Goal: Task Accomplishment & Management: Use online tool/utility

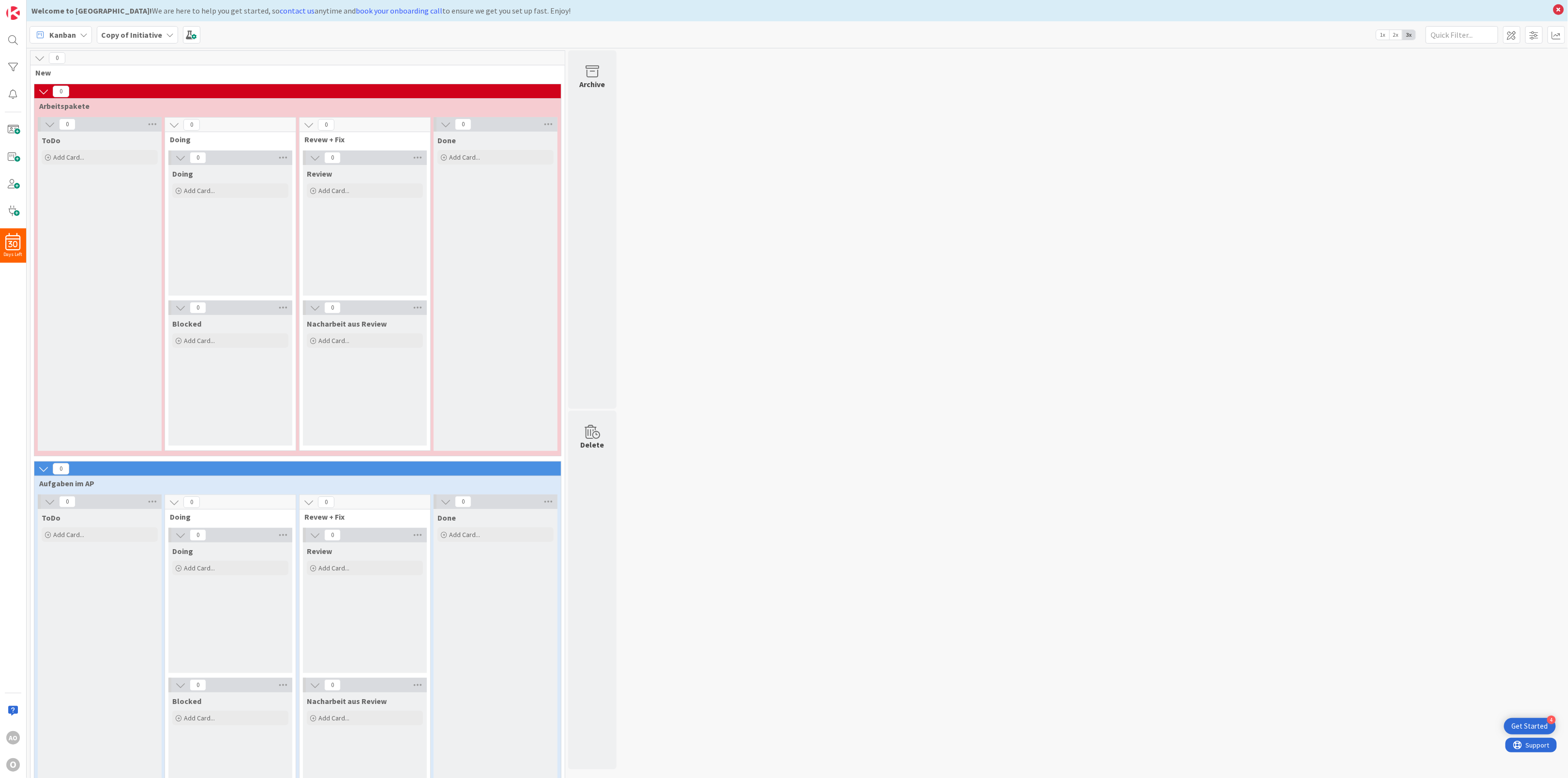
click at [1511, 39] on span at bounding box center [1512, 34] width 17 height 17
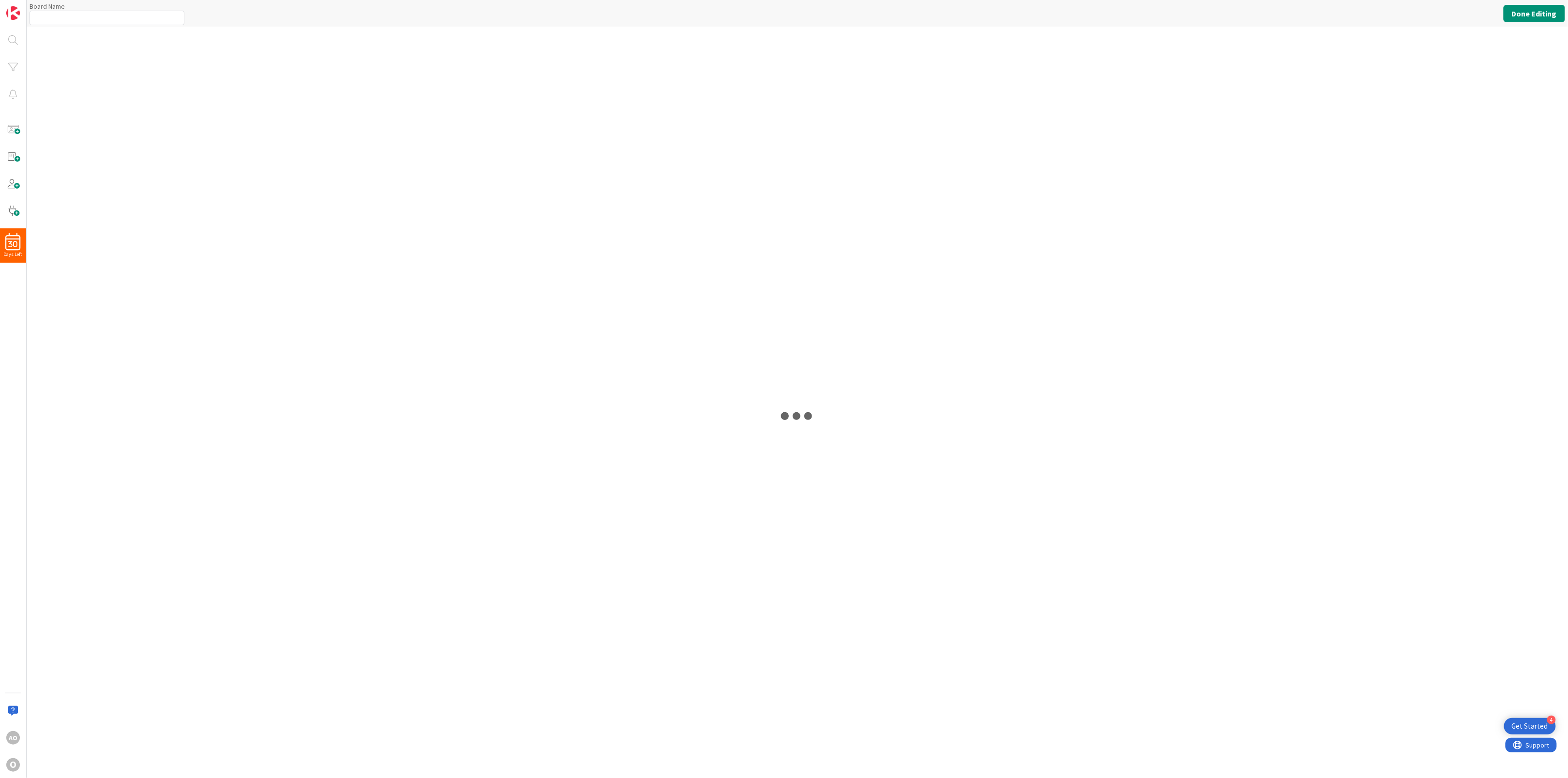
type input "Copy of Initiative"
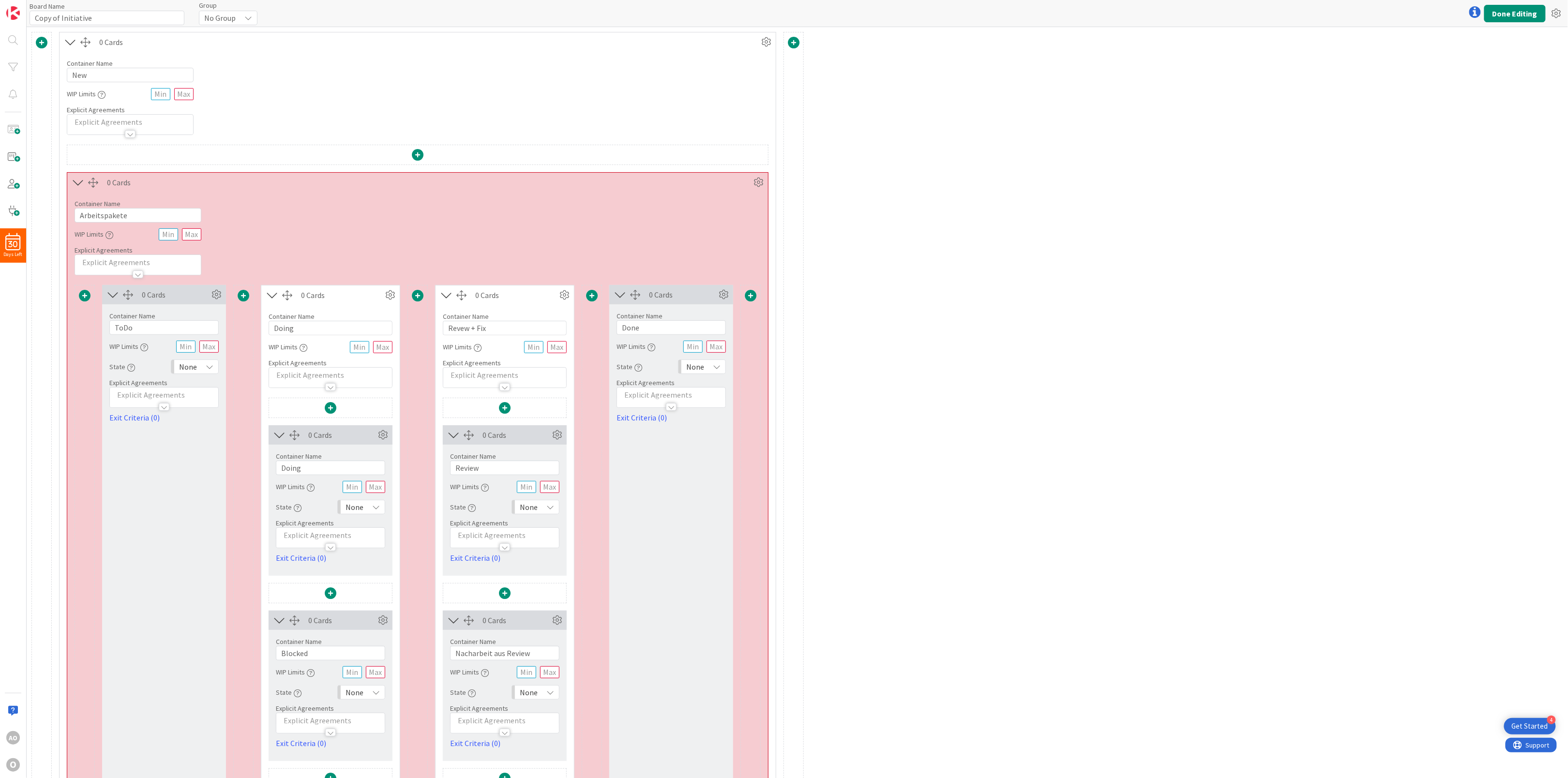
click at [85, 294] on span at bounding box center [85, 296] width 12 height 12
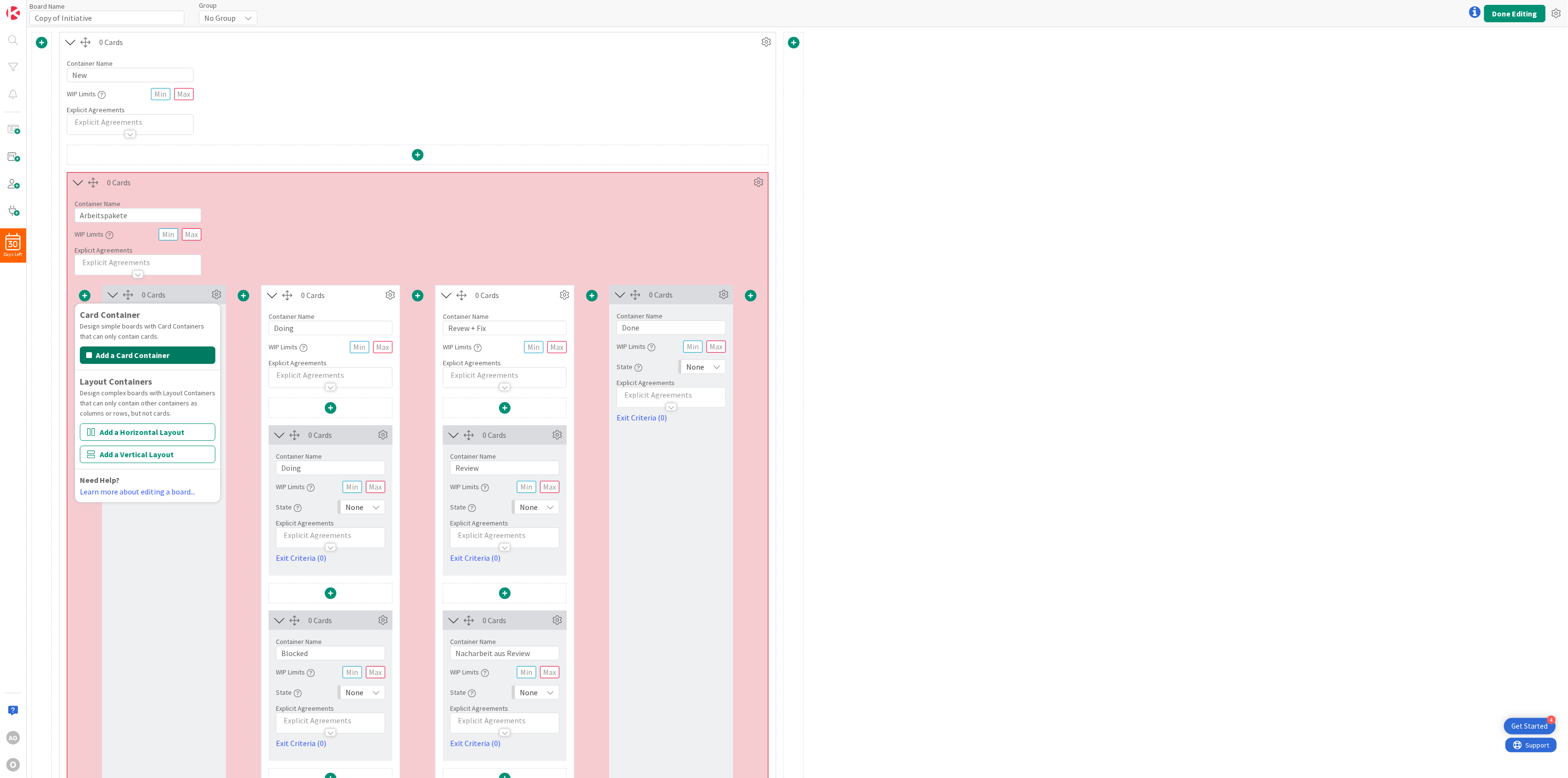
click at [105, 359] on button "Add a Card Container" at bounding box center [148, 355] width 136 height 17
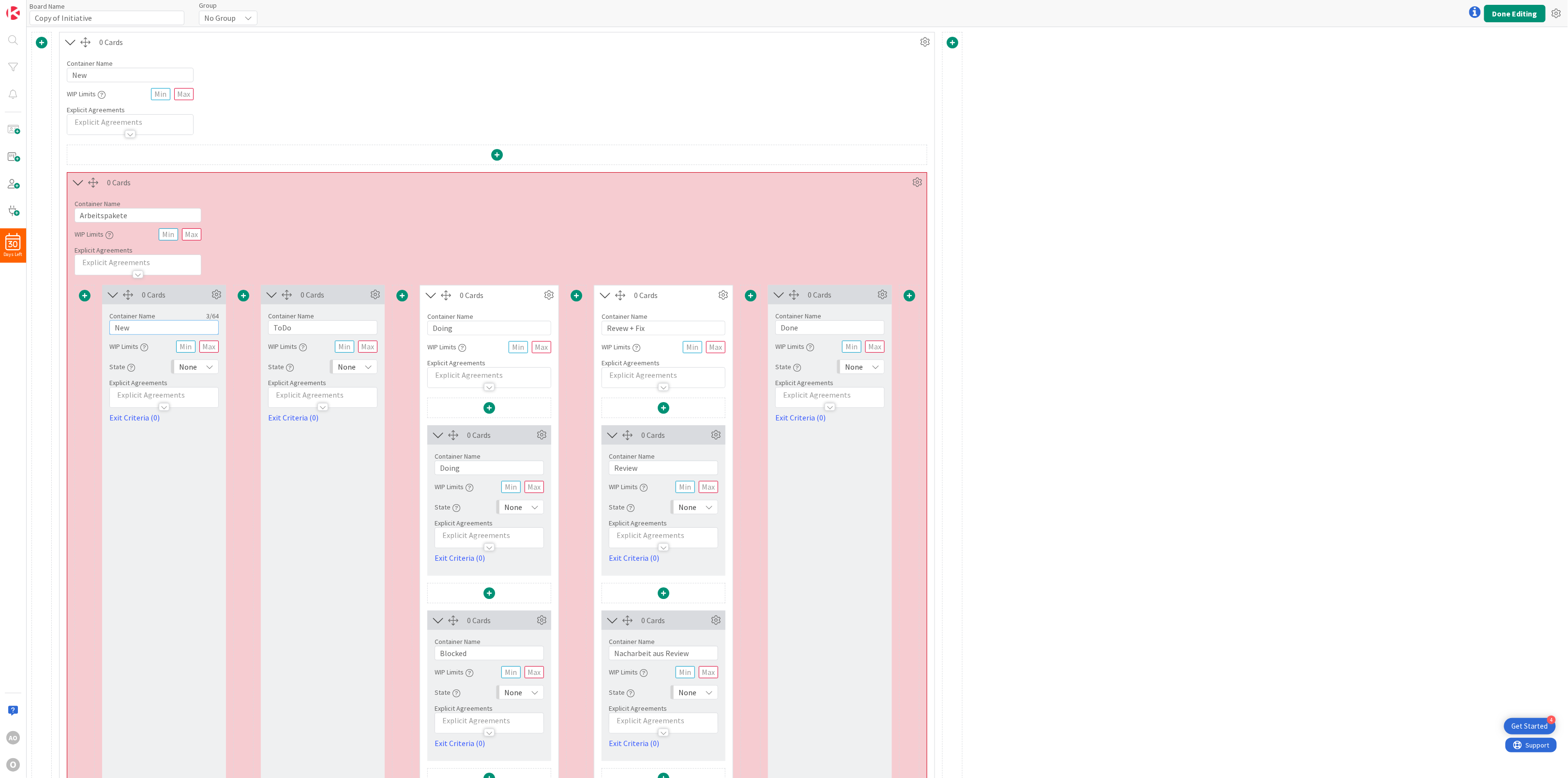
drag, startPoint x: 138, startPoint y: 333, endPoint x: 98, endPoint y: 334, distance: 40.0
click at [98, 334] on div "Card Container Design simple boards with Card Containers that can only contain …" at bounding box center [497, 537] width 845 height 504
type input "I"
type input "Initiative"
drag, startPoint x: 129, startPoint y: 212, endPoint x: -4, endPoint y: 211, distance: 133.0
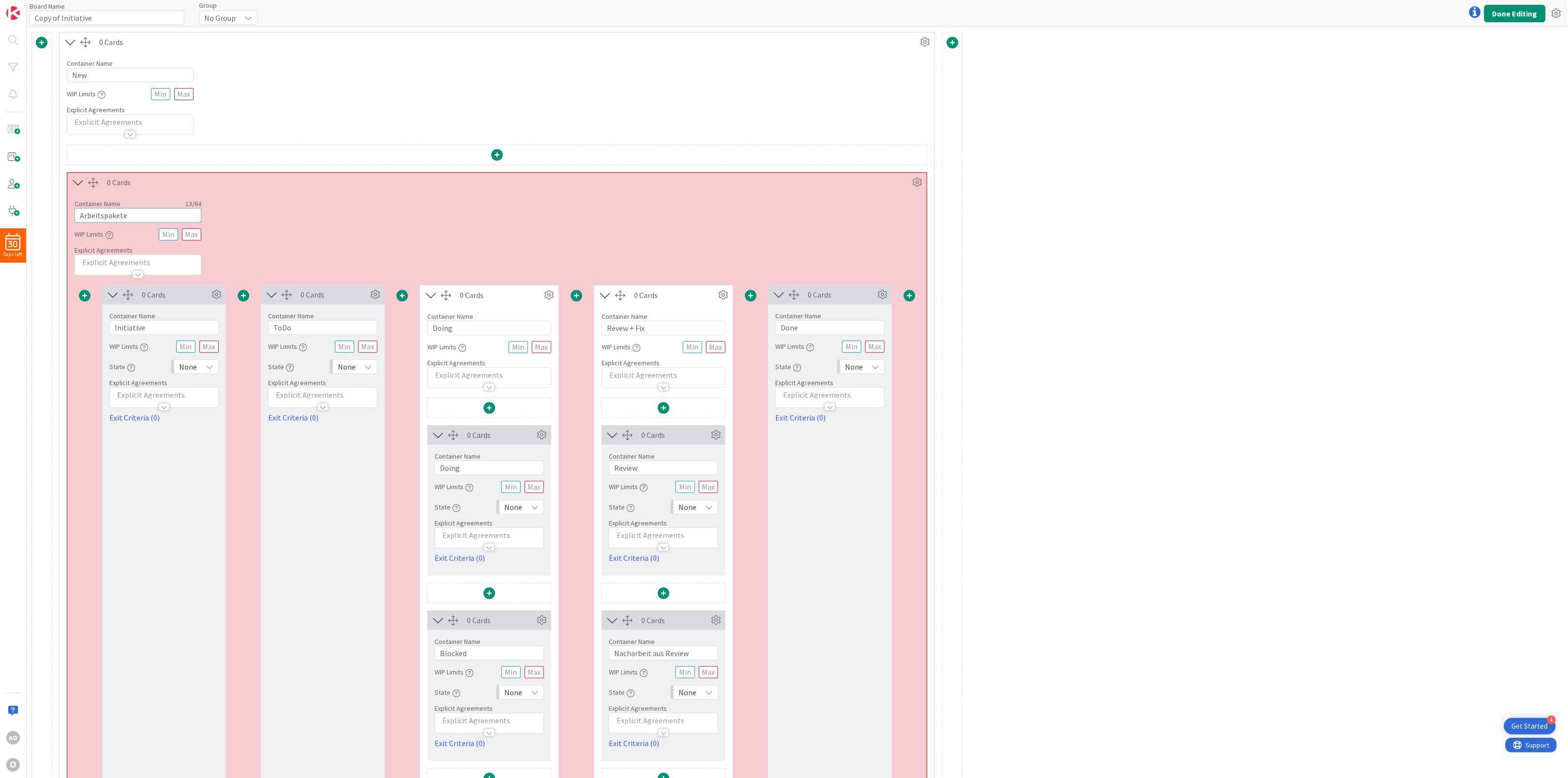
click at [0, 211] on html "4 Get Started 30 Days Left AO O Board Name 18 / 64 Copy of Initiative Group No …" at bounding box center [784, 389] width 1568 height 778
type input "I"
type input "Arbeitspakete in Initiative"
click at [220, 295] on icon at bounding box center [216, 294] width 15 height 15
click at [197, 381] on div "Custom" at bounding box center [198, 381] width 39 height 14
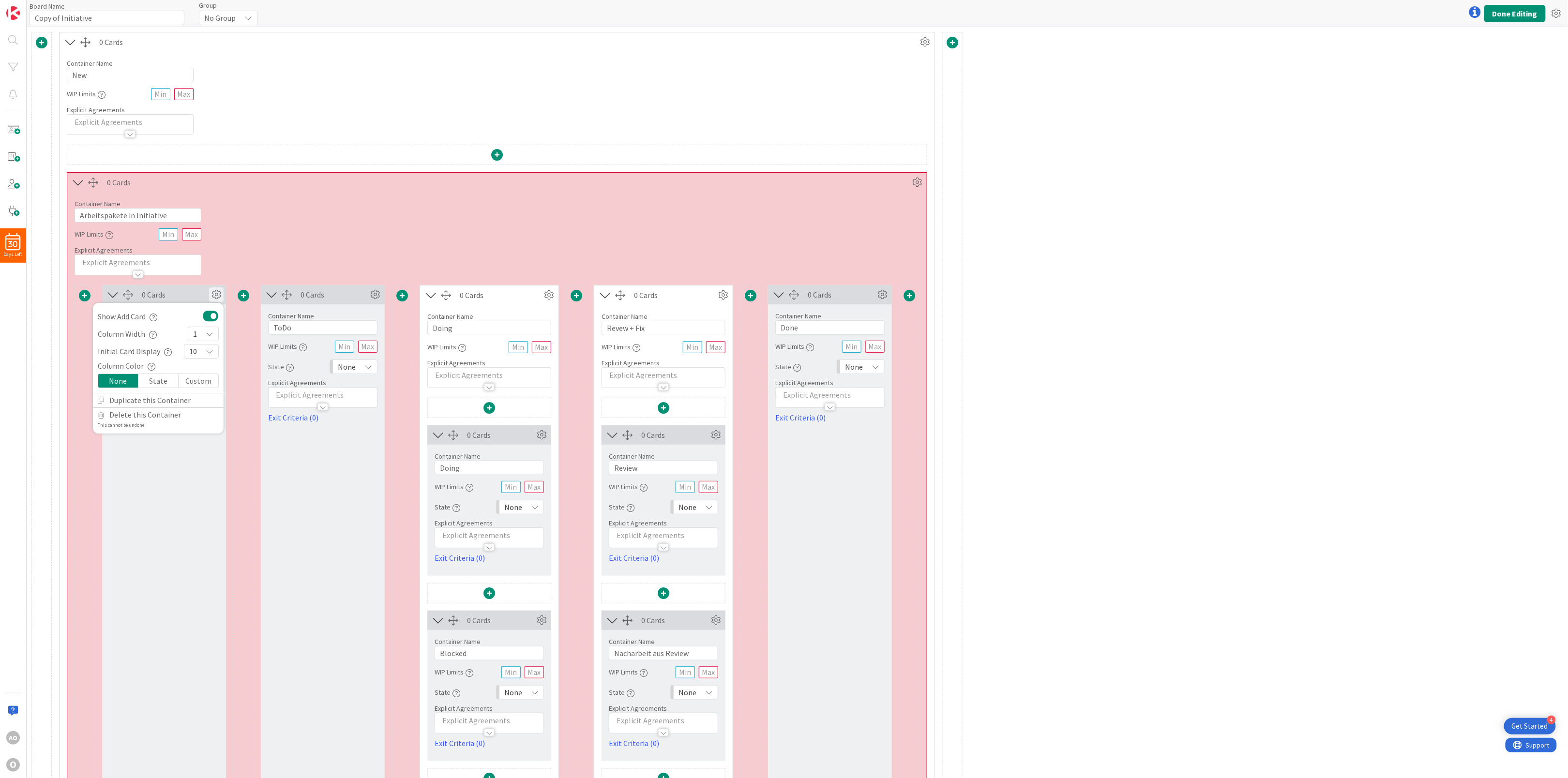
click at [197, 386] on div "Custom" at bounding box center [198, 381] width 39 height 14
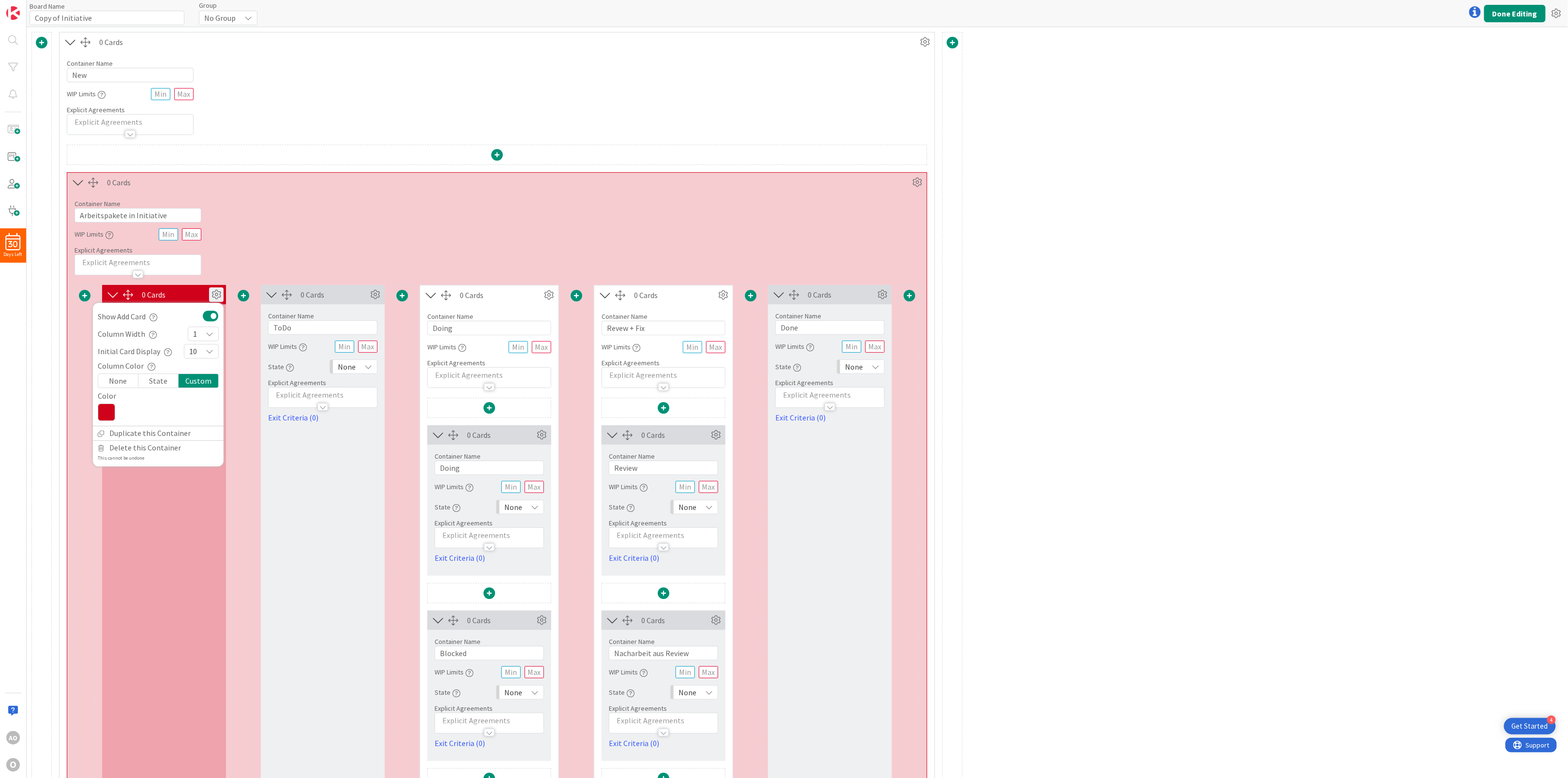
click at [335, 227] on div "Container Name 27 / 64 Arbeitspakete in Initiative WIP Limits Explicit Agreemen…" at bounding box center [497, 233] width 859 height 83
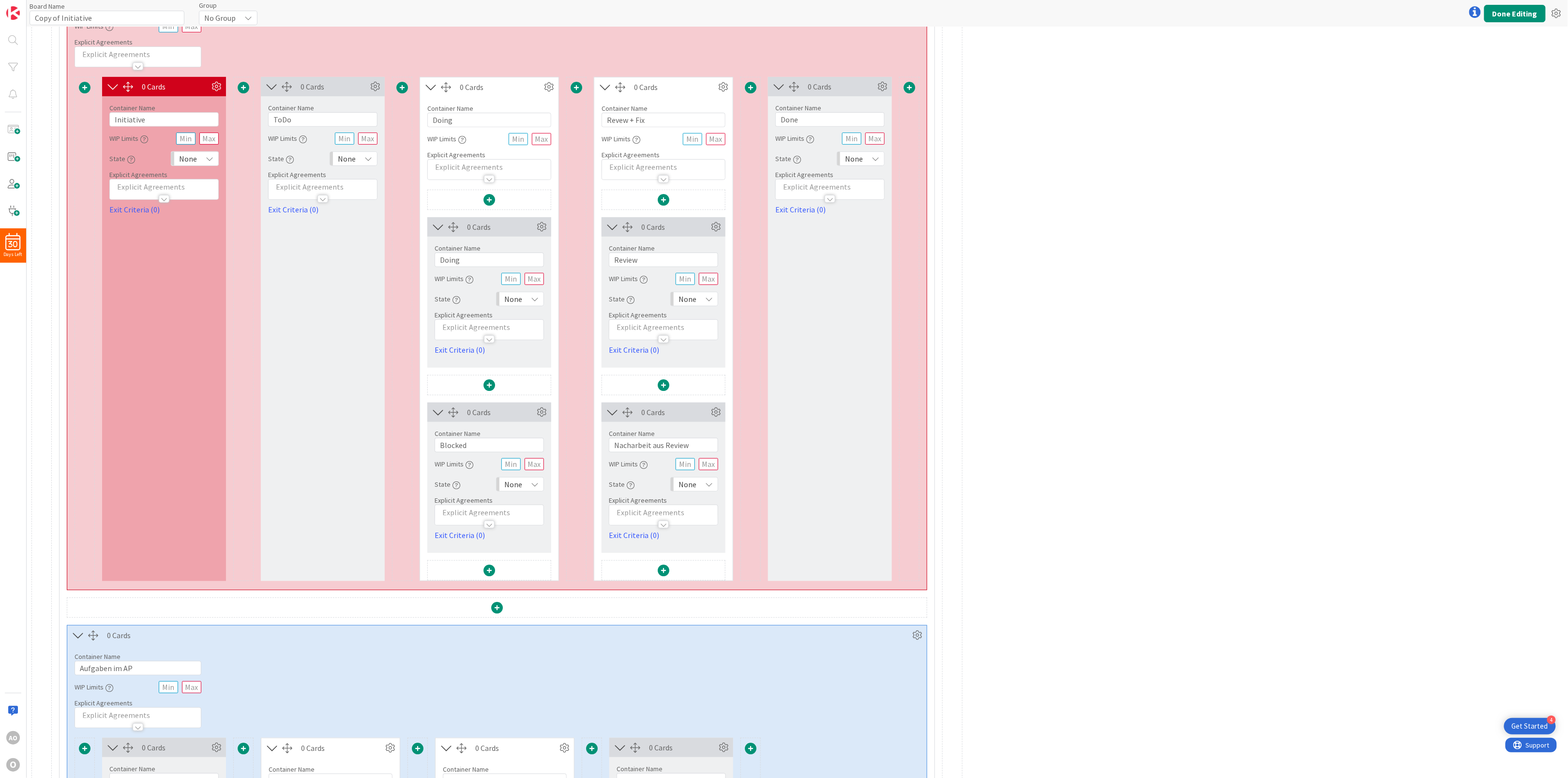
scroll to position [581, 0]
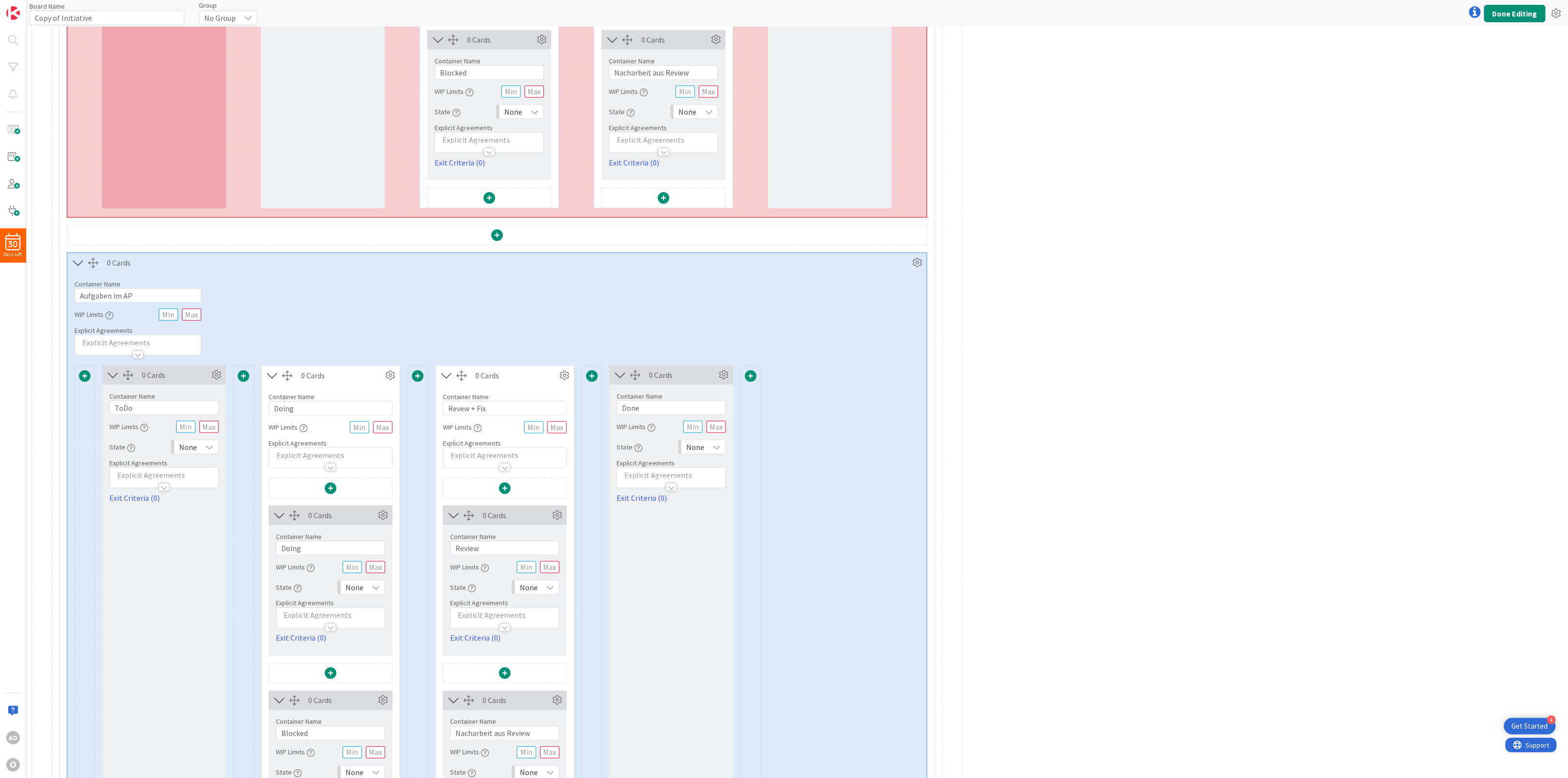
click at [84, 380] on span at bounding box center [85, 377] width 12 height 12
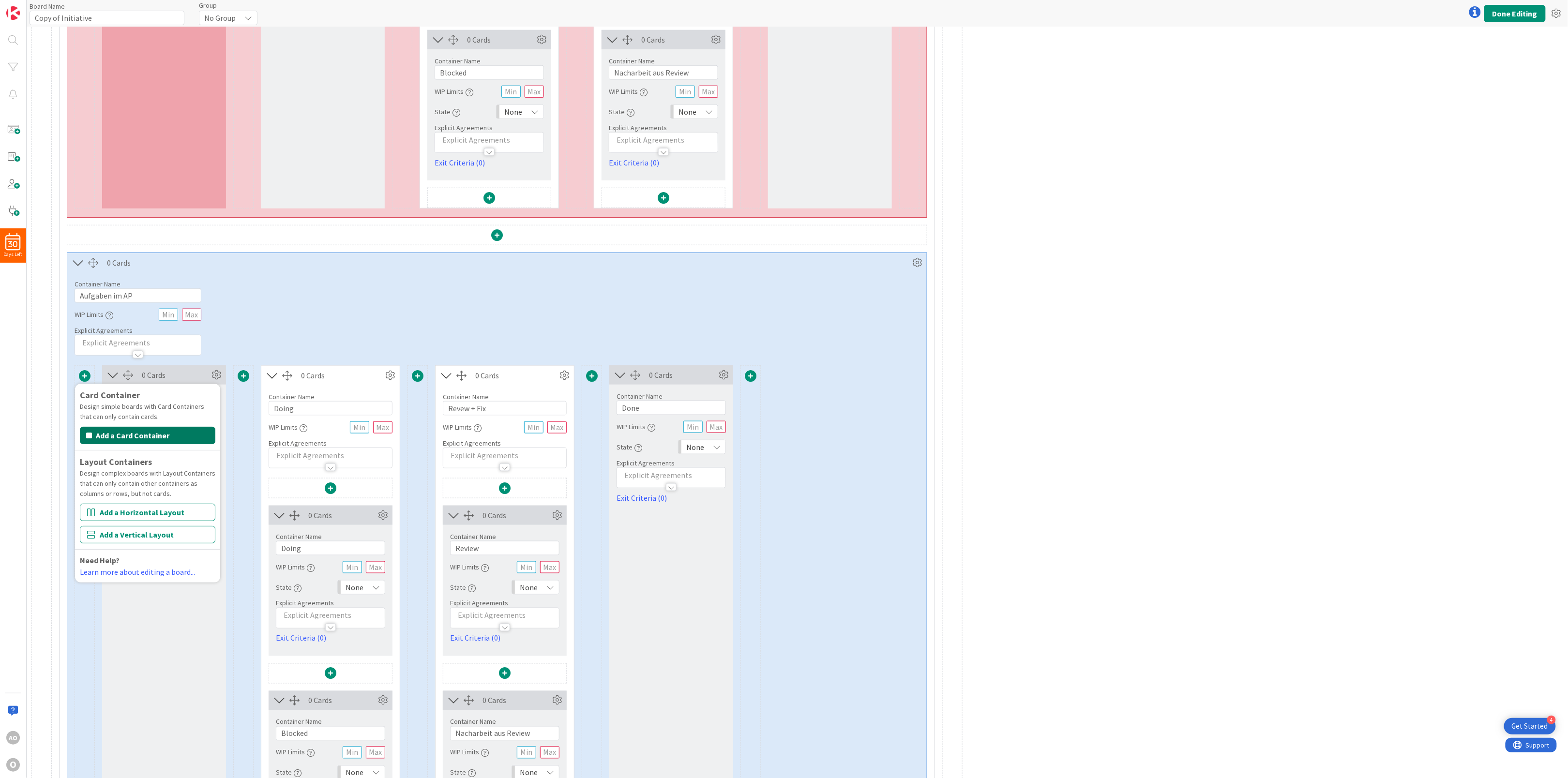
click at [99, 444] on button "Add a Card Container" at bounding box center [148, 436] width 136 height 17
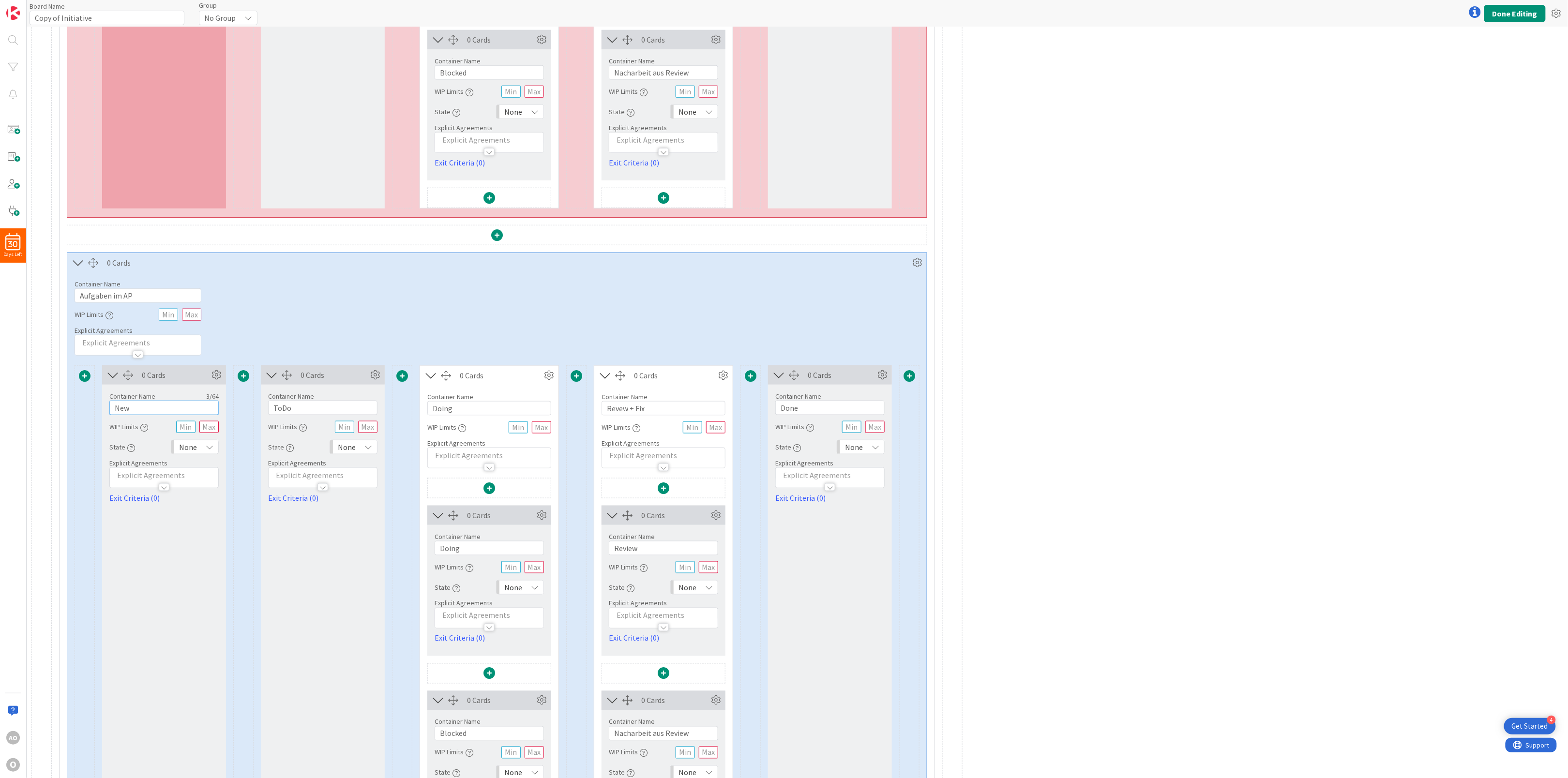
click at [137, 413] on input "New" at bounding box center [165, 407] width 110 height 15
drag, startPoint x: 137, startPoint y: 413, endPoint x: 104, endPoint y: 415, distance: 33.1
click at [104, 415] on div "Container Name 3 / 64 New WIP Limits State None Explicit Agreements Exit Criter…" at bounding box center [164, 444] width 124 height 119
type input "Arbeitspaket"
click at [299, 415] on input "ToDo" at bounding box center [323, 407] width 110 height 15
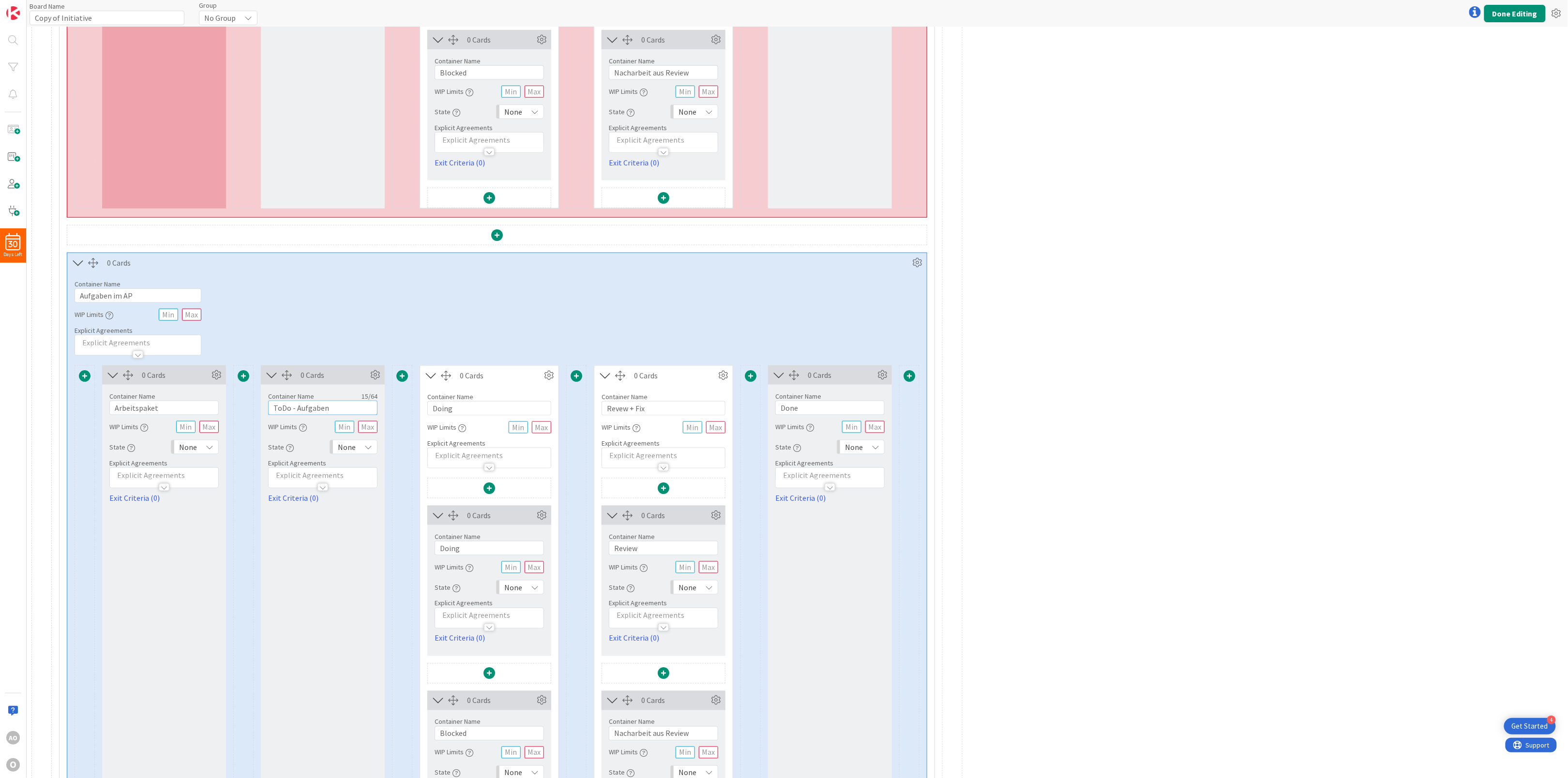
type input "ToDo - Aufgaben"
click at [485, 413] on input "Doing" at bounding box center [489, 408] width 124 height 15
type input "Doing - Aufgaben"
click at [703, 416] on input "Revew + Fix" at bounding box center [663, 408] width 124 height 15
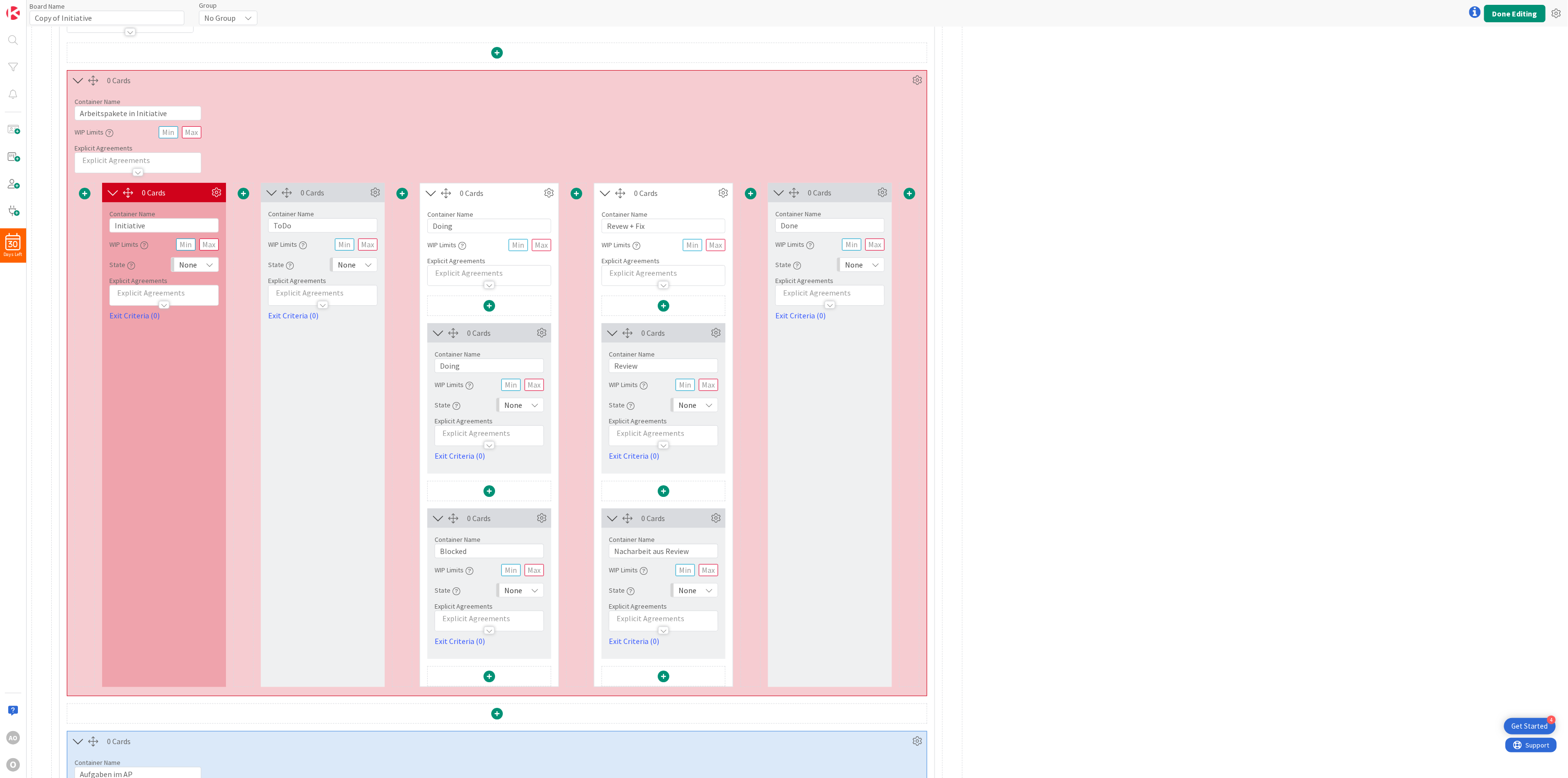
scroll to position [97, 0]
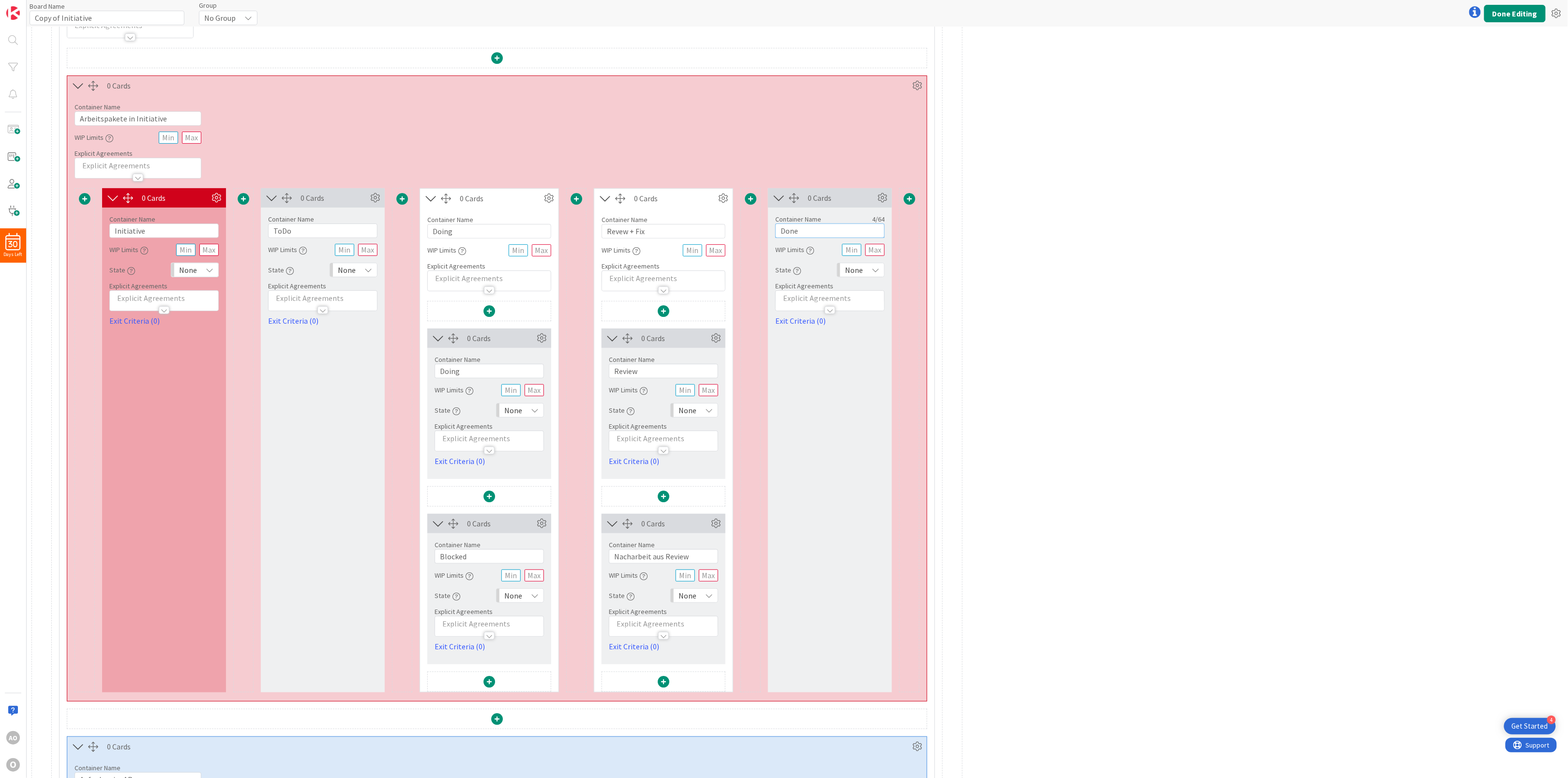
click at [848, 228] on input "Done" at bounding box center [830, 231] width 110 height 15
click at [660, 230] on input "Revew + Fix" at bounding box center [663, 231] width 124 height 15
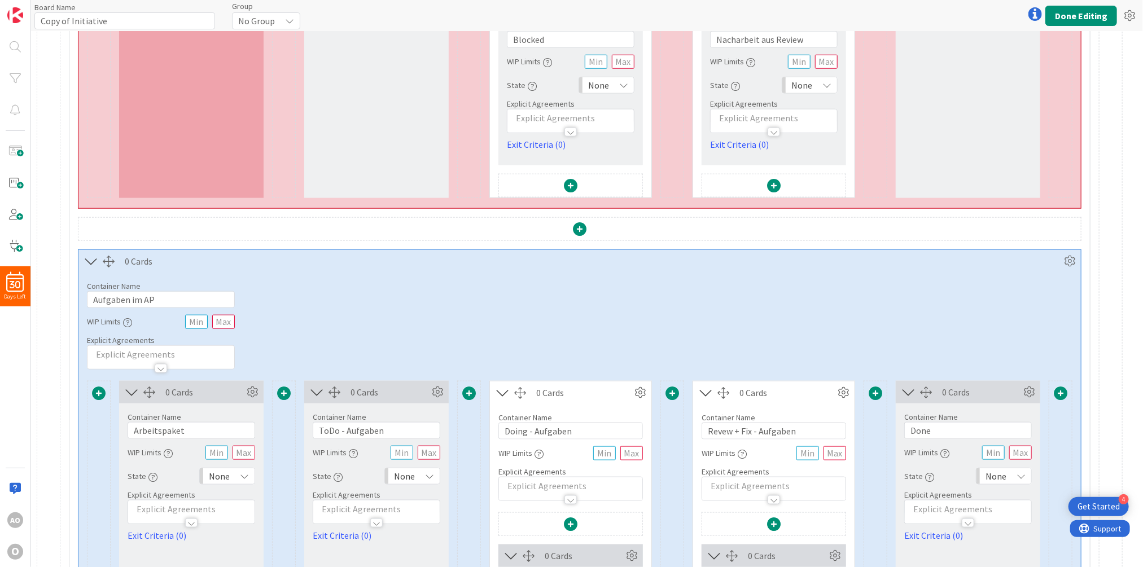
scroll to position [748, 0]
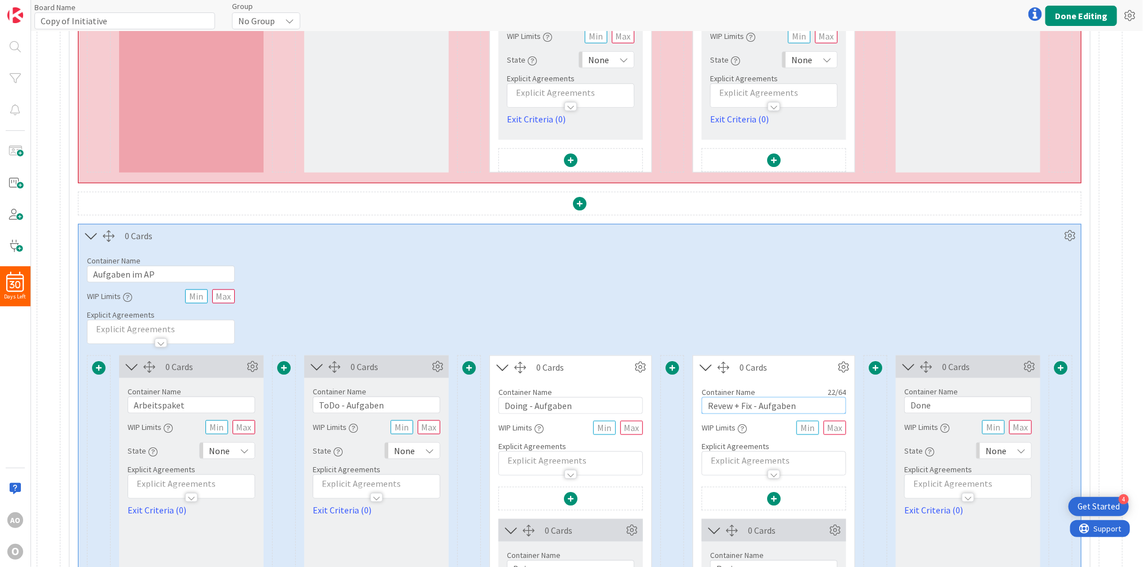
drag, startPoint x: 798, startPoint y: 403, endPoint x: 634, endPoint y: 403, distance: 164.8
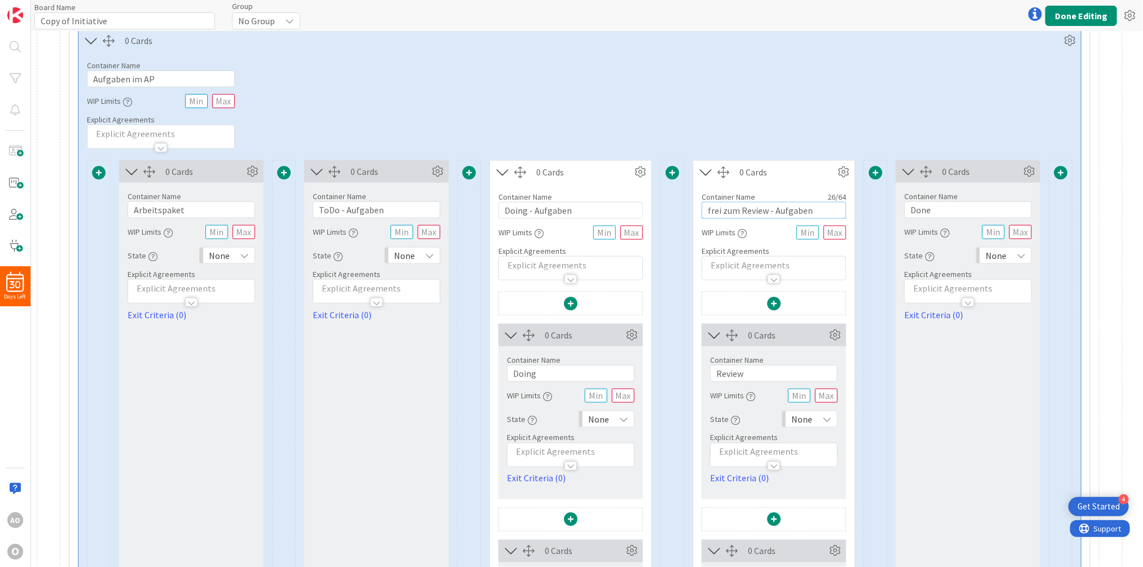
scroll to position [959, 0]
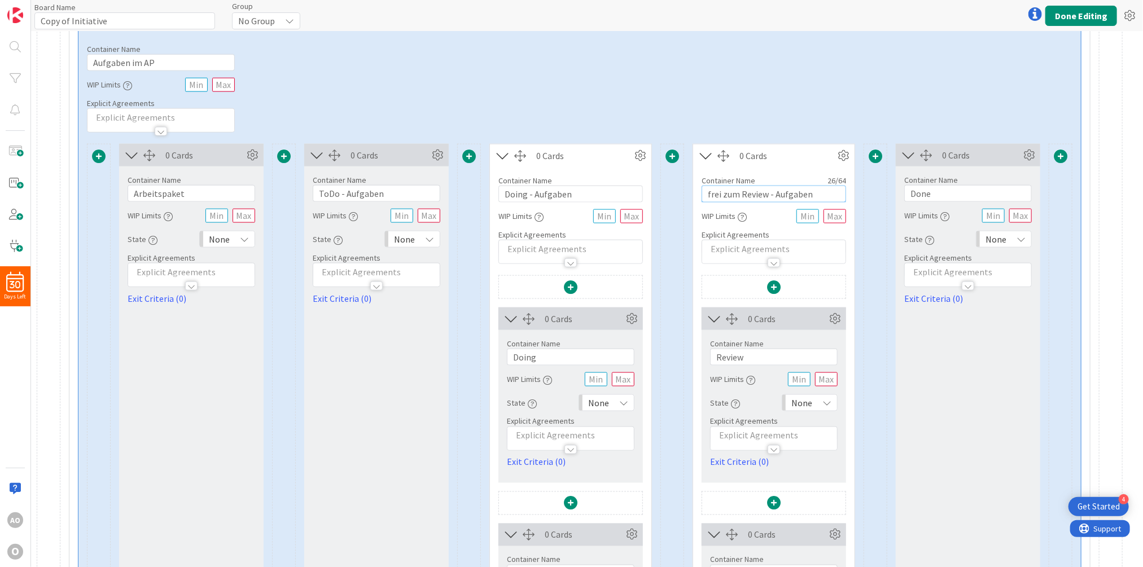
type input "frei zum Review - Aufgaben"
drag, startPoint x: 761, startPoint y: 359, endPoint x: 663, endPoint y: 357, distance: 98.2
click at [663, 357] on div "Card Container Design simple boards with Card Containers that can only contain …" at bounding box center [579, 438] width 985 height 588
type input "Aufgaben aus Review in Umsetzung"
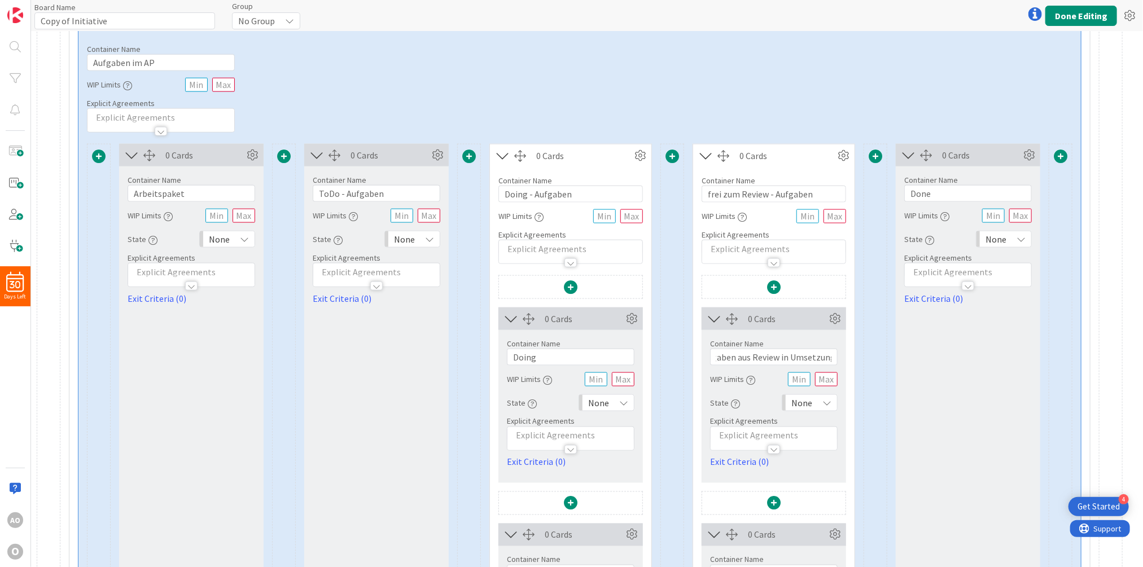
click at [888, 361] on div "Card Container Design simple boards with Card Containers that can only contain …" at bounding box center [579, 438] width 985 height 588
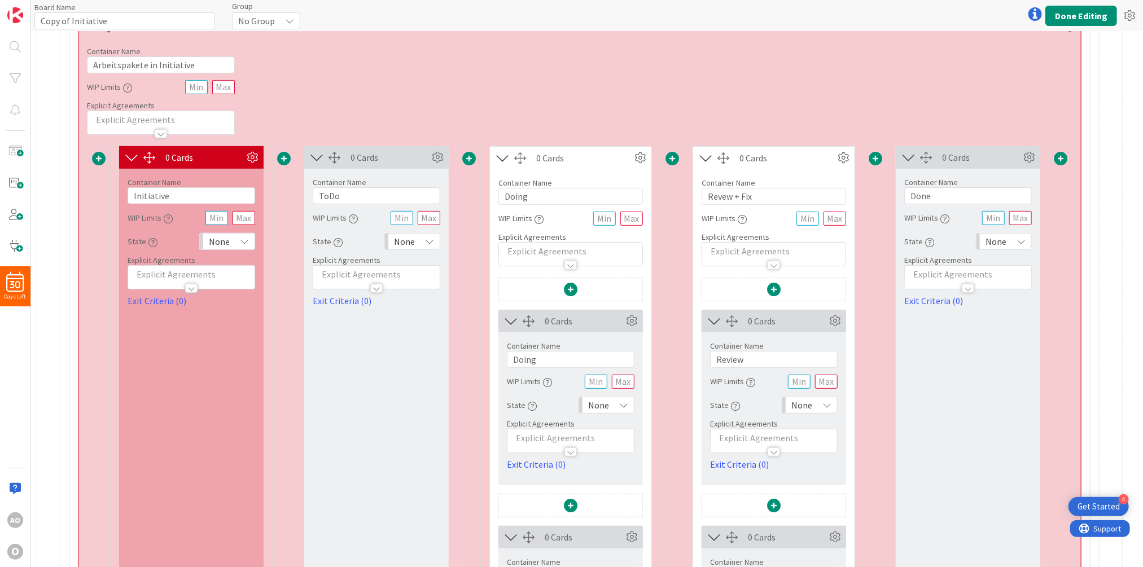
scroll to position [212, 0]
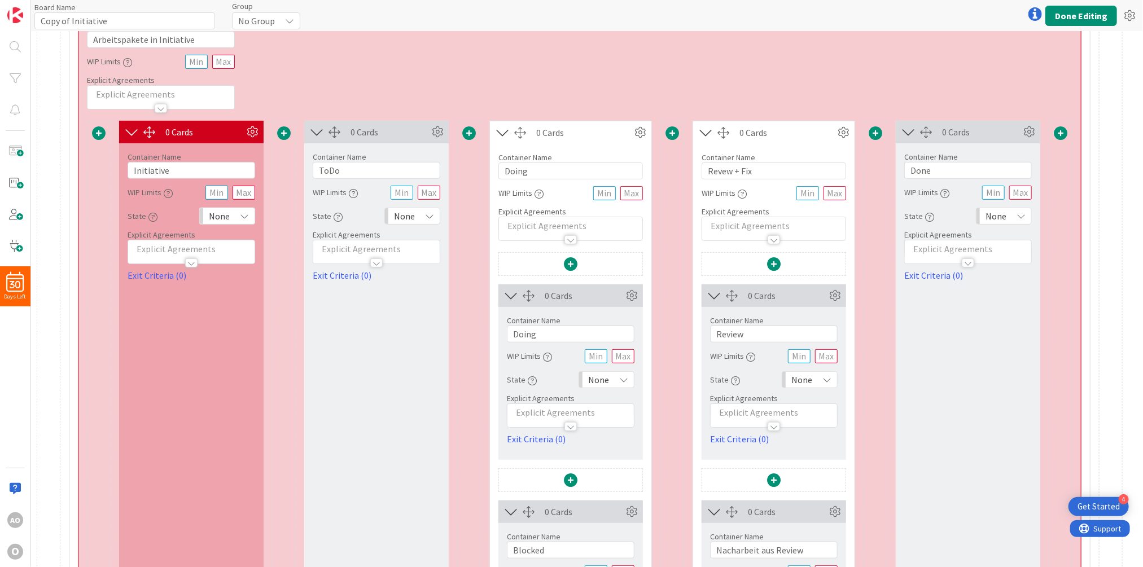
click at [1063, 133] on span at bounding box center [1060, 133] width 14 height 14
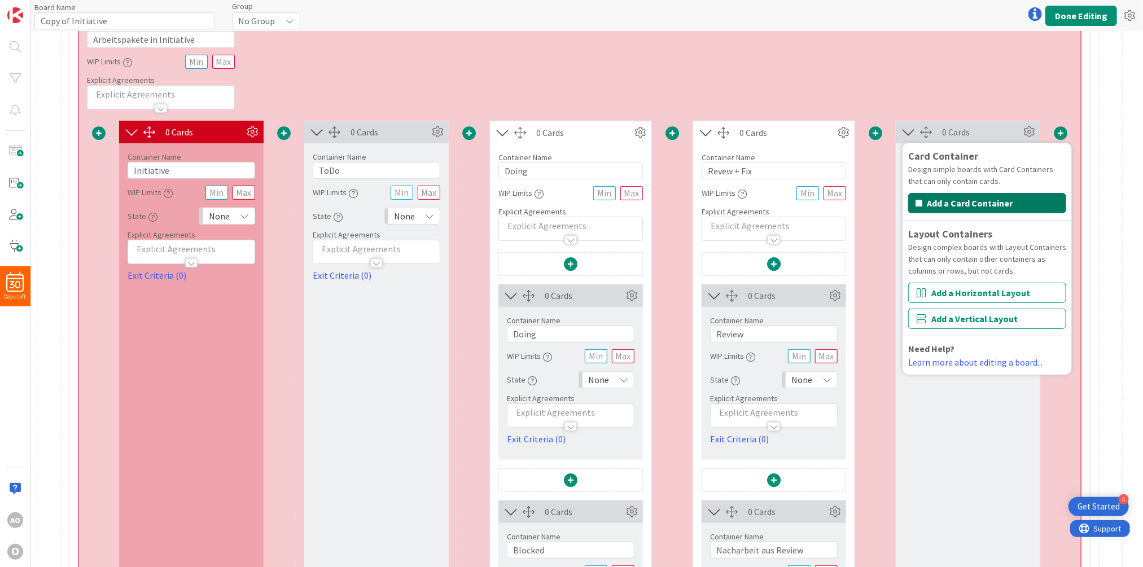
click at [1020, 207] on button "Add a Card Container" at bounding box center [987, 203] width 158 height 20
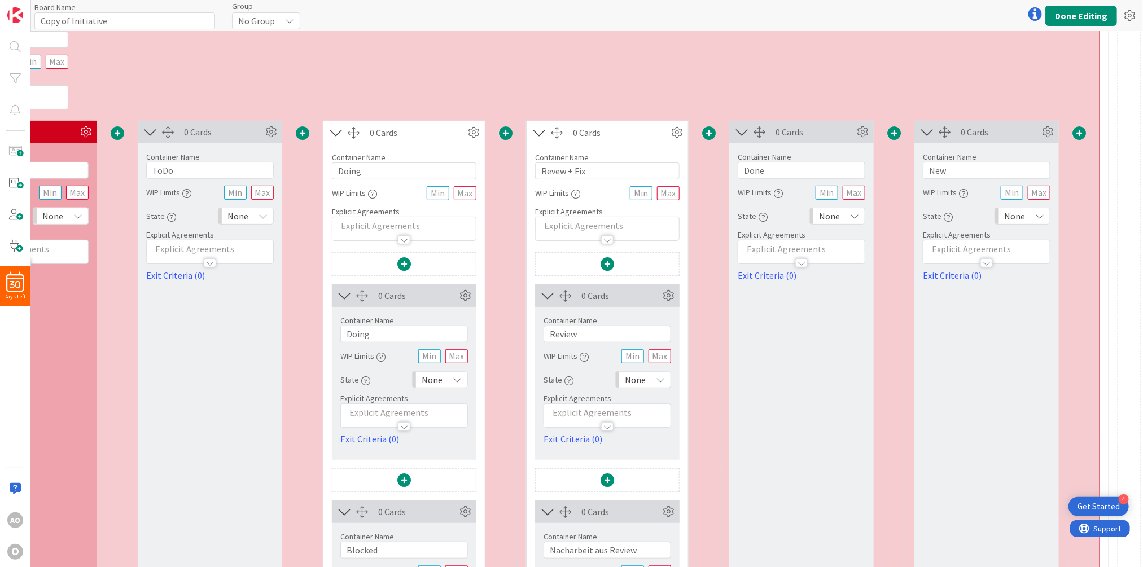
scroll to position [212, 181]
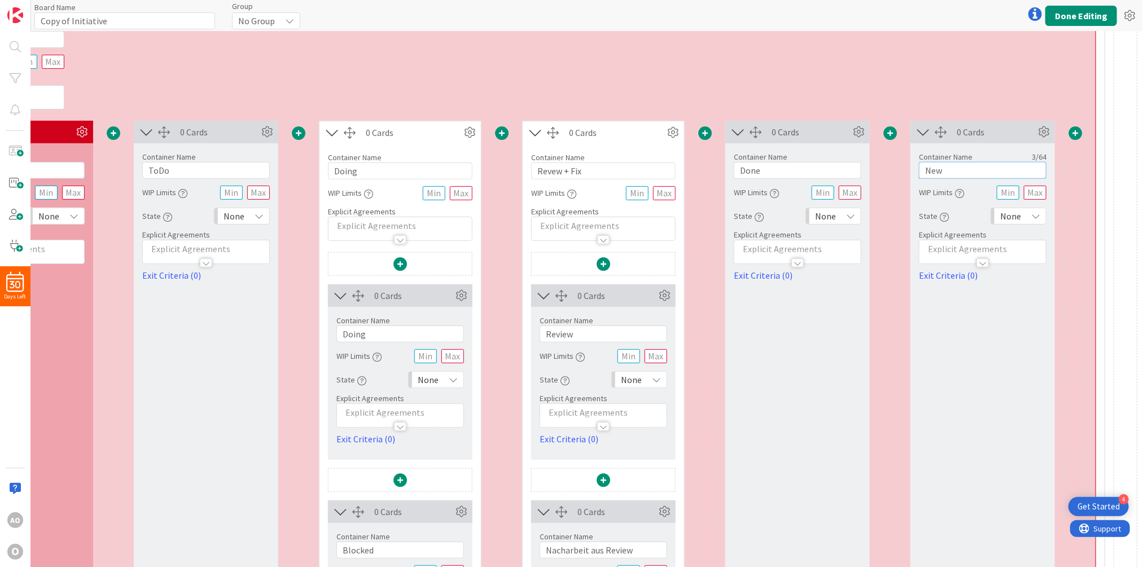
drag, startPoint x: 939, startPoint y: 171, endPoint x: 902, endPoint y: 170, distance: 37.2
click at [910, 170] on div "Container Name 3 / 64 New WIP Limits State None Explicit Agreements Exit Criter…" at bounding box center [982, 212] width 144 height 139
click at [1036, 132] on icon at bounding box center [1043, 132] width 17 height 17
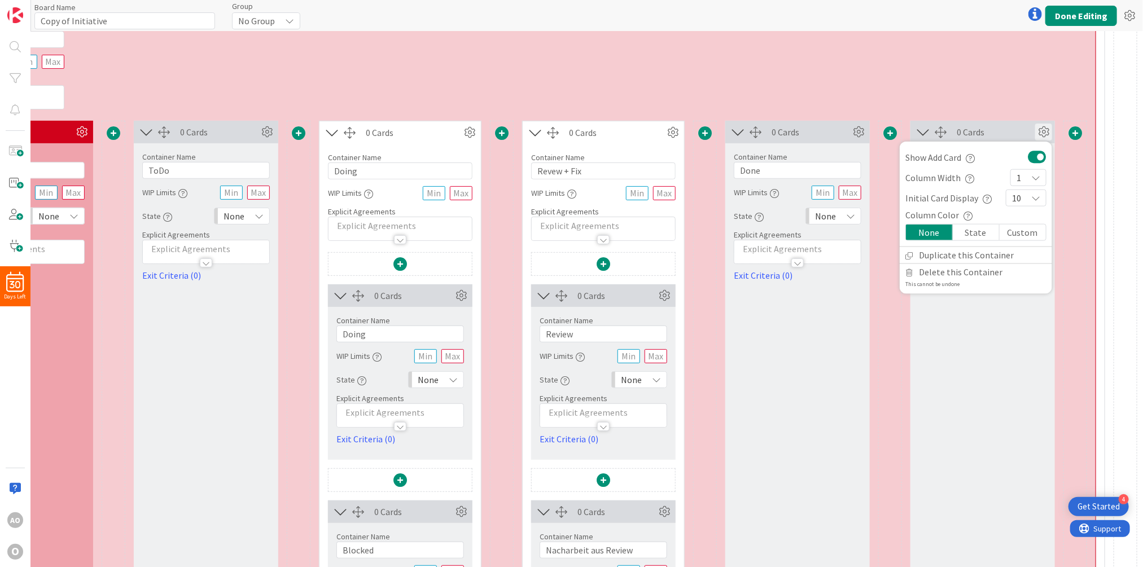
click at [1006, 234] on div "Custom" at bounding box center [1022, 233] width 46 height 16
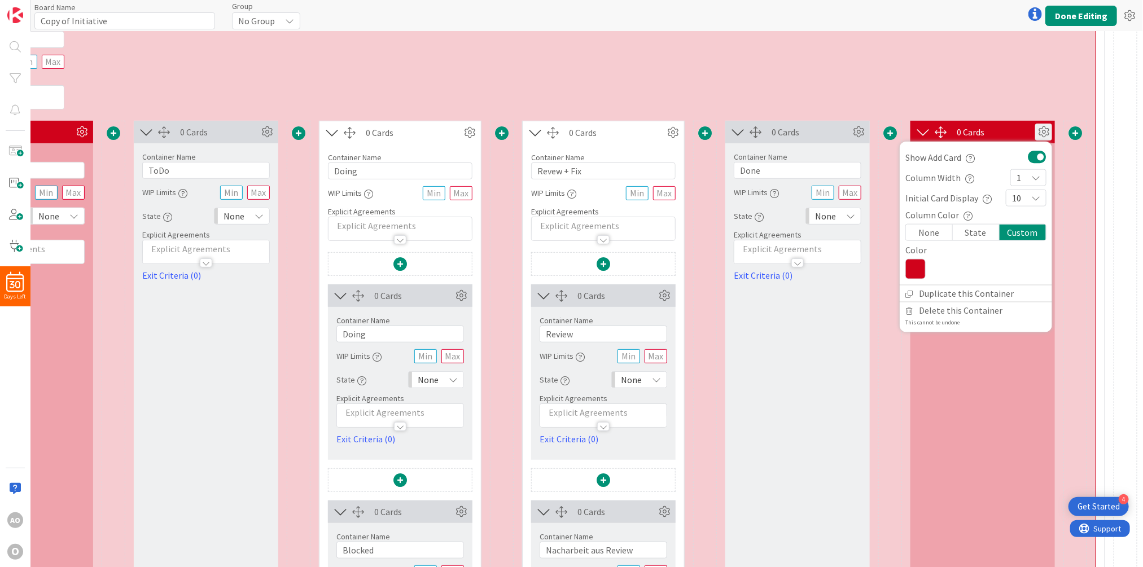
click at [871, 94] on div "Container Name 27 / 64 Arbeitspakete in Initiative WIP Limits Explicit Agreemen…" at bounding box center [501, 60] width 1187 height 97
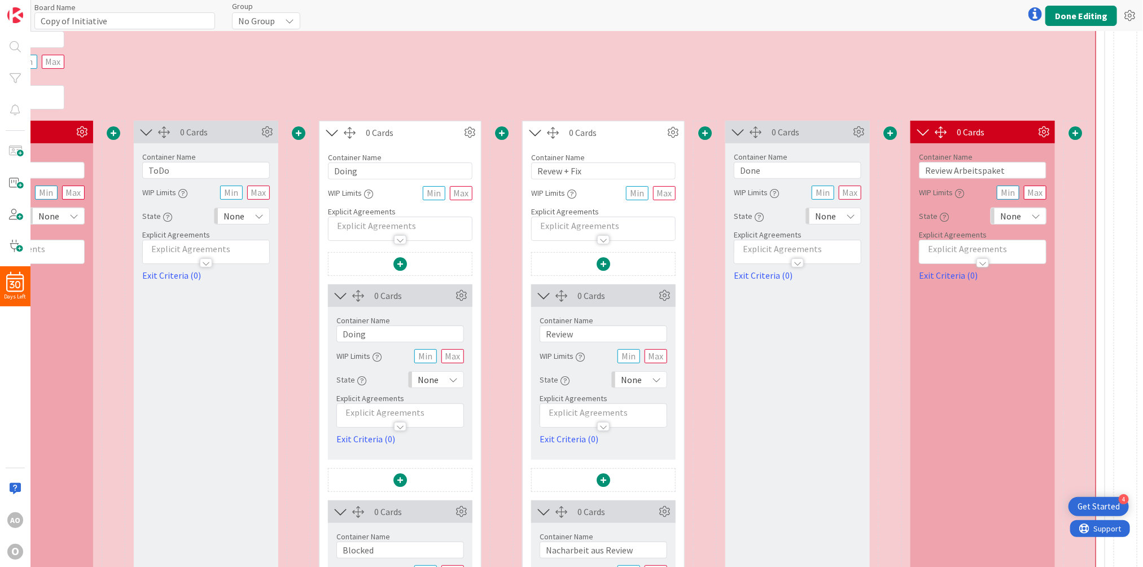
scroll to position [212, 0]
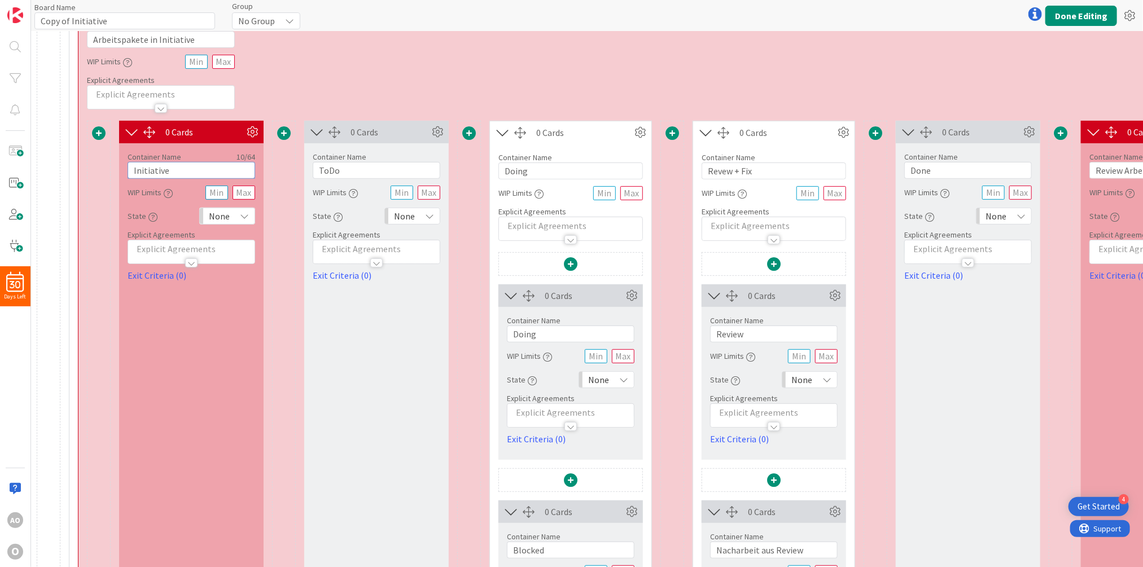
click at [185, 172] on input "Initiative" at bounding box center [192, 170] width 128 height 17
drag, startPoint x: 185, startPoint y: 172, endPoint x: 104, endPoint y: 171, distance: 81.3
click at [104, 171] on div "Card Container Design simple boards with Card Containers that can only contain …" at bounding box center [672, 415] width 1170 height 588
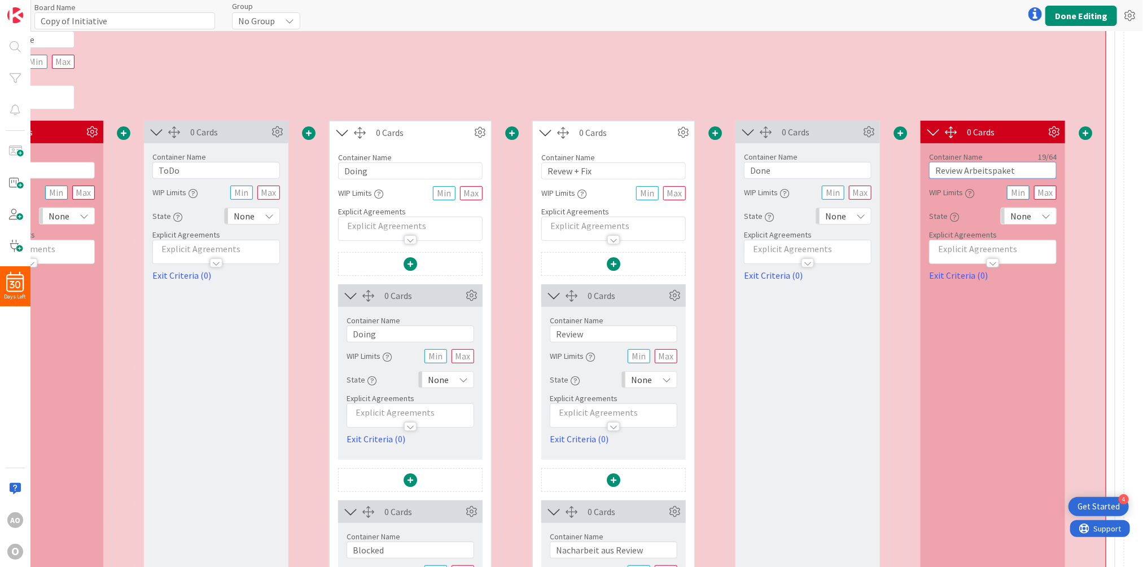
scroll to position [212, 181]
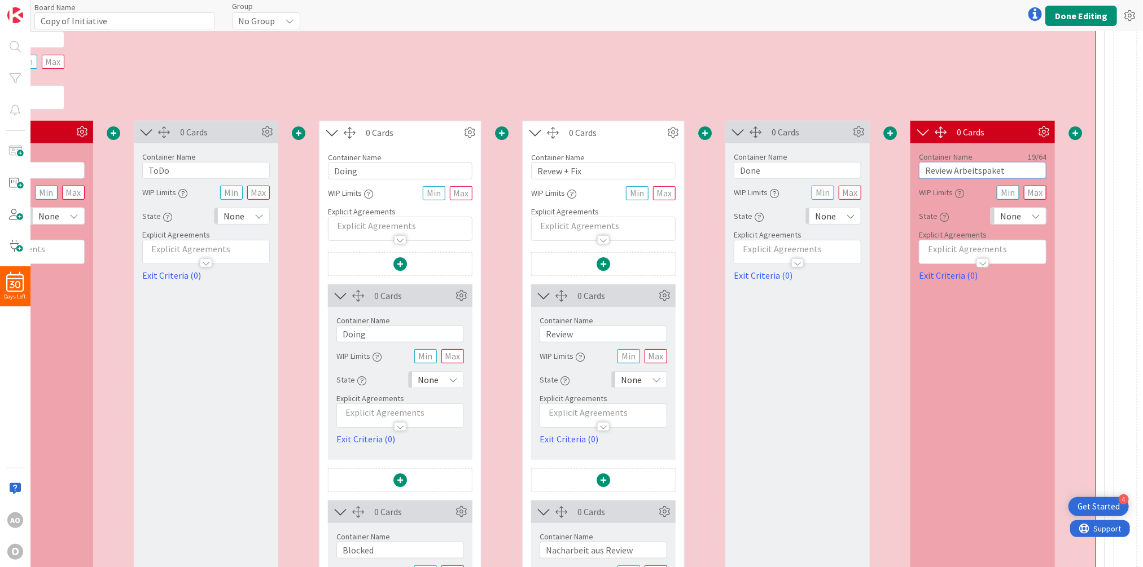
drag, startPoint x: 963, startPoint y: 172, endPoint x: 1139, endPoint y: 179, distance: 176.2
click at [1139, 179] on div "0 Cards Container Name 3 / 64 New WIP Limits Explicit Agreements 0 Cards Contai…" at bounding box center [587, 299] width 1112 height 536
type input "Review Initiative"
click at [1068, 133] on span at bounding box center [1075, 133] width 14 height 14
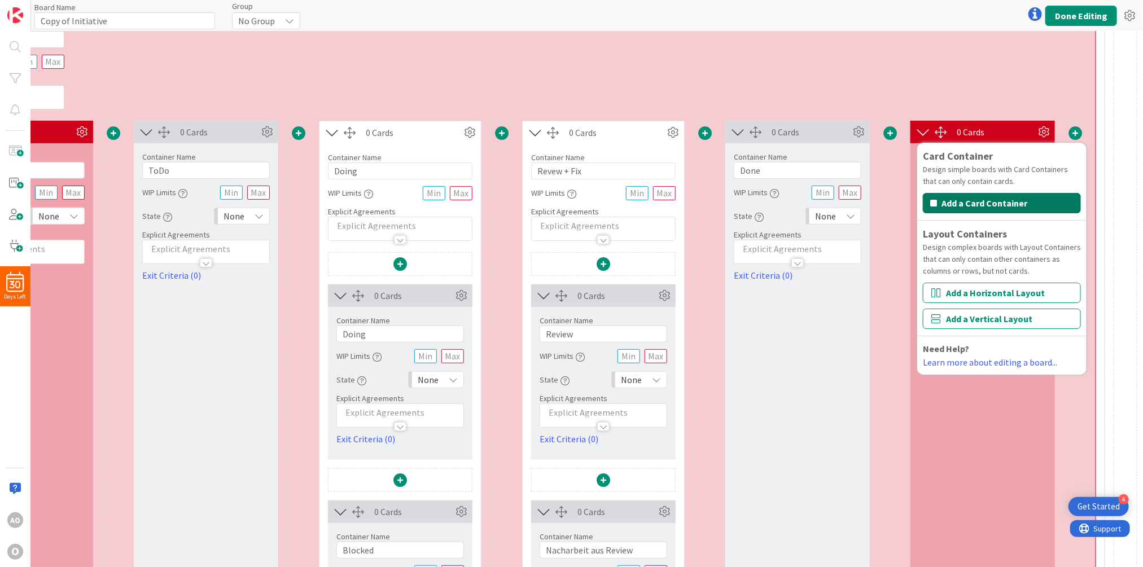
click at [990, 202] on button "Add a Card Container" at bounding box center [1002, 203] width 158 height 20
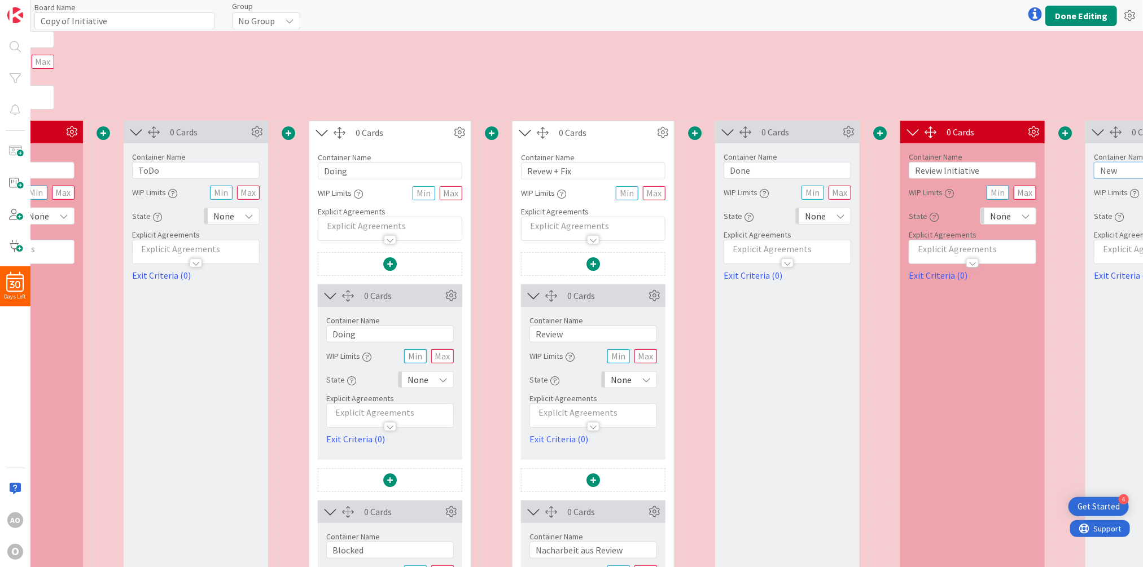
drag, startPoint x: 1122, startPoint y: 167, endPoint x: 1053, endPoint y: 167, distance: 69.4
click at [1053, 167] on div "Card Container Design simple boards with Card Containers that can only contain …" at bounding box center [583, 415] width 1355 height 588
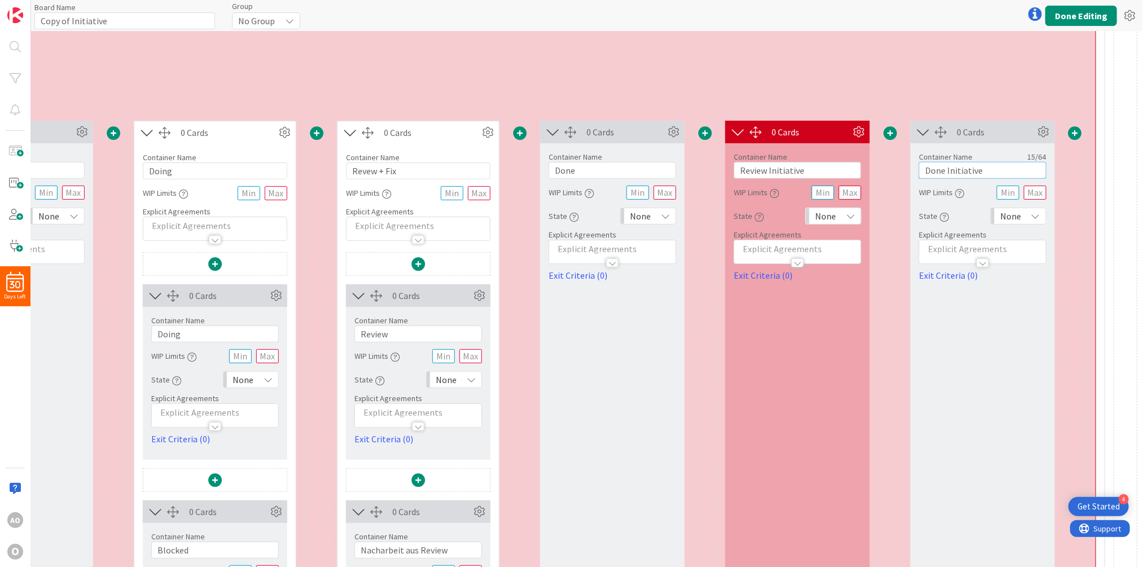
scroll to position [212, 366]
type input "Done Initiative"
click at [1035, 133] on icon at bounding box center [1043, 132] width 17 height 17
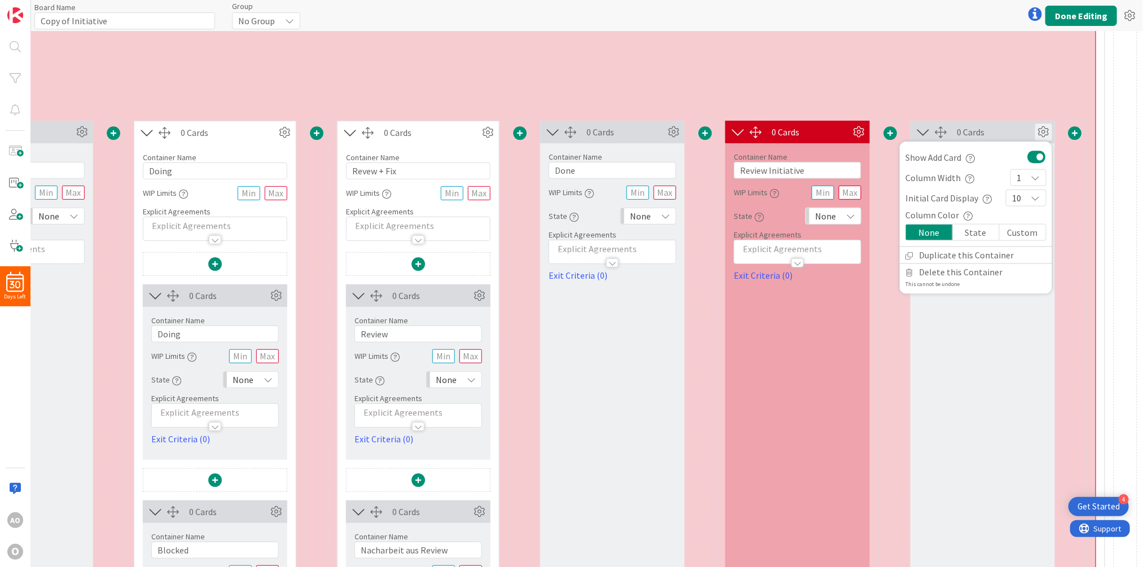
click at [1013, 229] on div "Custom" at bounding box center [1022, 233] width 46 height 16
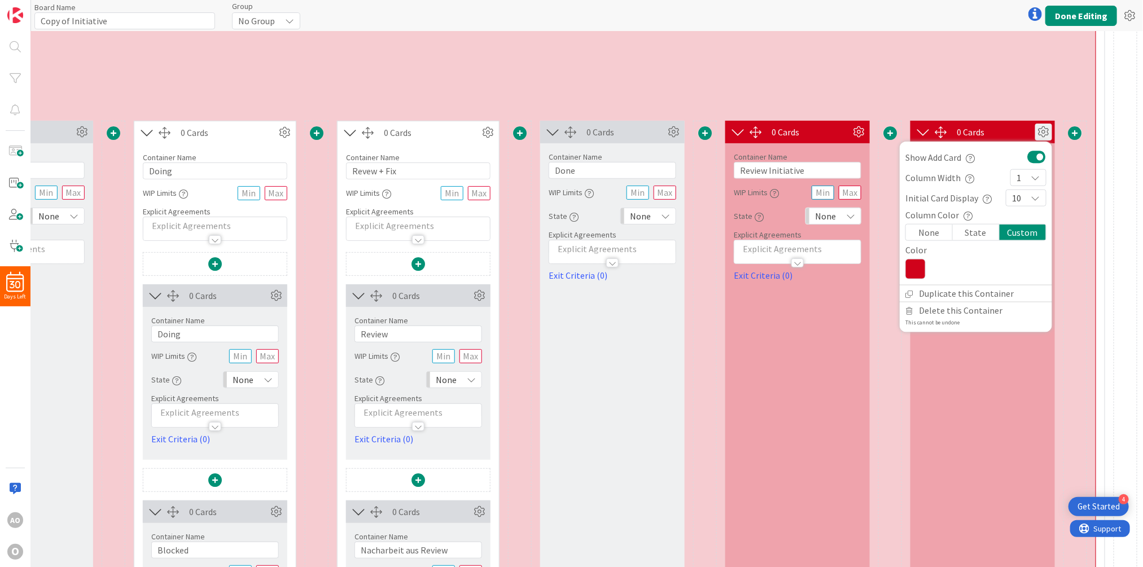
click at [837, 91] on div "Container Name 27 / 64 Arbeitspakete in Initiative WIP Limits Explicit Agreemen…" at bounding box center [409, 60] width 1372 height 97
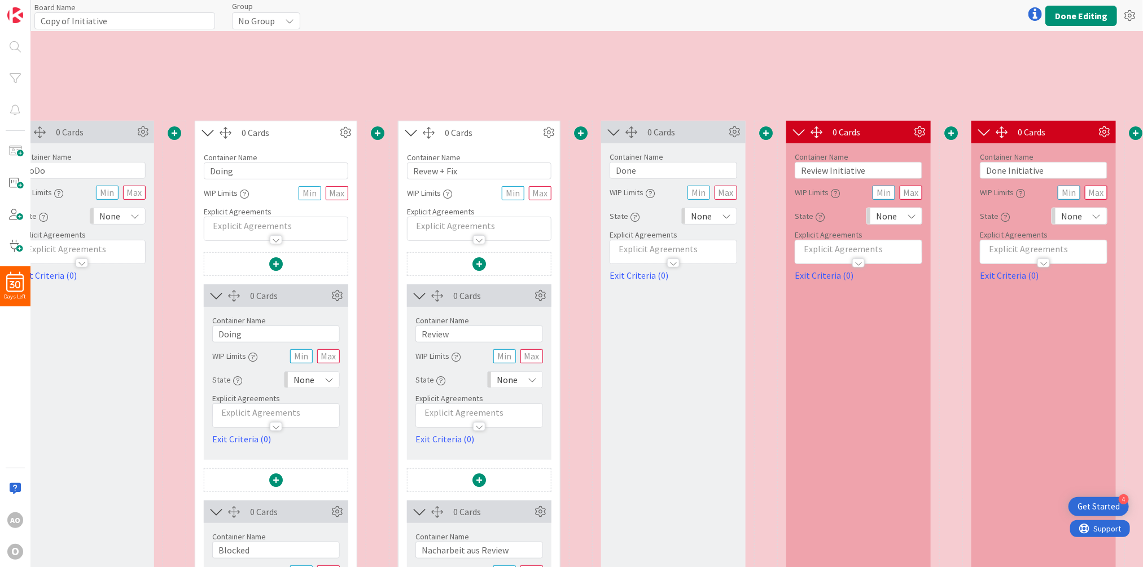
scroll to position [212, 359]
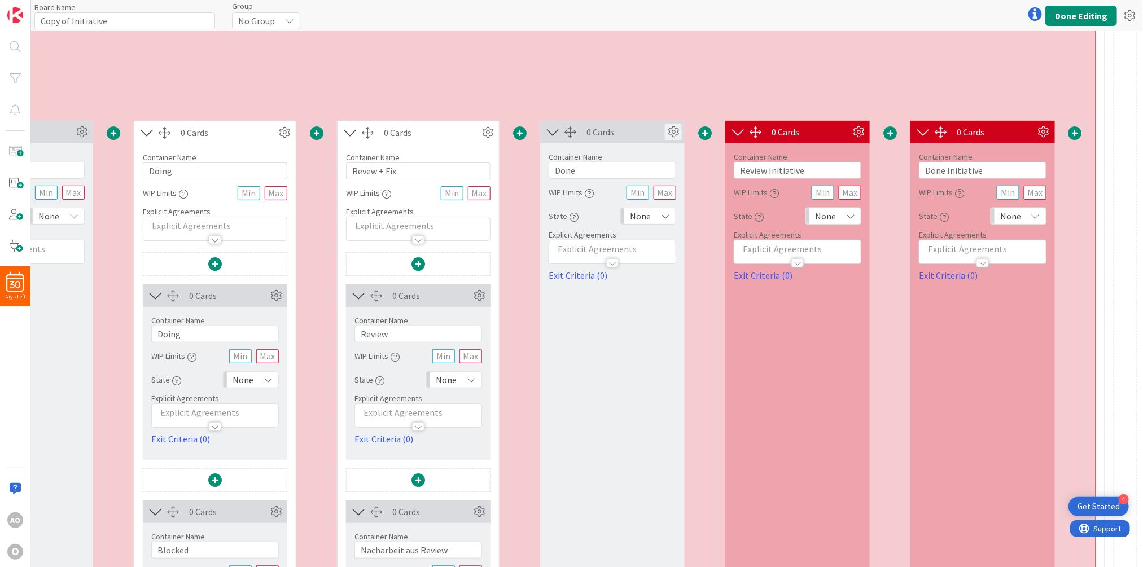
click at [668, 133] on icon at bounding box center [673, 132] width 17 height 17
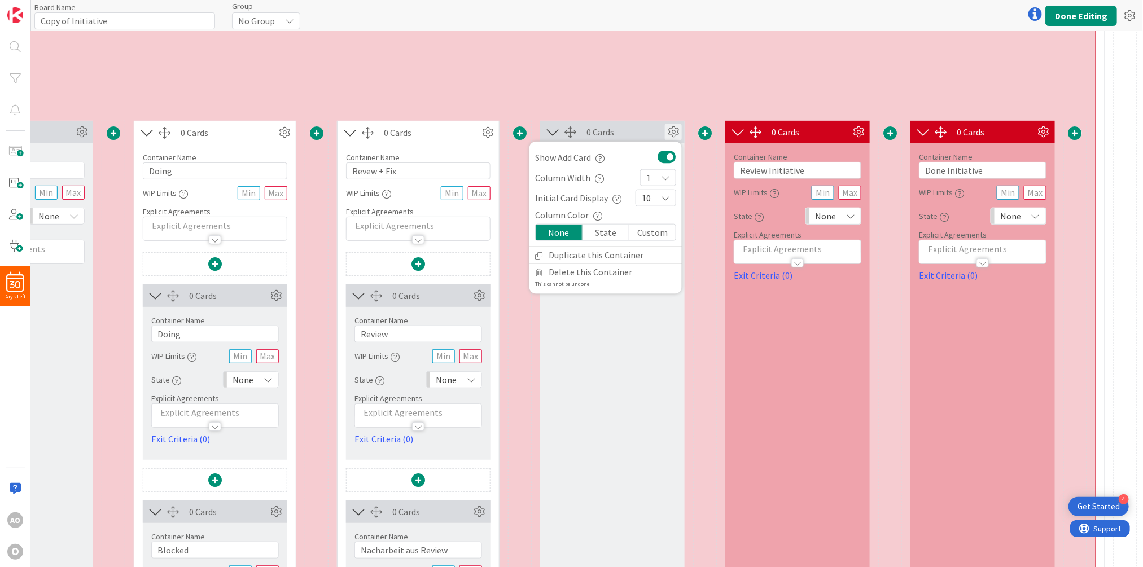
click at [629, 354] on div "0 Cards Show Add Card Column Width 1 Initial Card Display 10 Column Color None …" at bounding box center [612, 415] width 144 height 588
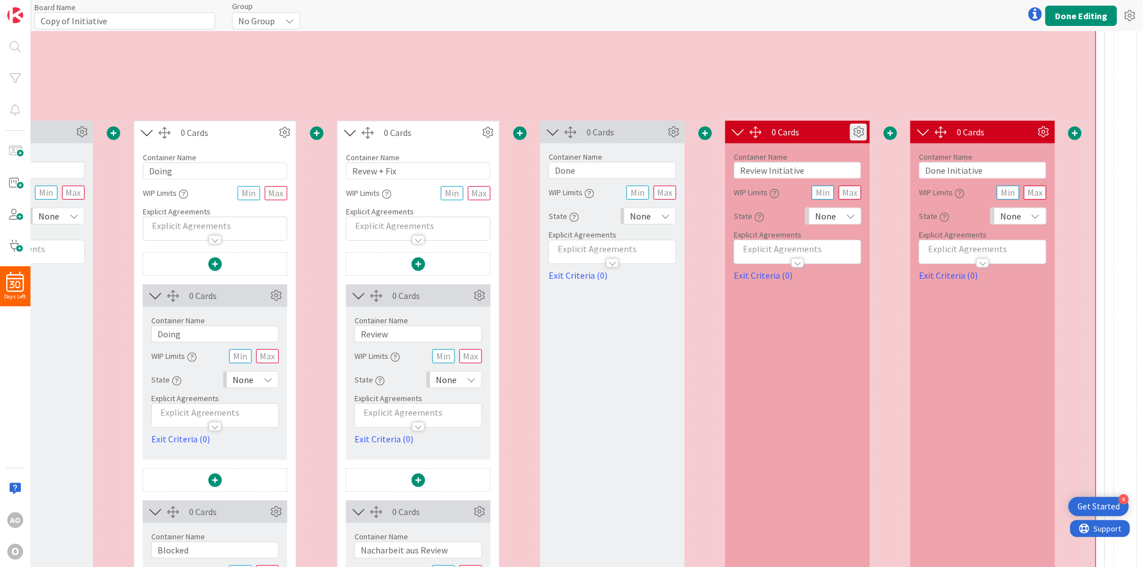
click at [854, 130] on icon at bounding box center [858, 132] width 17 height 17
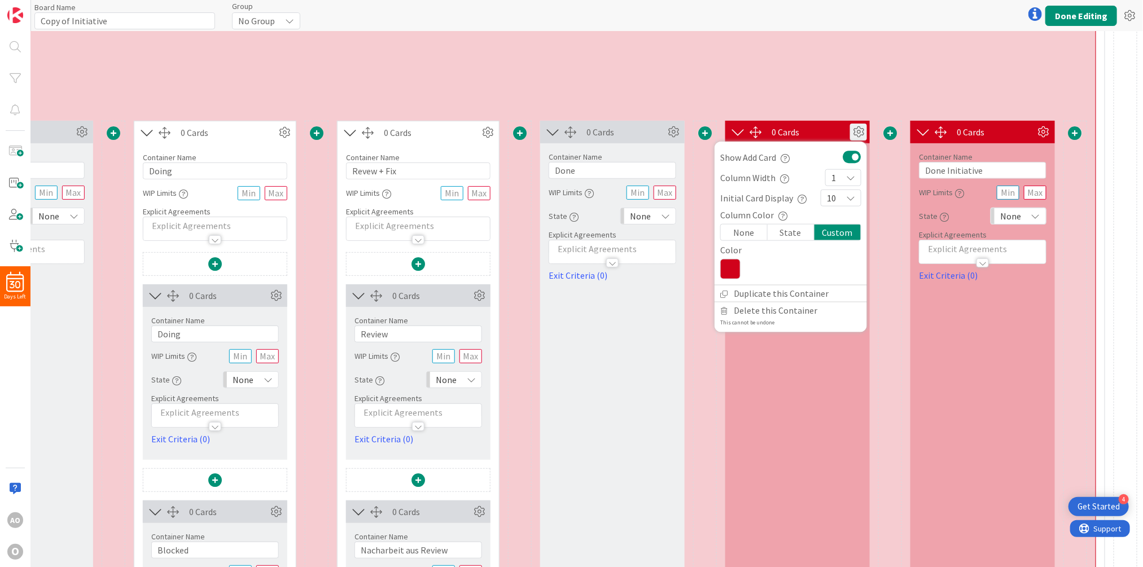
click at [796, 409] on div "0 Cards Show Add Card Column Width 1 Initial Card Display 10 Column Color None …" at bounding box center [797, 415] width 144 height 588
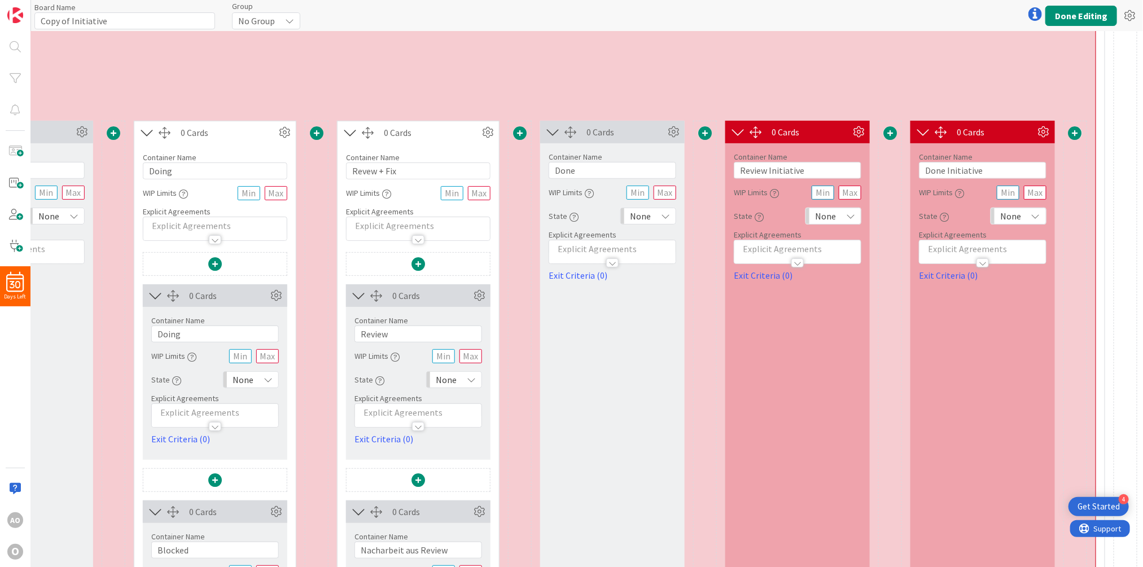
click at [786, 313] on div "0 Cards Show Add Card Column Width 1 Initial Card Display 10 Column Color None …" at bounding box center [797, 415] width 144 height 588
click at [853, 129] on icon at bounding box center [858, 132] width 17 height 17
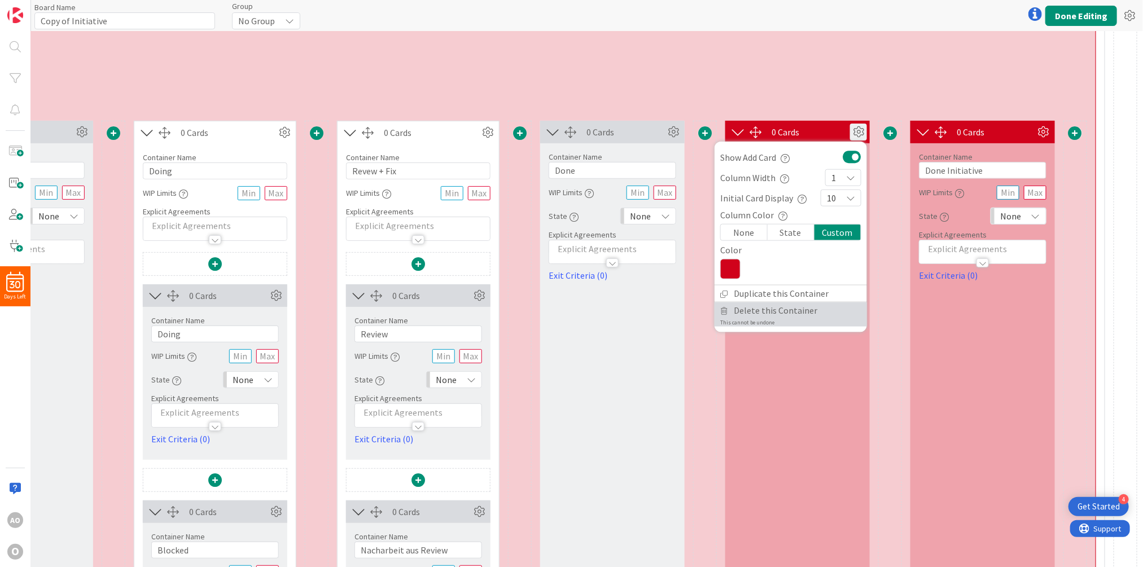
click at [756, 313] on span "Delete this Container" at bounding box center [776, 310] width 84 height 16
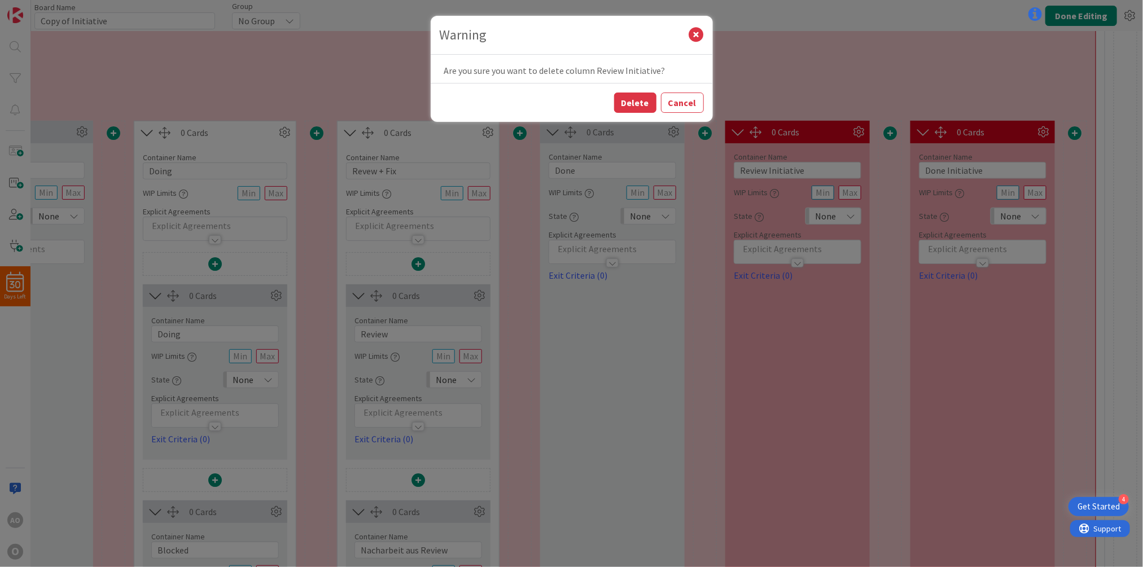
click at [638, 115] on div "Delete Cancel" at bounding box center [572, 102] width 282 height 39
click at [701, 34] on icon at bounding box center [696, 35] width 15 height 15
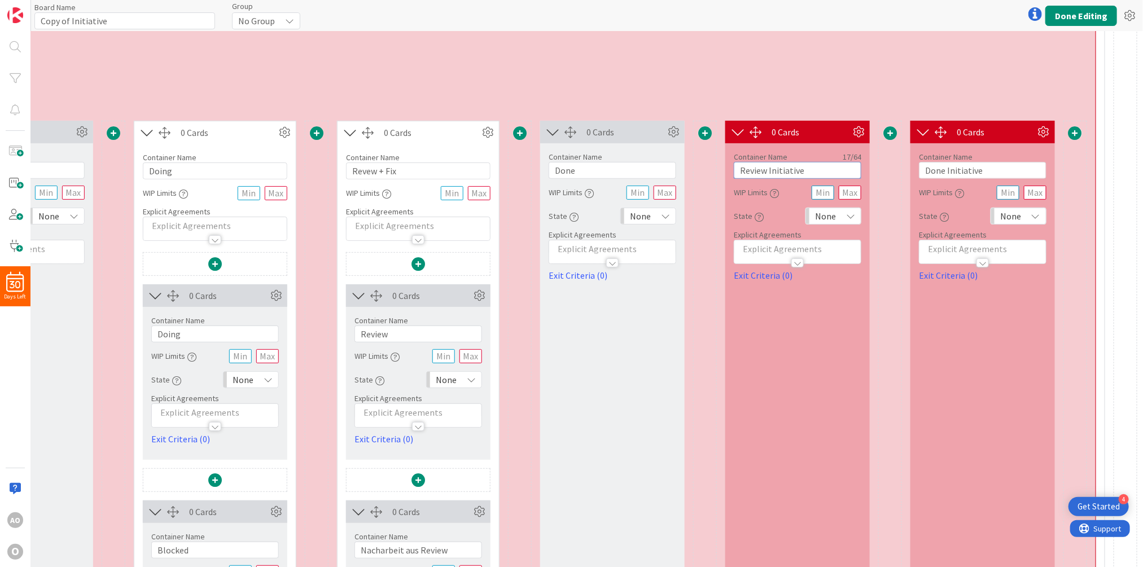
click at [761, 162] on input "Review Initiative" at bounding box center [798, 170] width 128 height 17
type input "Review + Fix Initiative"
click at [805, 91] on div "Container Name 27 / 64 Arbeitspakete in Initiative WIP Limits Explicit Agreemen…" at bounding box center [409, 60] width 1372 height 97
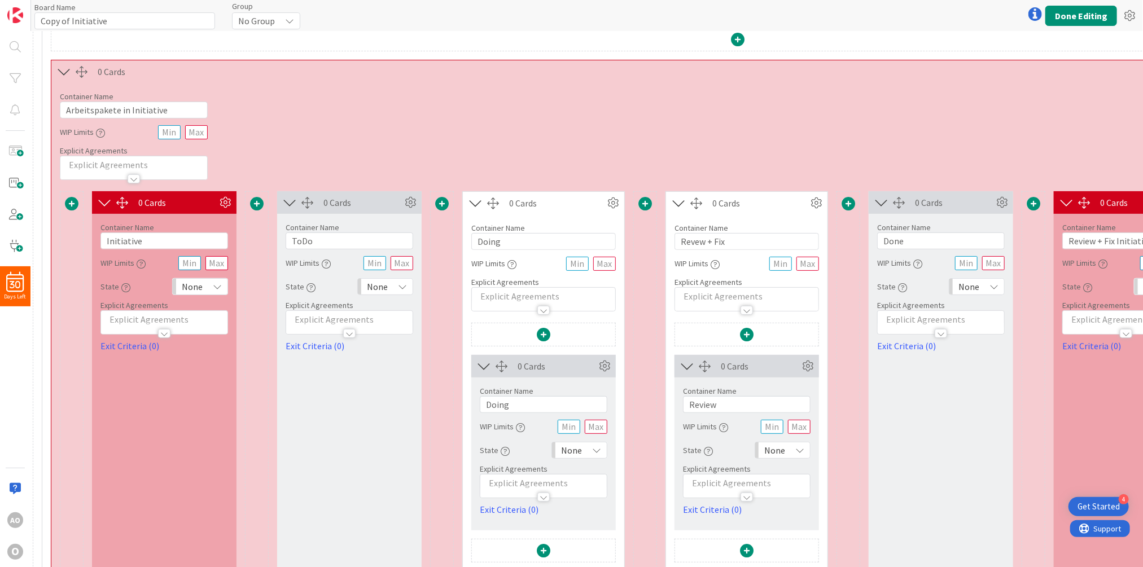
scroll to position [141, 0]
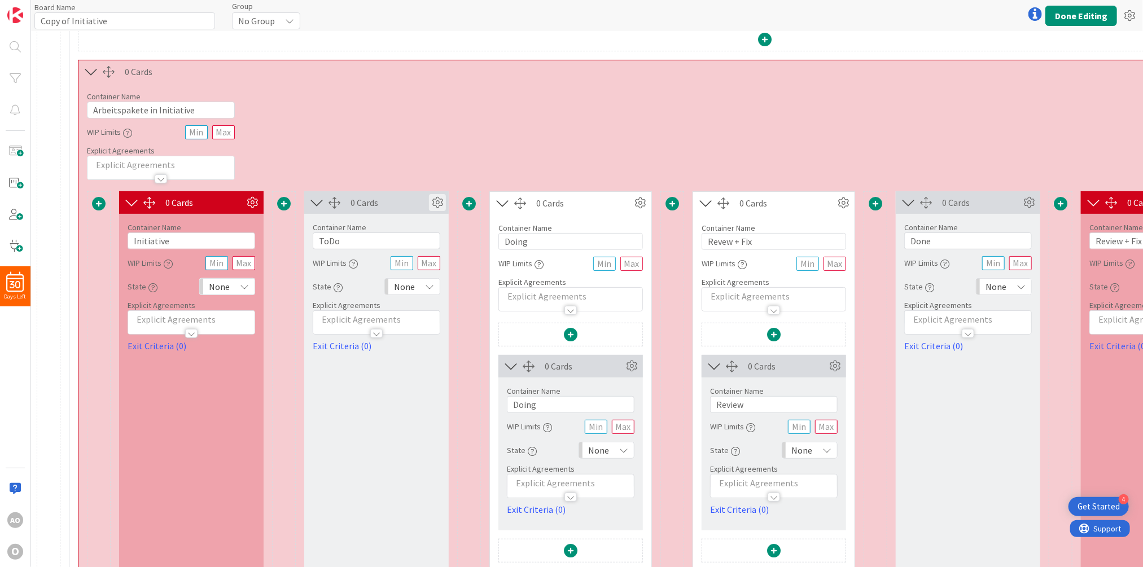
click at [436, 200] on icon at bounding box center [437, 202] width 17 height 17
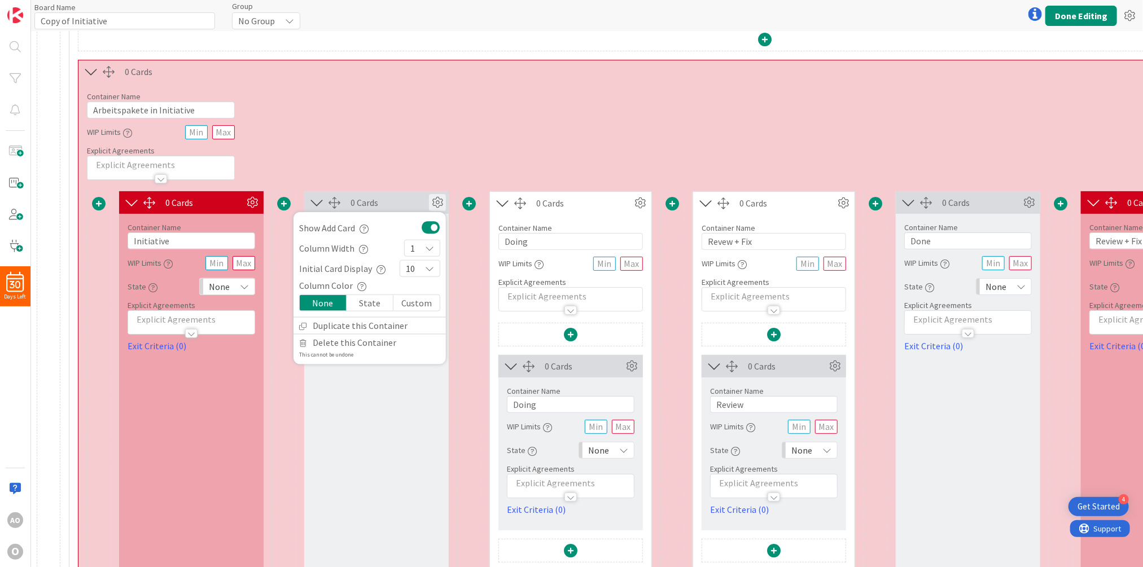
click at [416, 301] on div "Custom" at bounding box center [416, 303] width 46 height 16
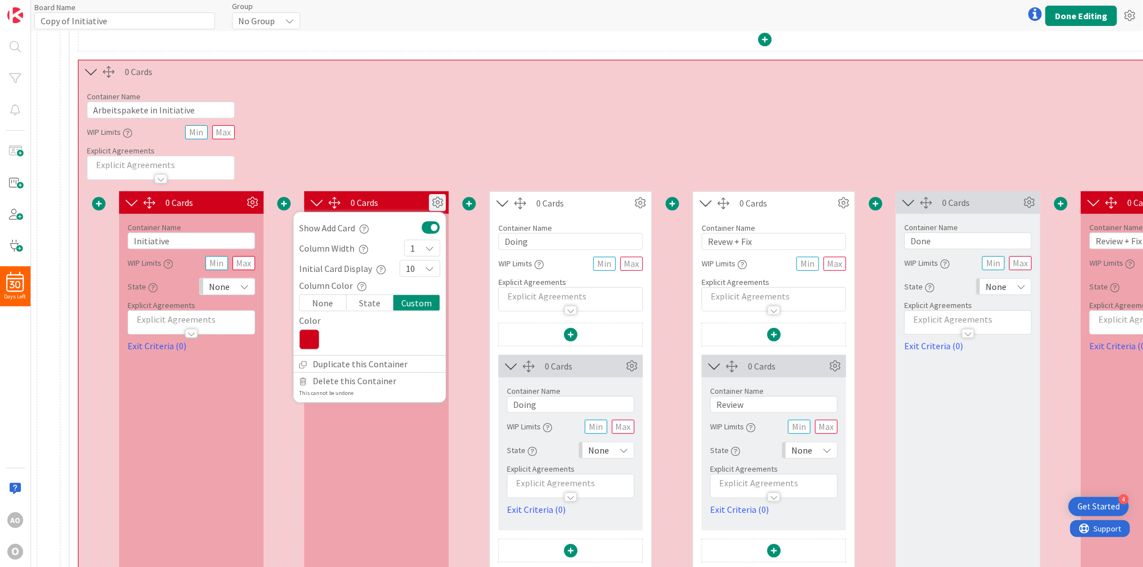
click at [313, 332] on icon at bounding box center [309, 340] width 20 height 20
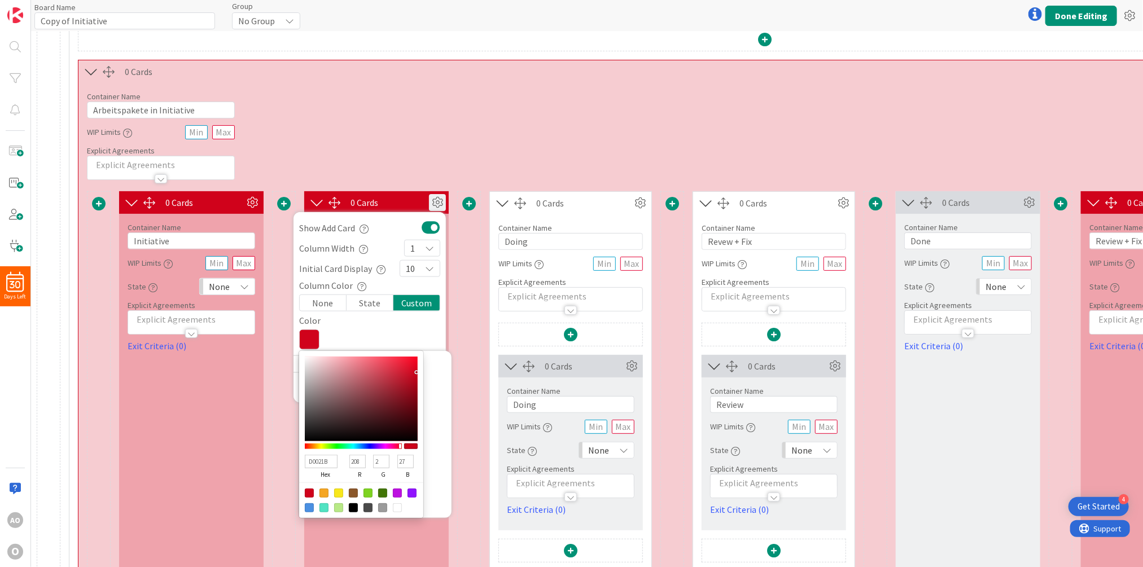
click at [341, 491] on div at bounding box center [338, 493] width 9 height 9
type input "F8E71C"
type input "248"
type input "231"
type input "28"
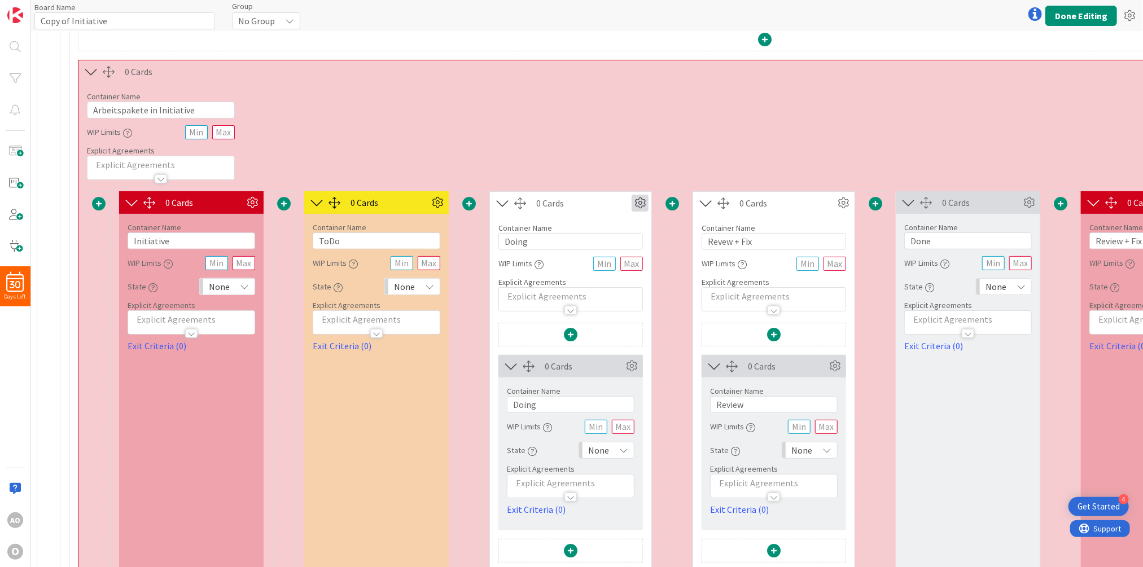
click at [638, 204] on icon at bounding box center [639, 203] width 17 height 17
click at [604, 246] on div "Custom" at bounding box center [607, 243] width 70 height 16
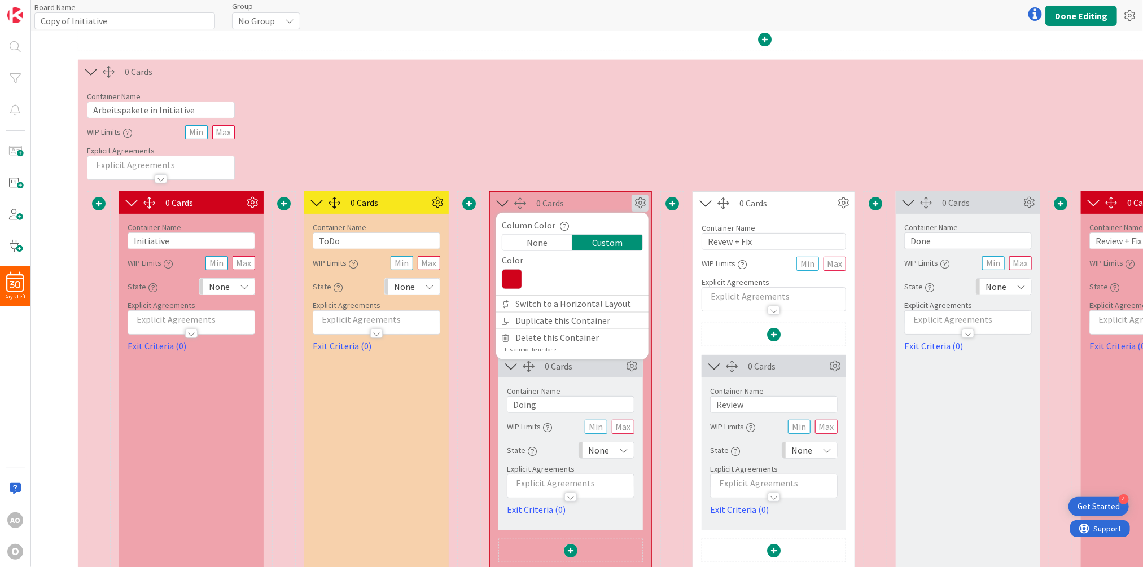
click at [518, 276] on icon at bounding box center [512, 279] width 20 height 20
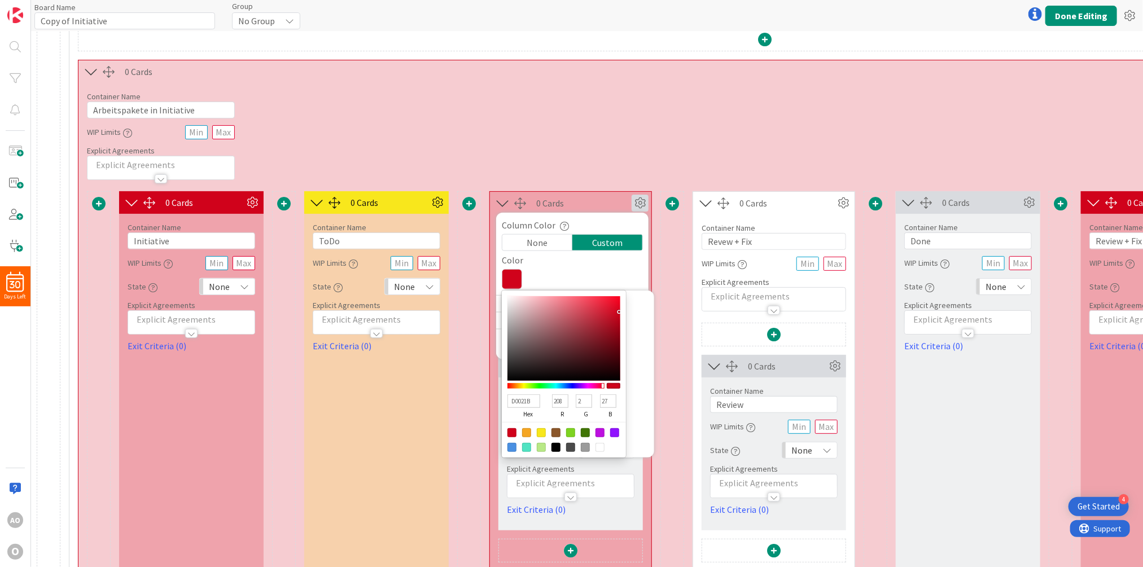
click at [543, 434] on div at bounding box center [541, 432] width 9 height 9
type input "F8E71C"
type input "248"
type input "231"
type input "28"
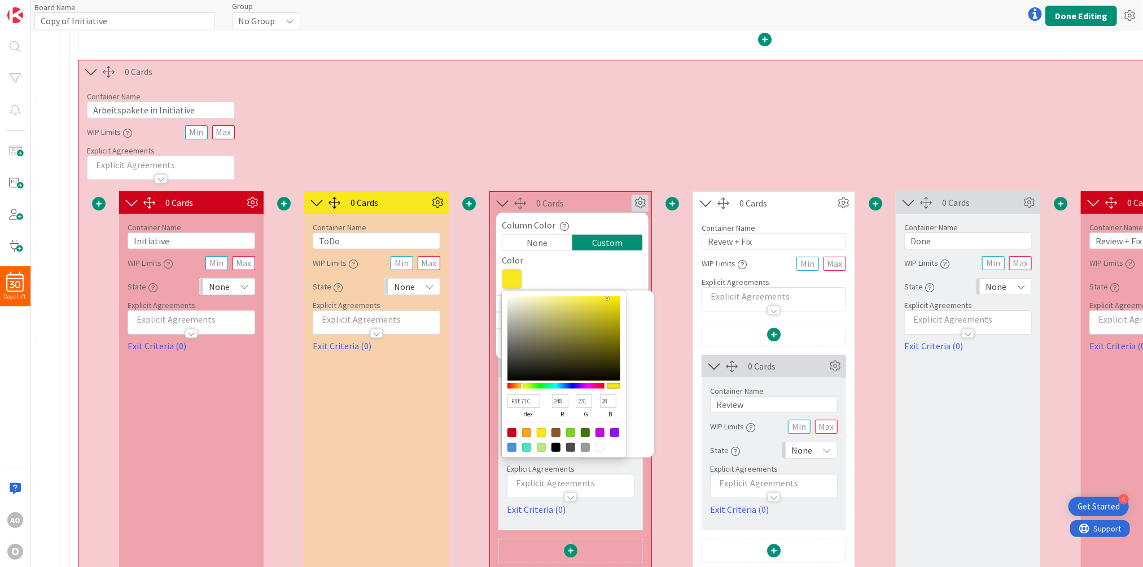
click at [573, 175] on div "Container Name 27 / 64 Arbeitspakete in Initiative WIP Limits Explicit Agreemen…" at bounding box center [764, 131] width 1372 height 97
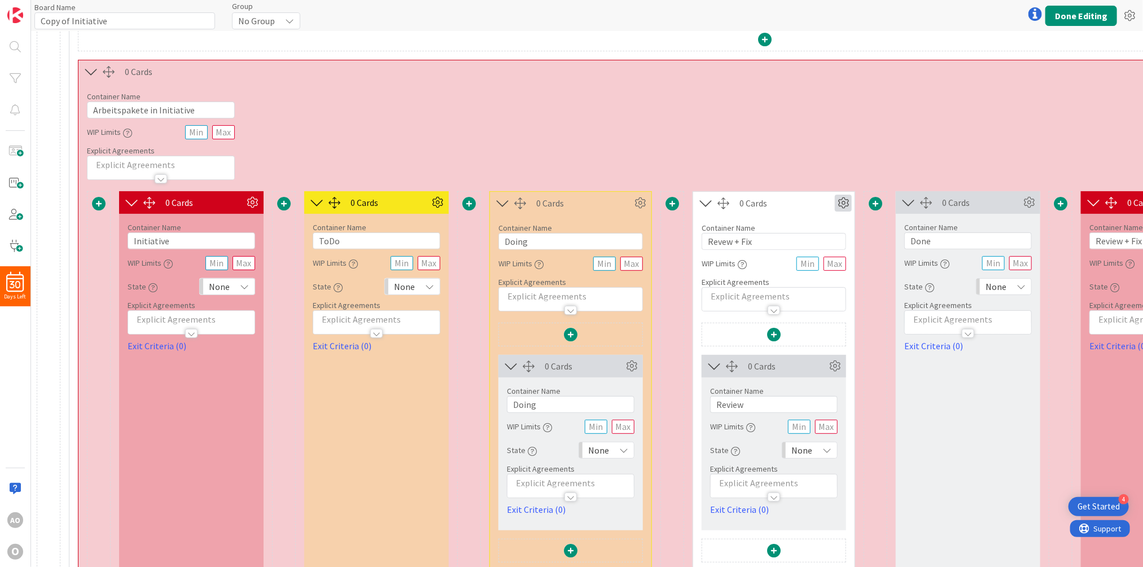
click at [844, 201] on icon at bounding box center [843, 203] width 17 height 17
click at [809, 244] on div "Custom" at bounding box center [810, 243] width 70 height 16
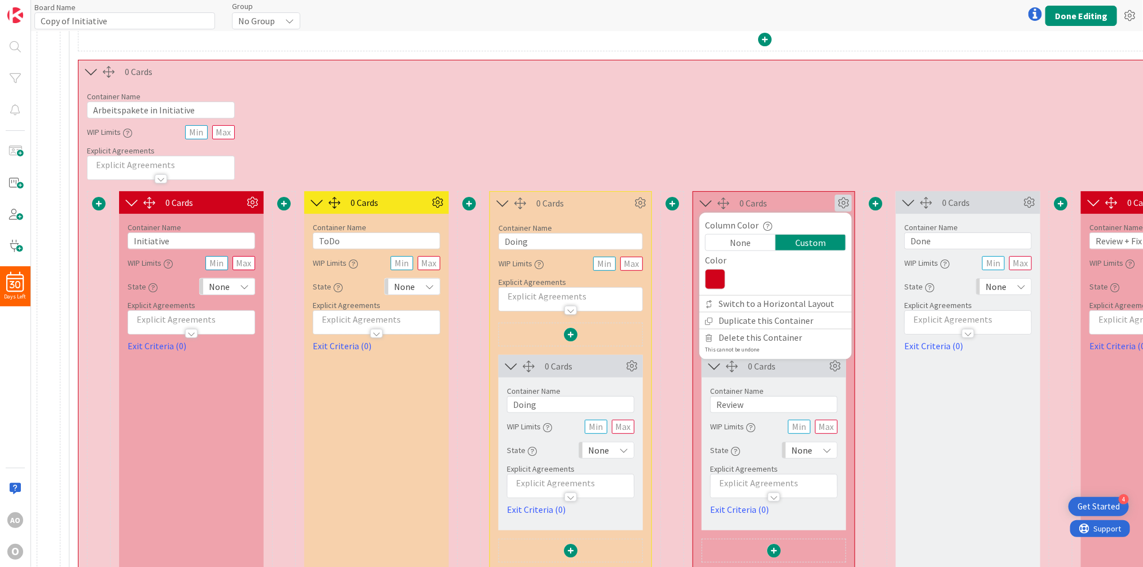
click at [711, 280] on icon at bounding box center [715, 279] width 20 height 20
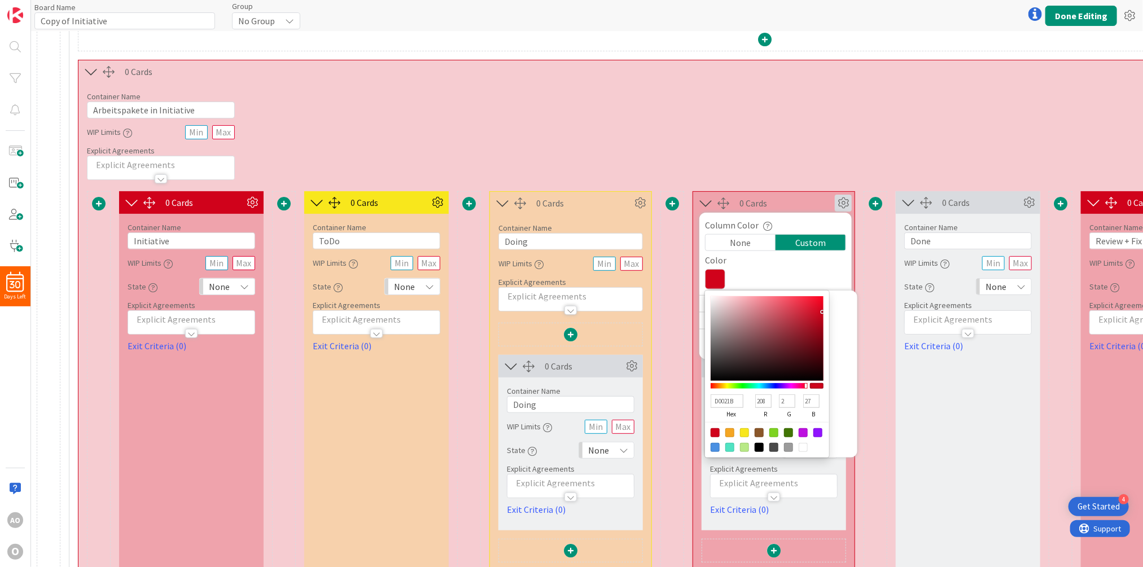
click at [743, 431] on div at bounding box center [744, 432] width 9 height 9
type input "F8E71C"
type input "248"
type input "231"
type input "28"
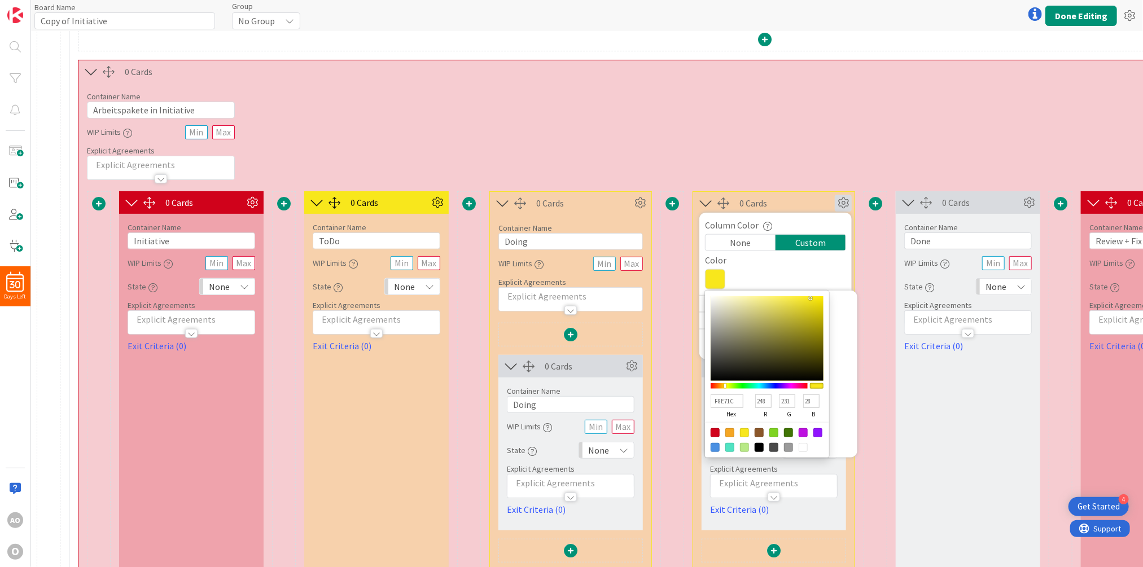
click at [723, 145] on div "Container Name 27 / 64 Arbeitspakete in Initiative WIP Limits Explicit Agreemen…" at bounding box center [764, 131] width 1372 height 97
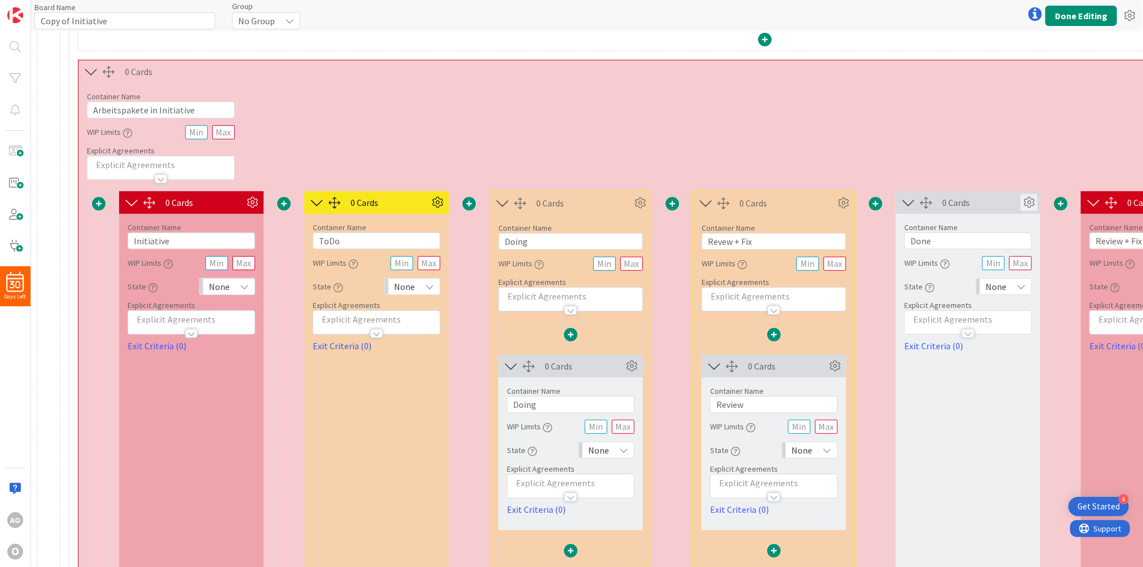
click at [1030, 205] on icon at bounding box center [1028, 202] width 17 height 17
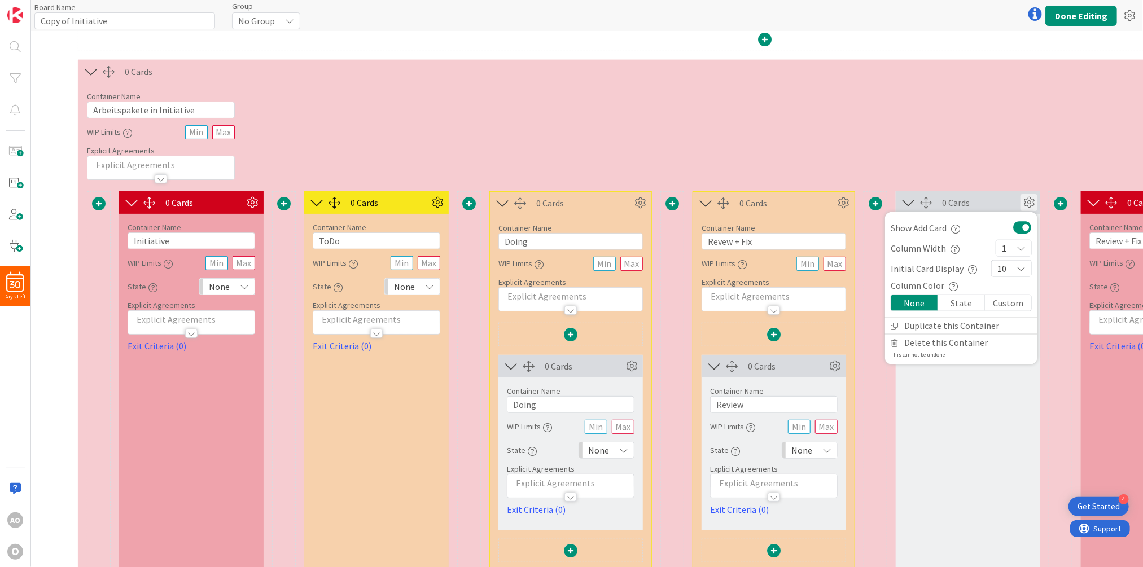
click at [991, 302] on div "Custom" at bounding box center [1008, 303] width 46 height 16
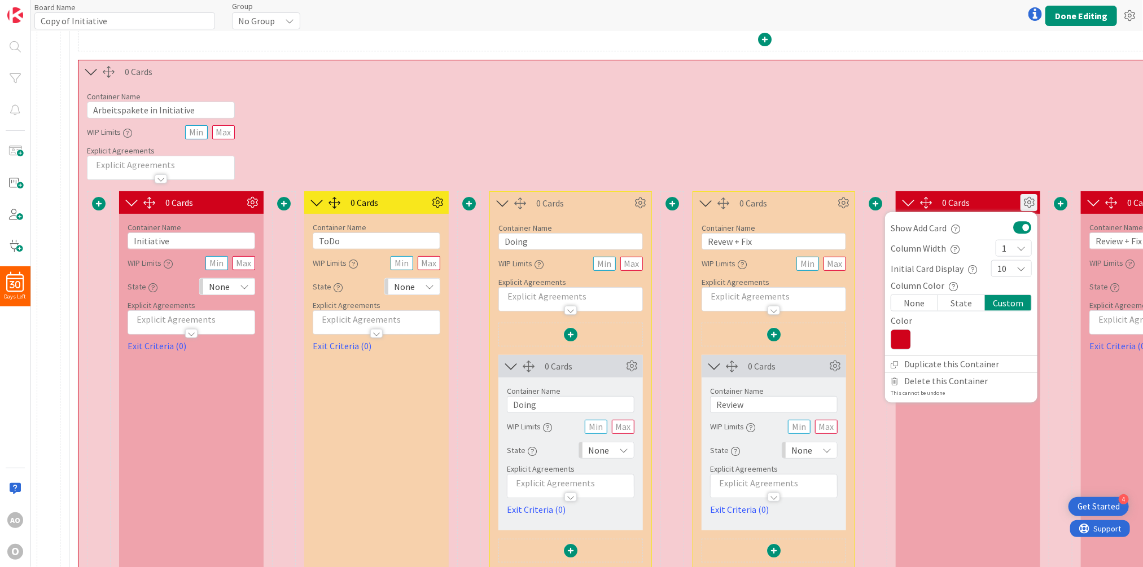
click at [898, 337] on icon at bounding box center [900, 340] width 20 height 20
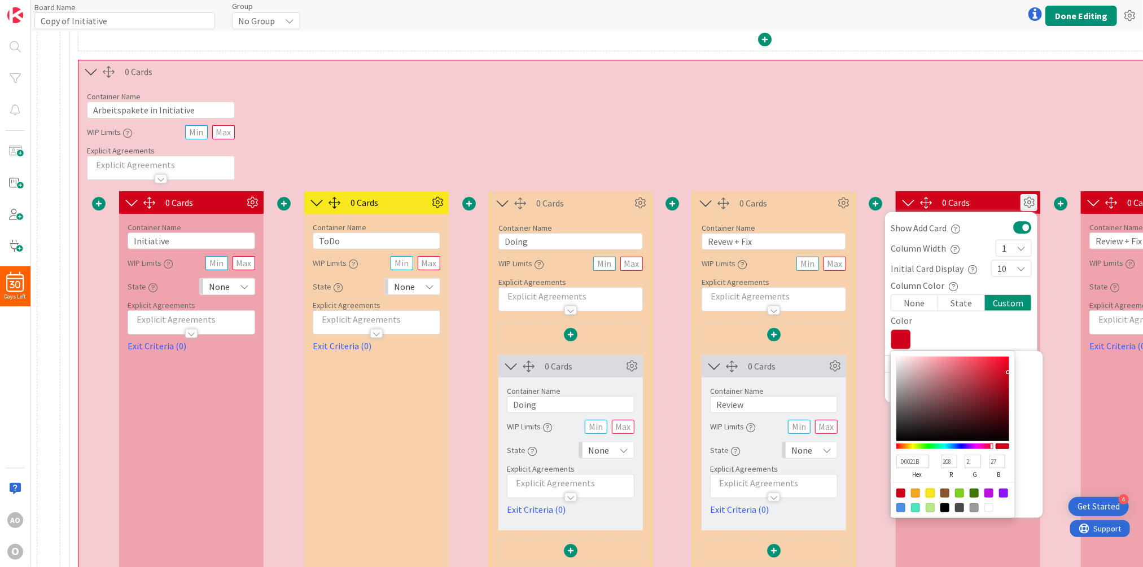
click at [932, 490] on div at bounding box center [929, 493] width 9 height 9
type input "F8E71C"
type input "248"
type input "231"
type input "28"
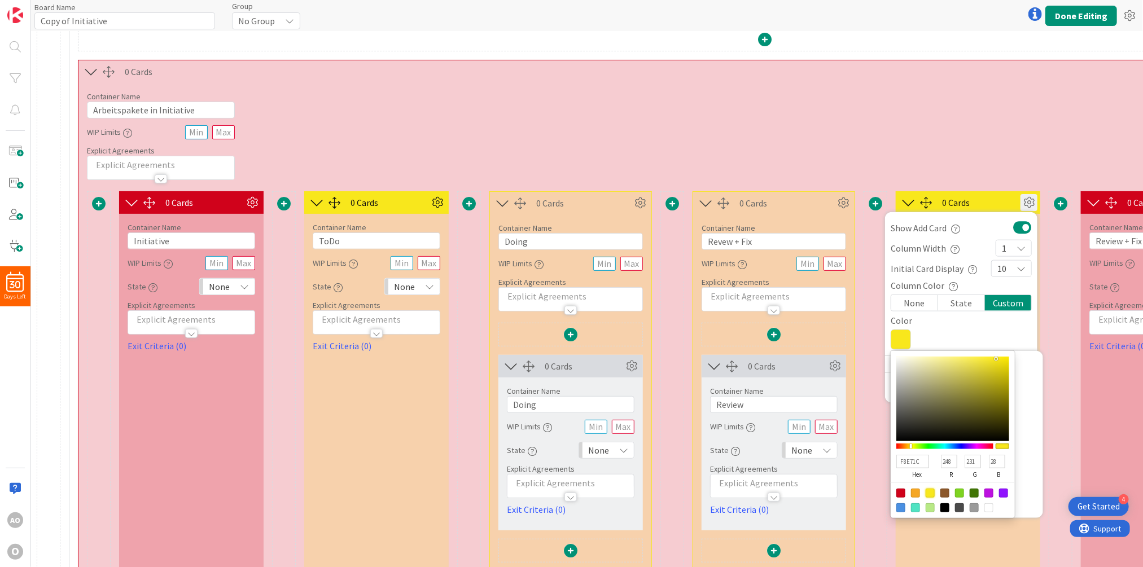
click at [801, 121] on div "Container Name 27 / 64 Arbeitspakete in Initiative WIP Limits Explicit Agreemen…" at bounding box center [764, 131] width 1372 height 97
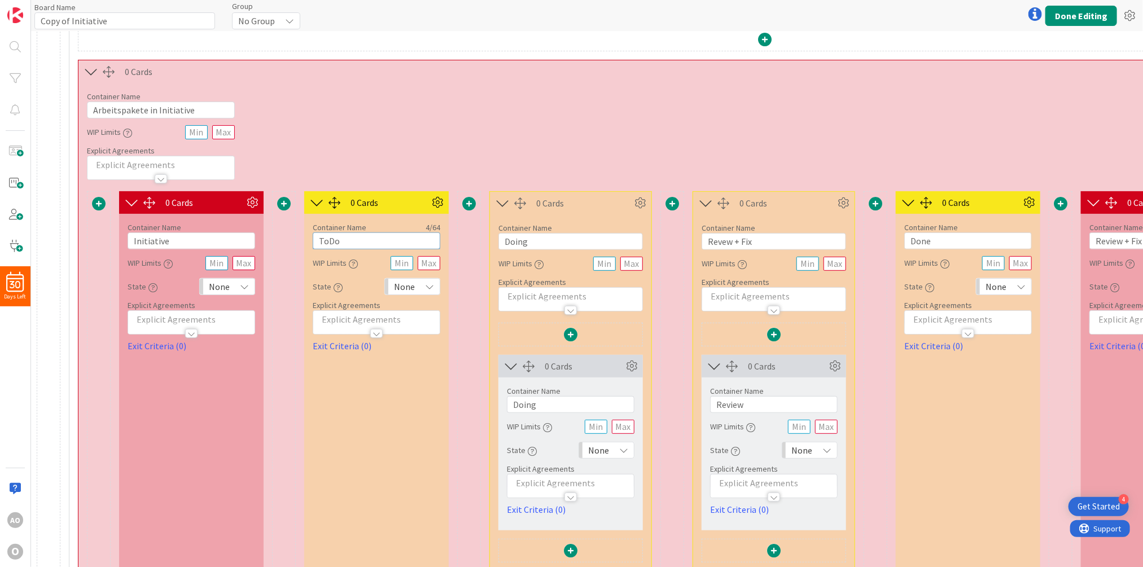
click at [318, 240] on input "ToDo" at bounding box center [377, 240] width 128 height 17
type input "AP ToDo"
click at [508, 244] on input "Doing" at bounding box center [570, 241] width 144 height 17
type input "AP Doing"
click at [708, 241] on input "Revew + Fix" at bounding box center [773, 241] width 144 height 17
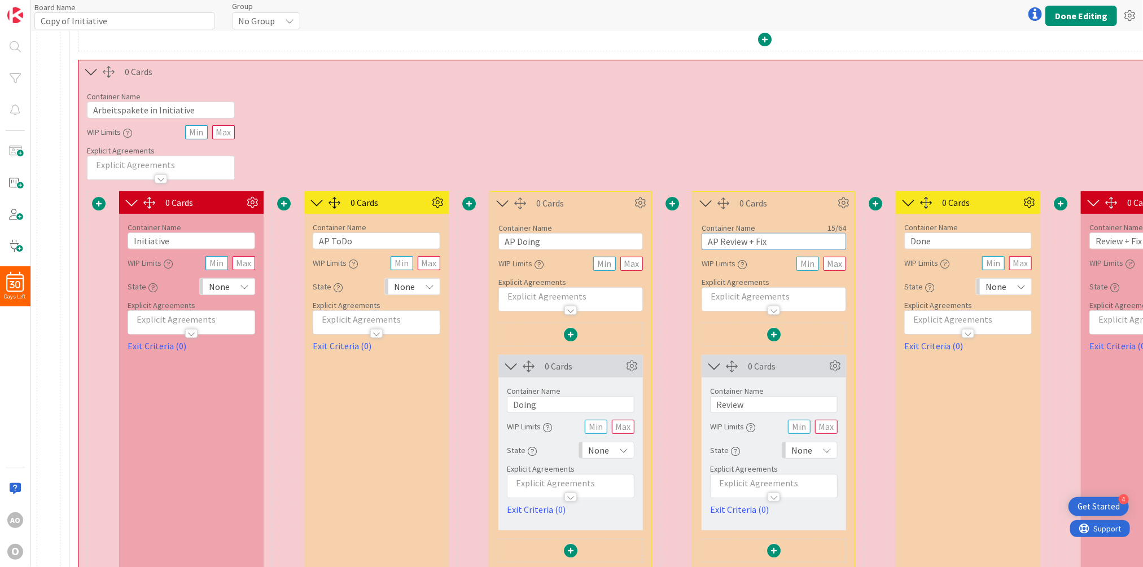
type input "AP Review + Fix"
click at [911, 240] on input "Done" at bounding box center [968, 240] width 128 height 17
type input "AP Done"
click at [514, 405] on input "Doing" at bounding box center [571, 404] width 128 height 17
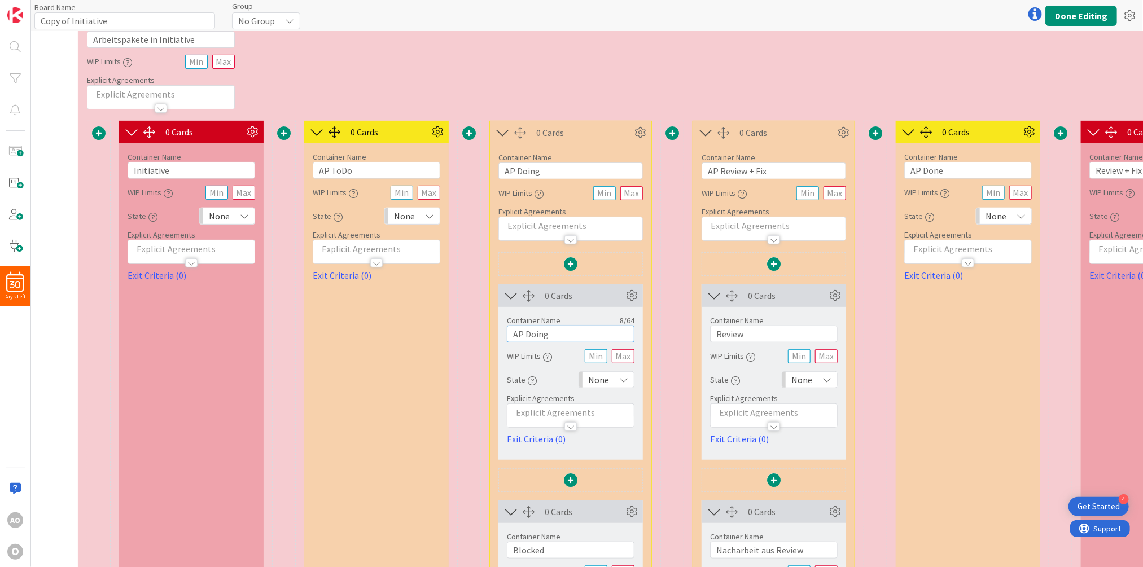
scroll to position [282, 0]
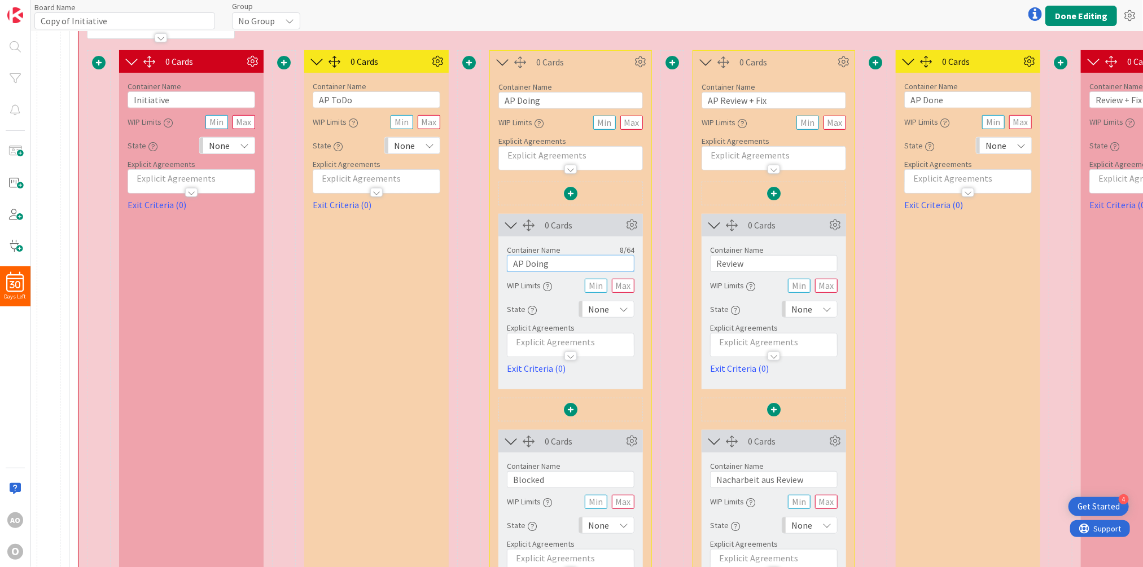
type input "AP Doing"
click at [510, 480] on input "Blocked" at bounding box center [571, 479] width 128 height 17
type input "AP Blocked"
click at [715, 481] on input "Nacharbeit aus Review" at bounding box center [774, 479] width 128 height 17
drag, startPoint x: 727, startPoint y: 480, endPoint x: 772, endPoint y: 481, distance: 45.2
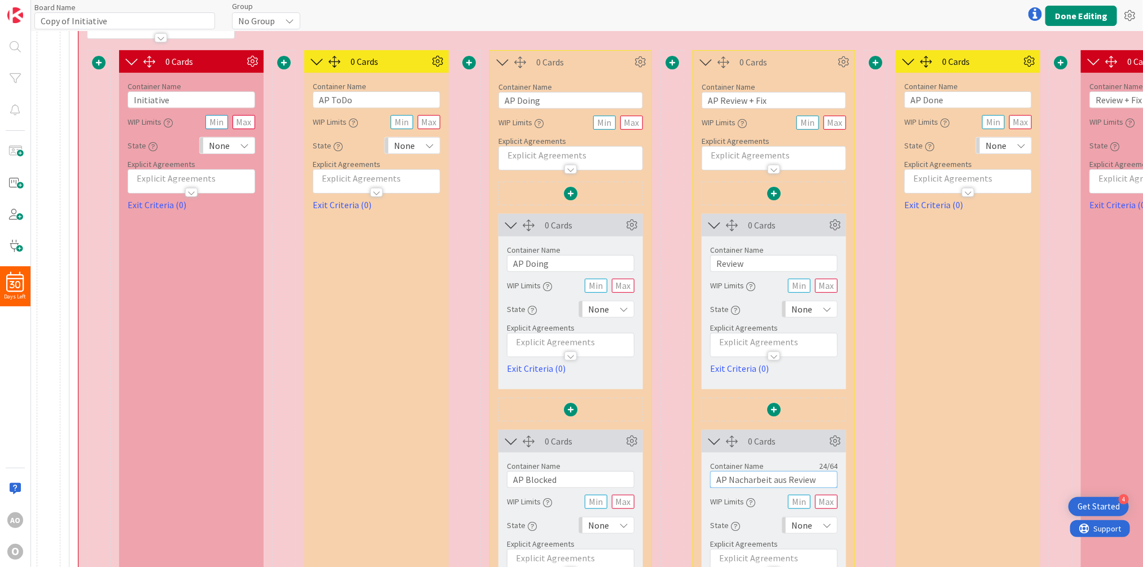
click at [772, 481] on input "AP Nacharbeit aus Review" at bounding box center [774, 479] width 128 height 17
type input "AP in Fix"
click at [715, 264] on input "Review" at bounding box center [774, 263] width 128 height 17
type input "AP in Review"
click at [773, 11] on div "Board Name 18 / 64 Copy of Initiative Group No Group Done Editing" at bounding box center [587, 15] width 1112 height 31
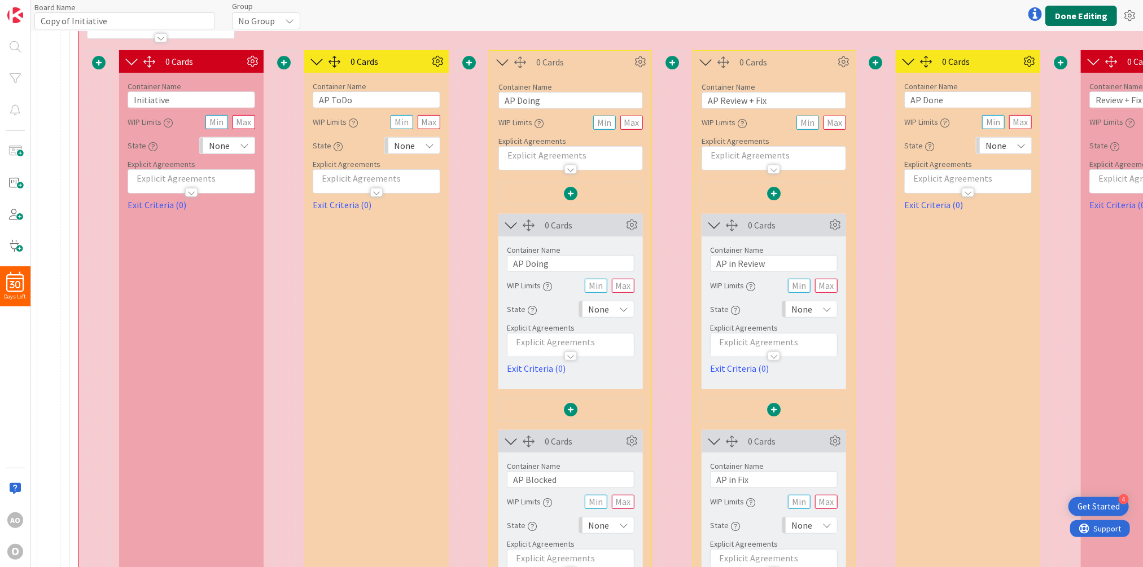
click at [1088, 12] on button "Done Editing" at bounding box center [1081, 16] width 72 height 20
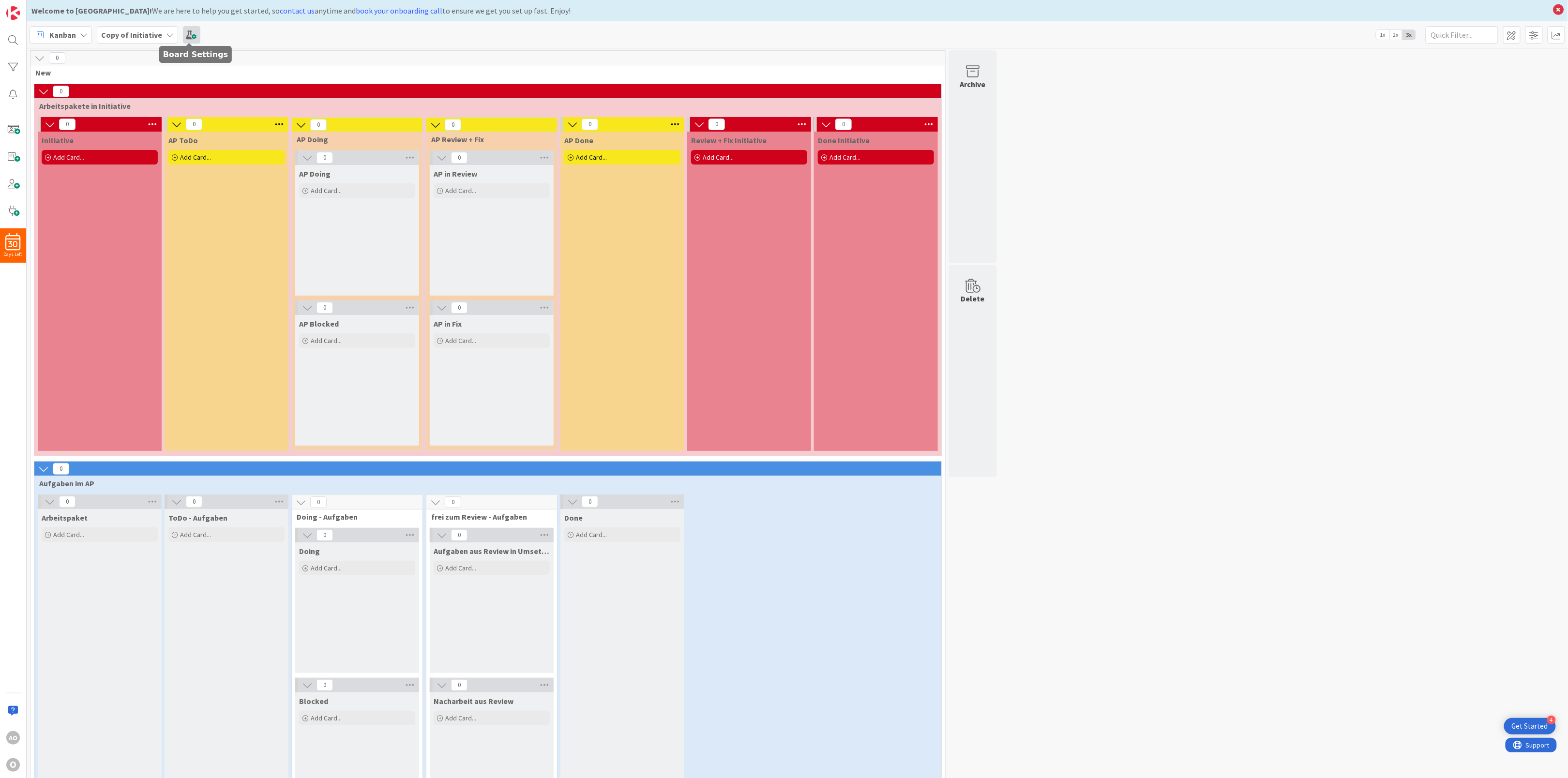
click at [189, 33] on span at bounding box center [191, 34] width 17 height 17
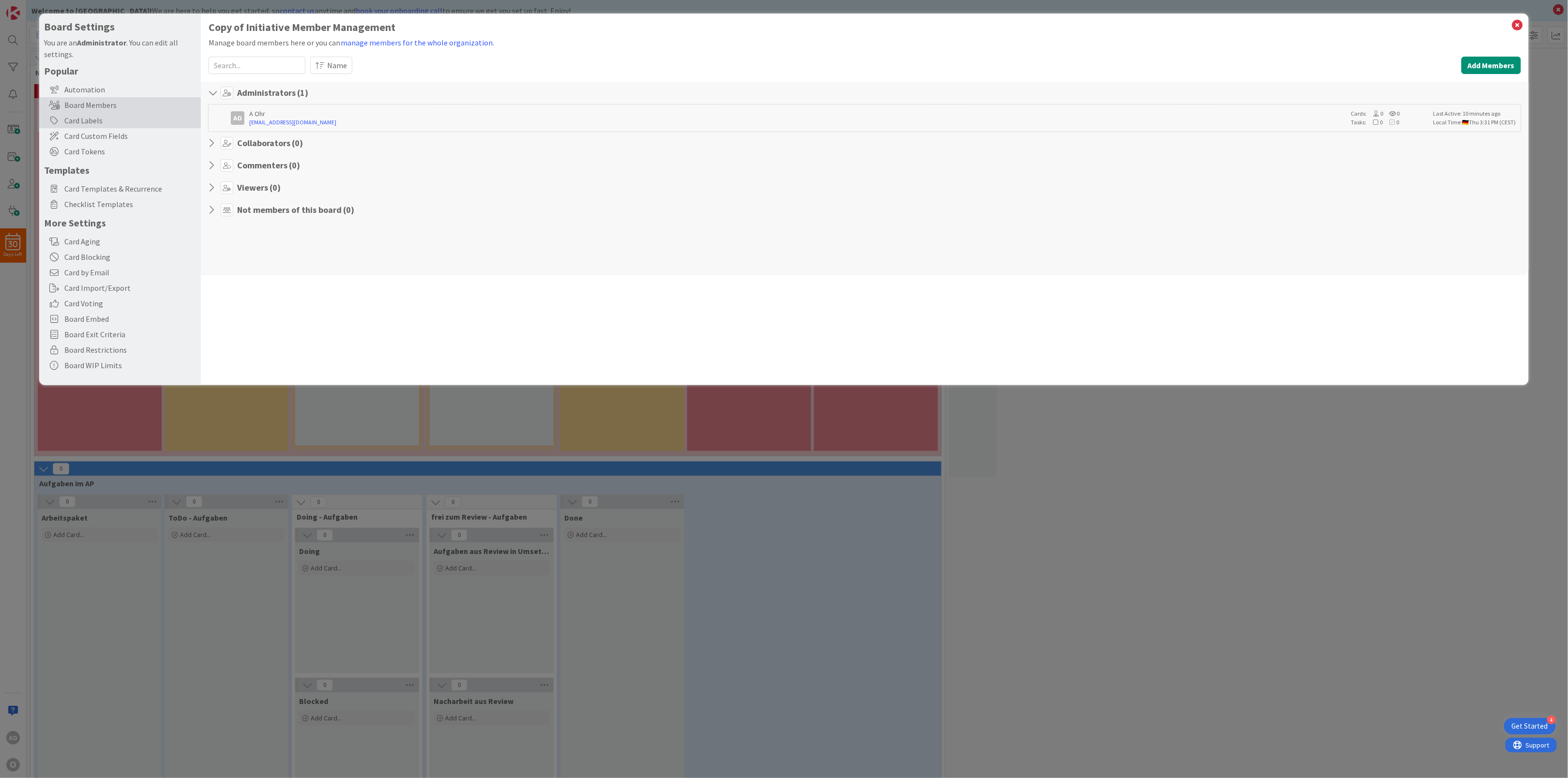
click at [149, 117] on div "Card Labels" at bounding box center [120, 120] width 161 height 15
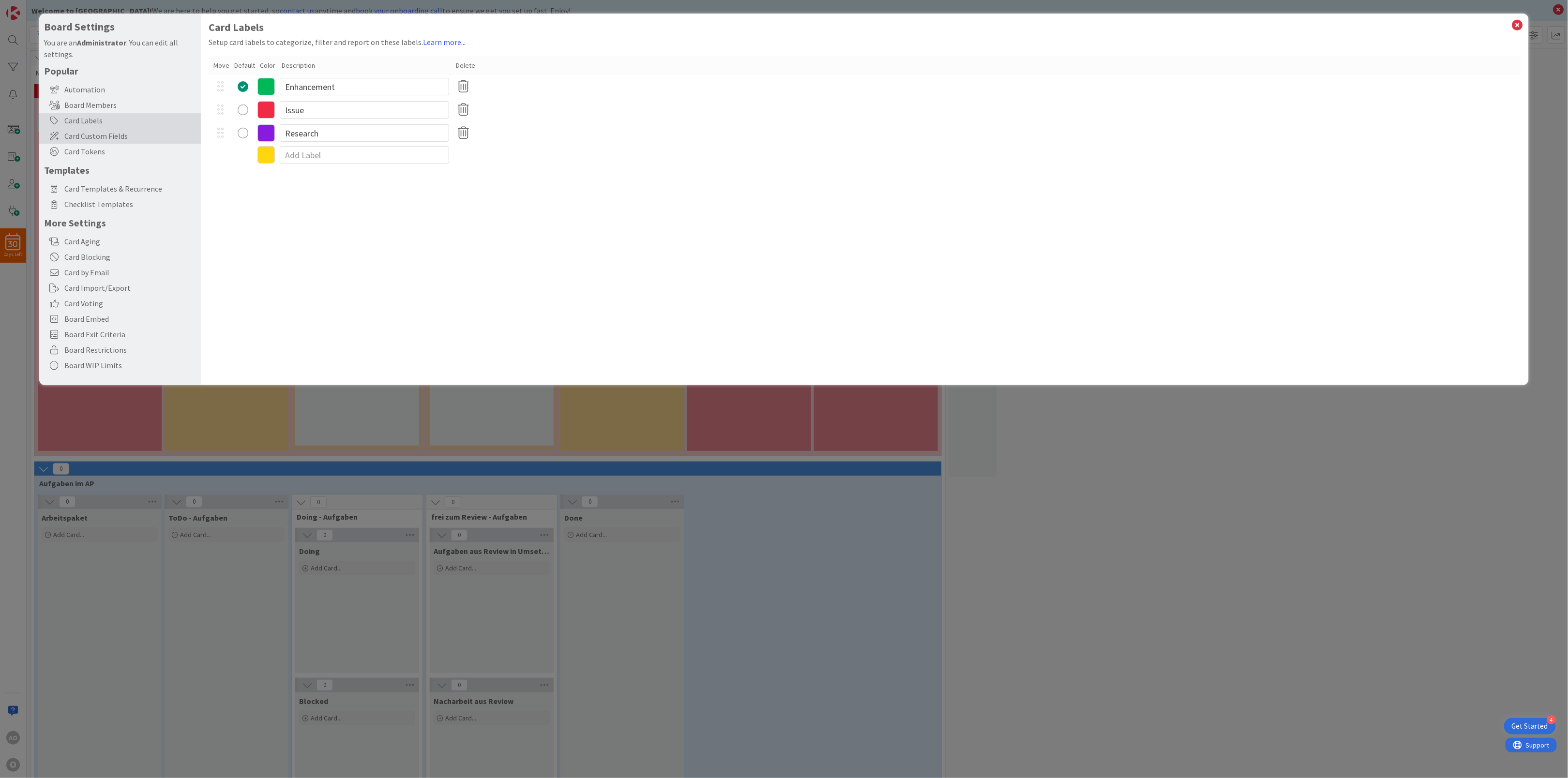
click at [145, 133] on span "Card Custom Fields" at bounding box center [130, 136] width 131 height 12
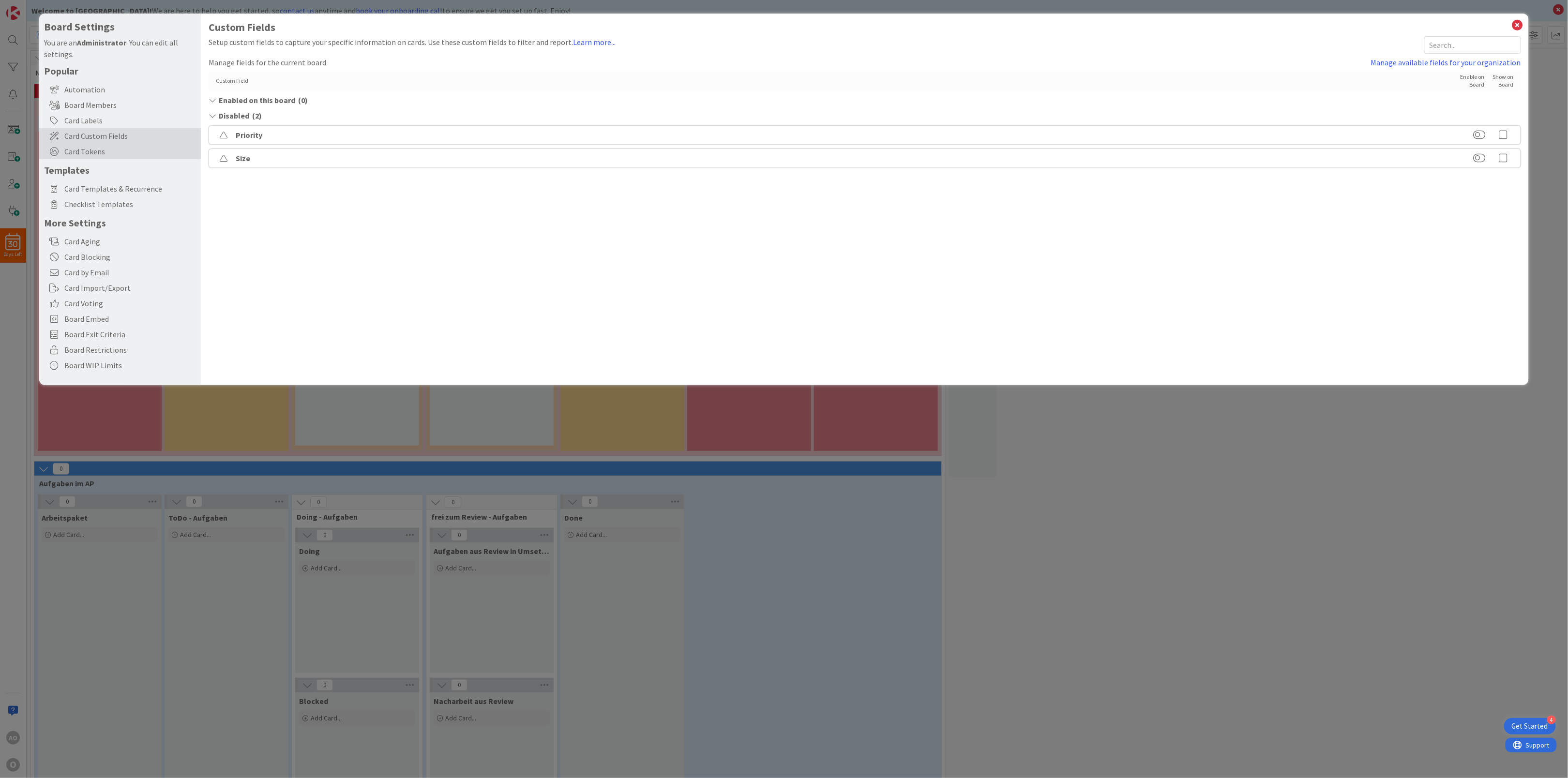
click at [133, 148] on span "Card Tokens" at bounding box center [130, 152] width 131 height 12
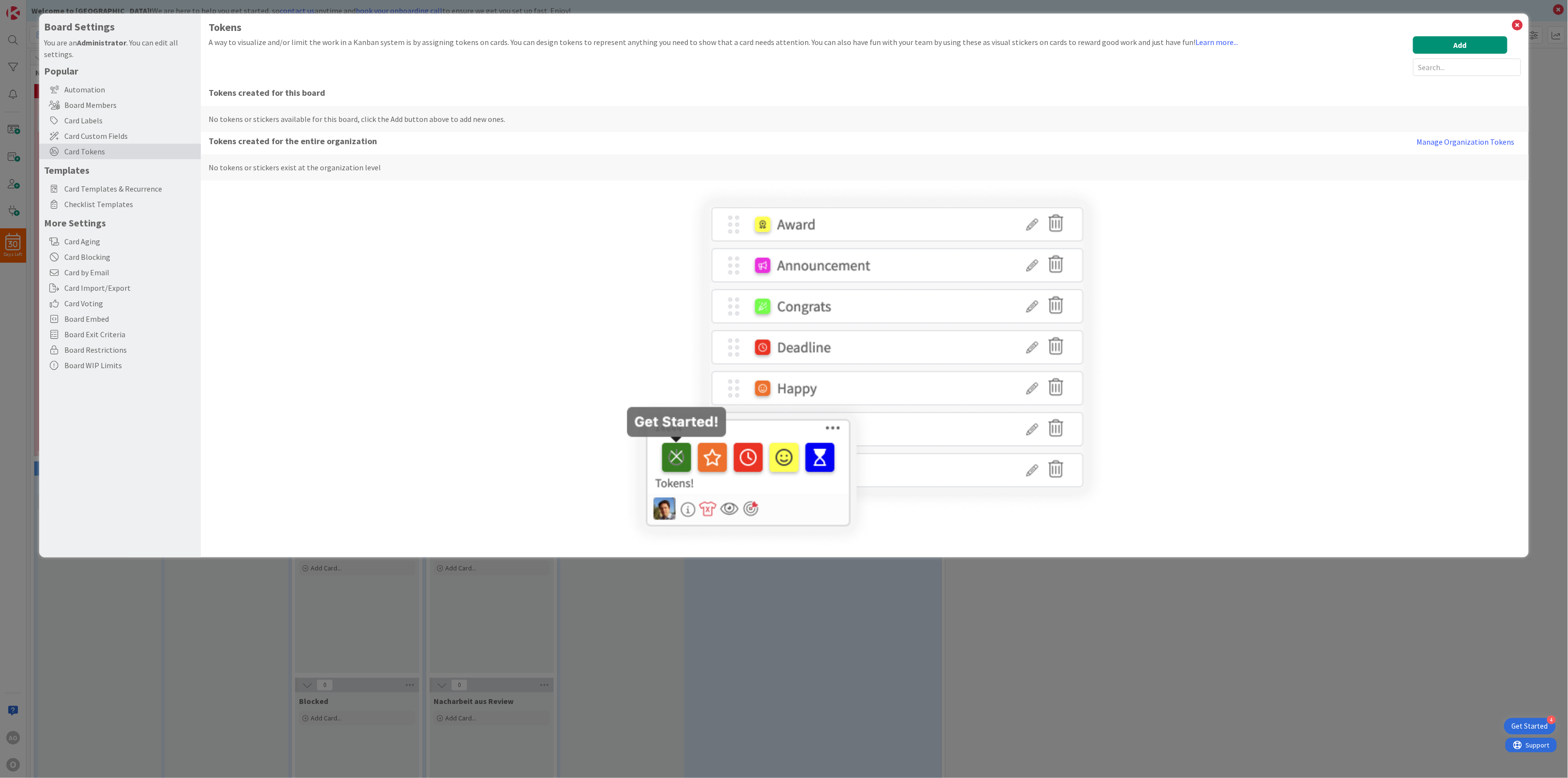
click at [133, 148] on span "Card Tokens" at bounding box center [130, 152] width 131 height 12
click at [126, 242] on div "Card Aging" at bounding box center [120, 242] width 161 height 15
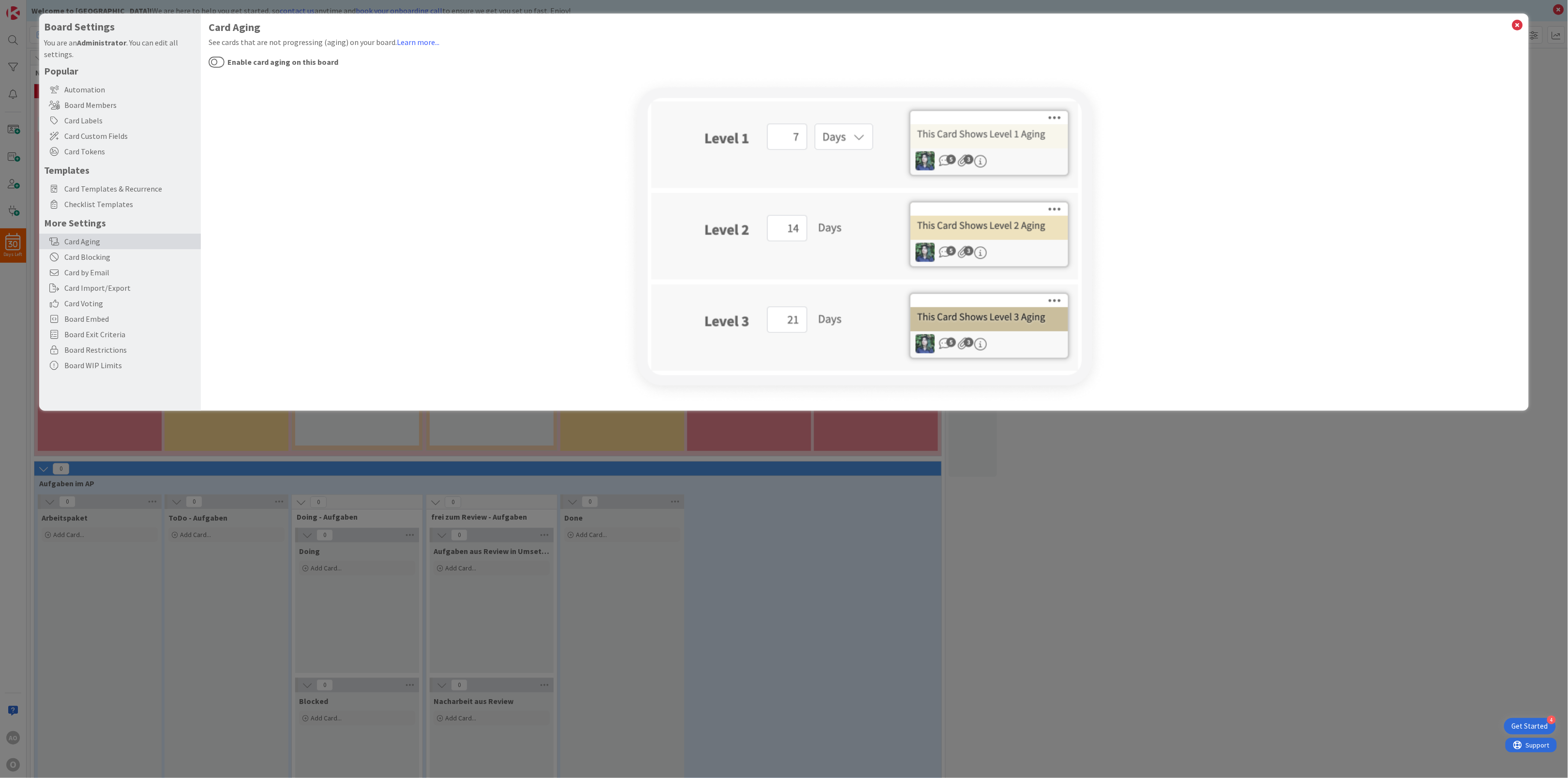
click at [859, 142] on img at bounding box center [865, 239] width 484 height 327
click at [859, 137] on img at bounding box center [865, 239] width 484 height 327
click at [779, 134] on img at bounding box center [865, 239] width 484 height 327
click at [221, 59] on button "Enable card aging on this board" at bounding box center [216, 62] width 16 height 13
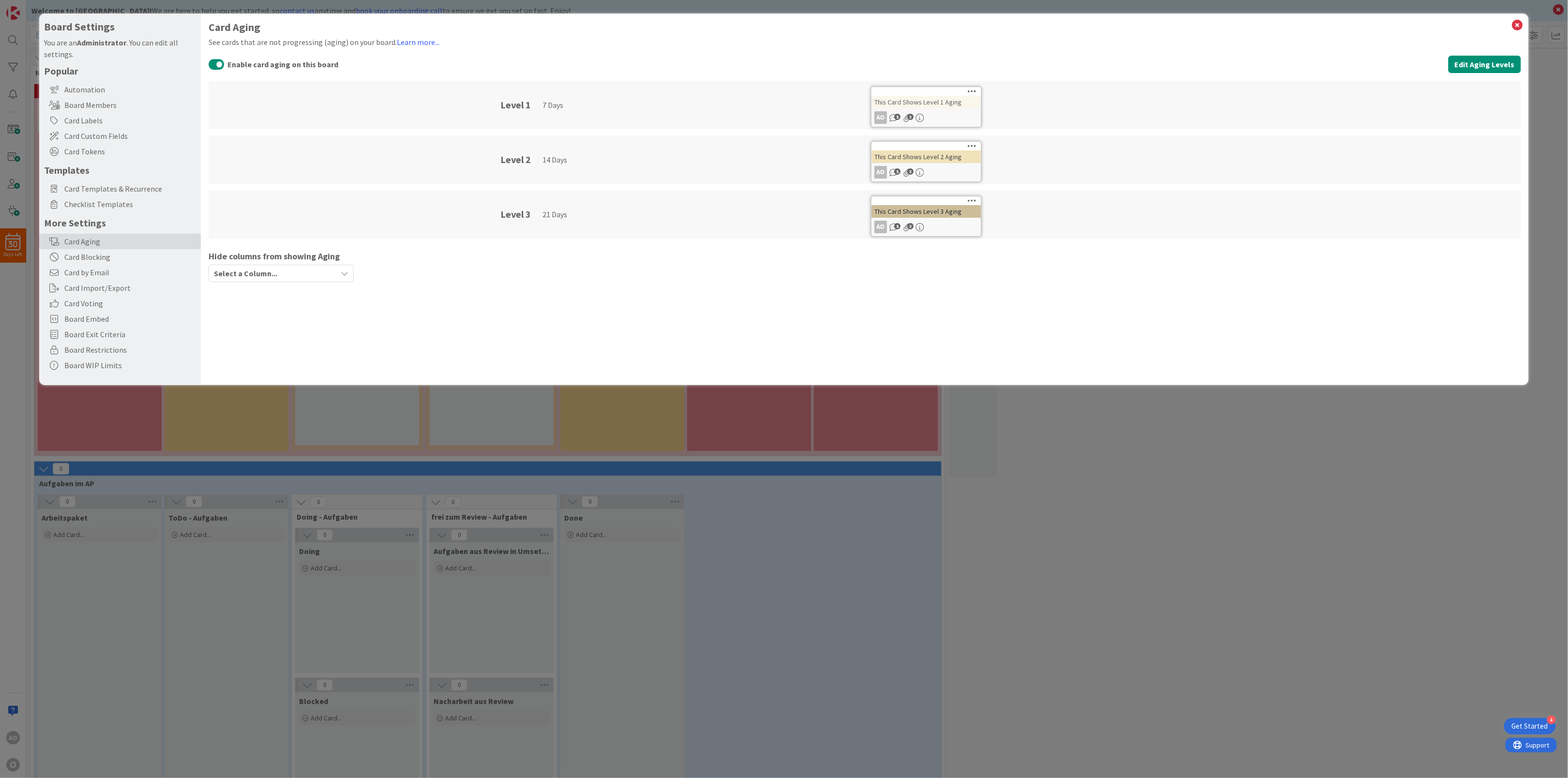
click at [518, 104] on div "Level 1" at bounding box center [516, 105] width 31 height 48
click at [552, 102] on div "7 Days" at bounding box center [701, 105] width 317 height 48
click at [973, 93] on icon at bounding box center [973, 91] width 9 height 7
drag, startPoint x: 583, startPoint y: 100, endPoint x: 528, endPoint y: 111, distance: 56.1
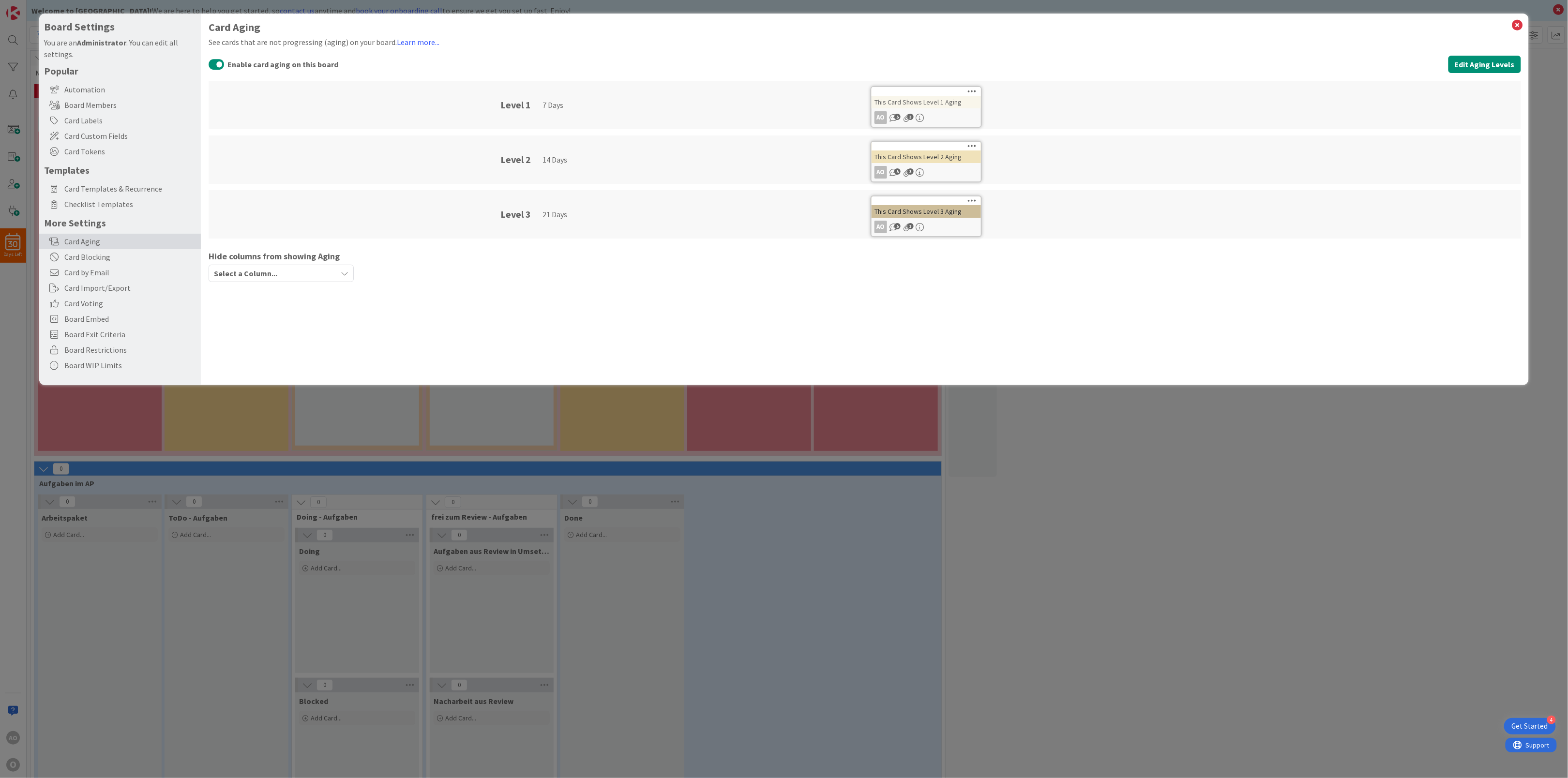
click at [583, 101] on div "7 Days" at bounding box center [701, 105] width 317 height 48
click at [512, 111] on div "Level 1" at bounding box center [516, 105] width 31 height 48
drag, startPoint x: 506, startPoint y: 160, endPoint x: 508, endPoint y: 179, distance: 19.1
click at [507, 161] on div "Level 2" at bounding box center [516, 160] width 31 height 48
click at [514, 226] on div "Level 3" at bounding box center [516, 214] width 31 height 48
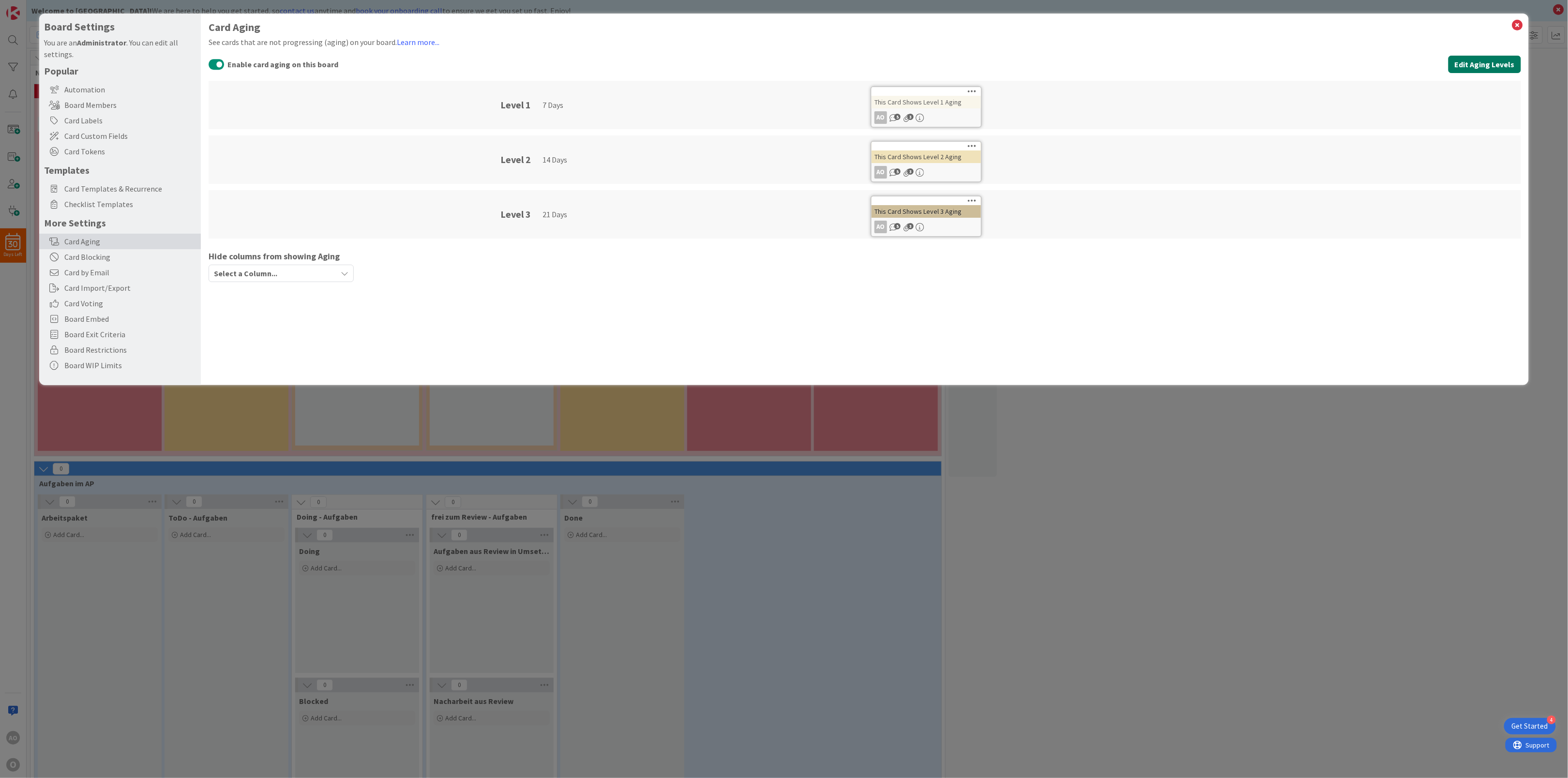
click at [1479, 63] on button "Edit Aging Levels" at bounding box center [1485, 64] width 73 height 17
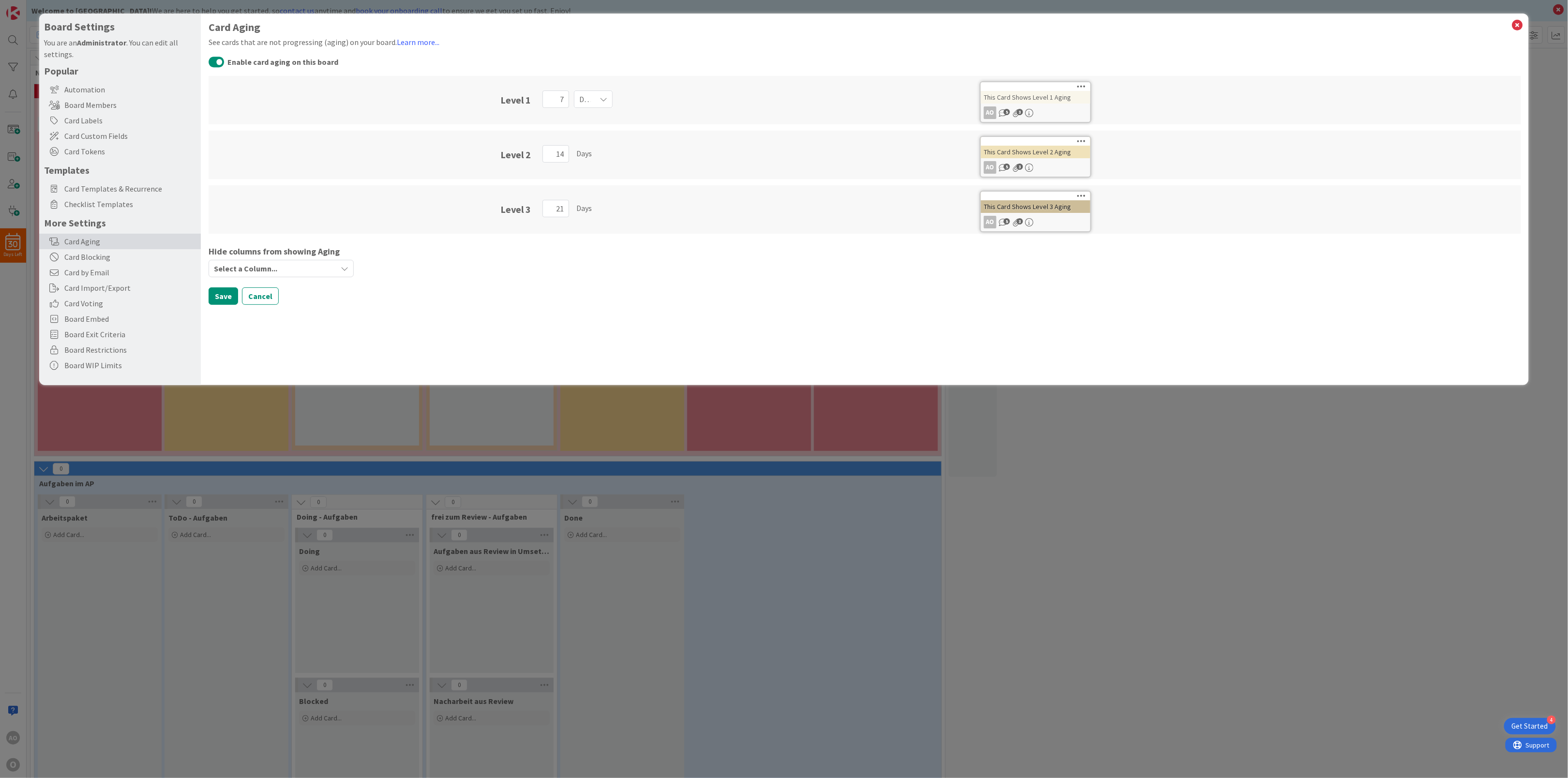
click at [600, 97] on icon at bounding box center [603, 99] width 8 height 8
click at [596, 190] on span "Months" at bounding box center [636, 191] width 88 height 15
click at [564, 101] on input "7" at bounding box center [556, 100] width 27 height 17
click at [582, 152] on div "Months" at bounding box center [589, 154] width 26 height 12
click at [554, 153] on input "14" at bounding box center [556, 154] width 27 height 17
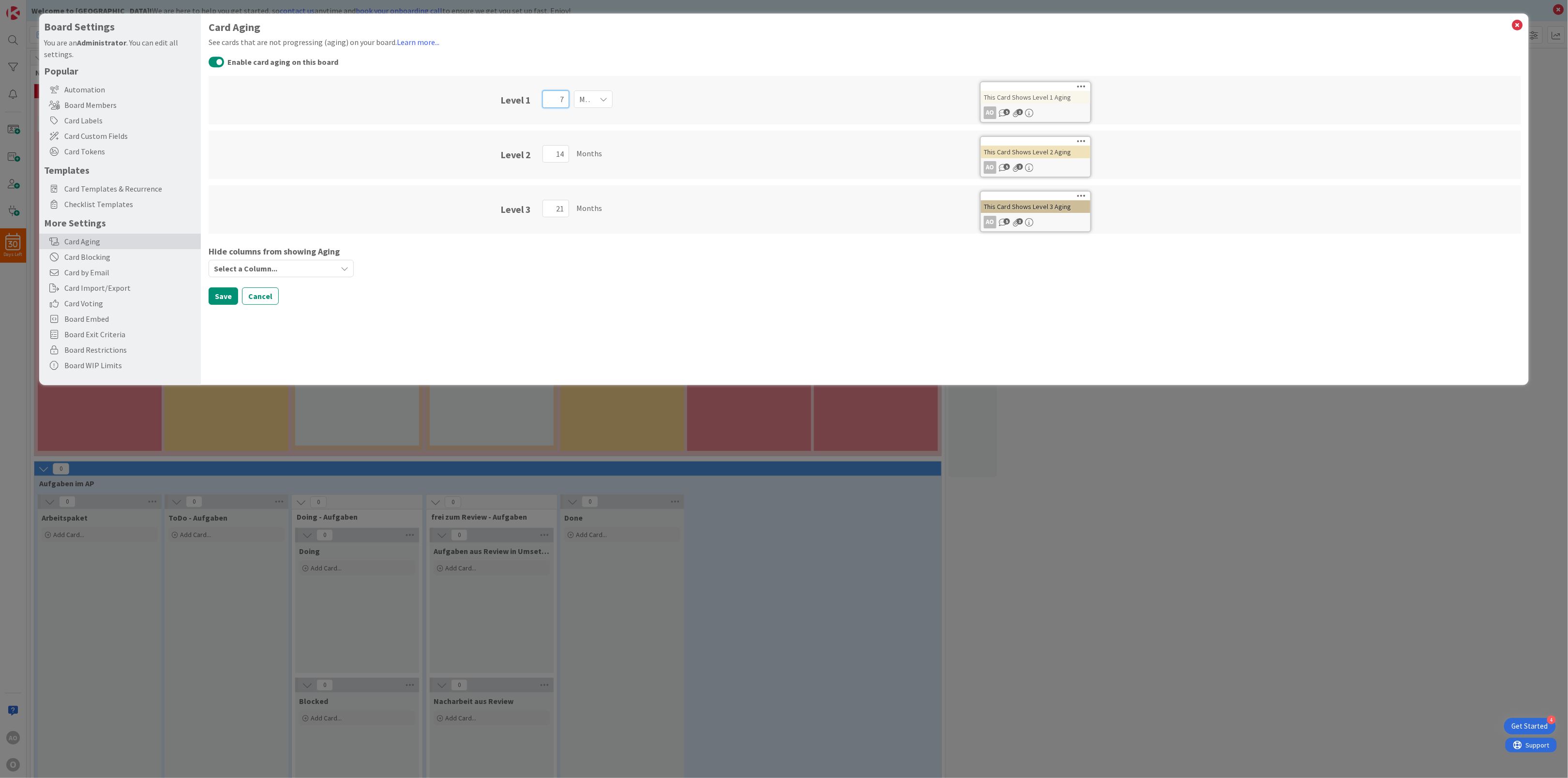
click at [562, 95] on input "7" at bounding box center [556, 100] width 27 height 17
type input "7"
drag, startPoint x: 552, startPoint y: 95, endPoint x: 585, endPoint y: 95, distance: 33.0
click at [585, 95] on div "71 Months" at bounding box center [756, 100] width 437 height 48
drag, startPoint x: 556, startPoint y: 152, endPoint x: 574, endPoint y: 154, distance: 18.1
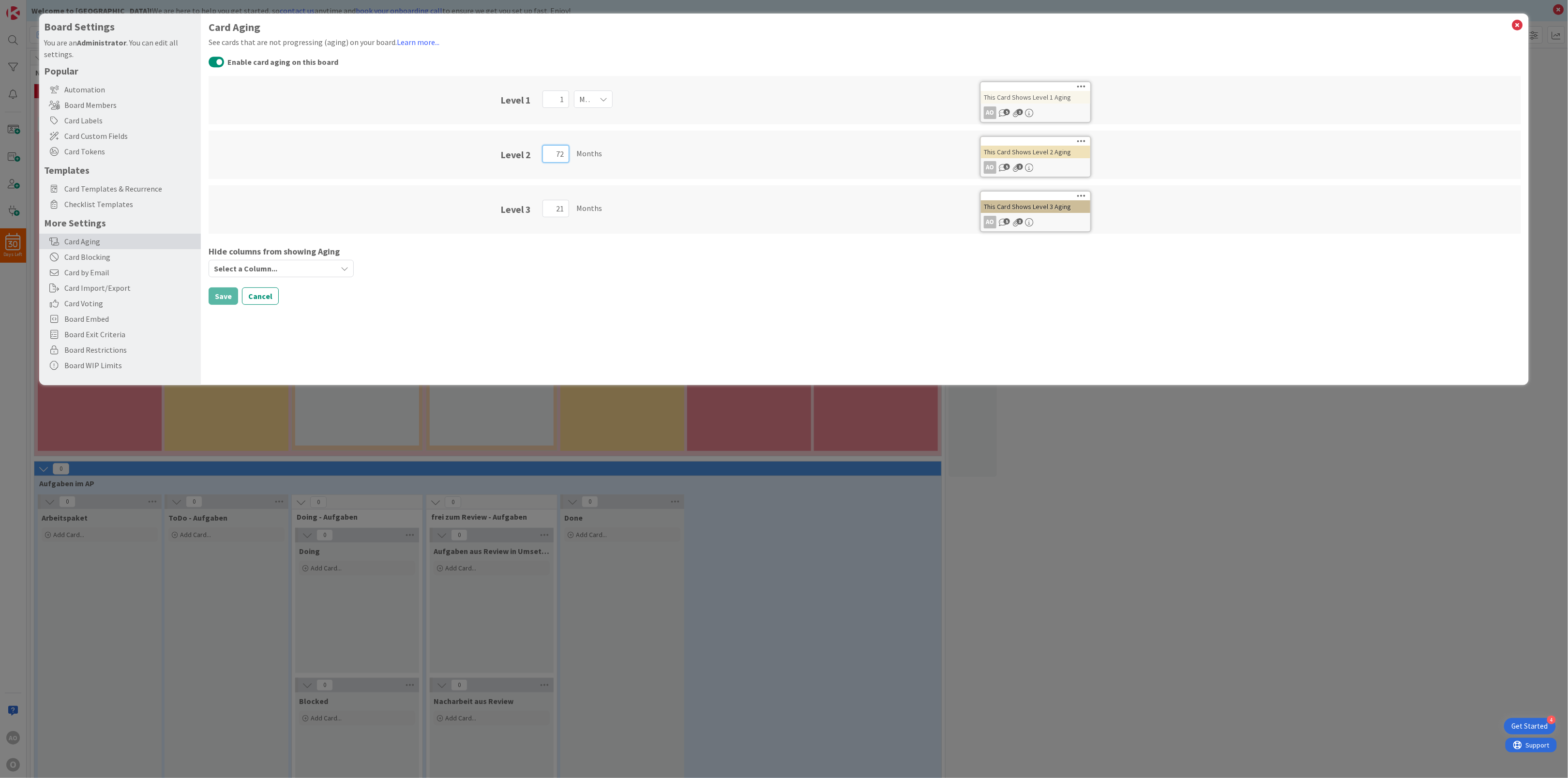
click at [574, 154] on div "72 Months" at bounding box center [756, 154] width 437 height 48
drag, startPoint x: 559, startPoint y: 155, endPoint x: 576, endPoint y: 155, distance: 17.0
click at [576, 155] on div "2 Months" at bounding box center [756, 154] width 437 height 48
drag, startPoint x: 552, startPoint y: 206, endPoint x: 577, endPoint y: 208, distance: 25.1
click at [577, 208] on div "21 Months" at bounding box center [756, 209] width 437 height 48
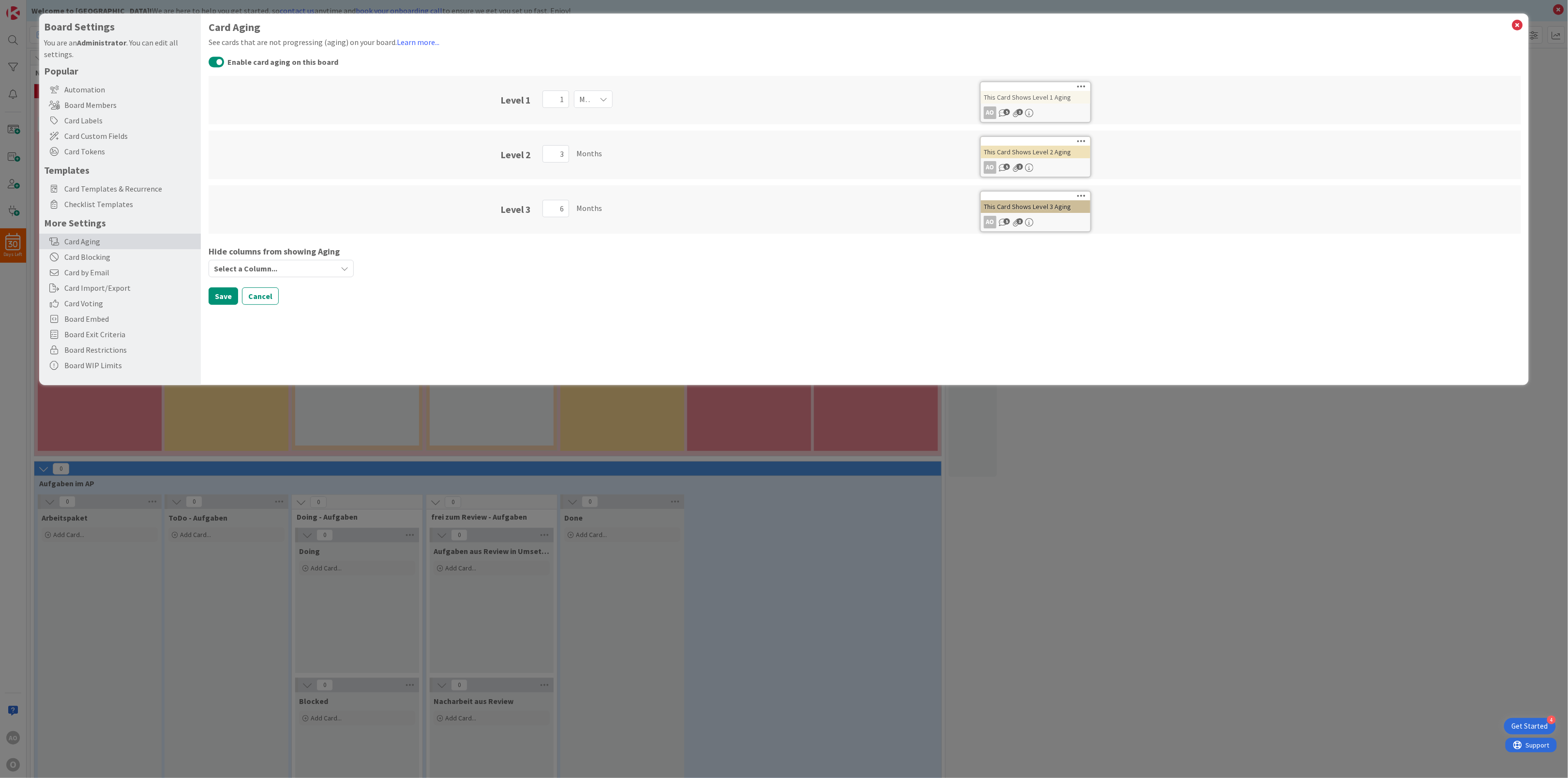
click at [621, 288] on div "Save Cancel" at bounding box center [865, 296] width 1312 height 17
click at [220, 297] on button "Save" at bounding box center [223, 296] width 29 height 17
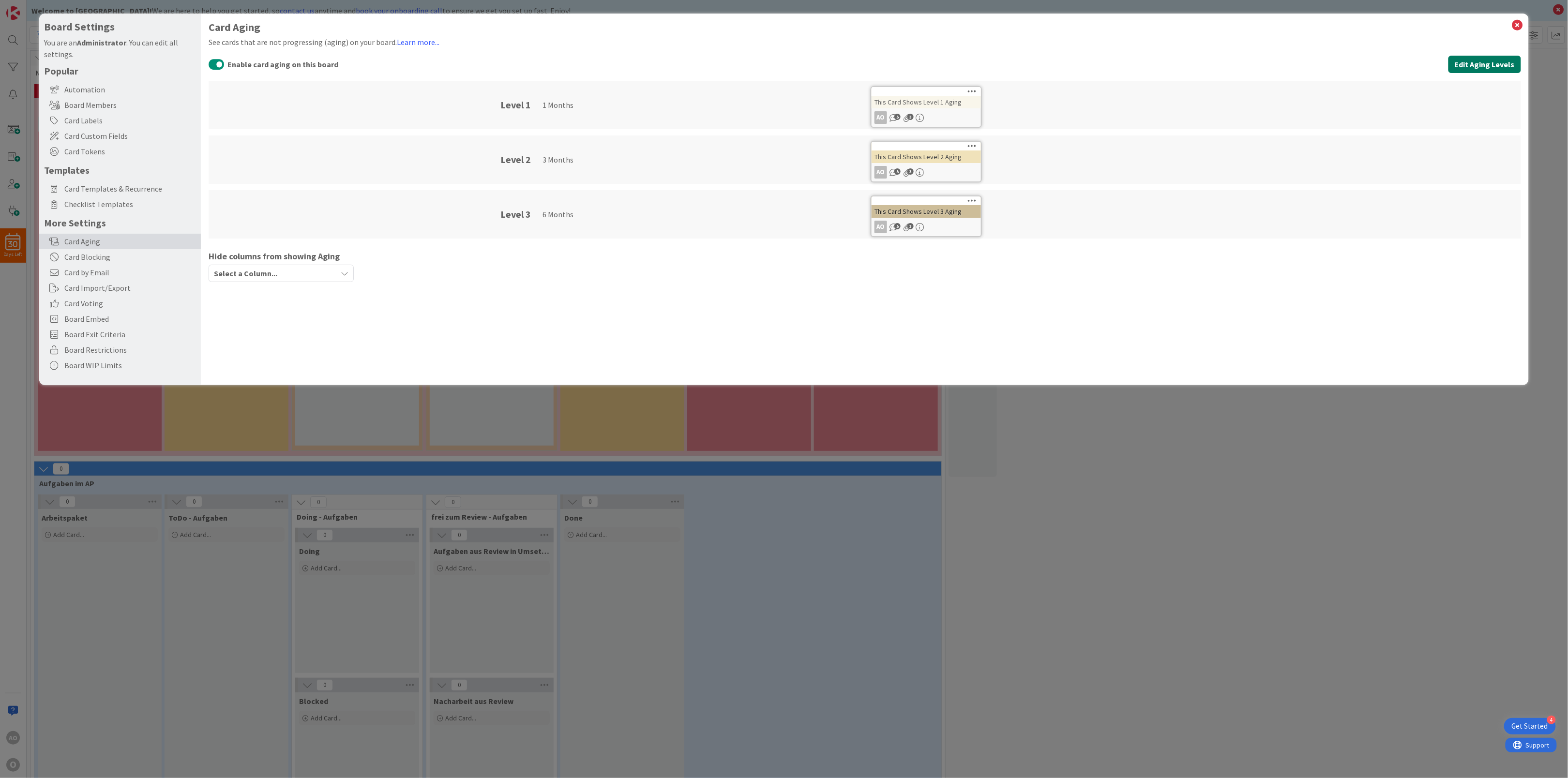
click at [1484, 65] on button "Edit Aging Levels" at bounding box center [1485, 64] width 73 height 17
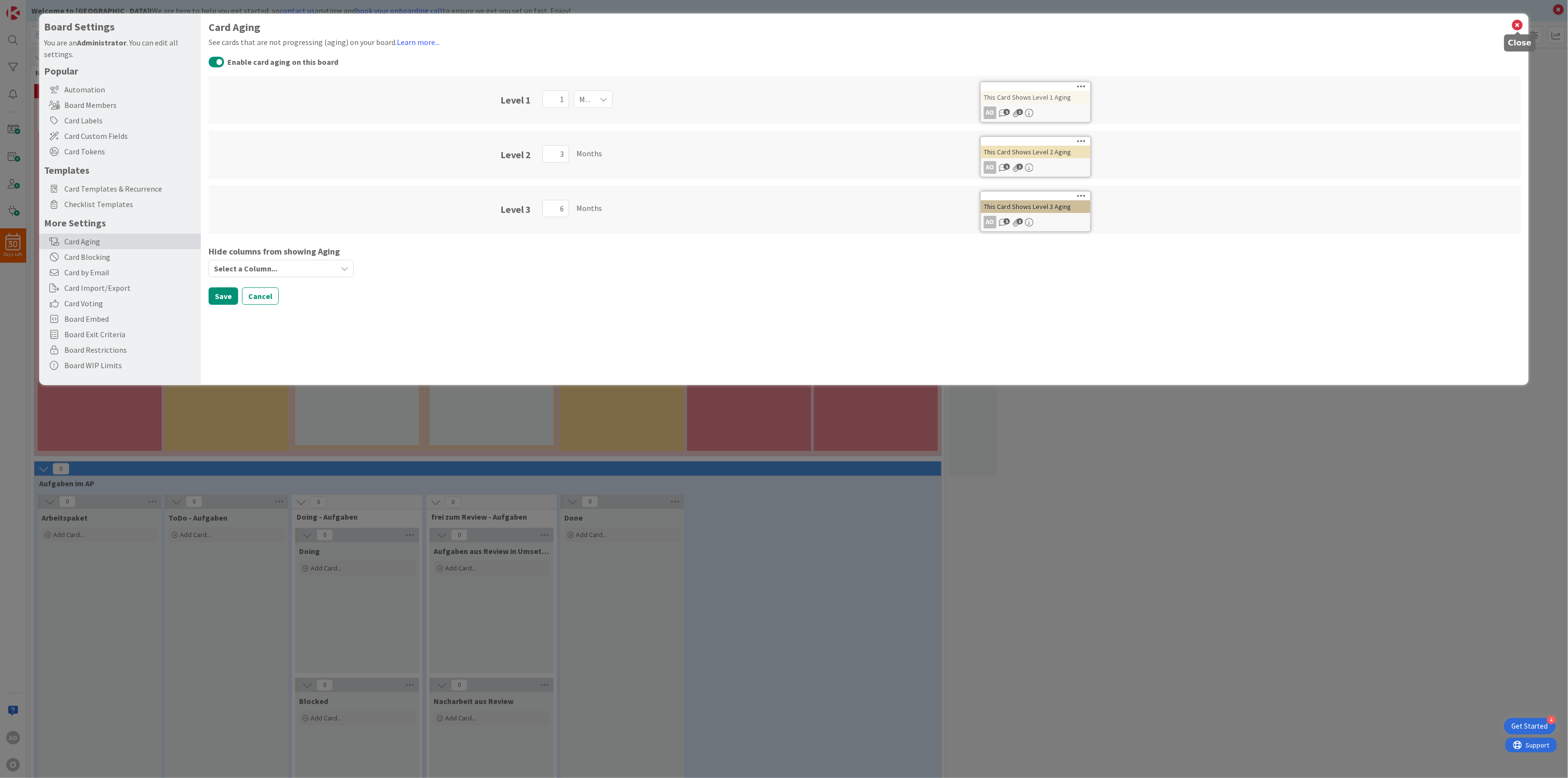
click at [1517, 24] on icon at bounding box center [1517, 25] width 13 height 14
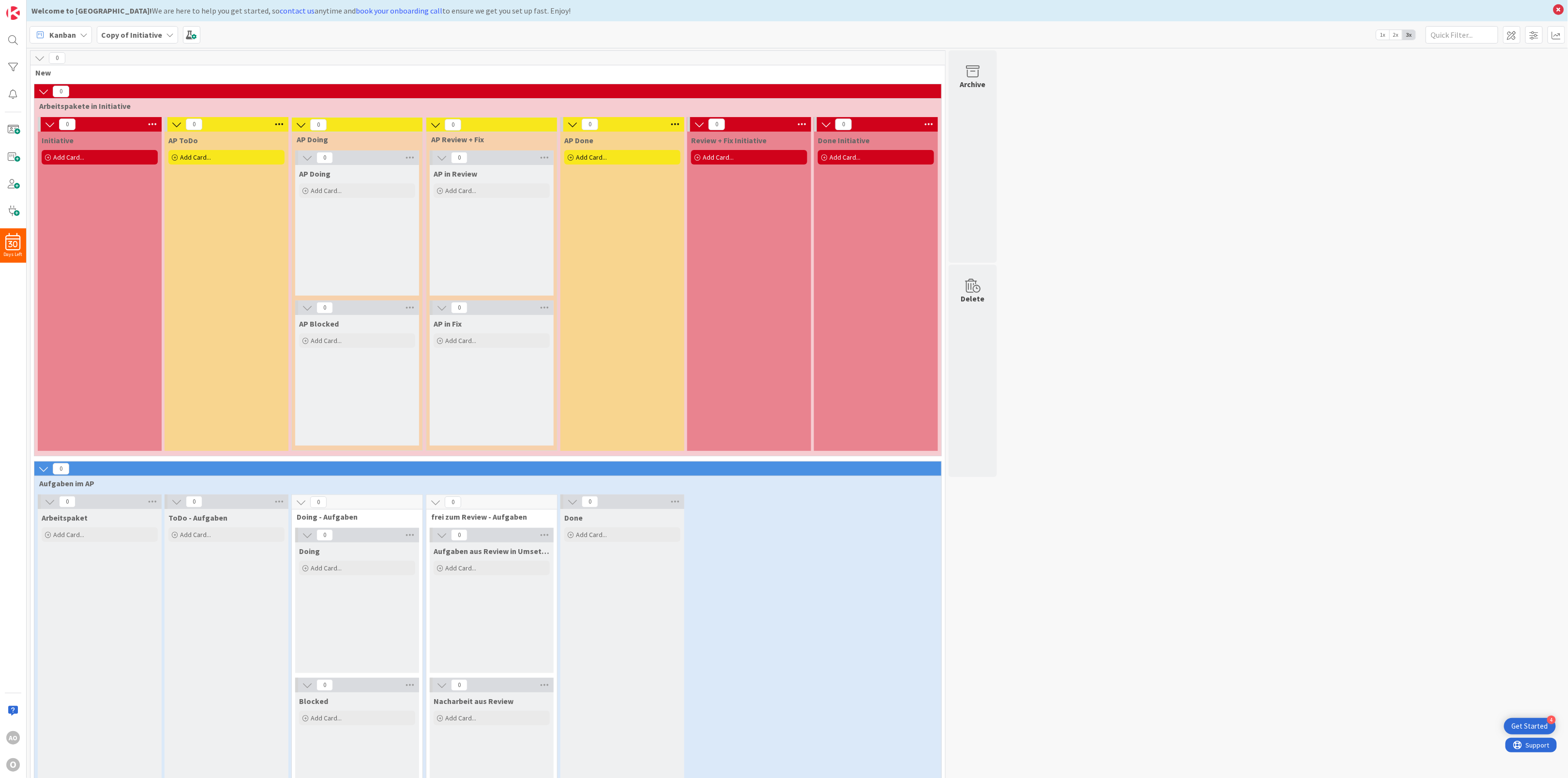
click at [151, 33] on b "Copy of Initiative" at bounding box center [131, 34] width 61 height 9
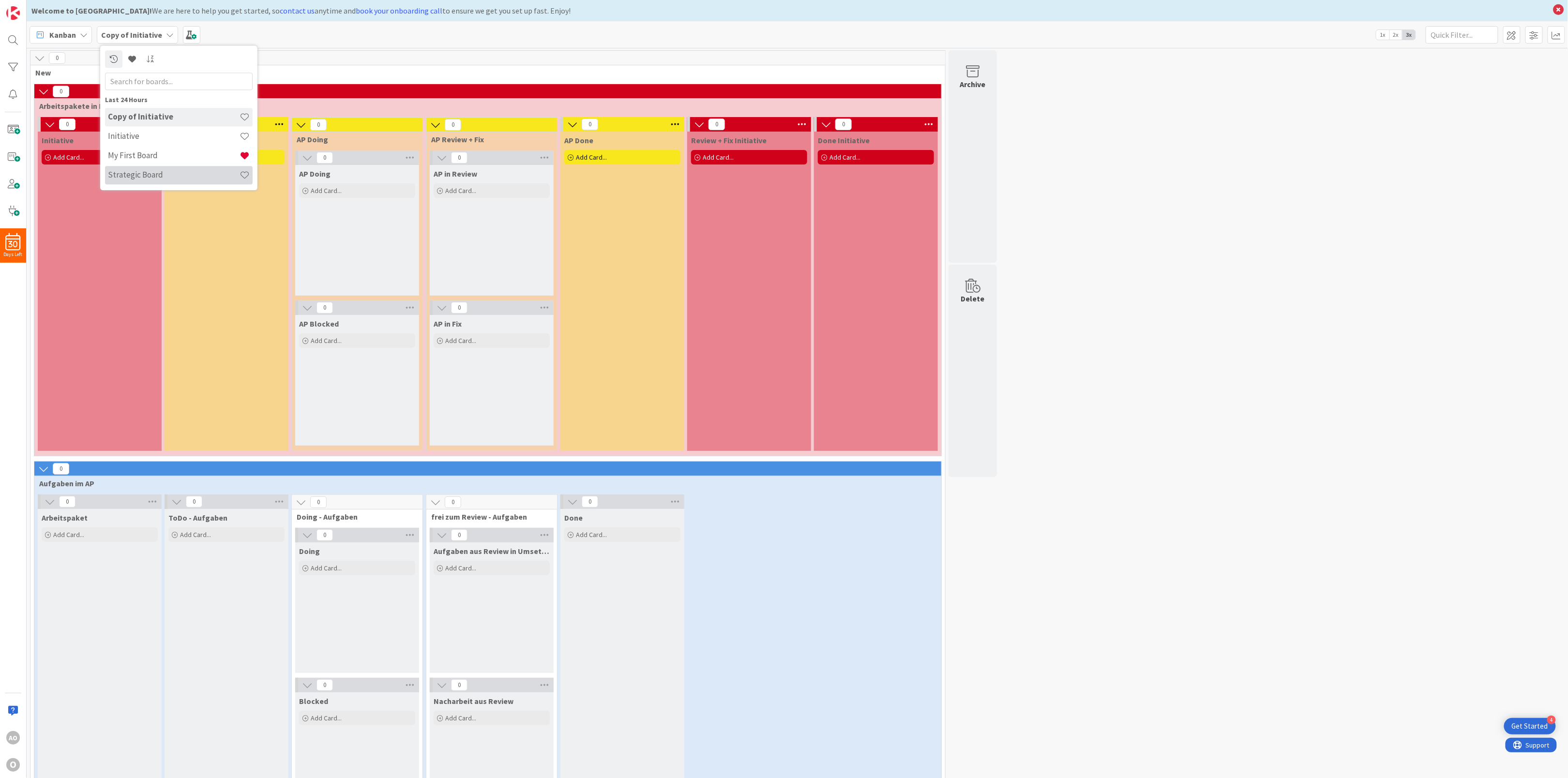
click at [151, 171] on h4 "Strategic Board" at bounding box center [173, 175] width 131 height 9
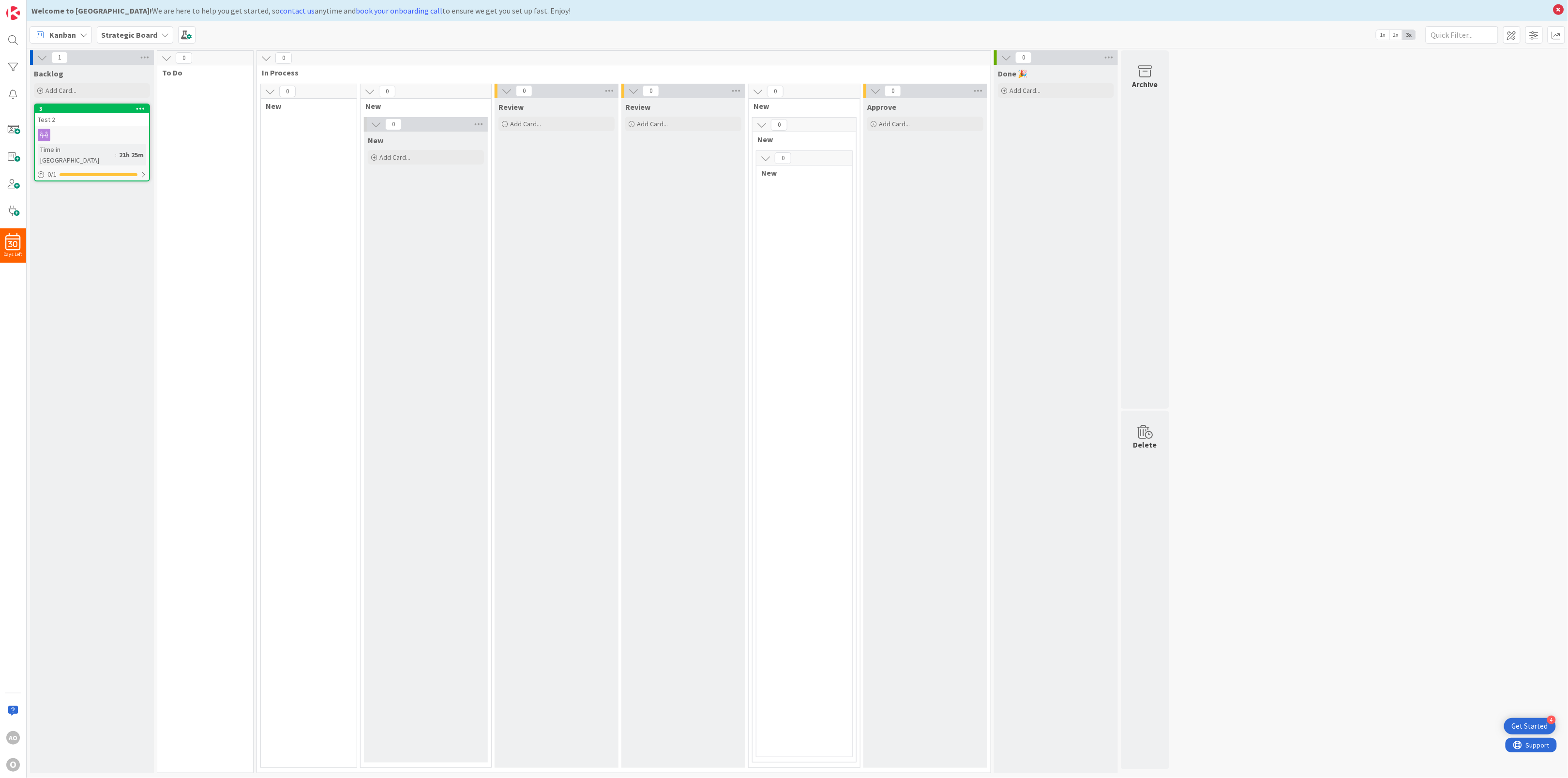
click at [117, 149] on div "21h 25m" at bounding box center [131, 154] width 29 height 10
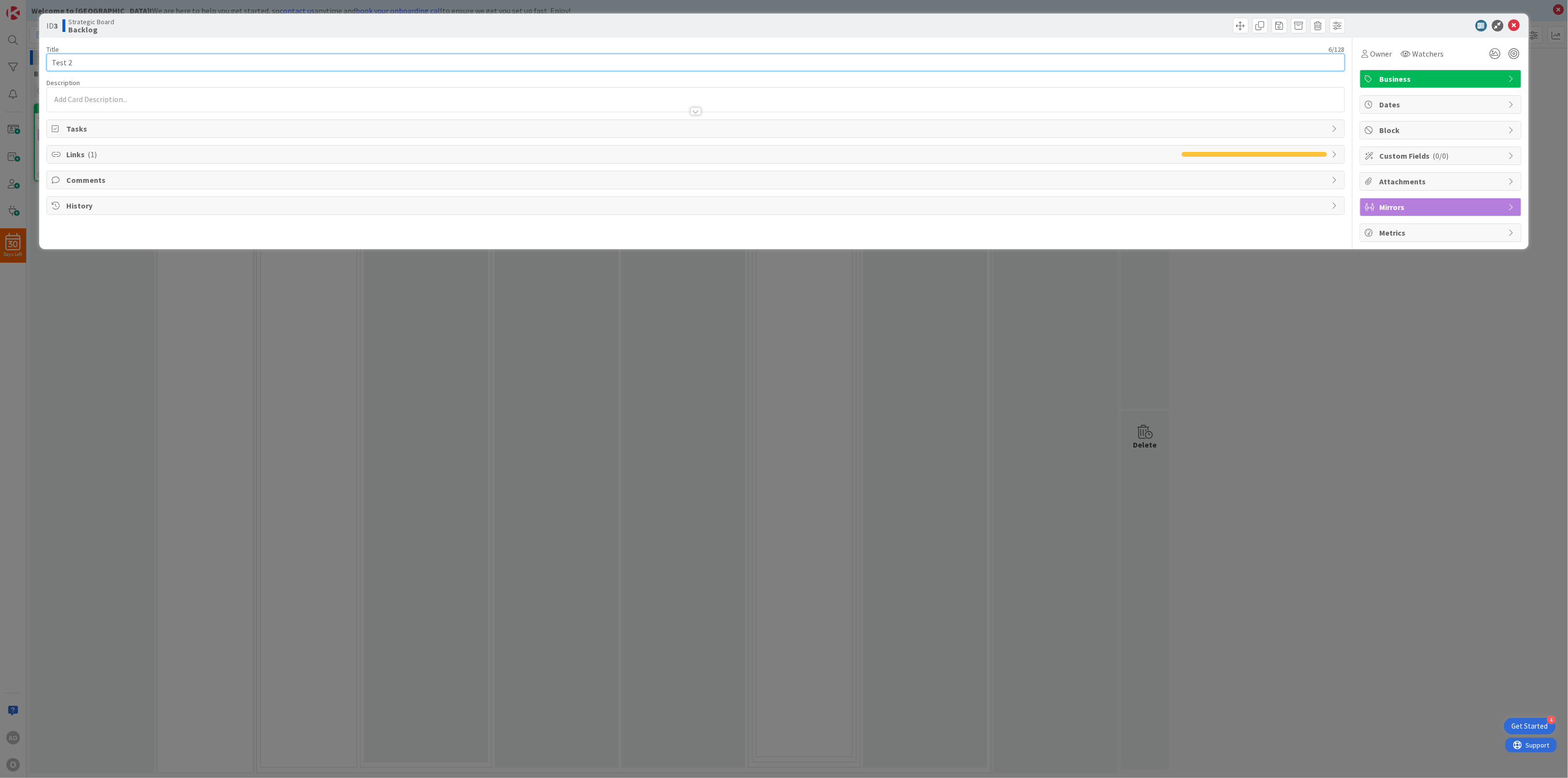
drag, startPoint x: 77, startPoint y: 64, endPoint x: 0, endPoint y: 43, distance: 79.8
click at [0, 68] on div "ID 3 Strategic Board Backlog Title 6 / 128 Test 2 Description Owner Watchers Bu…" at bounding box center [784, 389] width 1568 height 778
type input "Initiative Neue Homepage"
click at [1437, 213] on span "Mirrors" at bounding box center [1442, 208] width 124 height 12
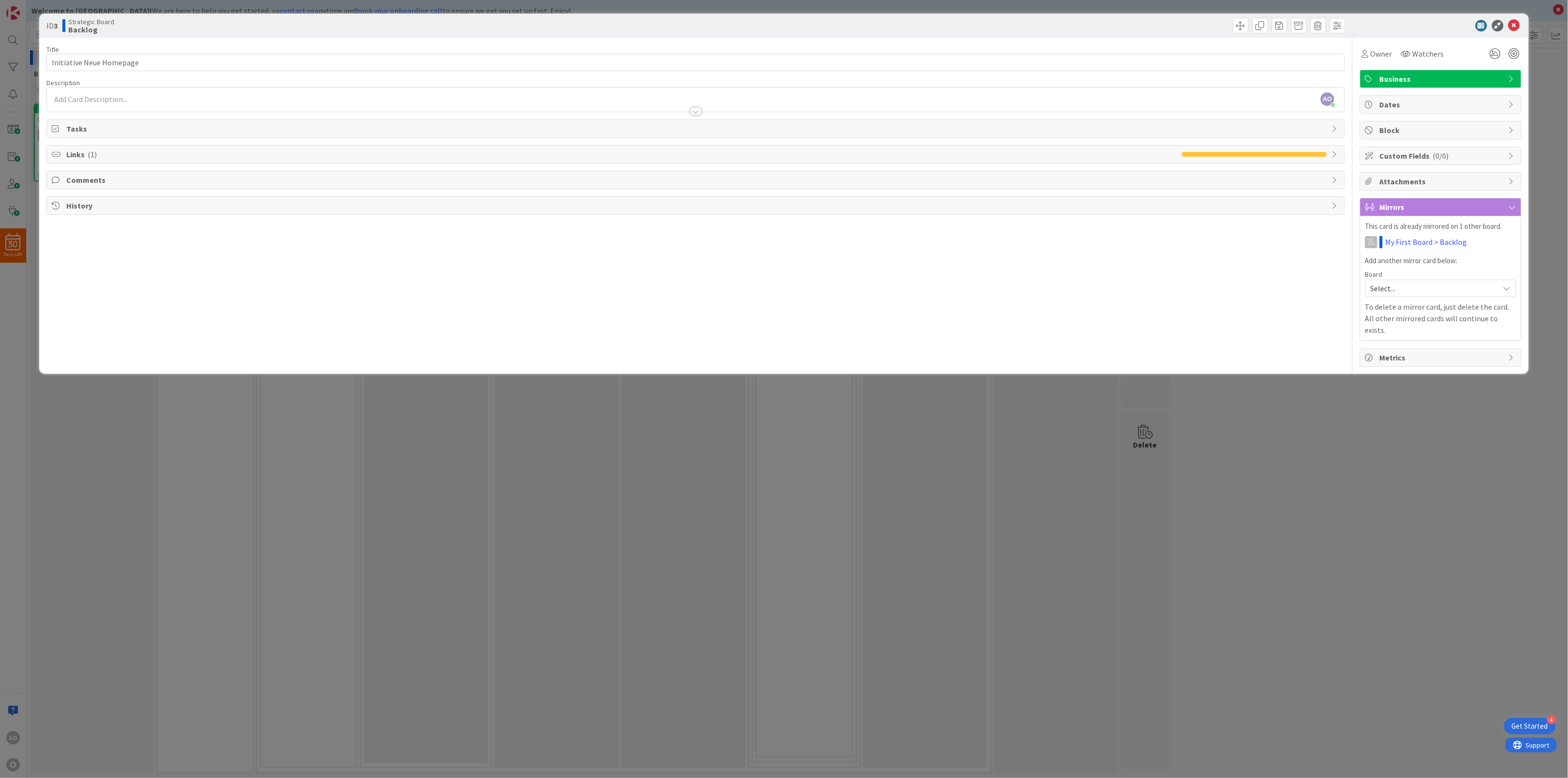
click at [1420, 290] on span "Select..." at bounding box center [1432, 288] width 124 height 14
click at [1390, 368] on span "Initiative" at bounding box center [1447, 368] width 128 height 15
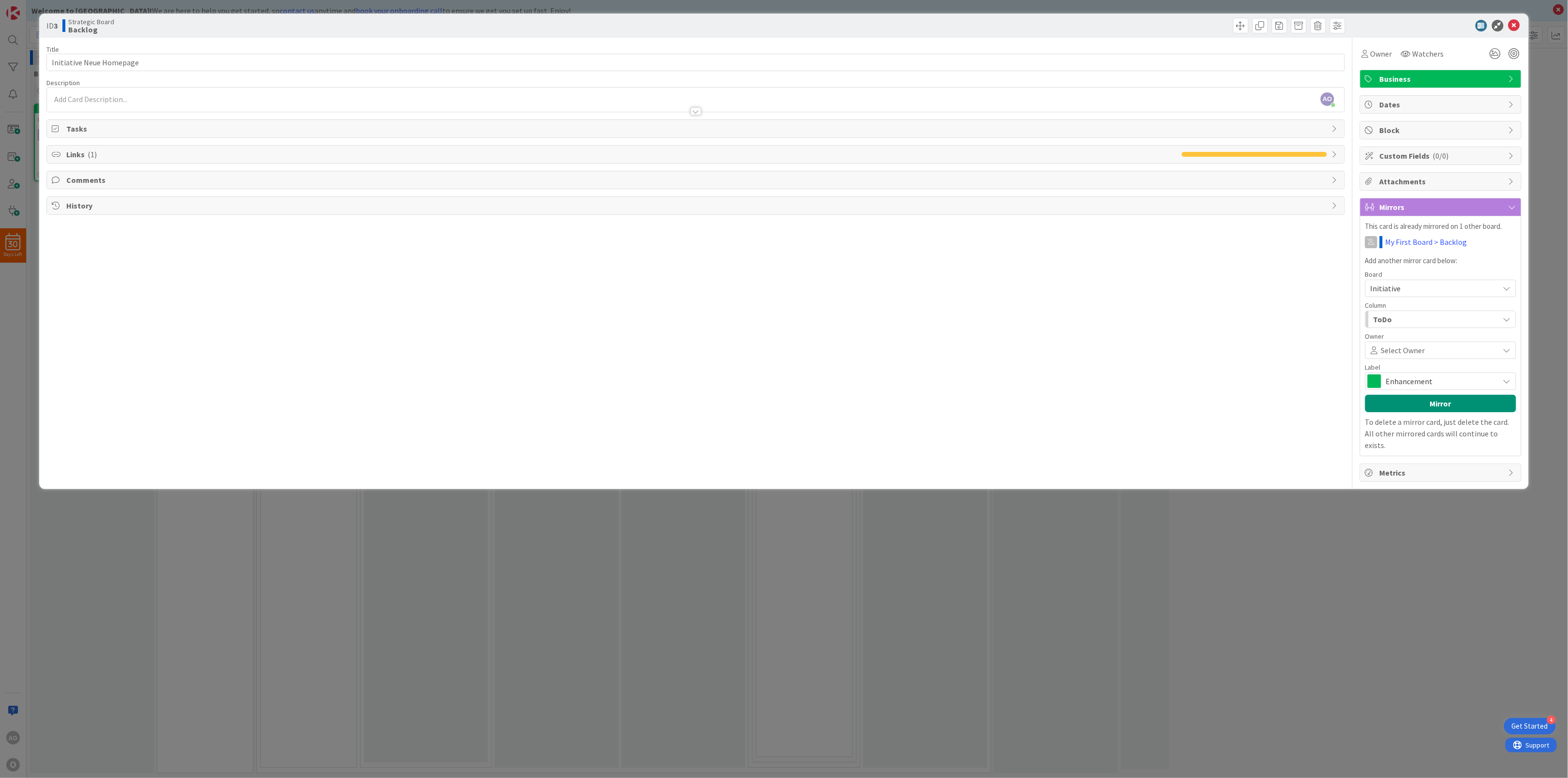
click at [1391, 322] on span "ToDo" at bounding box center [1383, 319] width 19 height 13
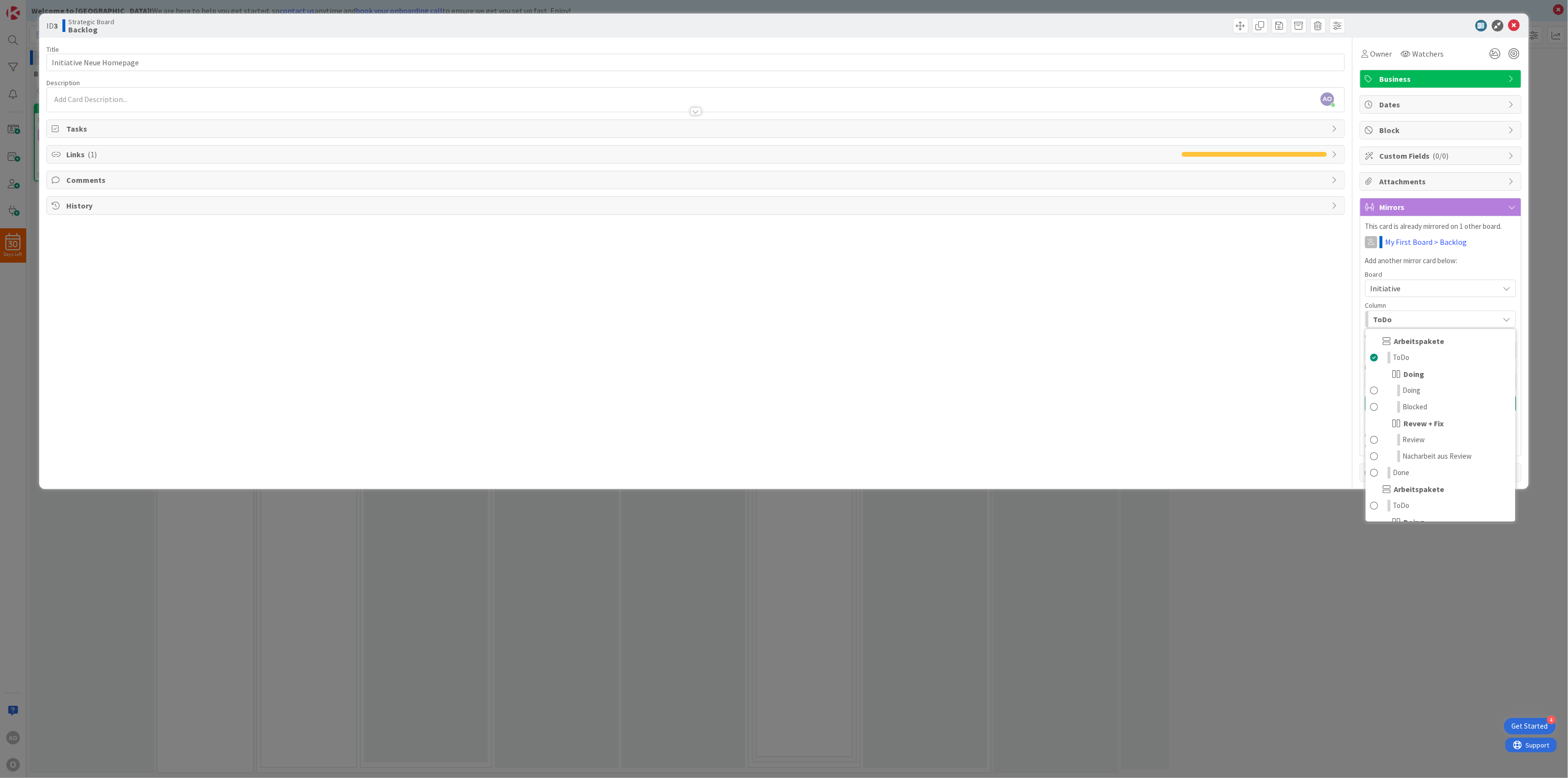
click at [1510, 287] on icon at bounding box center [1507, 288] width 8 height 8
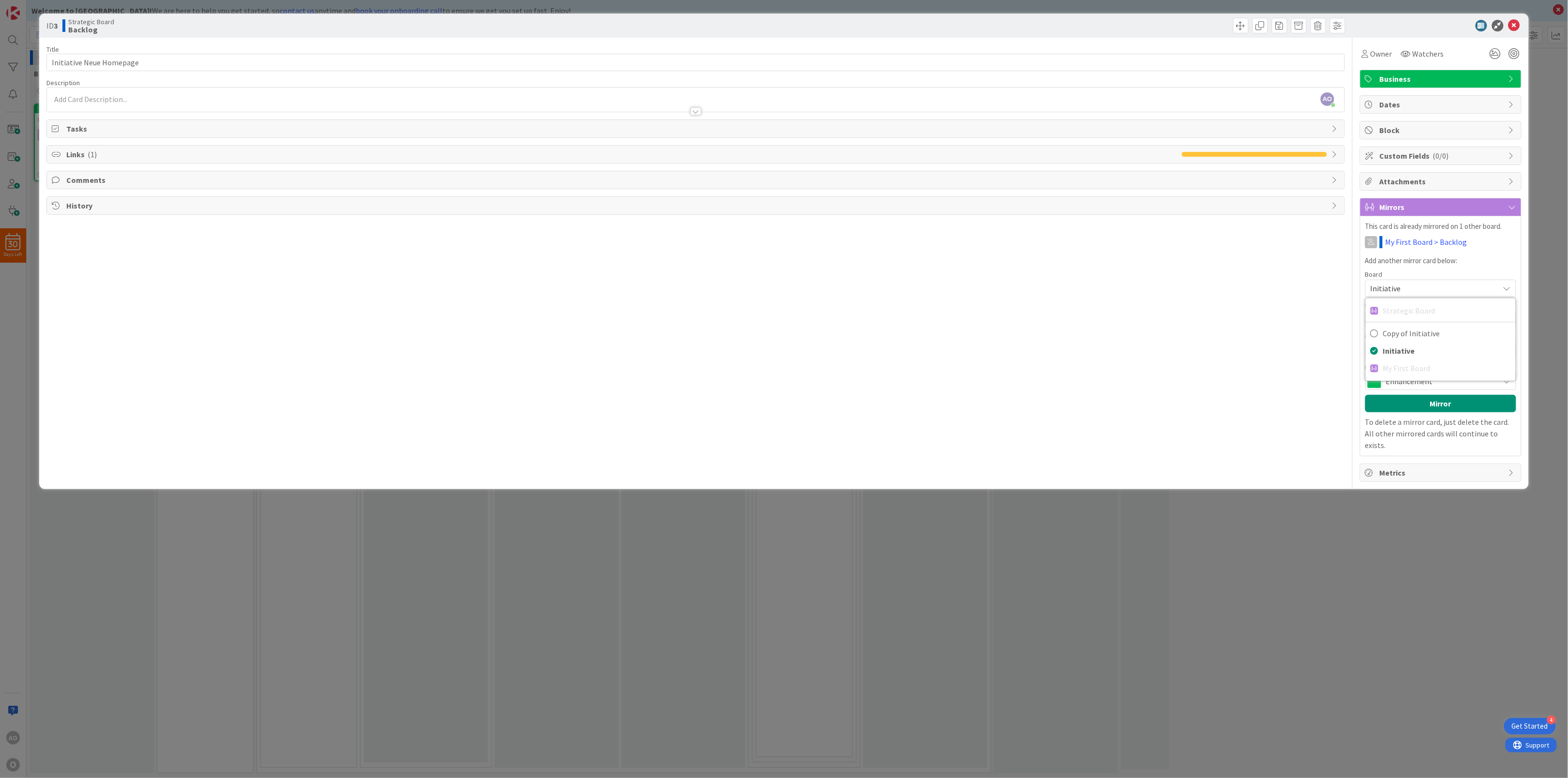
click at [1510, 288] on icon at bounding box center [1507, 288] width 8 height 8
click at [1407, 338] on span "Copy of Initiative" at bounding box center [1447, 333] width 128 height 15
click at [1420, 327] on div "Initiative" at bounding box center [1436, 319] width 129 height 15
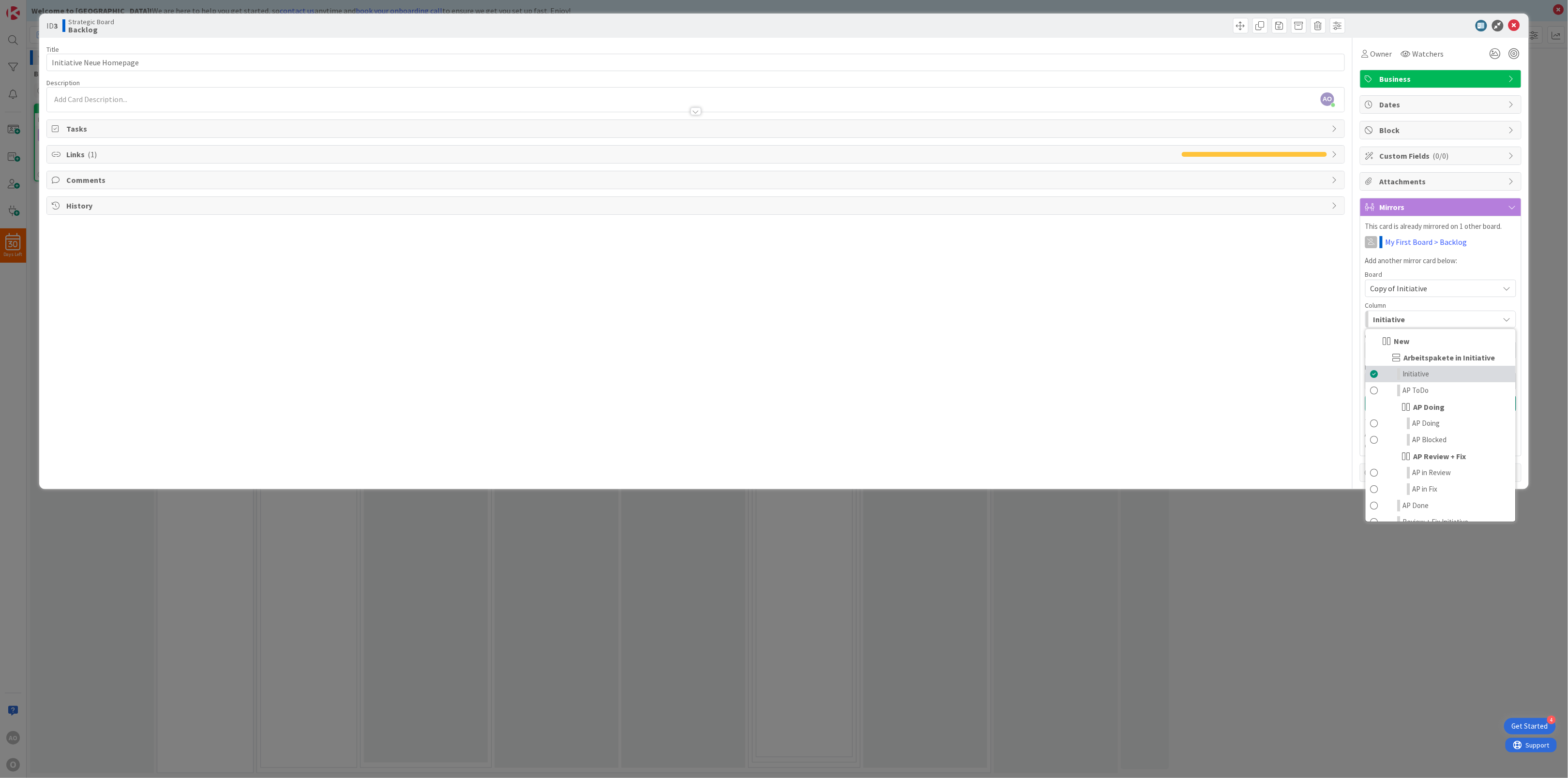
click at [1420, 375] on span "Initiative" at bounding box center [1416, 374] width 27 height 12
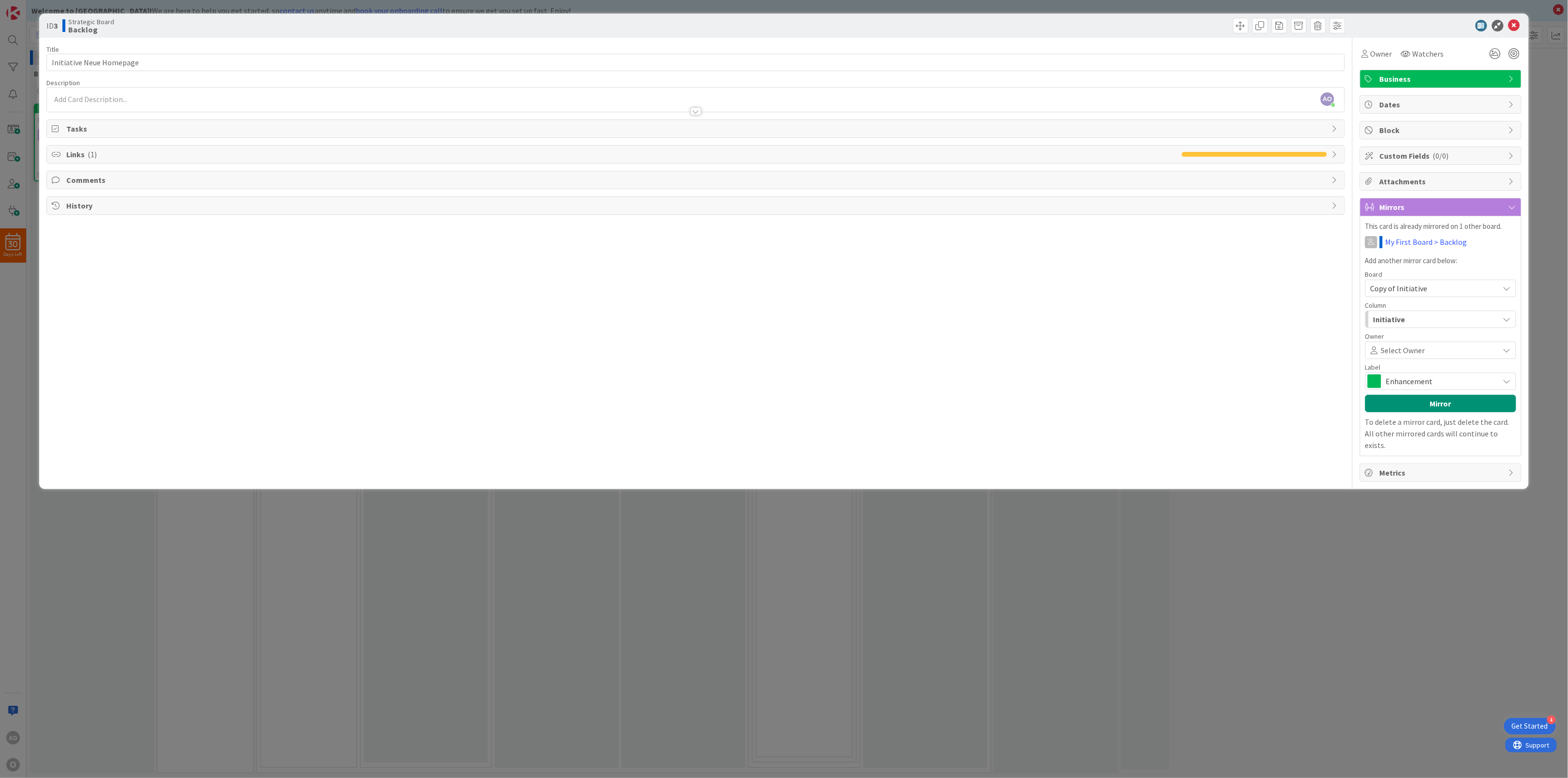
click at [1423, 356] on span "Select Owner" at bounding box center [1402, 351] width 44 height 12
click at [1413, 403] on span "A Ohr" at bounding box center [1405, 395] width 18 height 15
click at [1418, 385] on span "Enhancement" at bounding box center [1440, 382] width 108 height 14
click at [1429, 404] on button "Mirror" at bounding box center [1441, 403] width 151 height 17
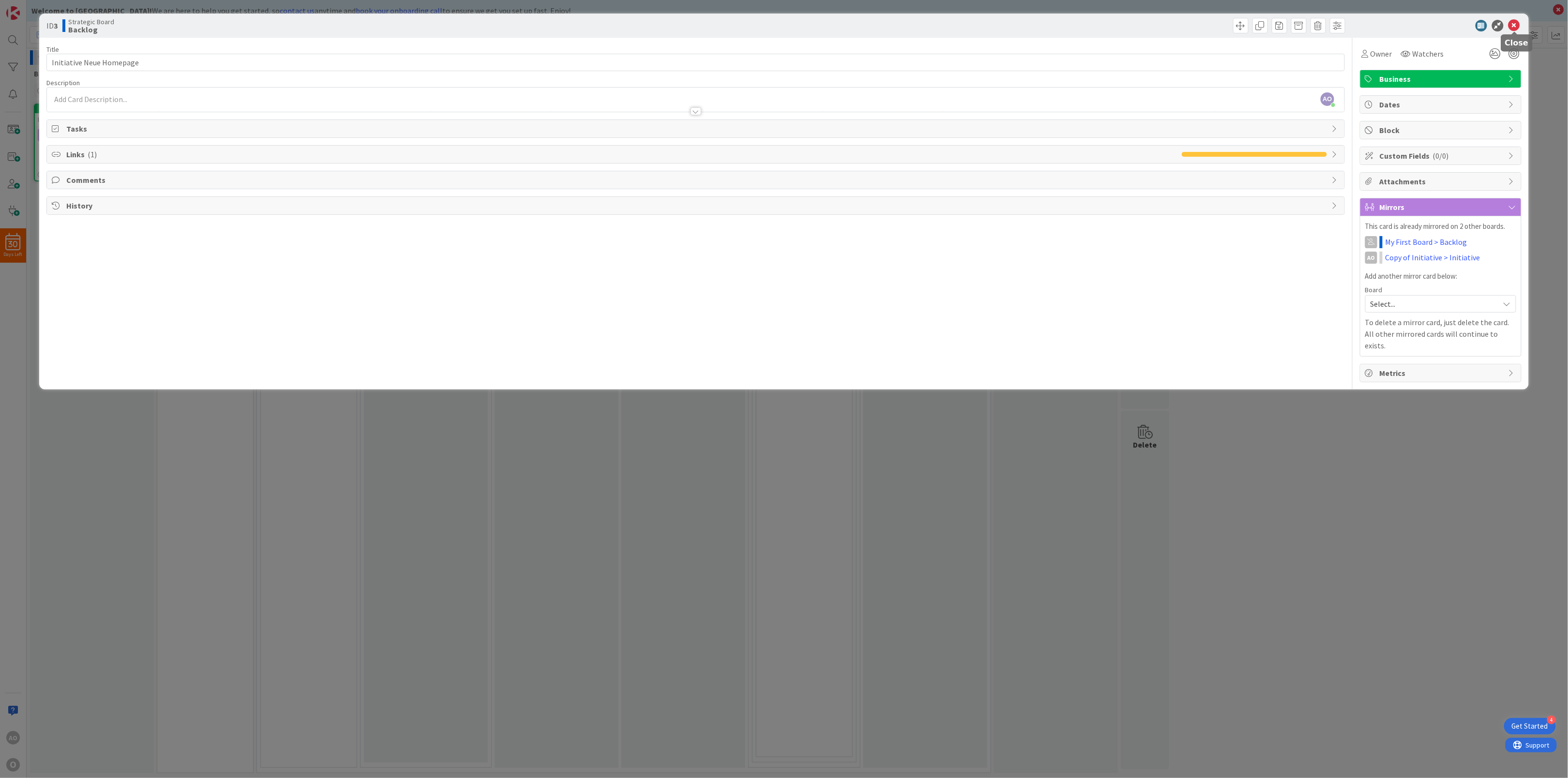
click at [1515, 23] on icon at bounding box center [1515, 26] width 12 height 12
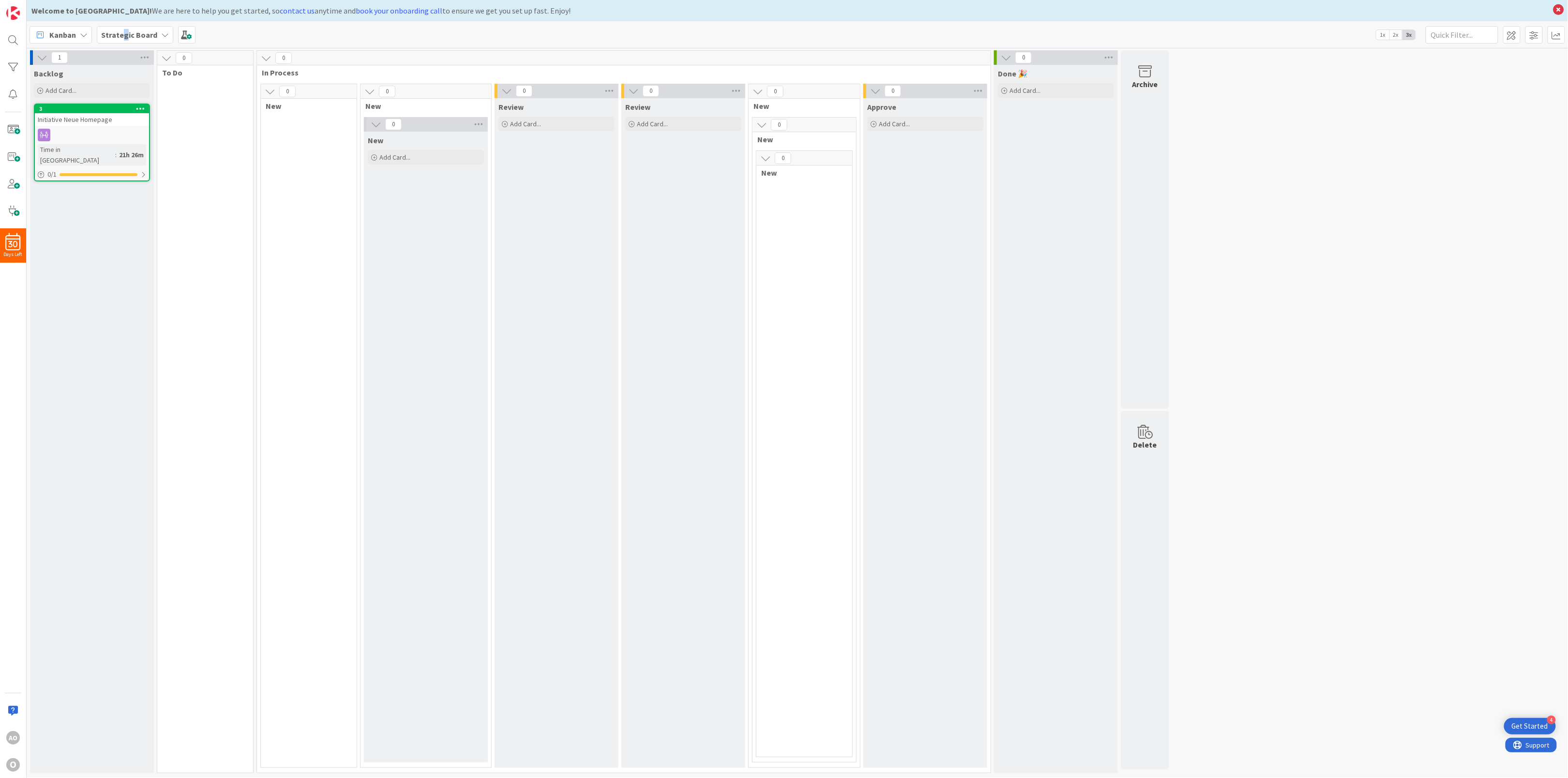
click at [125, 36] on b "Strategic Board" at bounding box center [129, 34] width 56 height 9
click at [165, 153] on h4 "Initiative" at bounding box center [173, 155] width 131 height 9
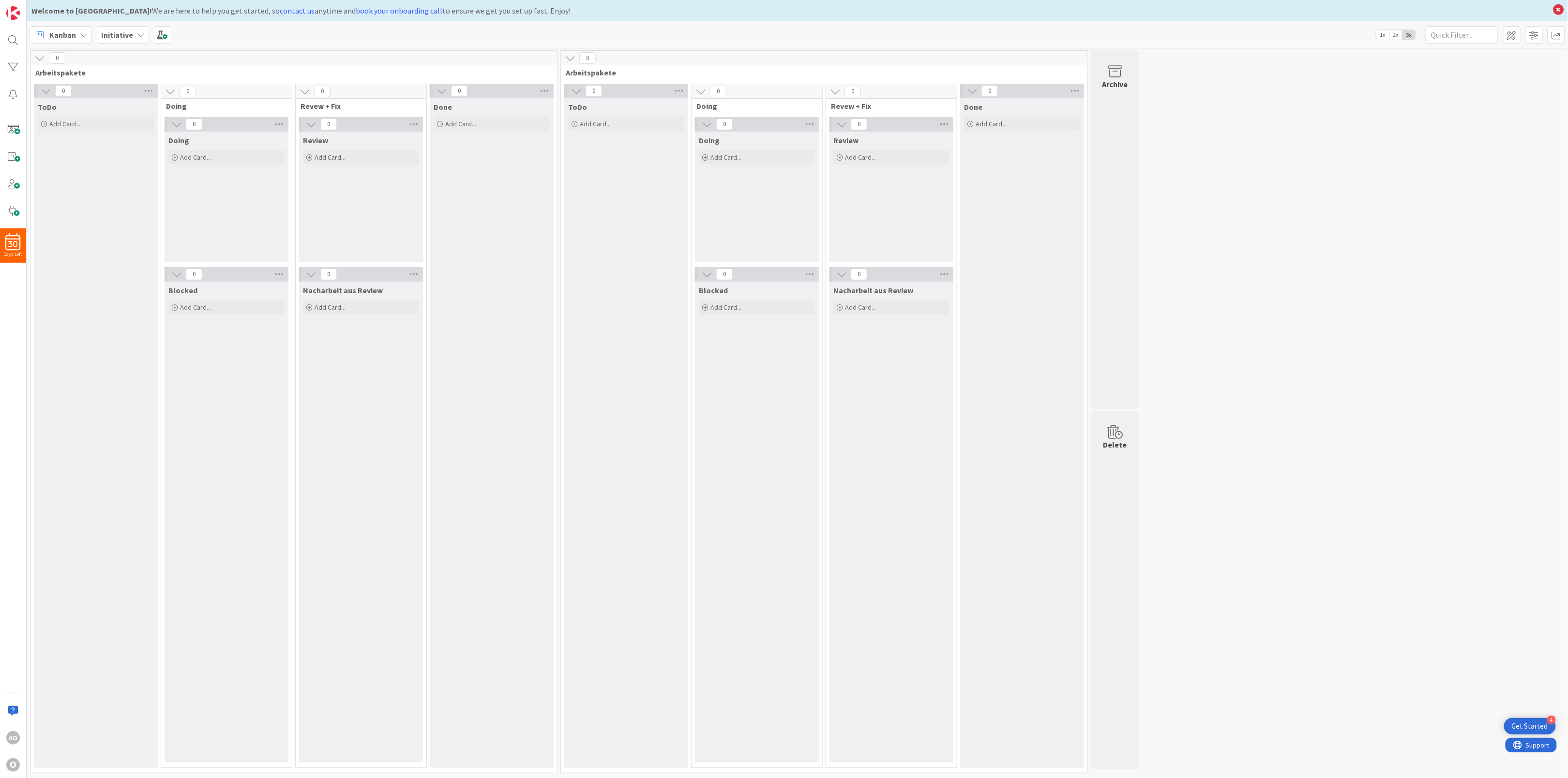
click at [125, 32] on b "Initiative" at bounding box center [117, 34] width 32 height 9
click at [138, 157] on h4 "Copy of Initiative" at bounding box center [173, 155] width 131 height 9
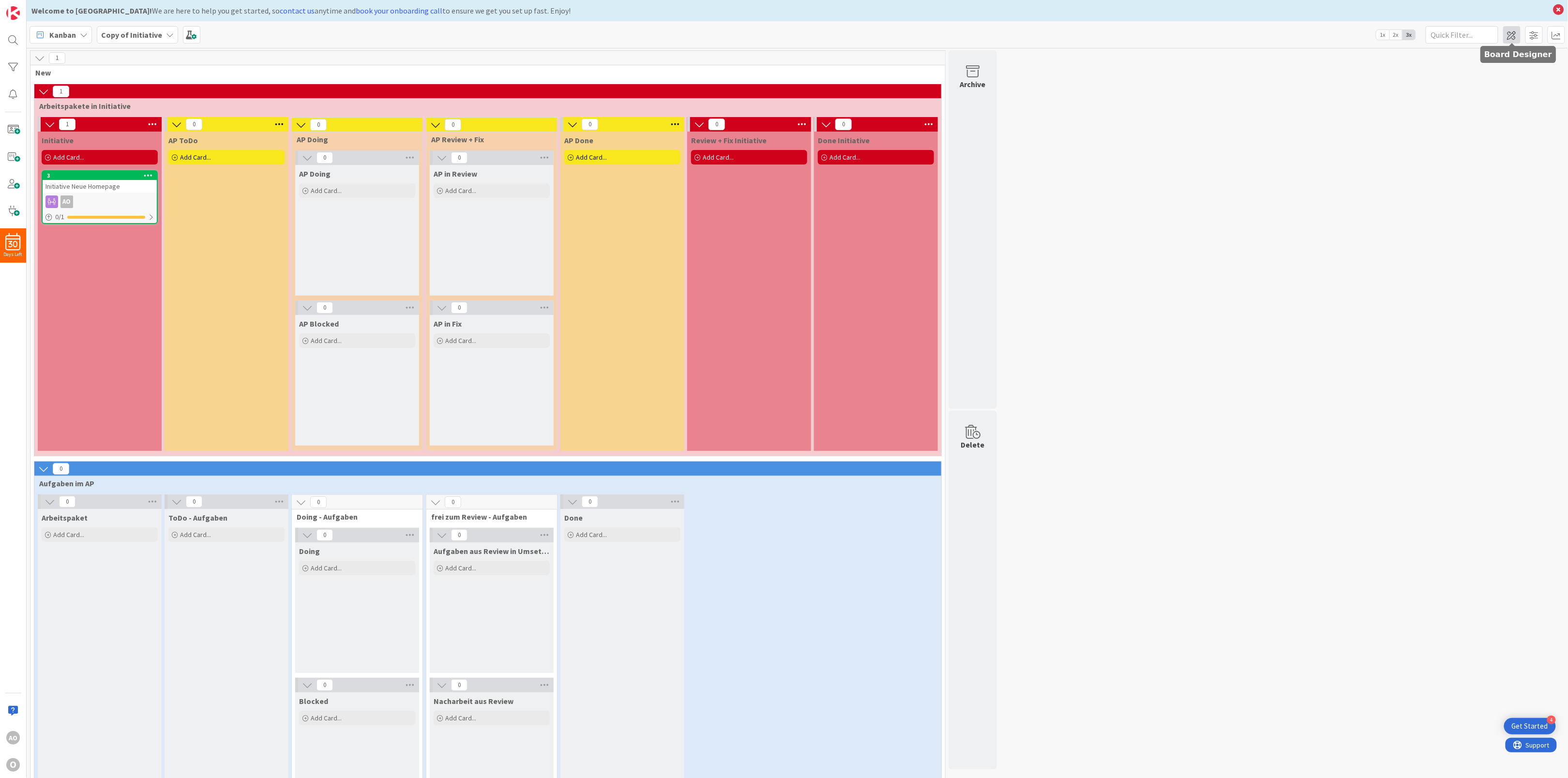
click at [1512, 33] on span at bounding box center [1512, 34] width 17 height 17
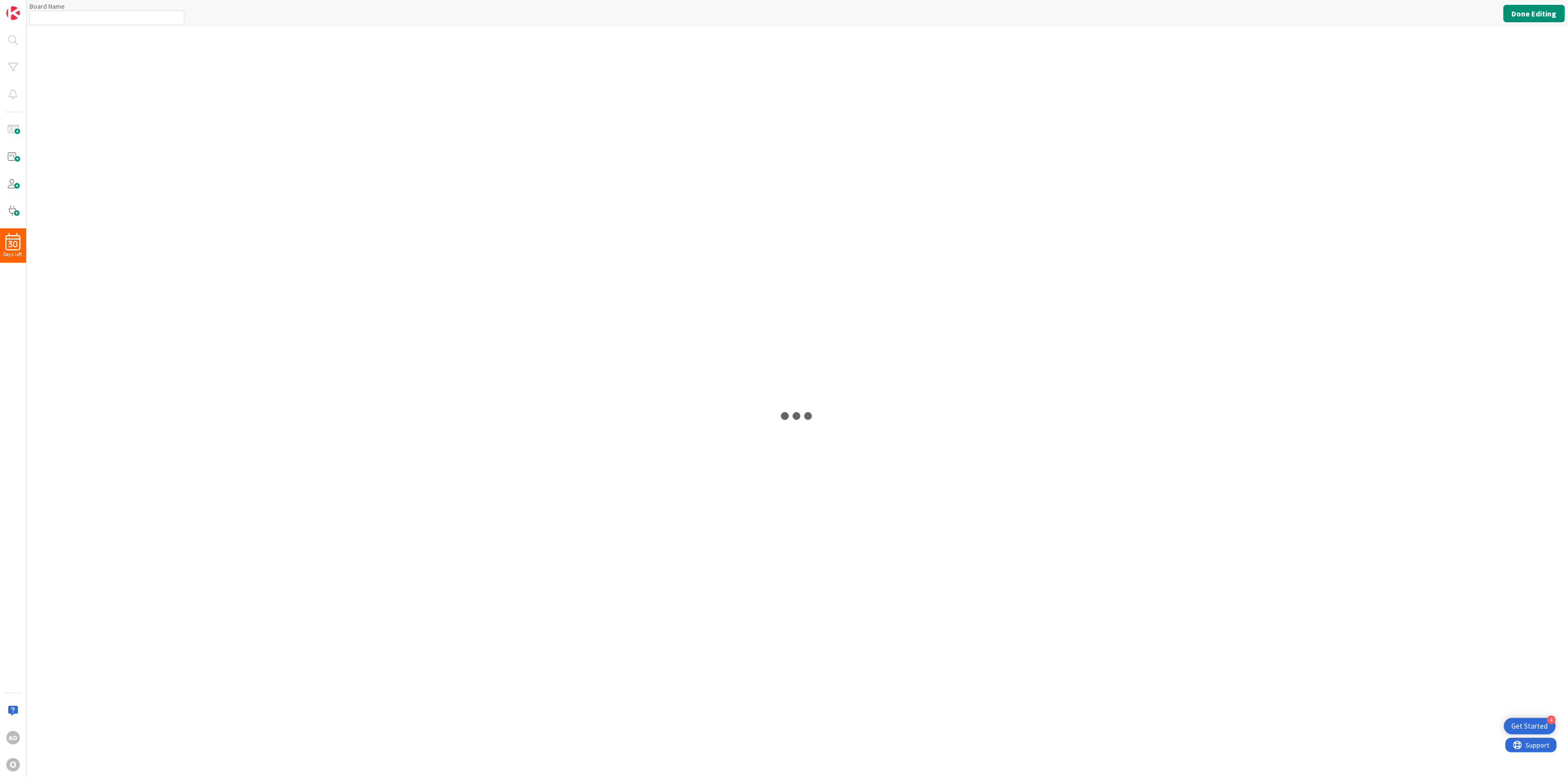
type input "Copy of Initiative"
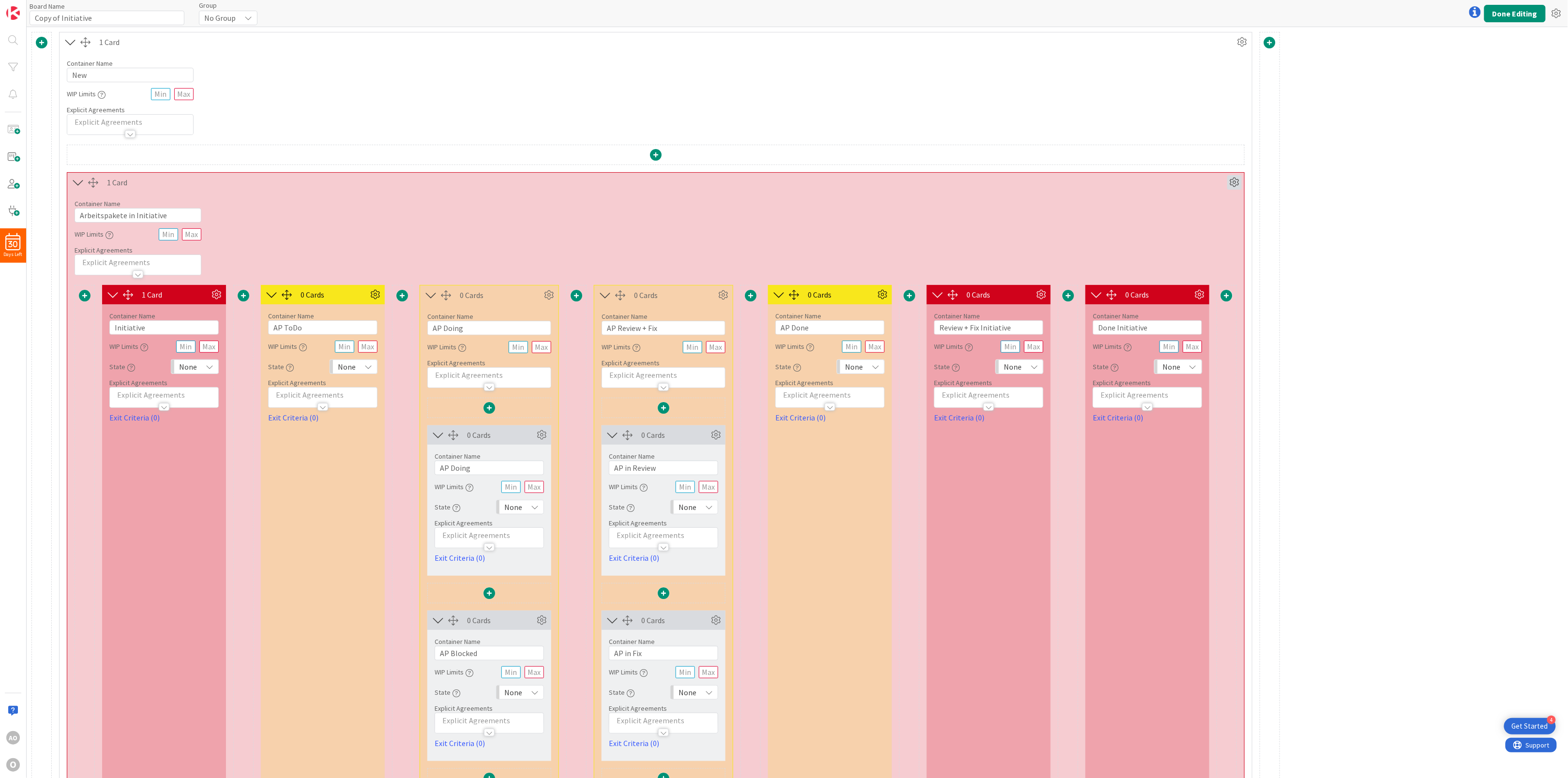
click at [1236, 181] on icon at bounding box center [1234, 182] width 15 height 15
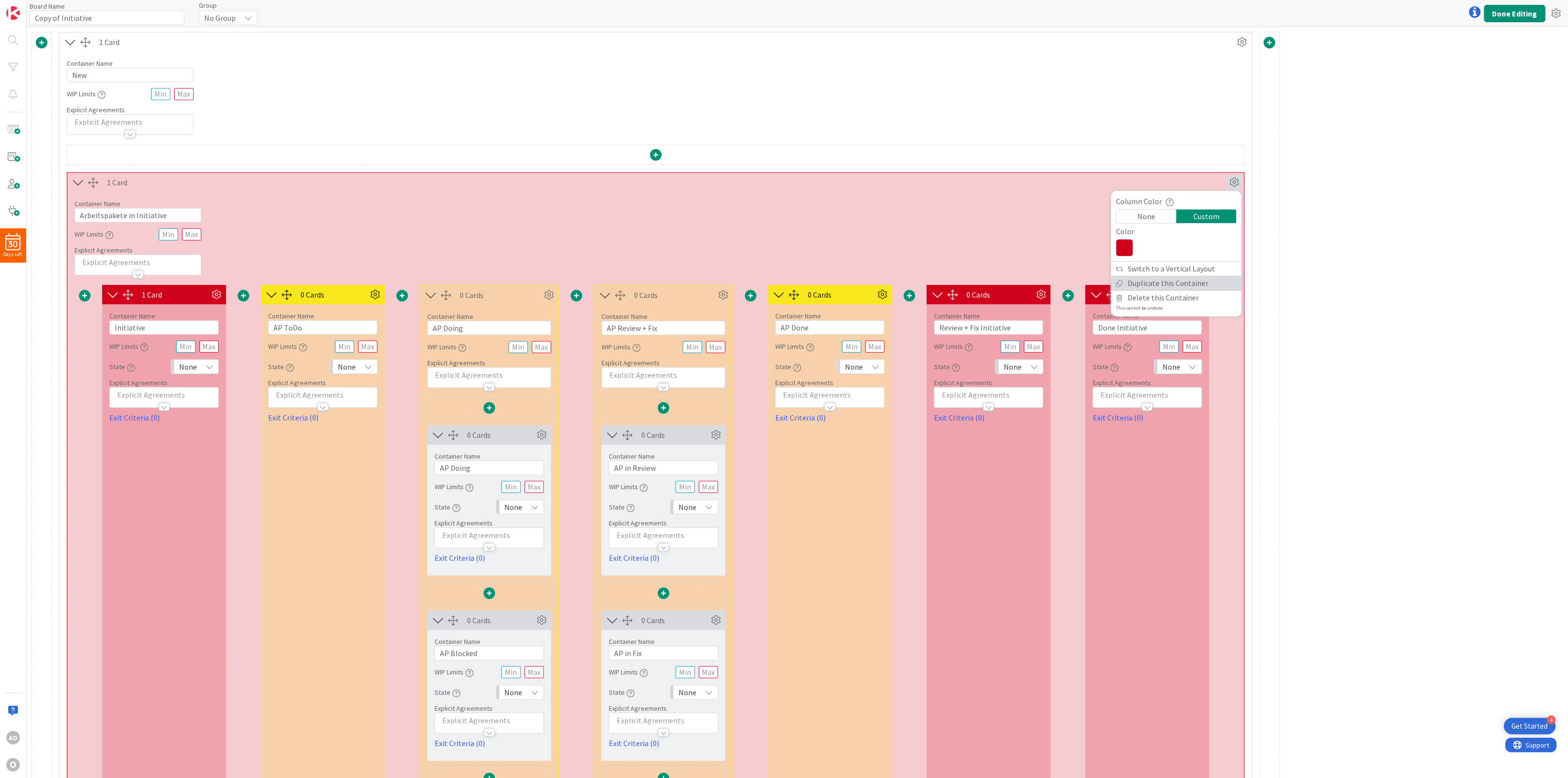
click at [1217, 287] on link "Duplicate this Container" at bounding box center [1177, 283] width 130 height 14
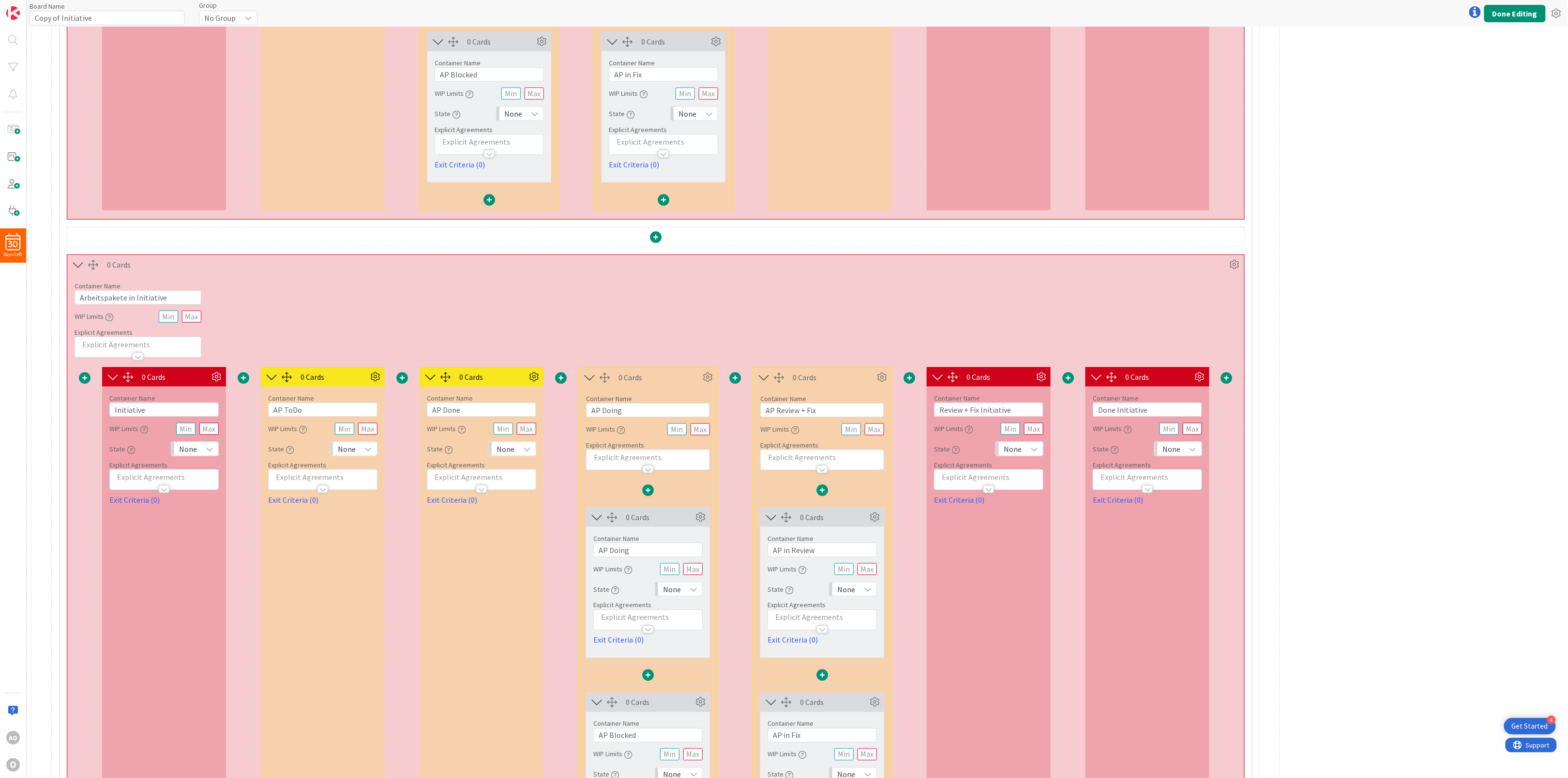
scroll to position [581, 0]
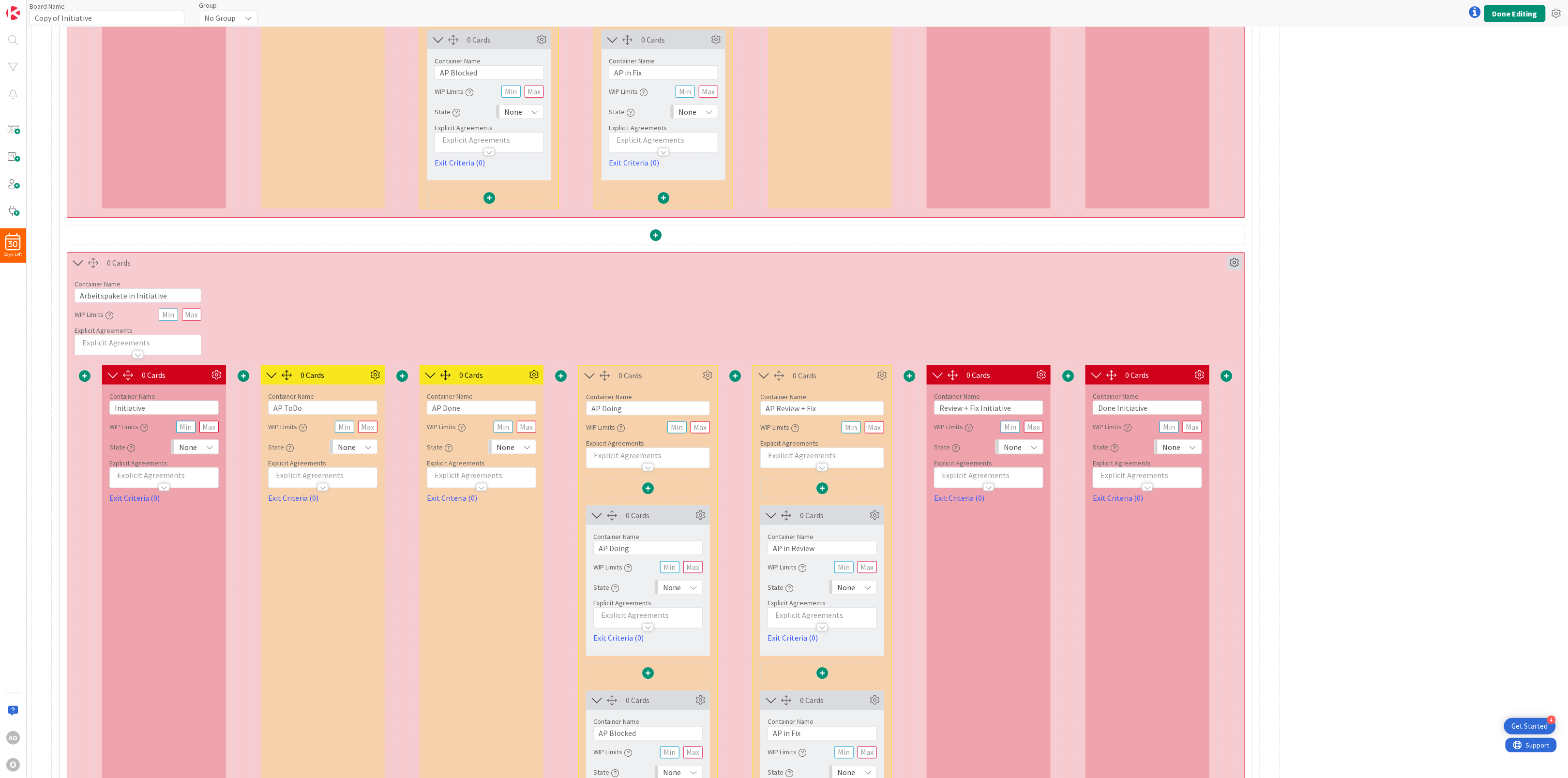
click at [1234, 262] on icon at bounding box center [1234, 262] width 15 height 15
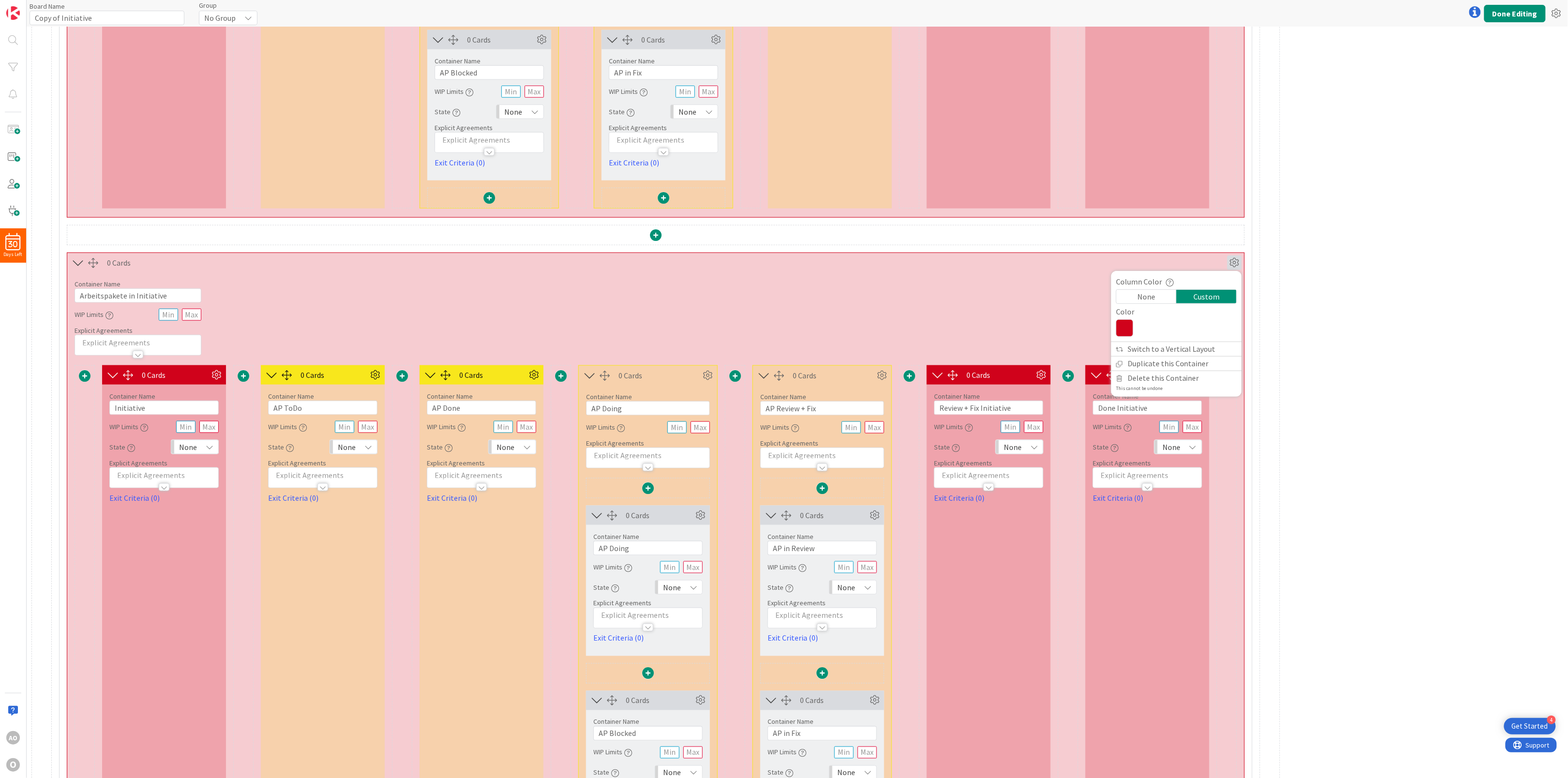
click at [1131, 329] on icon at bounding box center [1125, 328] width 17 height 17
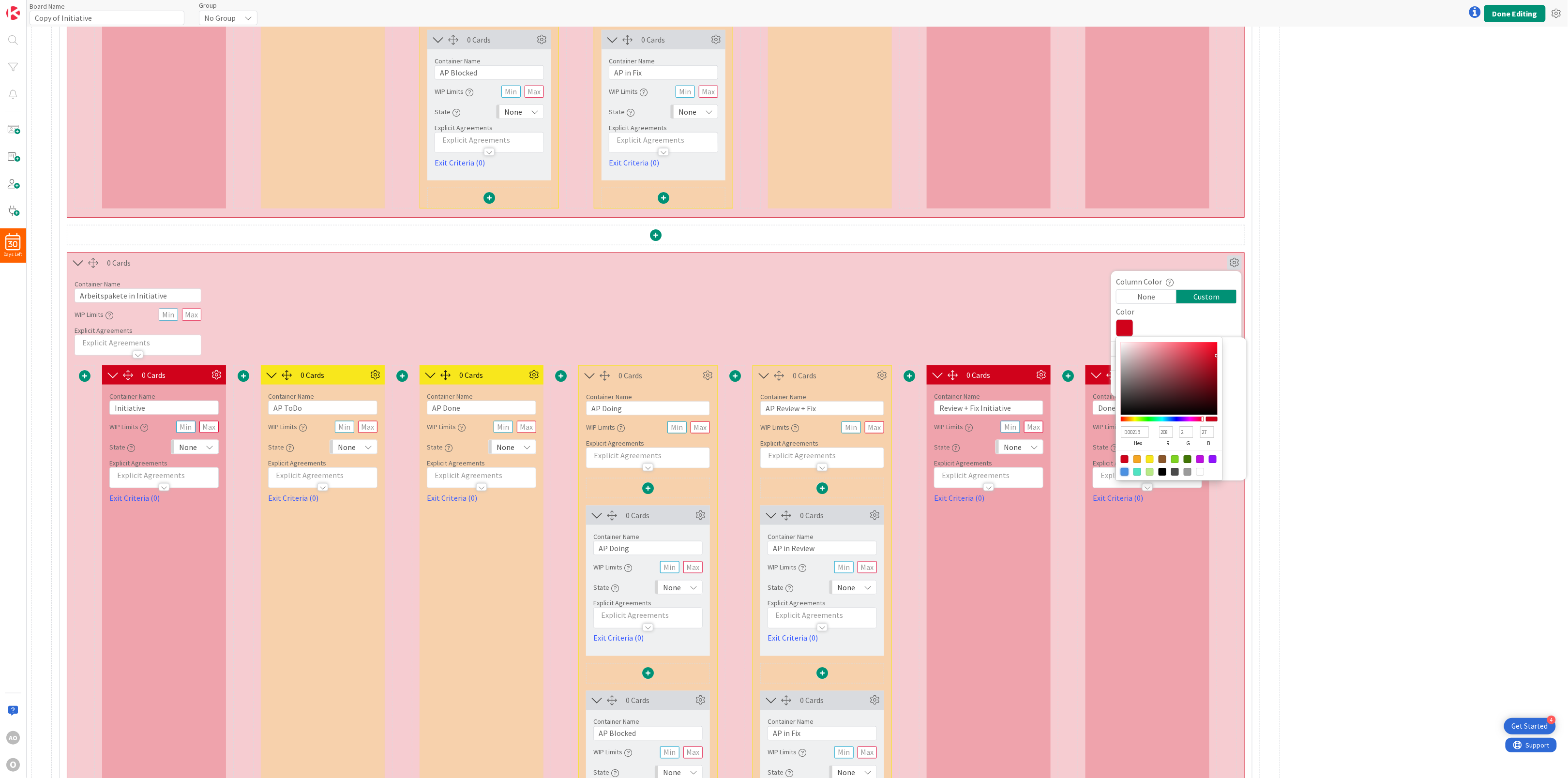
click at [1127, 473] on div at bounding box center [1125, 472] width 8 height 8
type input "4A90E2"
type input "74"
type input "144"
type input "226"
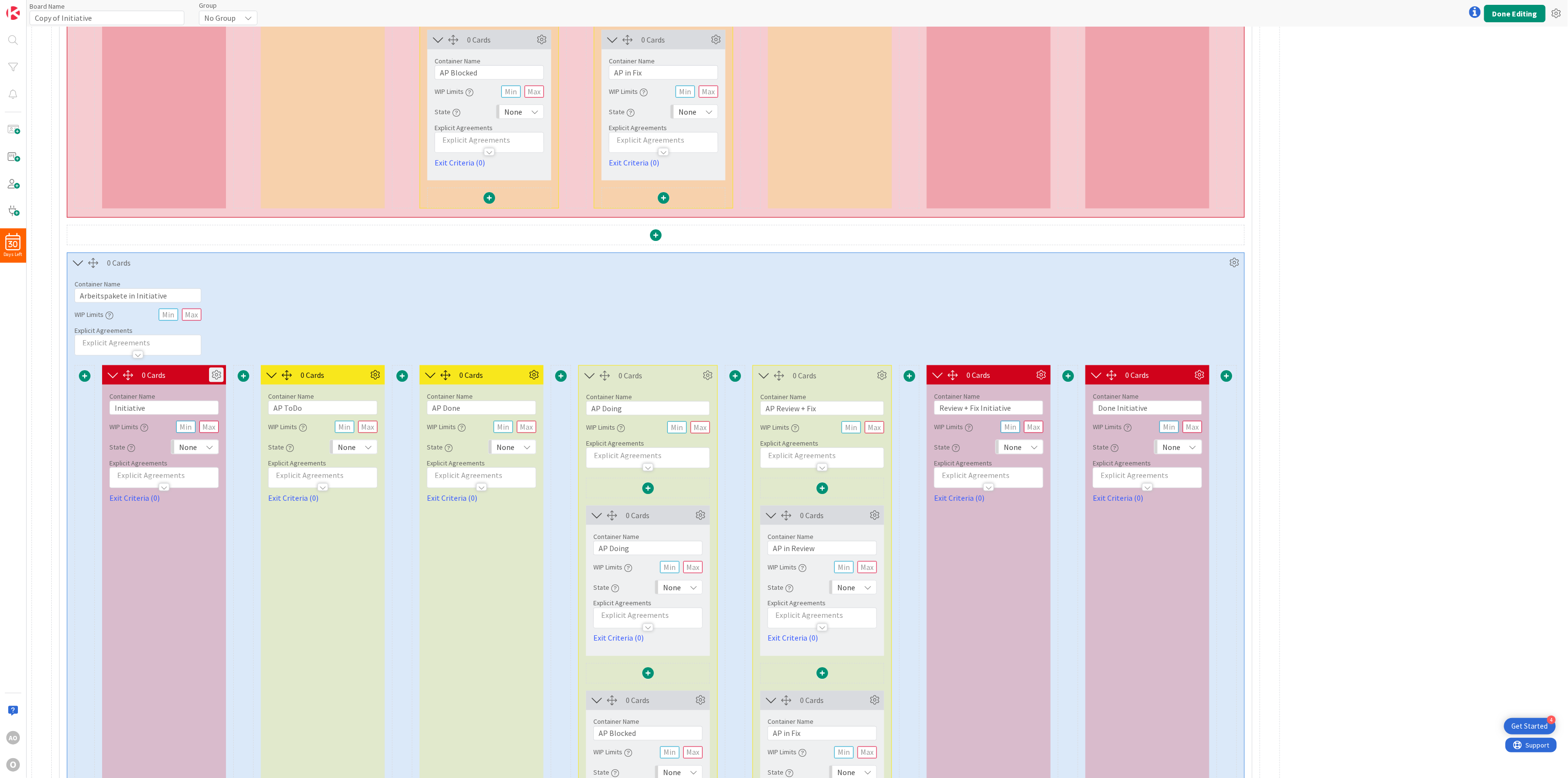
click at [216, 375] on icon at bounding box center [216, 375] width 15 height 15
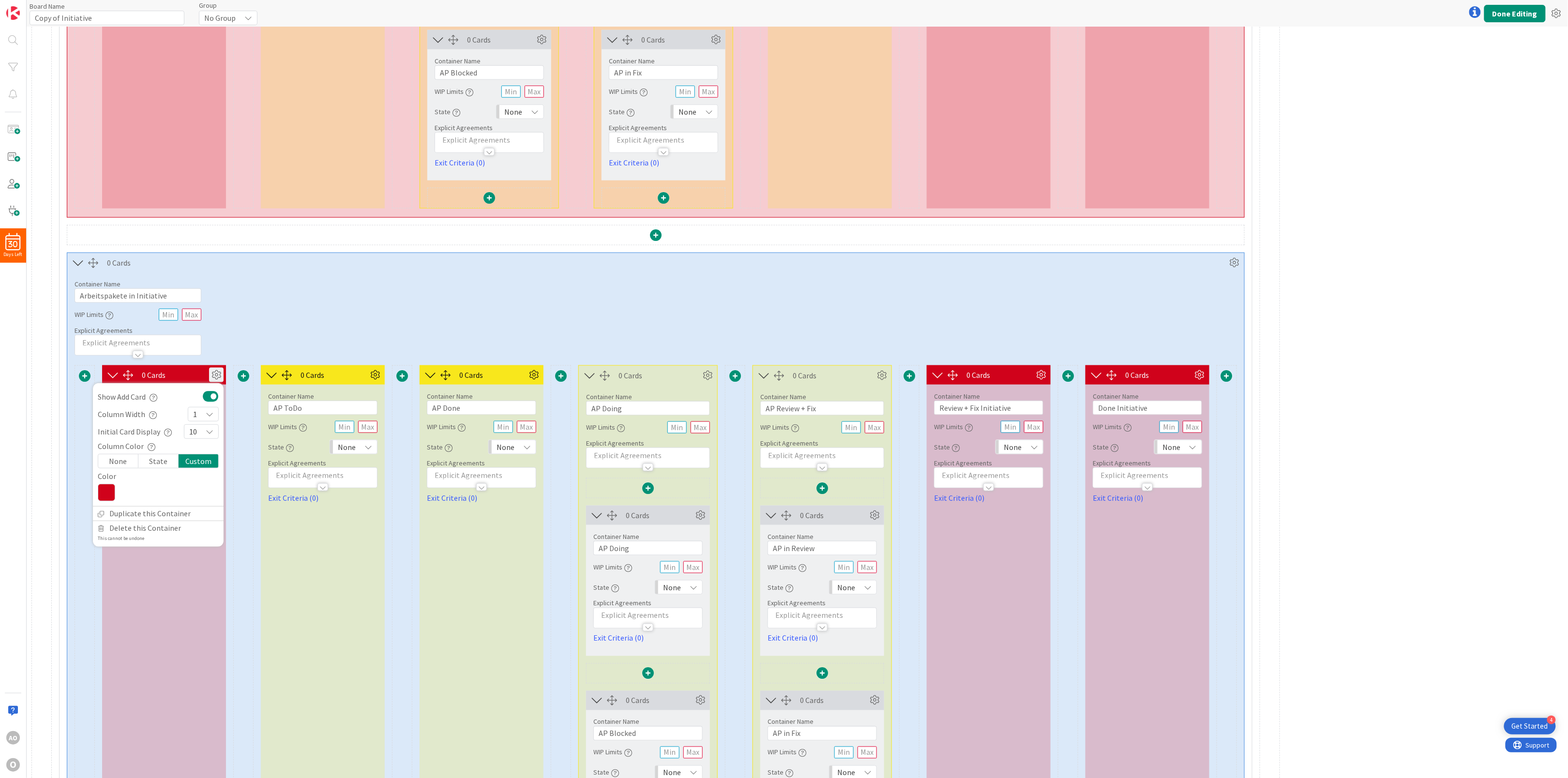
click at [208, 467] on div "Custom" at bounding box center [198, 461] width 39 height 14
click at [106, 493] on icon at bounding box center [106, 492] width 17 height 17
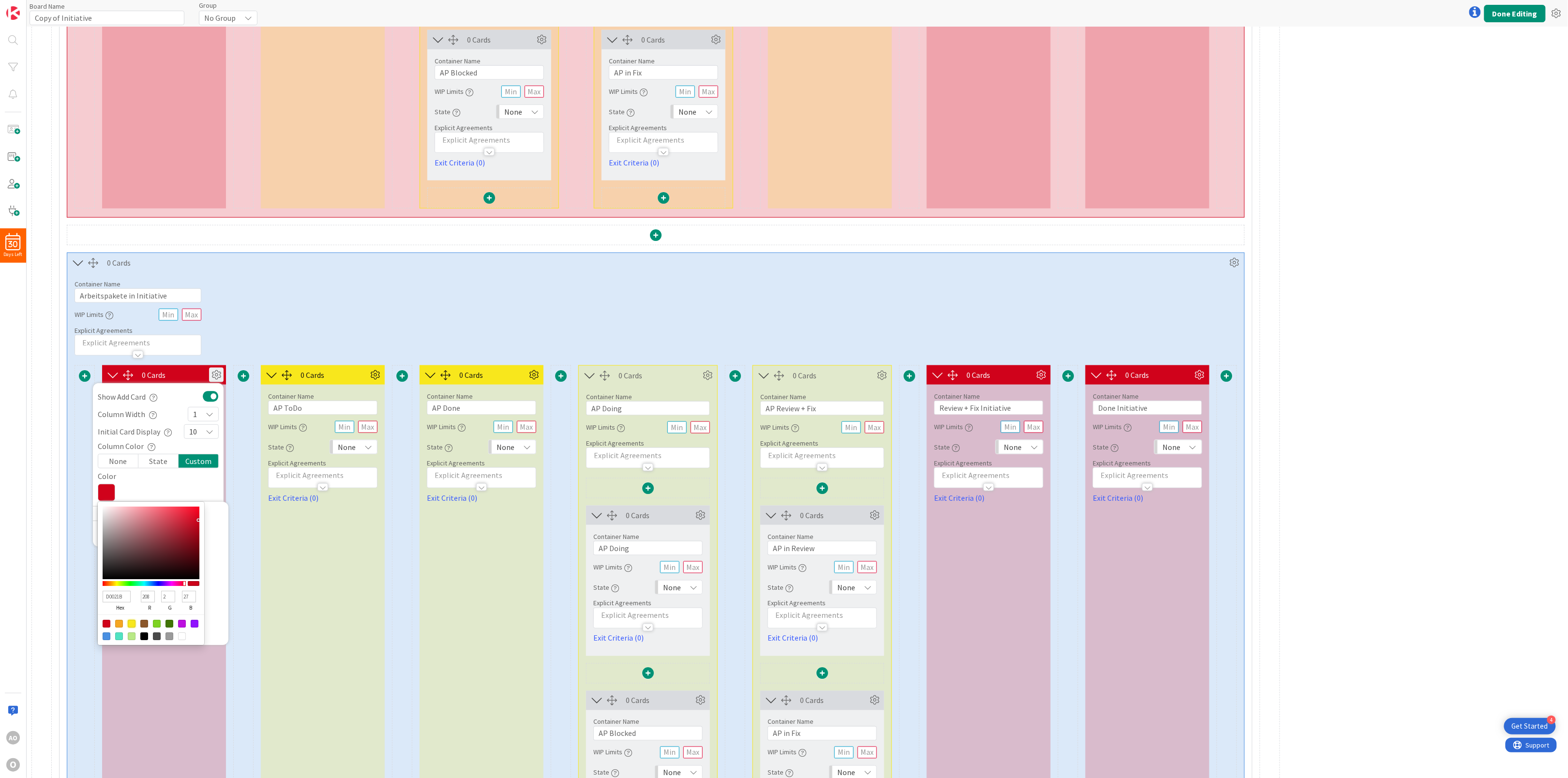
click at [134, 628] on div at bounding box center [131, 624] width 8 height 8
type input "F8E71C"
type input "248"
type input "231"
type input "28"
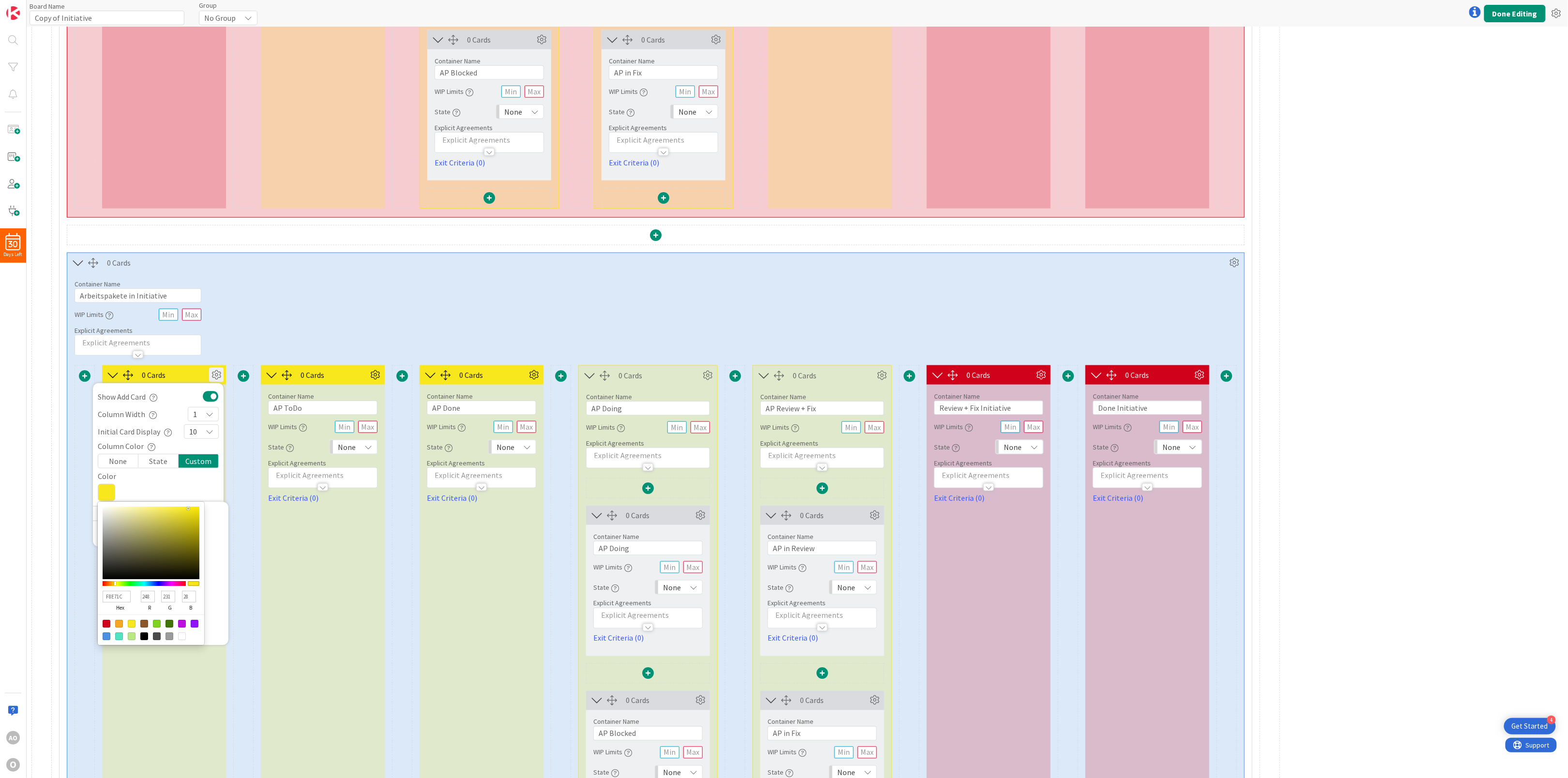
click at [335, 299] on div "Container Name 27 / 64 Arbeitspakete in Initiative WIP Limits Explicit Agreemen…" at bounding box center [655, 314] width 1177 height 83
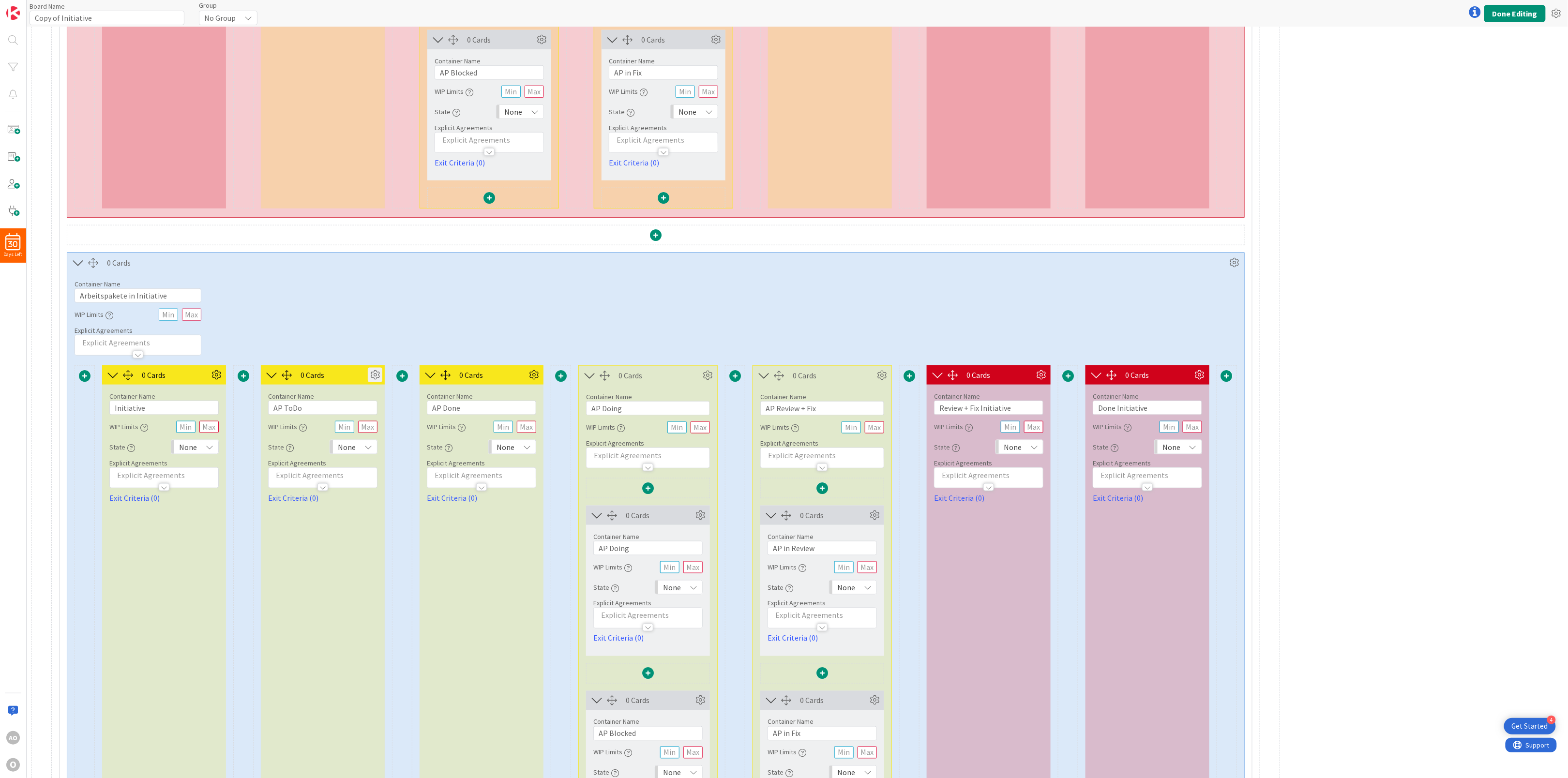
click at [372, 383] on icon at bounding box center [375, 375] width 15 height 15
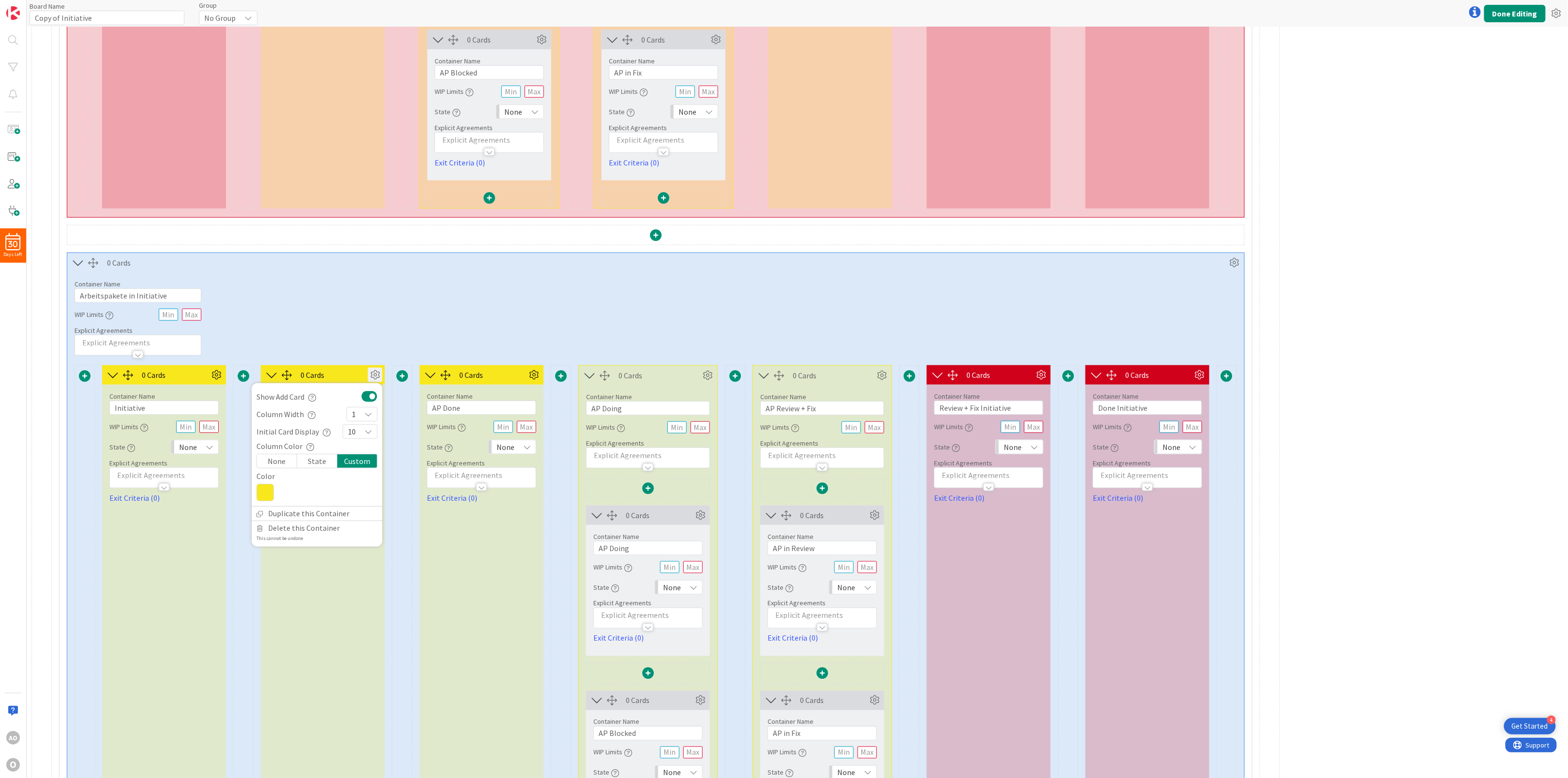
click at [263, 502] on icon at bounding box center [265, 492] width 17 height 17
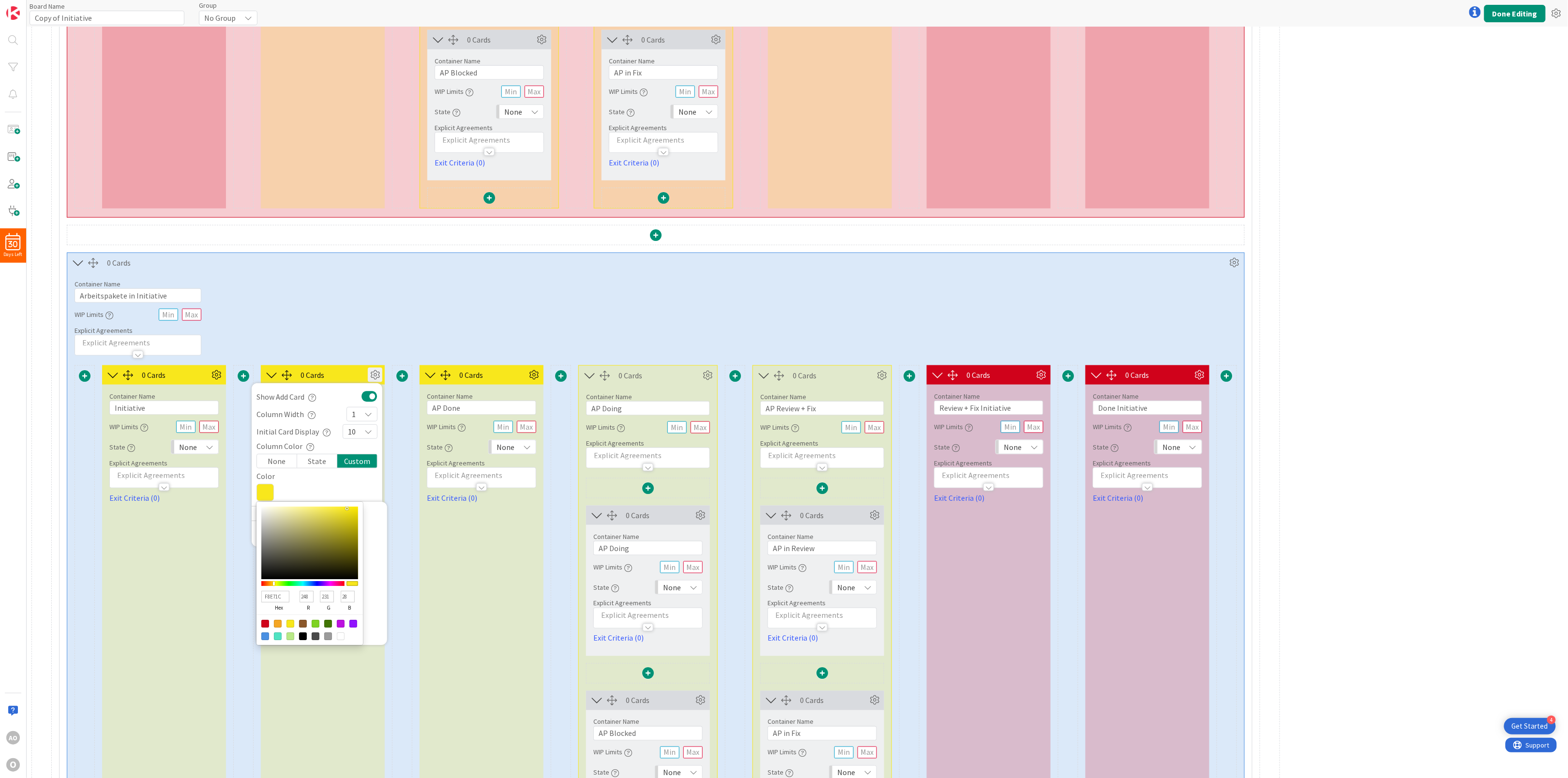
click at [264, 641] on div at bounding box center [265, 636] width 8 height 8
type input "4A90E2"
type input "74"
type input "144"
type input "226"
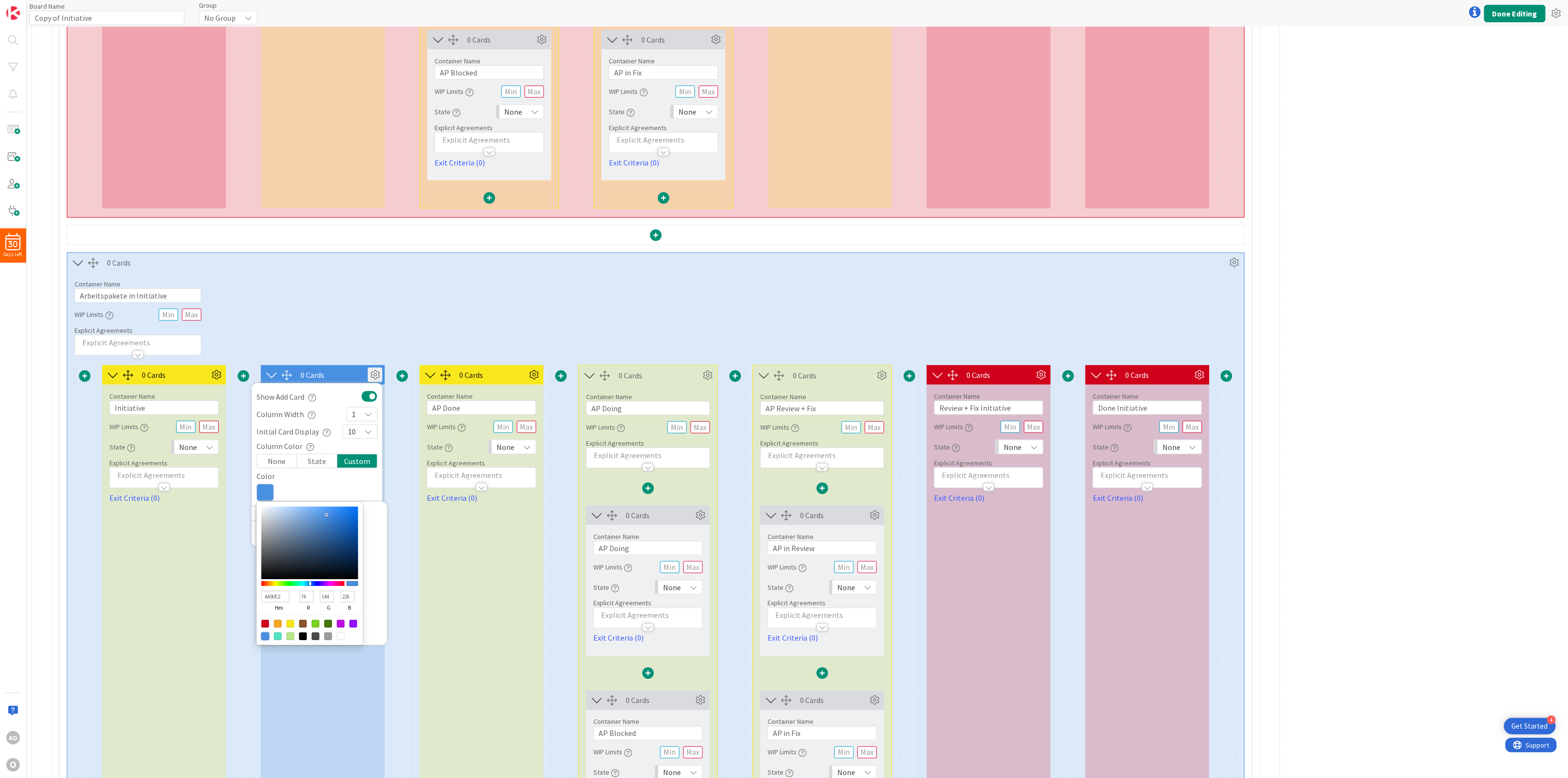
click at [354, 330] on div "Container Name 27 / 64 Arbeitspakete in Initiative WIP Limits Explicit Agreemen…" at bounding box center [655, 314] width 1177 height 83
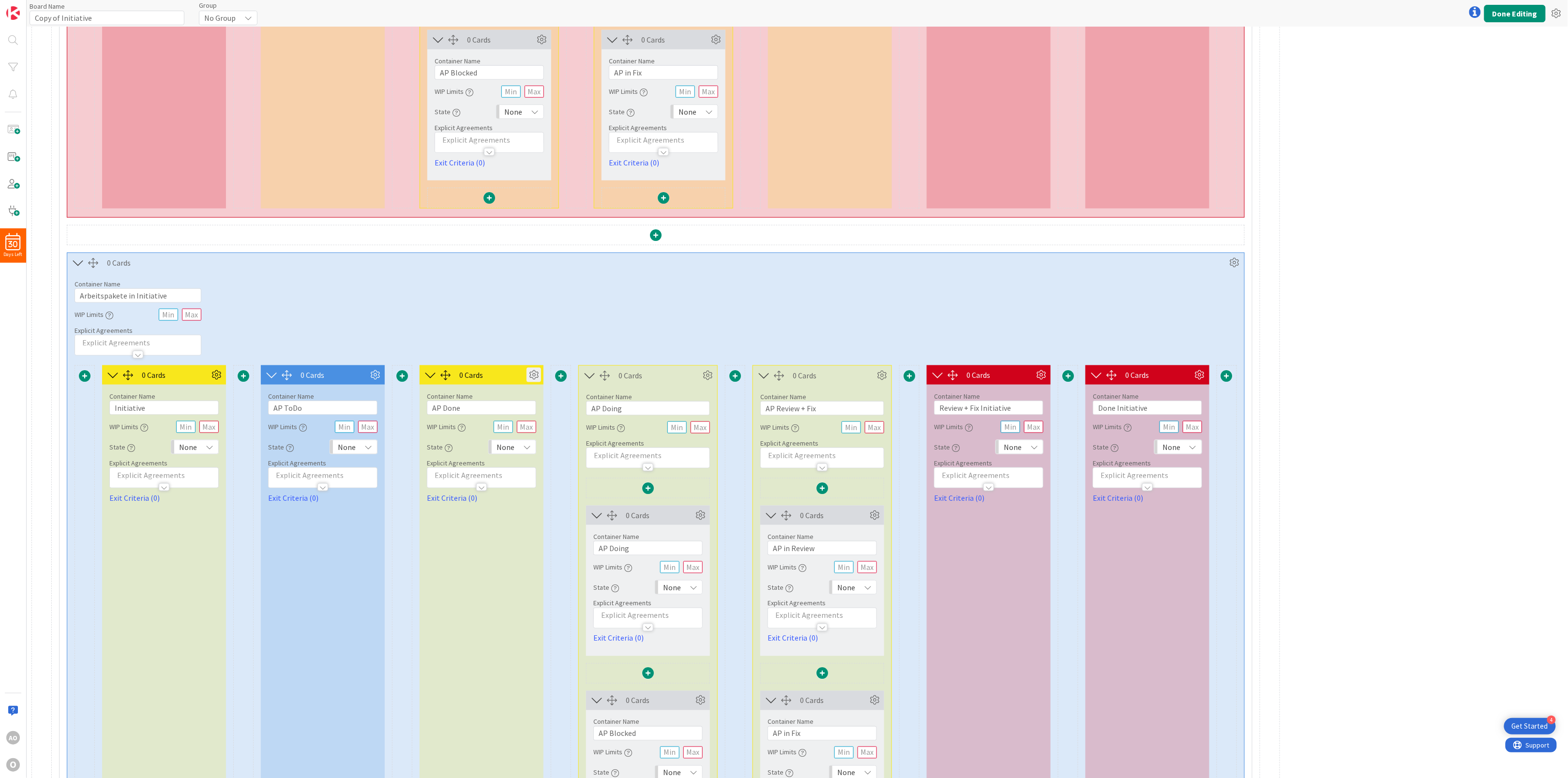
click at [531, 377] on icon at bounding box center [534, 375] width 15 height 15
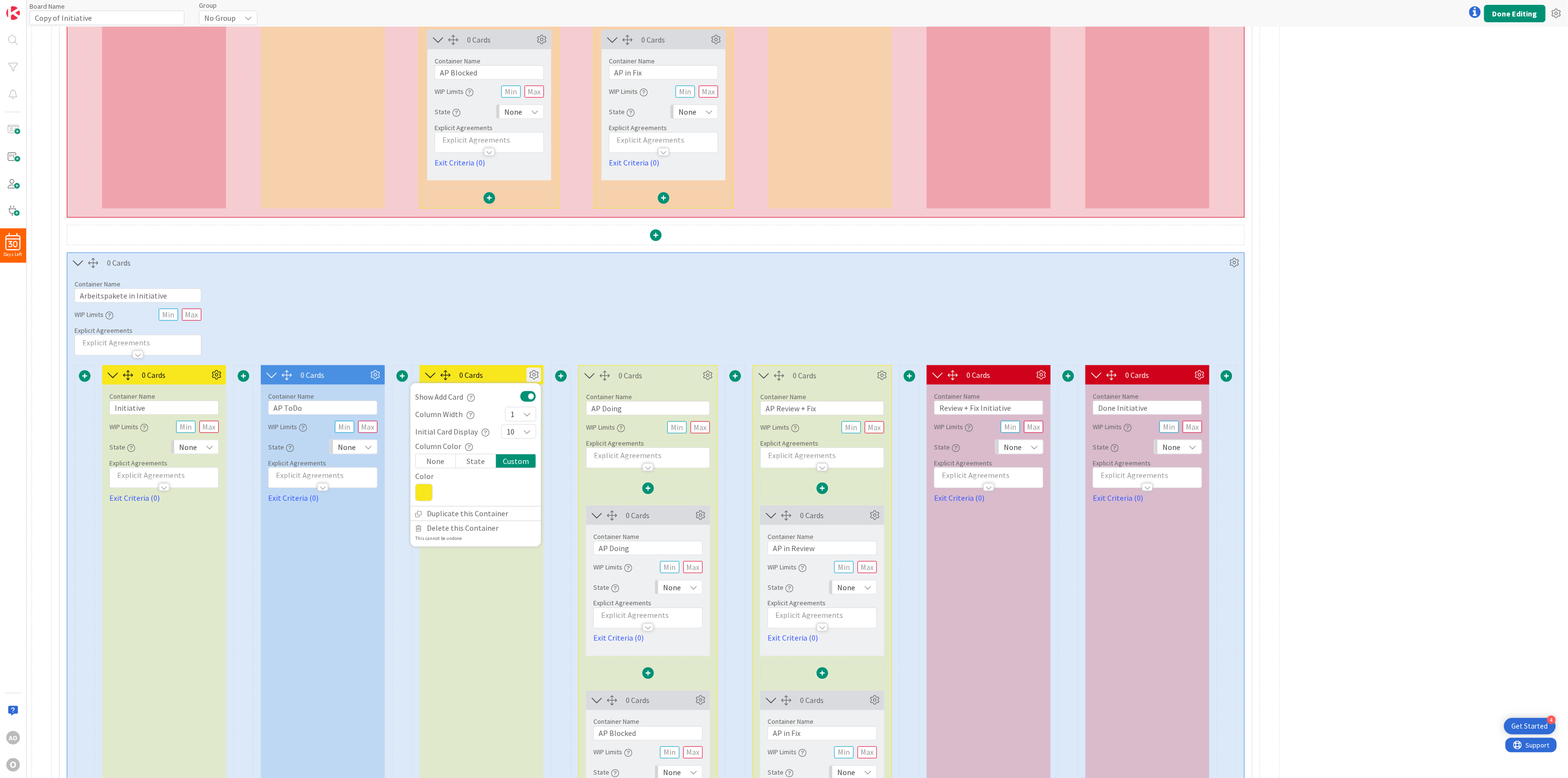
click at [430, 491] on icon at bounding box center [424, 492] width 17 height 17
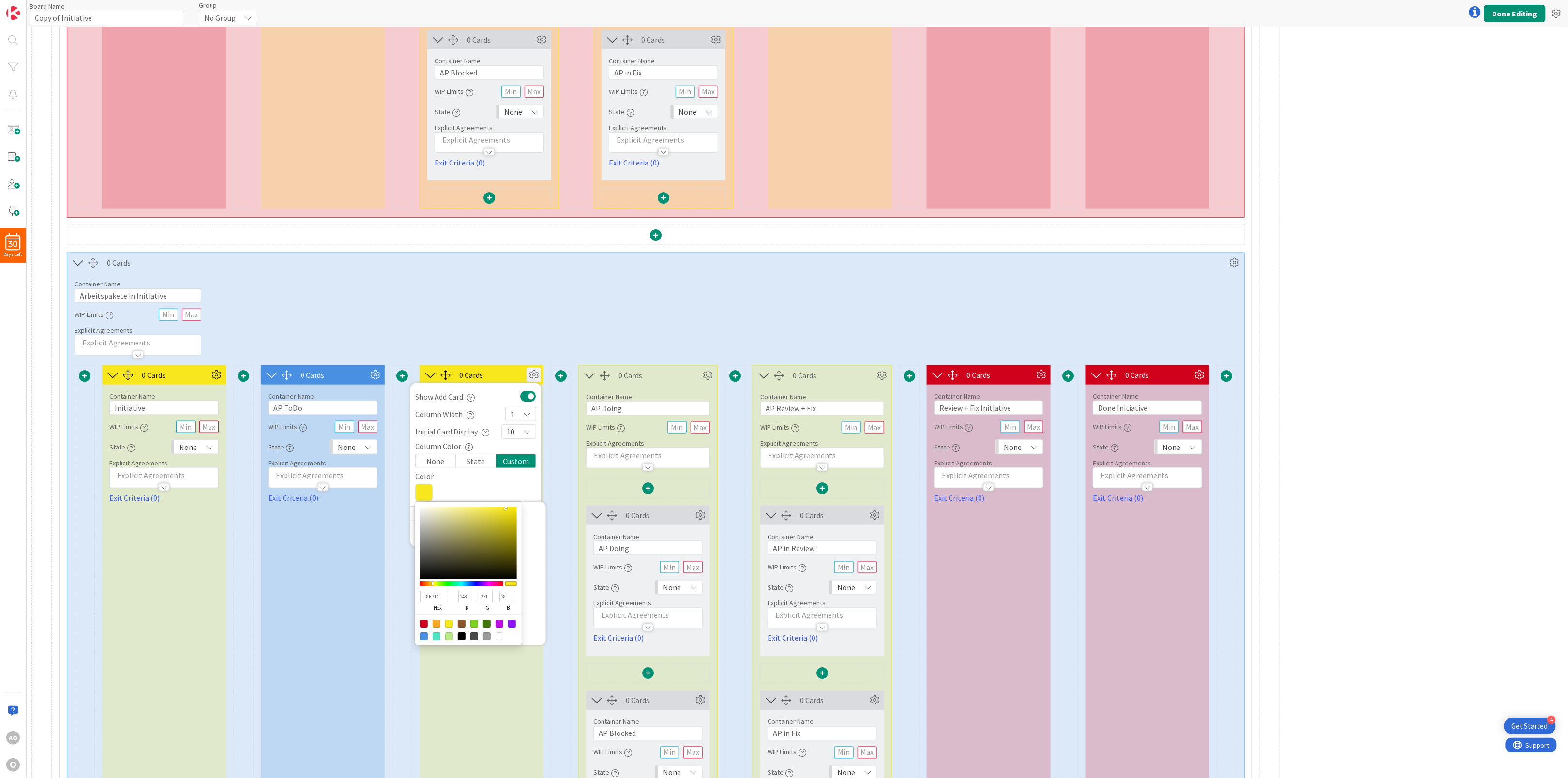
click at [424, 641] on div at bounding box center [424, 636] width 8 height 8
type input "4A90E2"
type input "74"
type input "144"
type input "226"
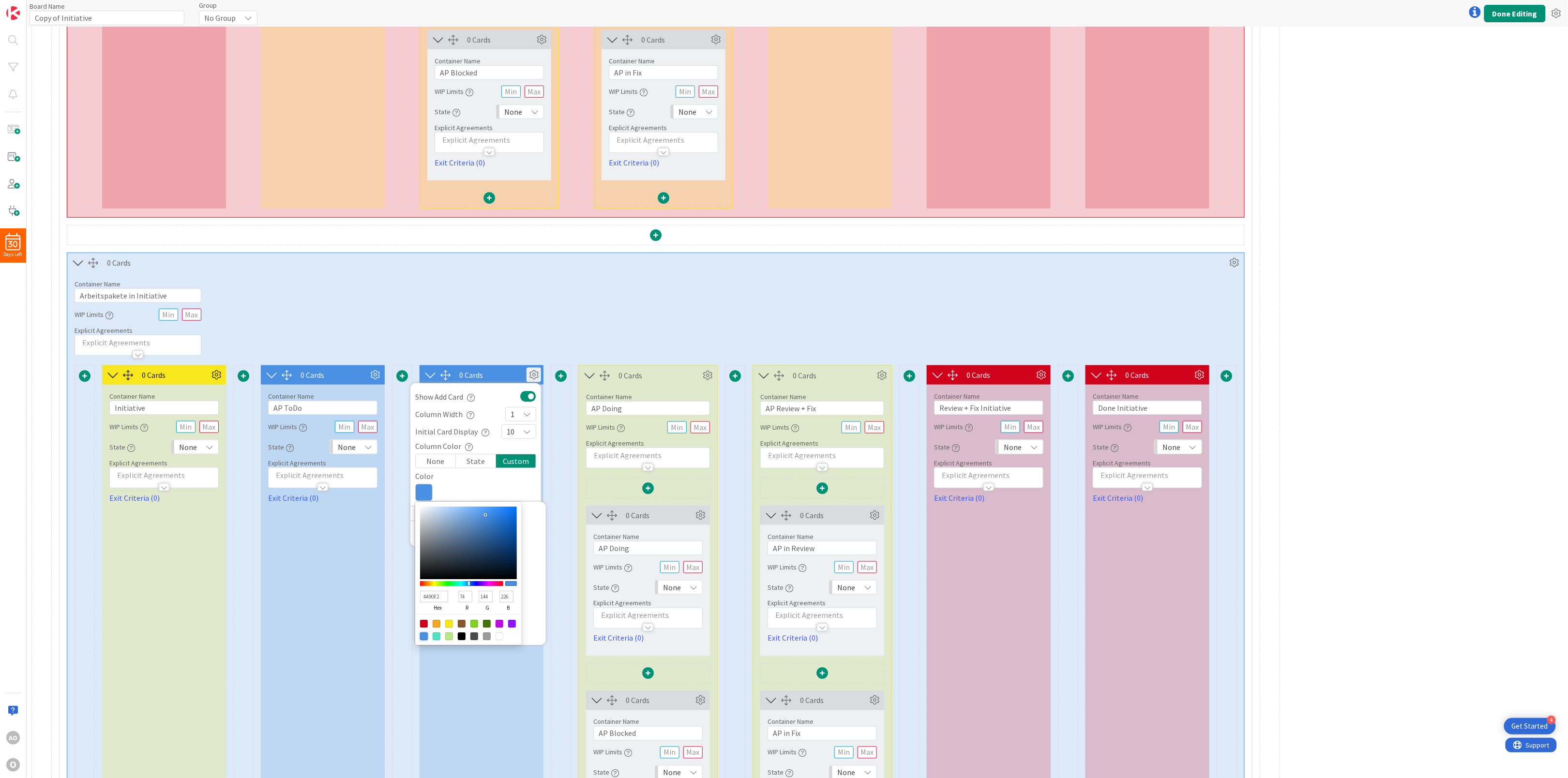
click at [634, 304] on div "Container Name 27 / 64 Arbeitspakete in Initiative WIP Limits Explicit Agreemen…" at bounding box center [655, 314] width 1177 height 83
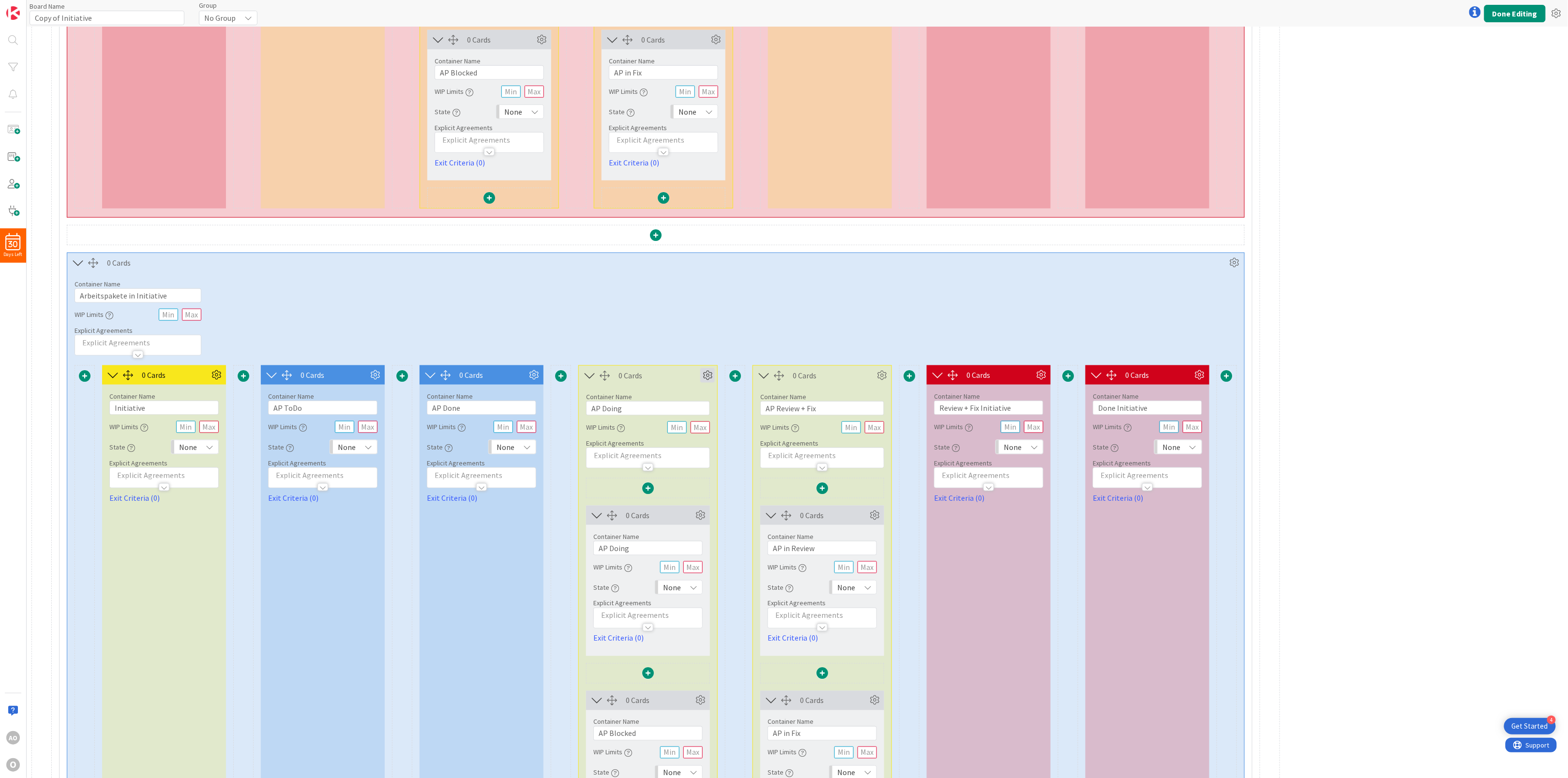
click at [709, 377] on icon at bounding box center [707, 375] width 15 height 15
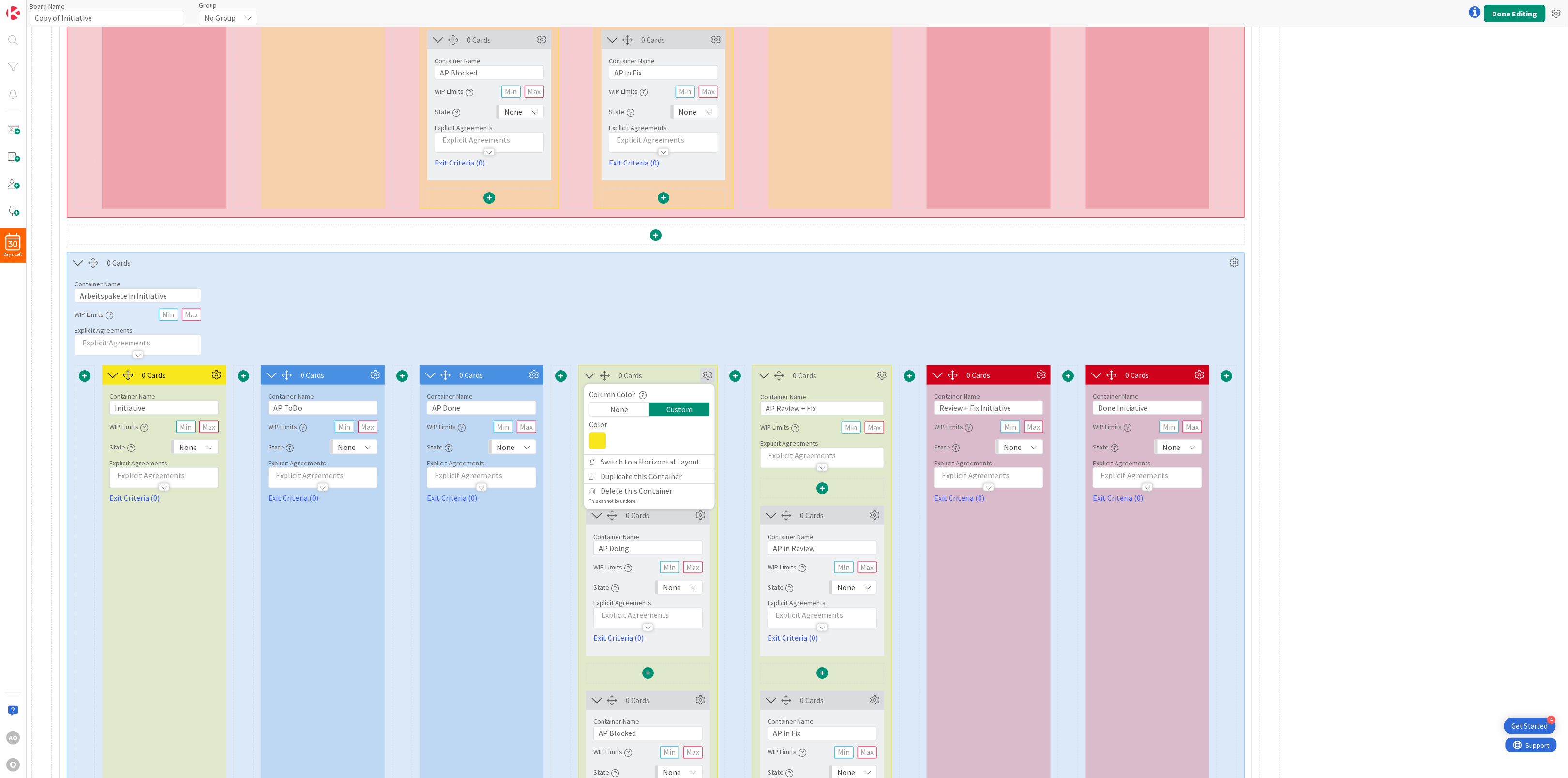
click at [597, 446] on icon at bounding box center [598, 441] width 17 height 17
click at [601, 588] on span at bounding box center [597, 584] width 8 height 8
click at [597, 588] on div at bounding box center [597, 584] width 8 height 8
type input "4A90E2"
type input "74"
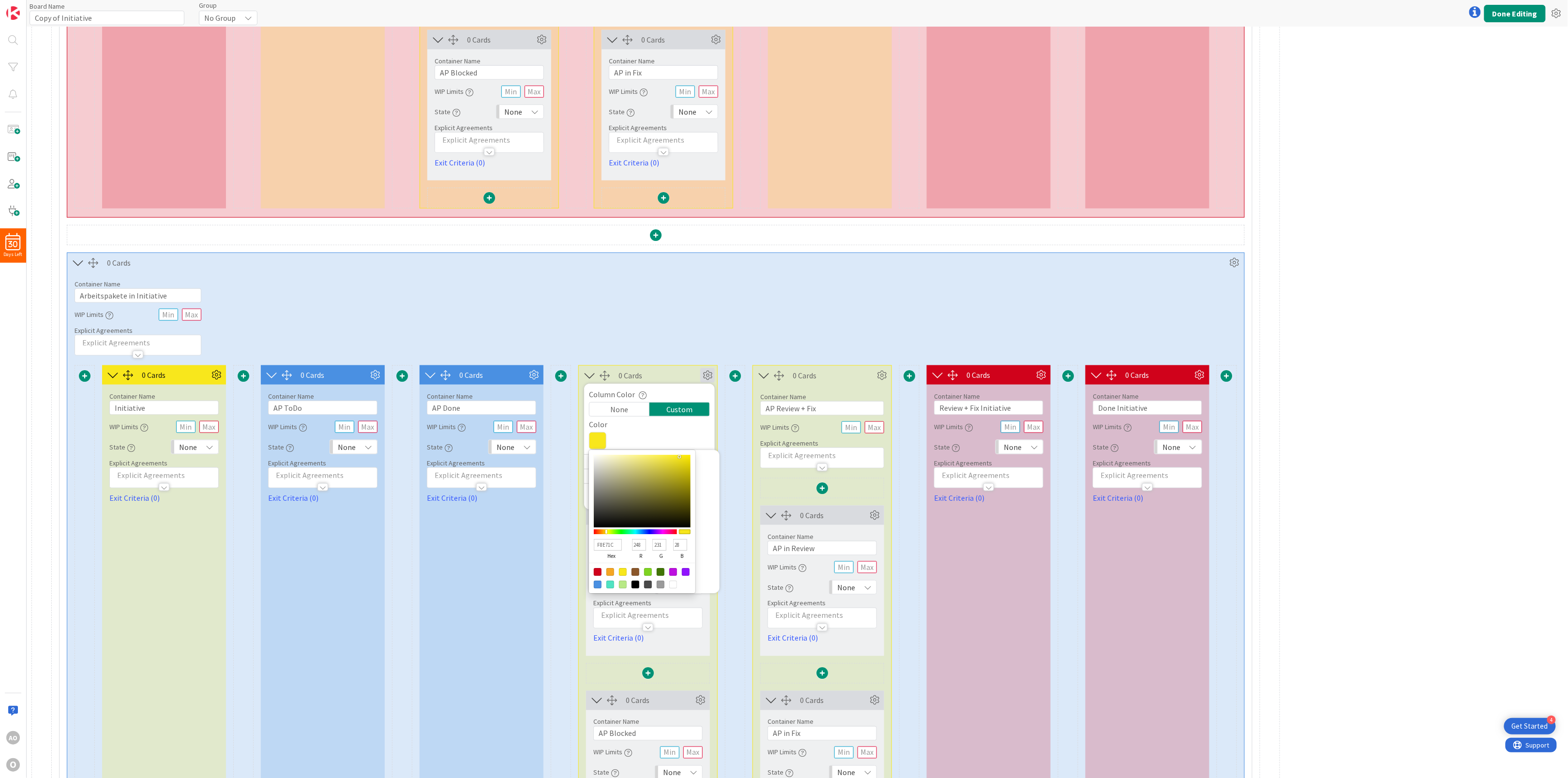
type input "144"
type input "226"
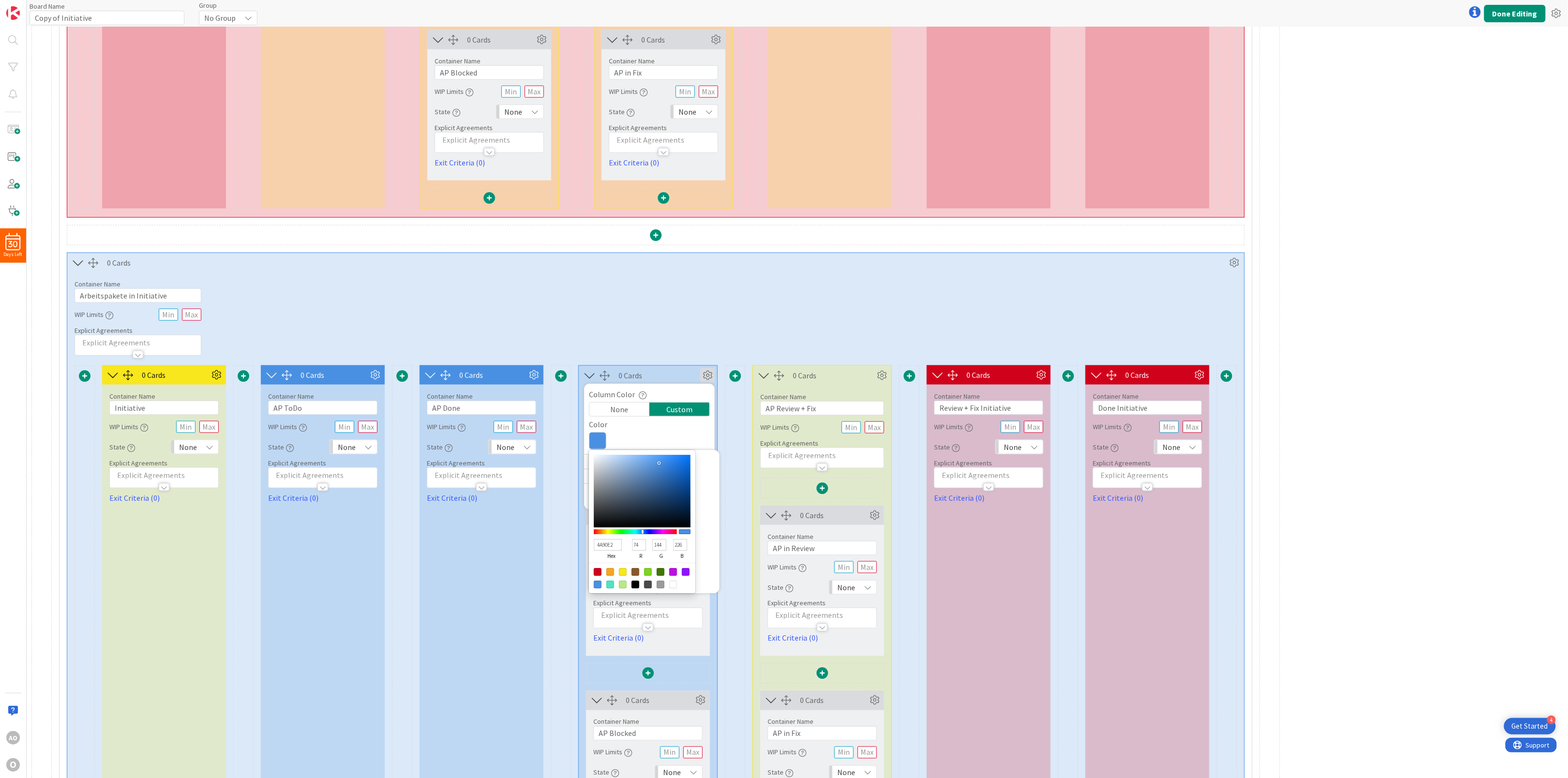
click at [688, 335] on div "Container Name 27 / 64 Arbeitspakete in Initiative WIP Limits Explicit Agreemen…" at bounding box center [655, 314] width 1177 height 83
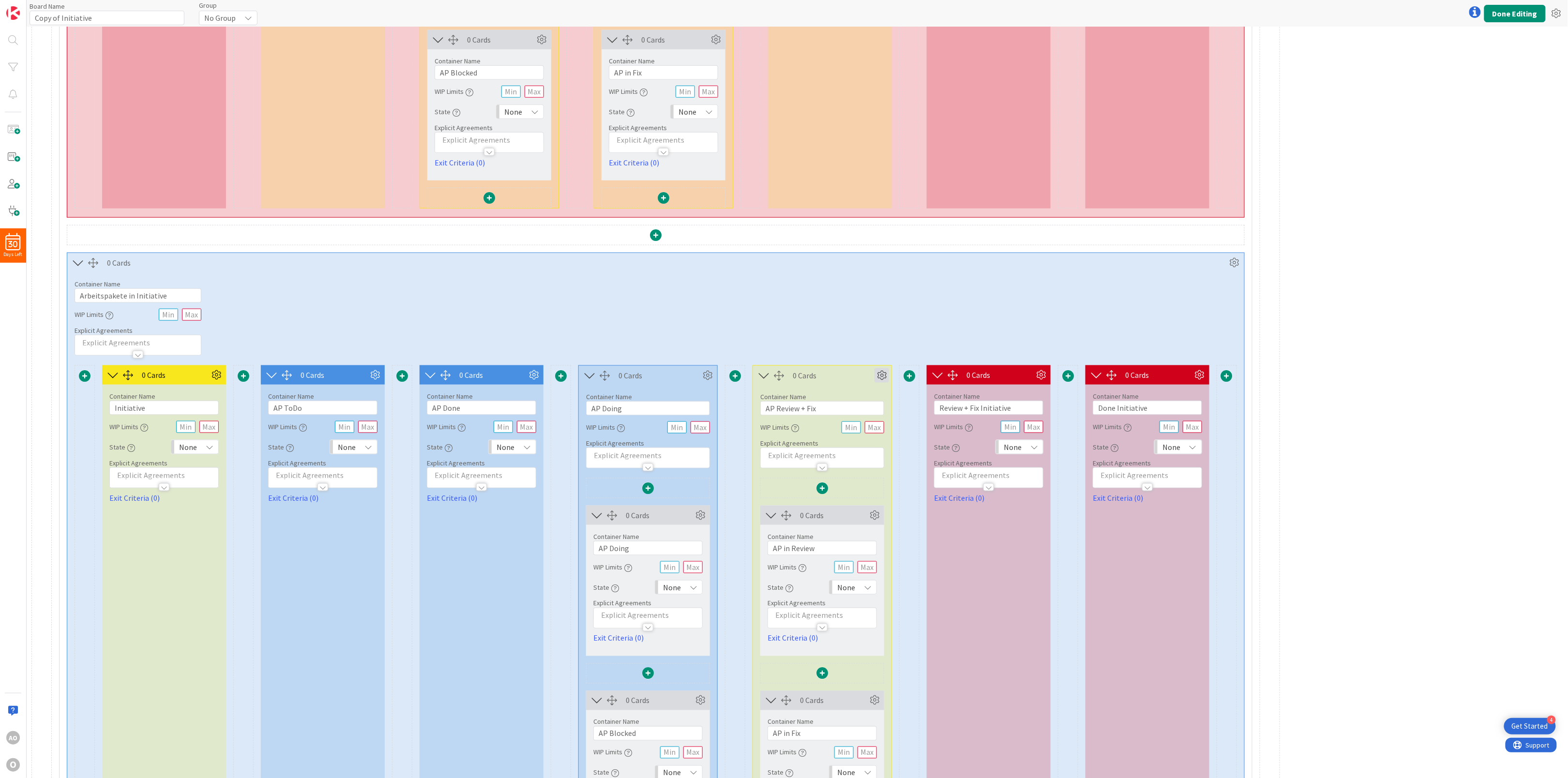
click at [885, 383] on icon at bounding box center [882, 375] width 15 height 15
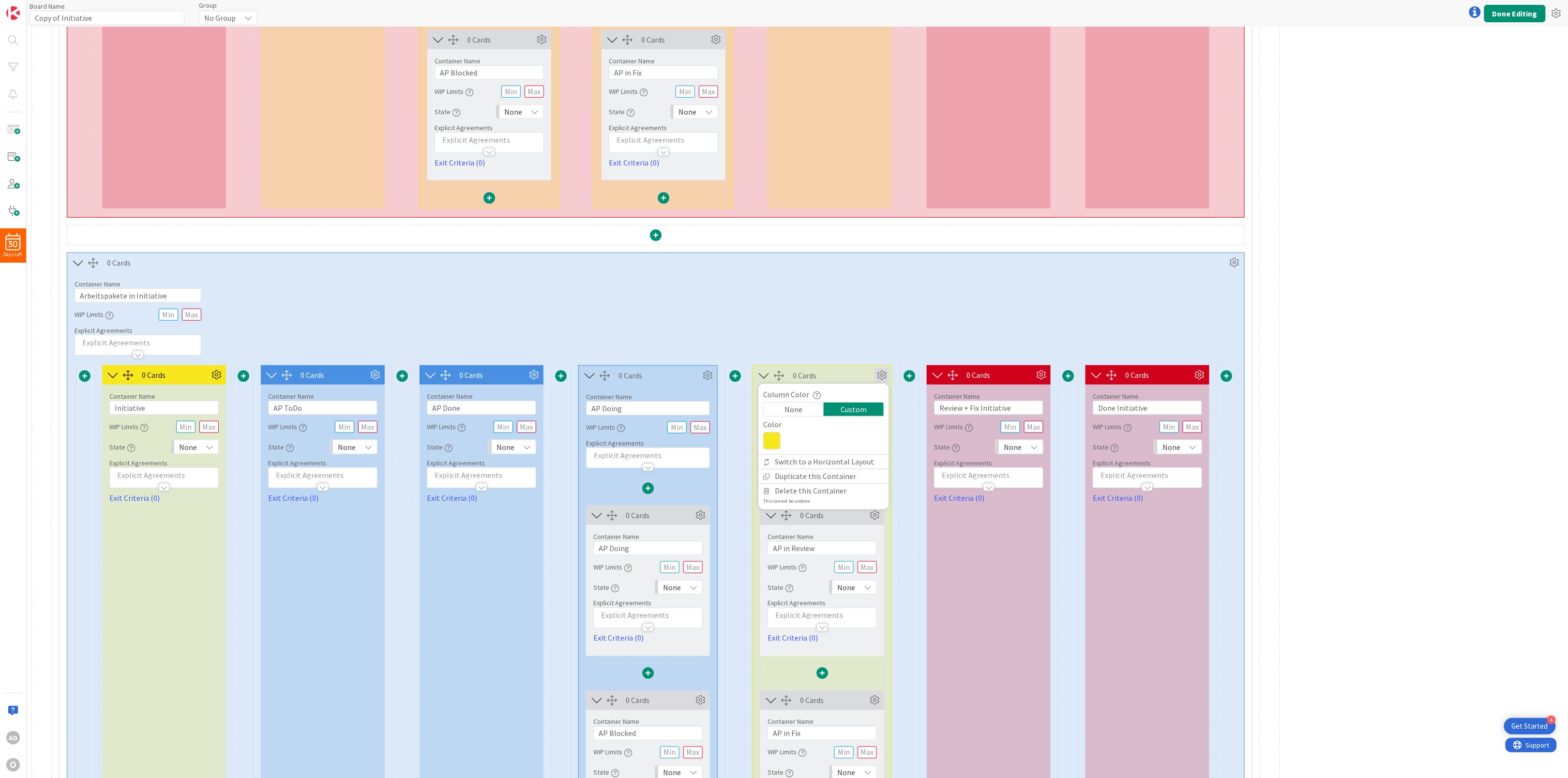
click at [770, 447] on icon at bounding box center [772, 441] width 17 height 17
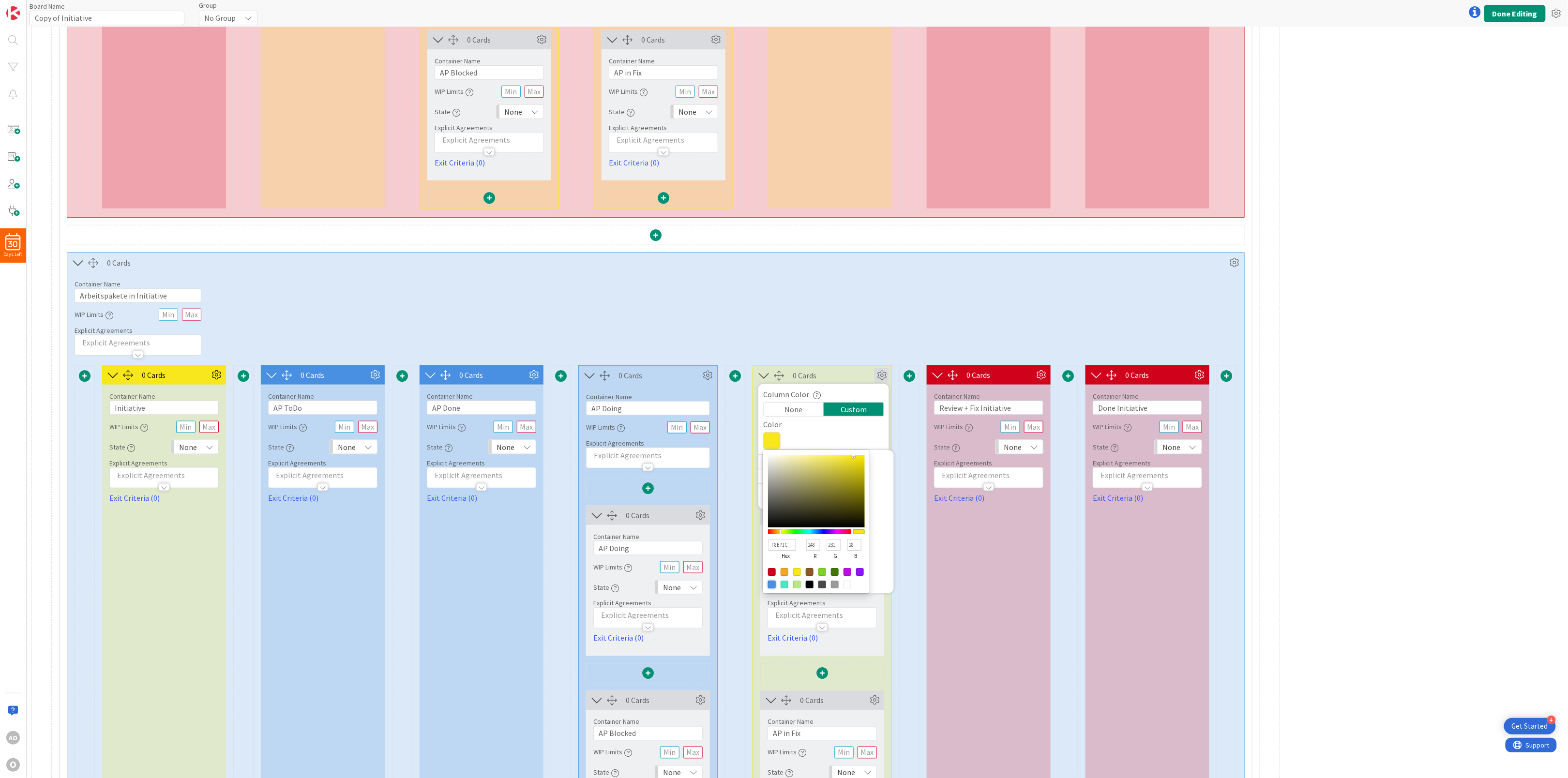
click at [774, 588] on div at bounding box center [771, 584] width 8 height 8
type input "4A90E2"
type input "74"
type input "144"
type input "226"
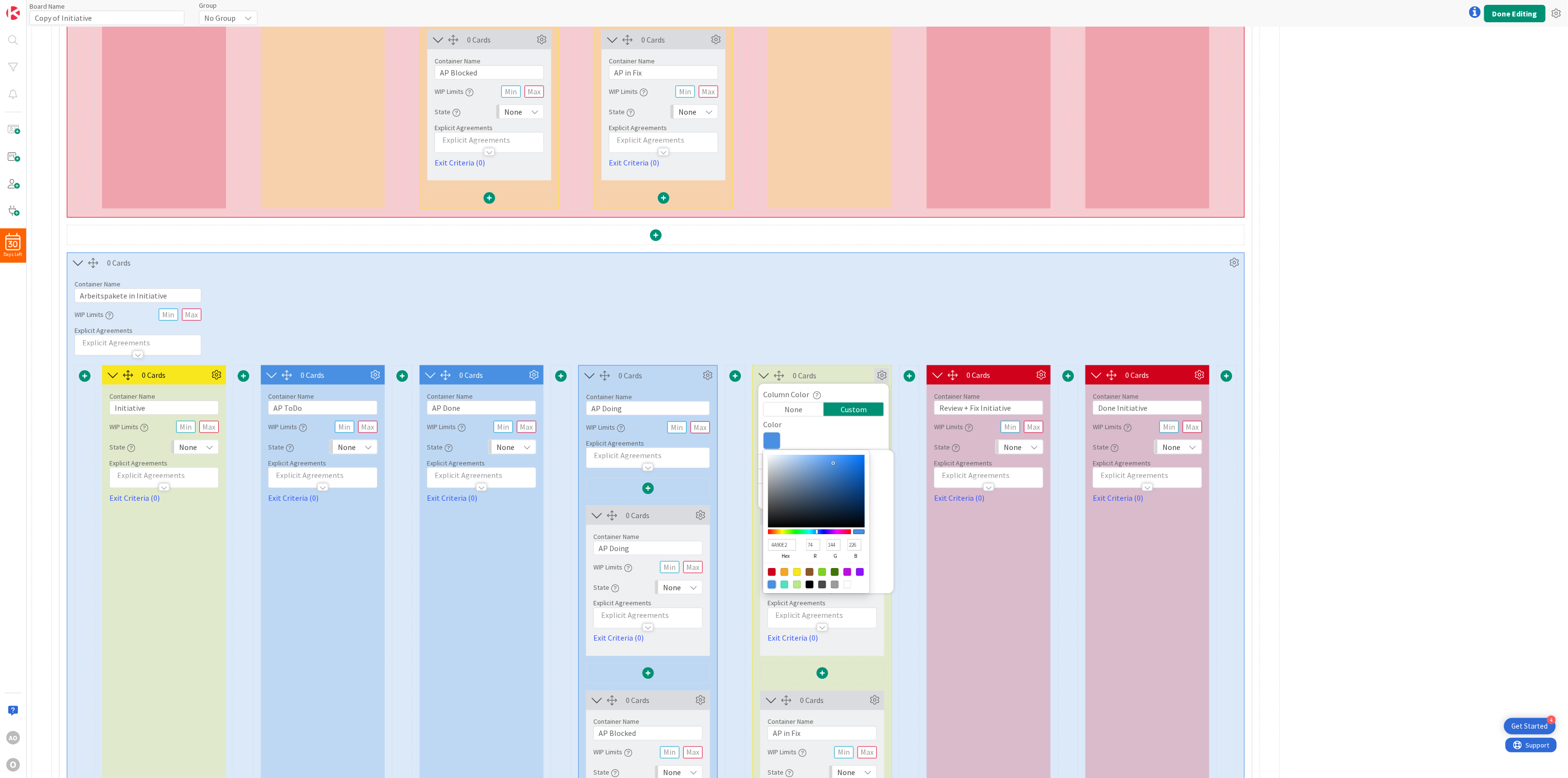
click at [837, 328] on div "Container Name 27 / 64 Arbeitspakete in Initiative WIP Limits Explicit Agreemen…" at bounding box center [655, 314] width 1177 height 83
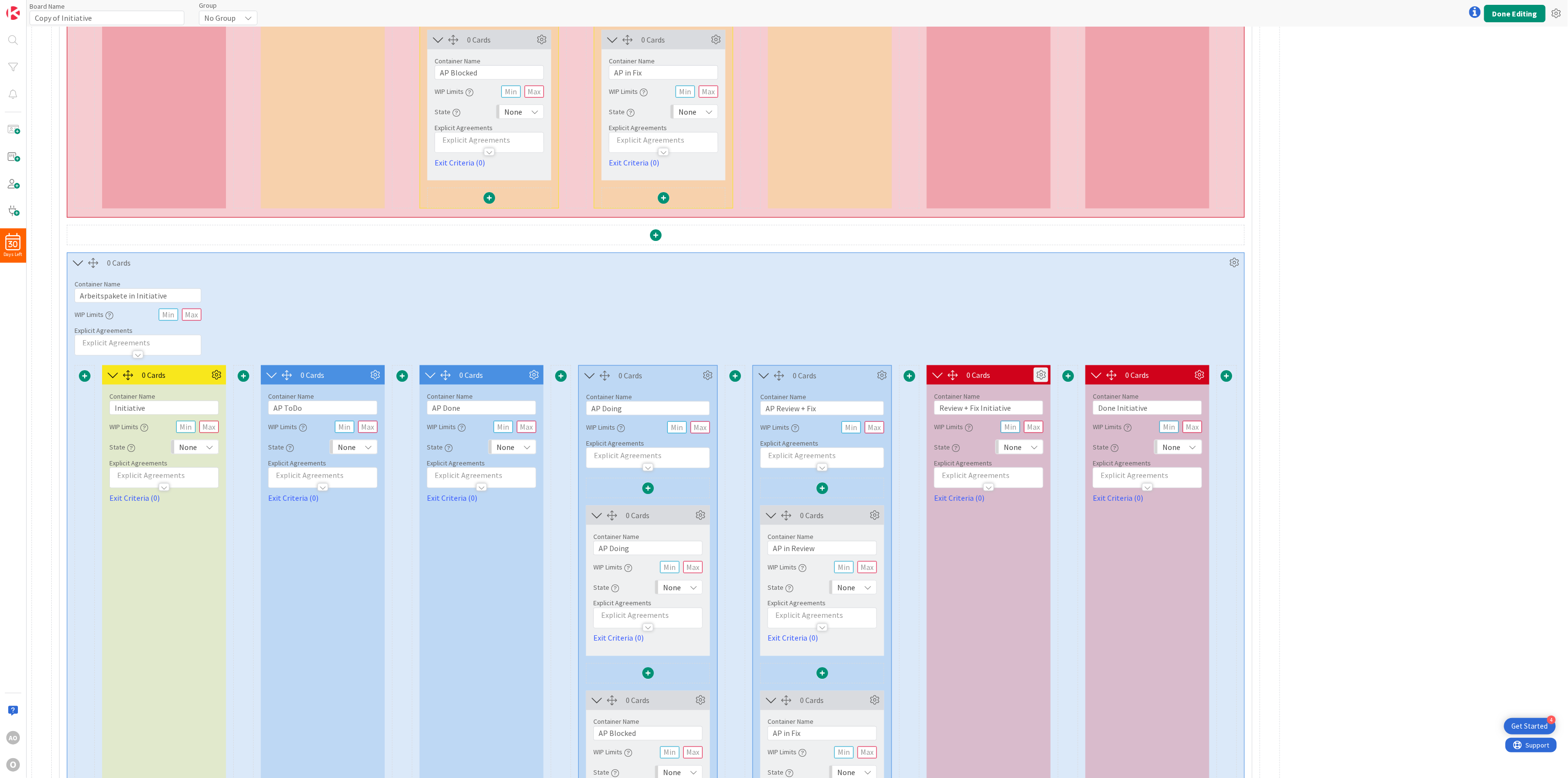
click at [1044, 381] on icon at bounding box center [1040, 375] width 15 height 15
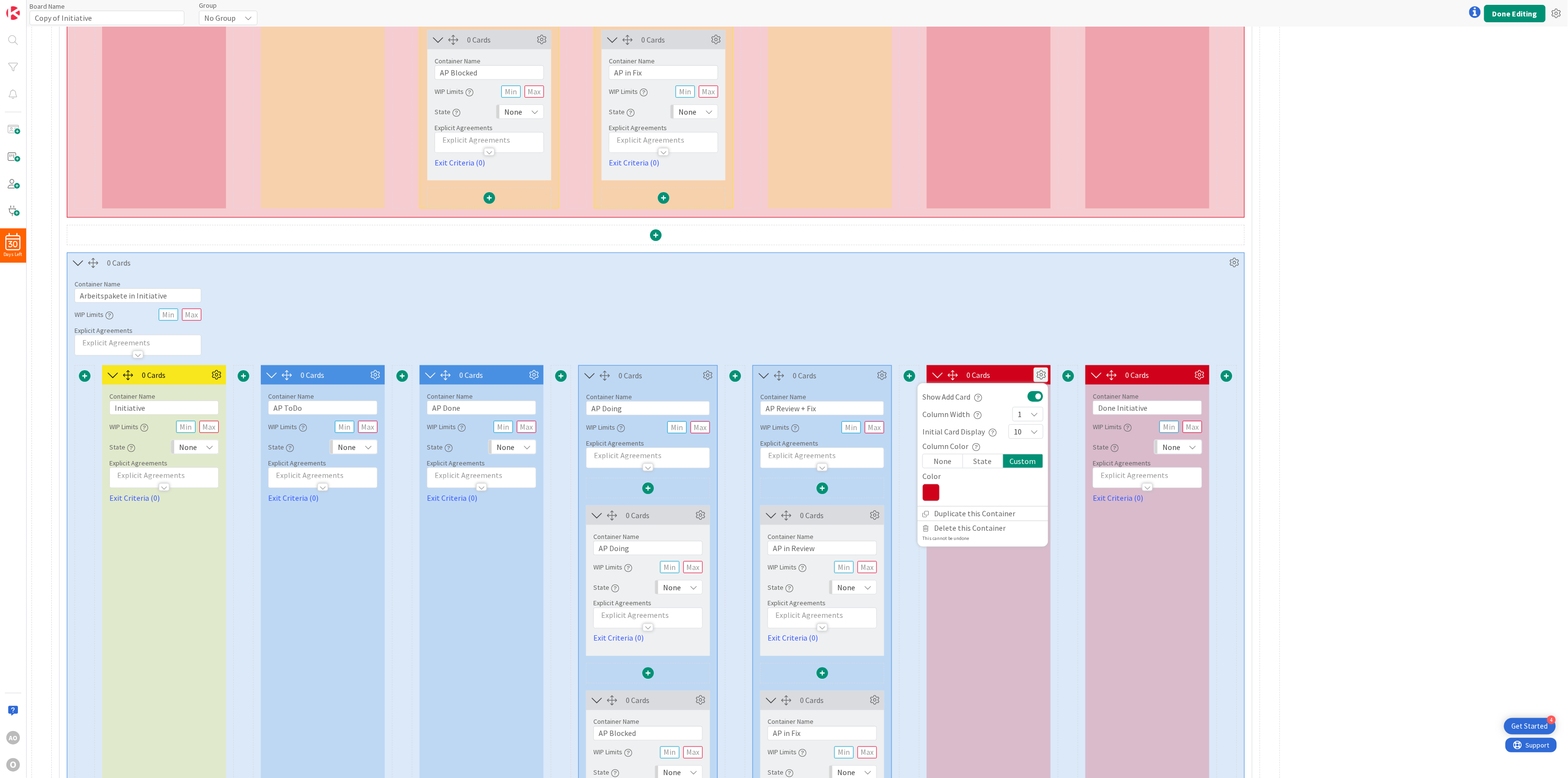
click at [934, 489] on div at bounding box center [931, 492] width 17 height 17
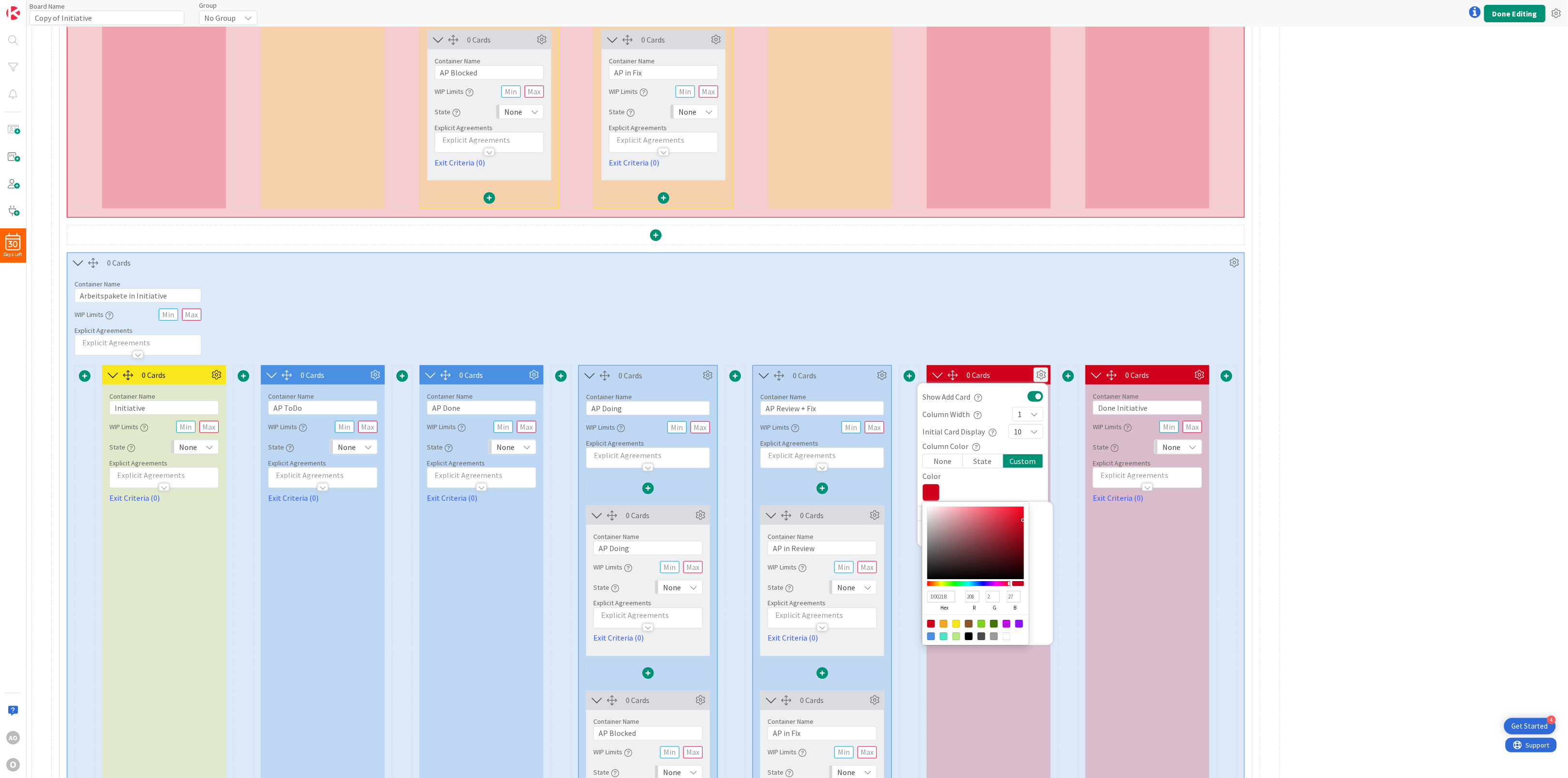
click at [959, 625] on div at bounding box center [975, 630] width 106 height 31
click at [957, 628] on div at bounding box center [956, 624] width 8 height 8
type input "F8E71C"
type input "248"
type input "231"
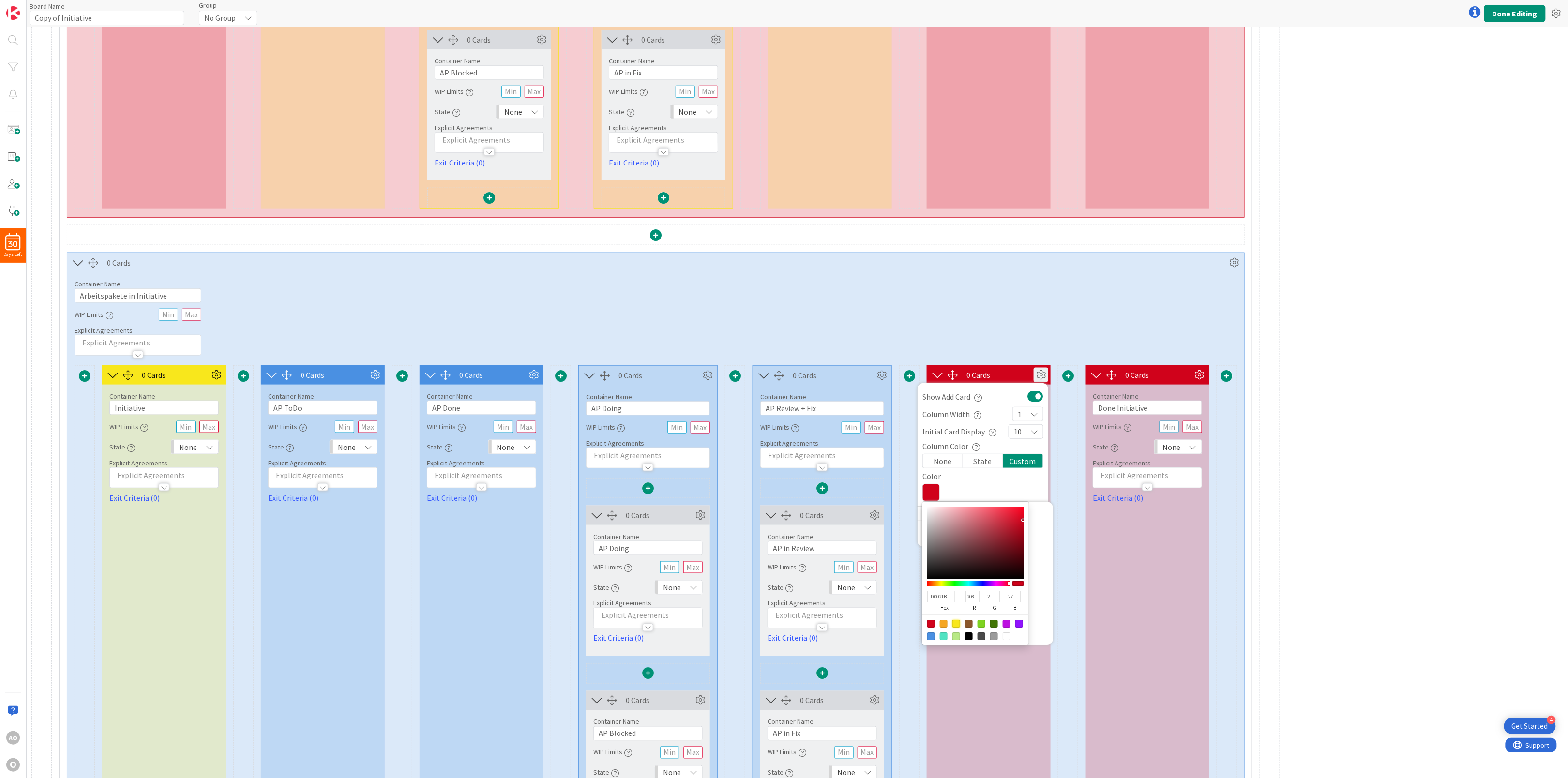
type input "28"
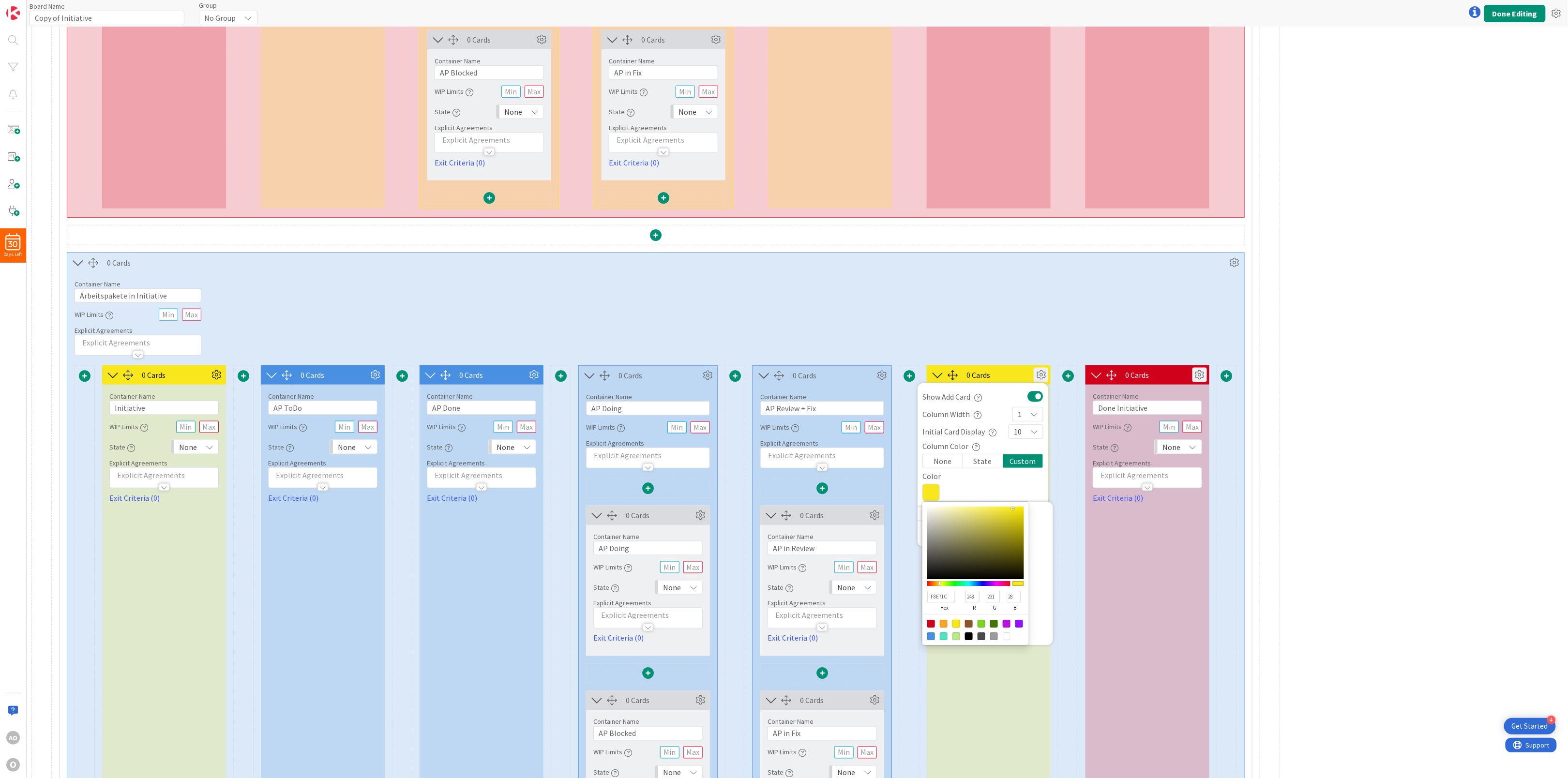
click at [1202, 381] on icon at bounding box center [1199, 375] width 15 height 15
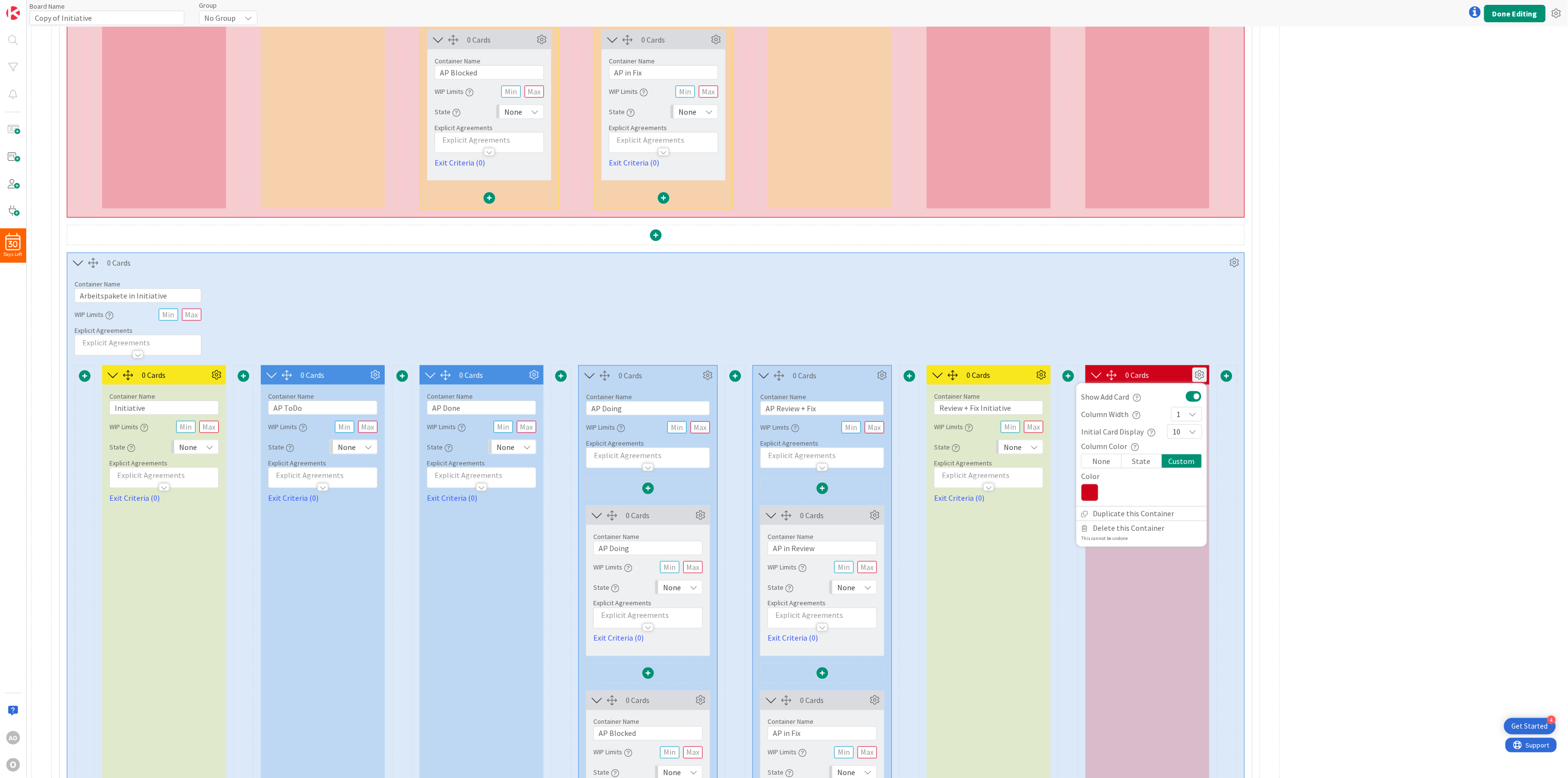
click at [1093, 491] on icon at bounding box center [1090, 492] width 17 height 17
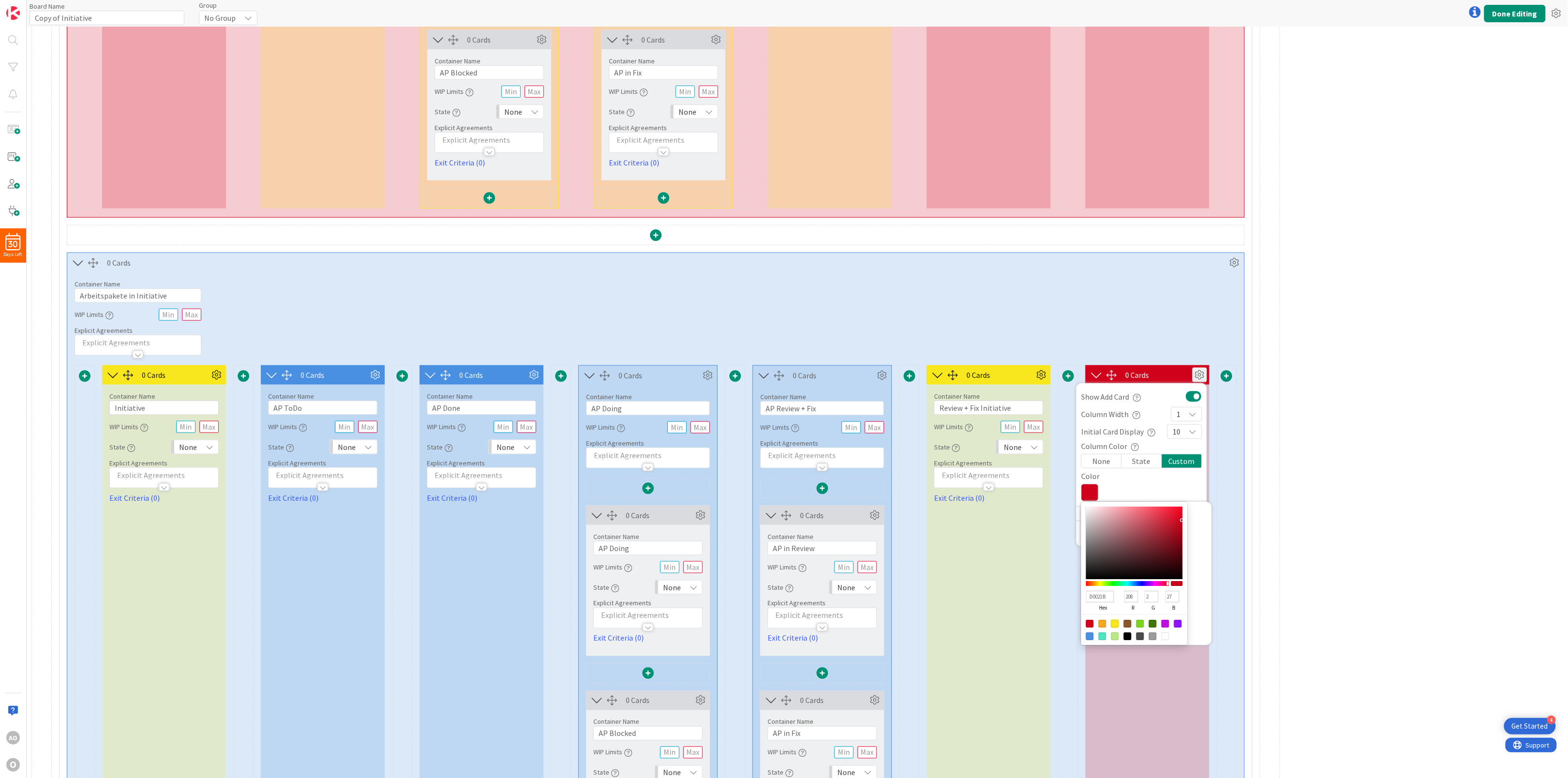
click at [1116, 628] on div at bounding box center [1115, 624] width 8 height 8
type input "F8E71C"
type input "248"
type input "231"
type input "28"
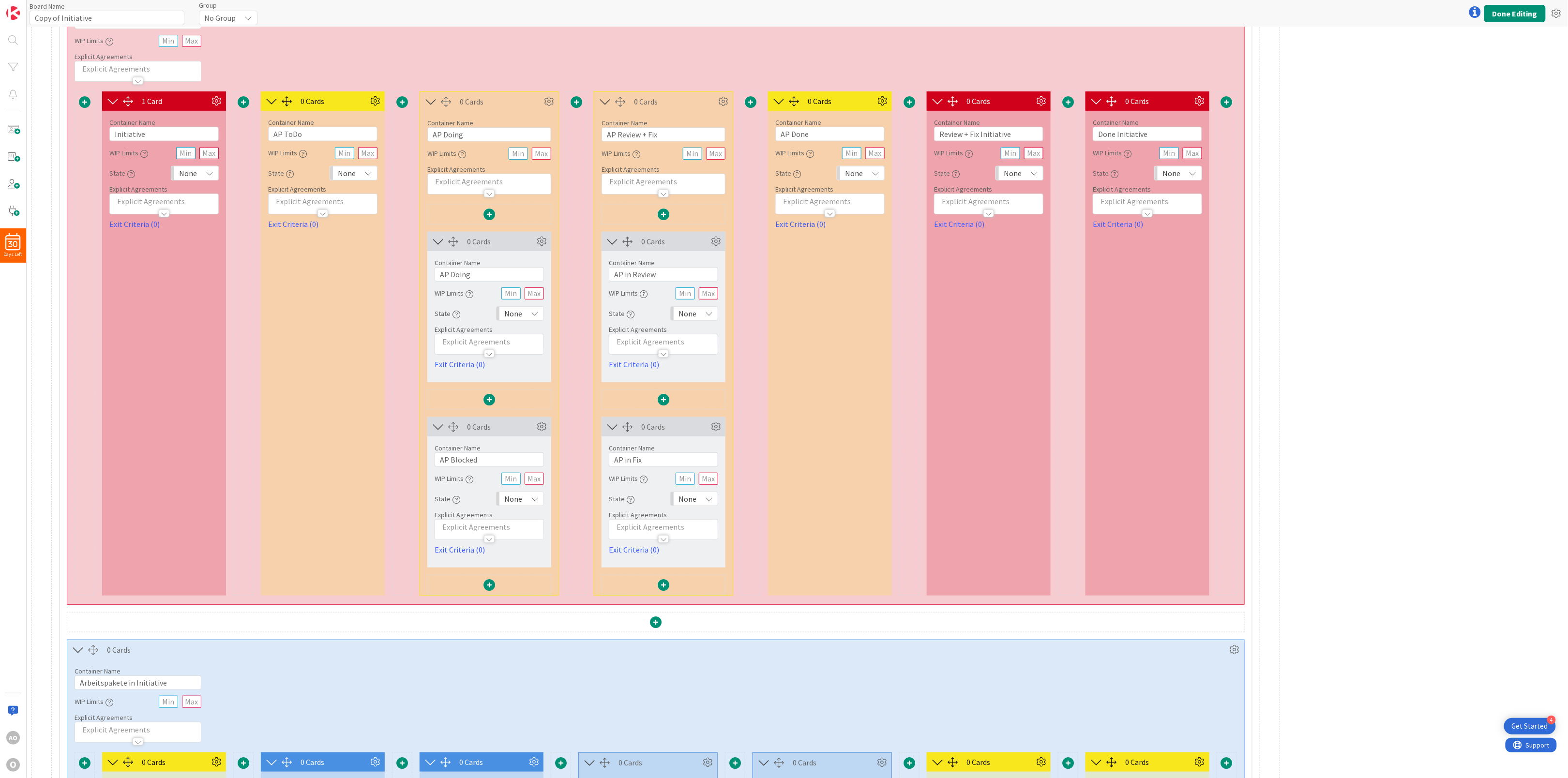
scroll to position [484, 0]
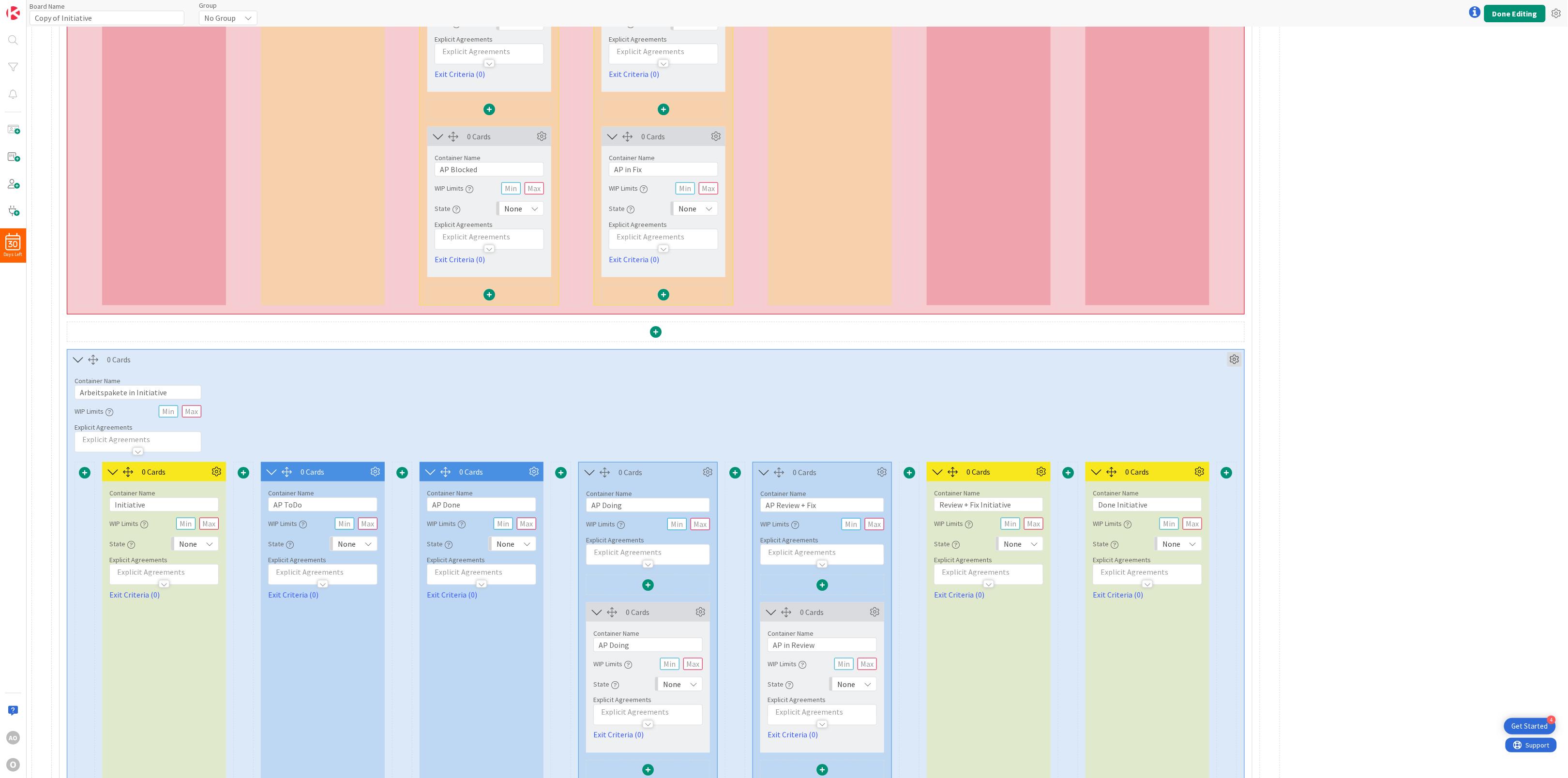
click at [1242, 365] on icon at bounding box center [1234, 359] width 15 height 15
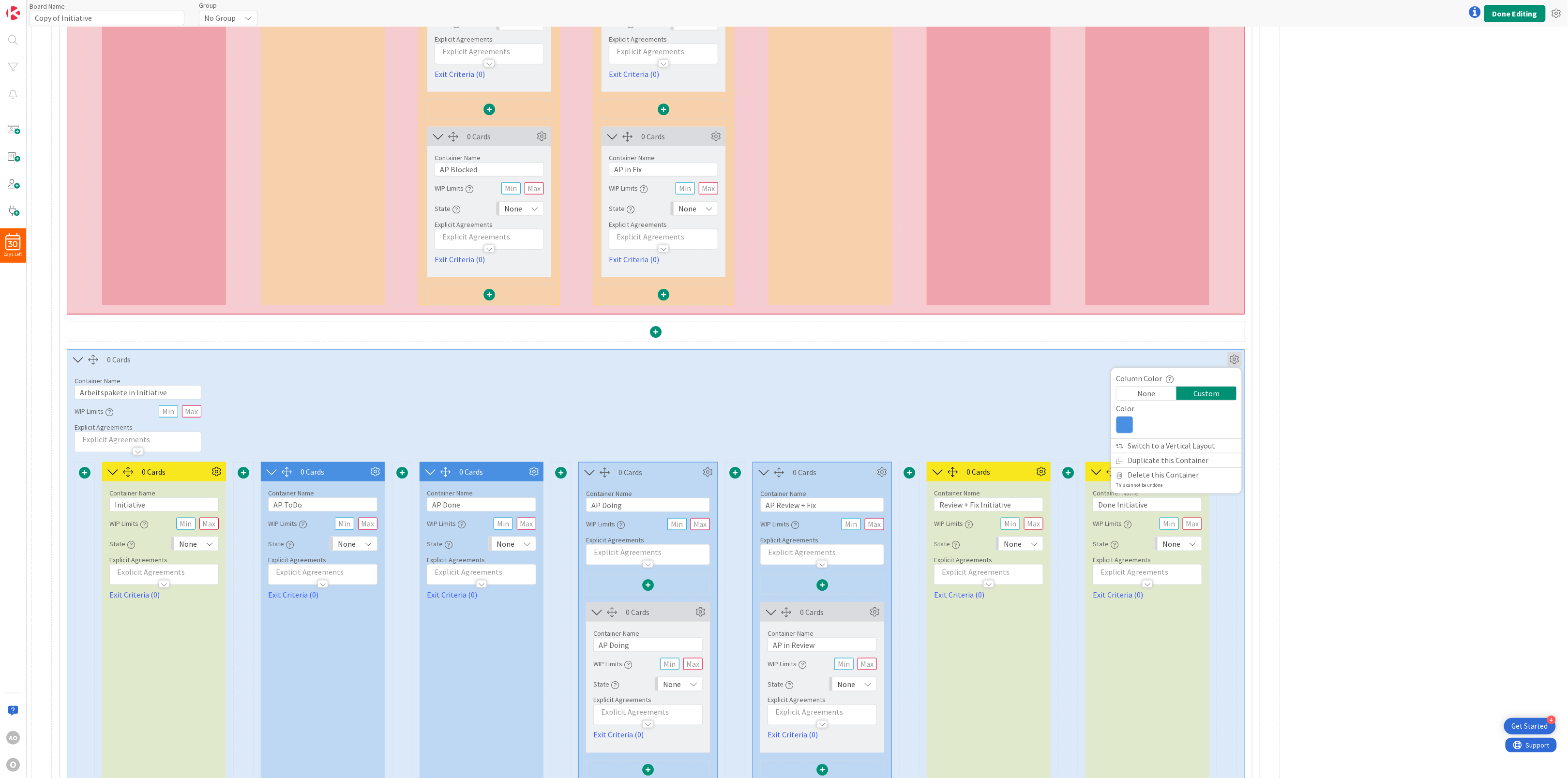
click at [1130, 434] on icon at bounding box center [1125, 425] width 17 height 17
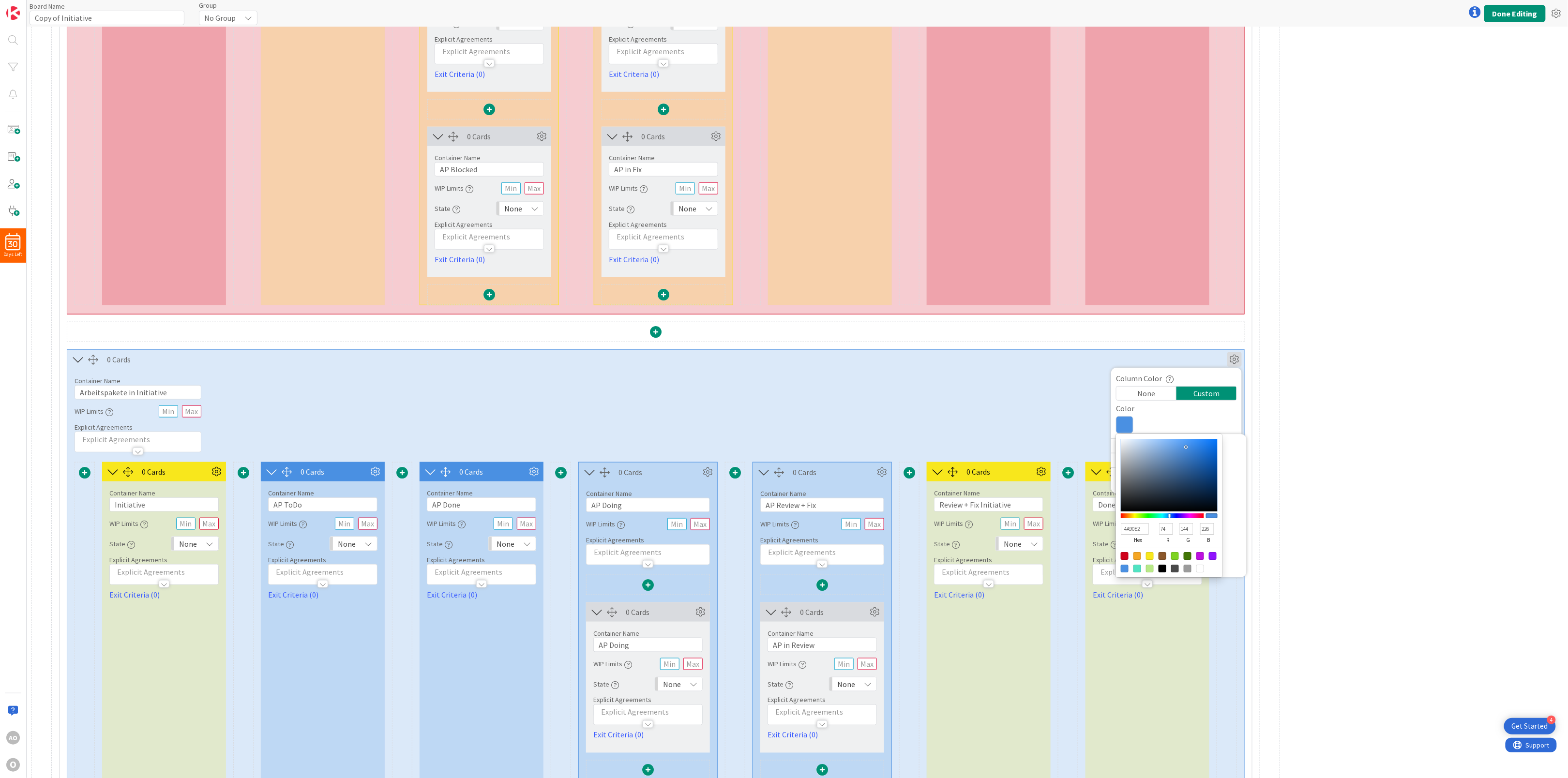
click at [1139, 560] on div at bounding box center [1137, 556] width 8 height 8
type input "F5A623"
type input "245"
type input "166"
type input "35"
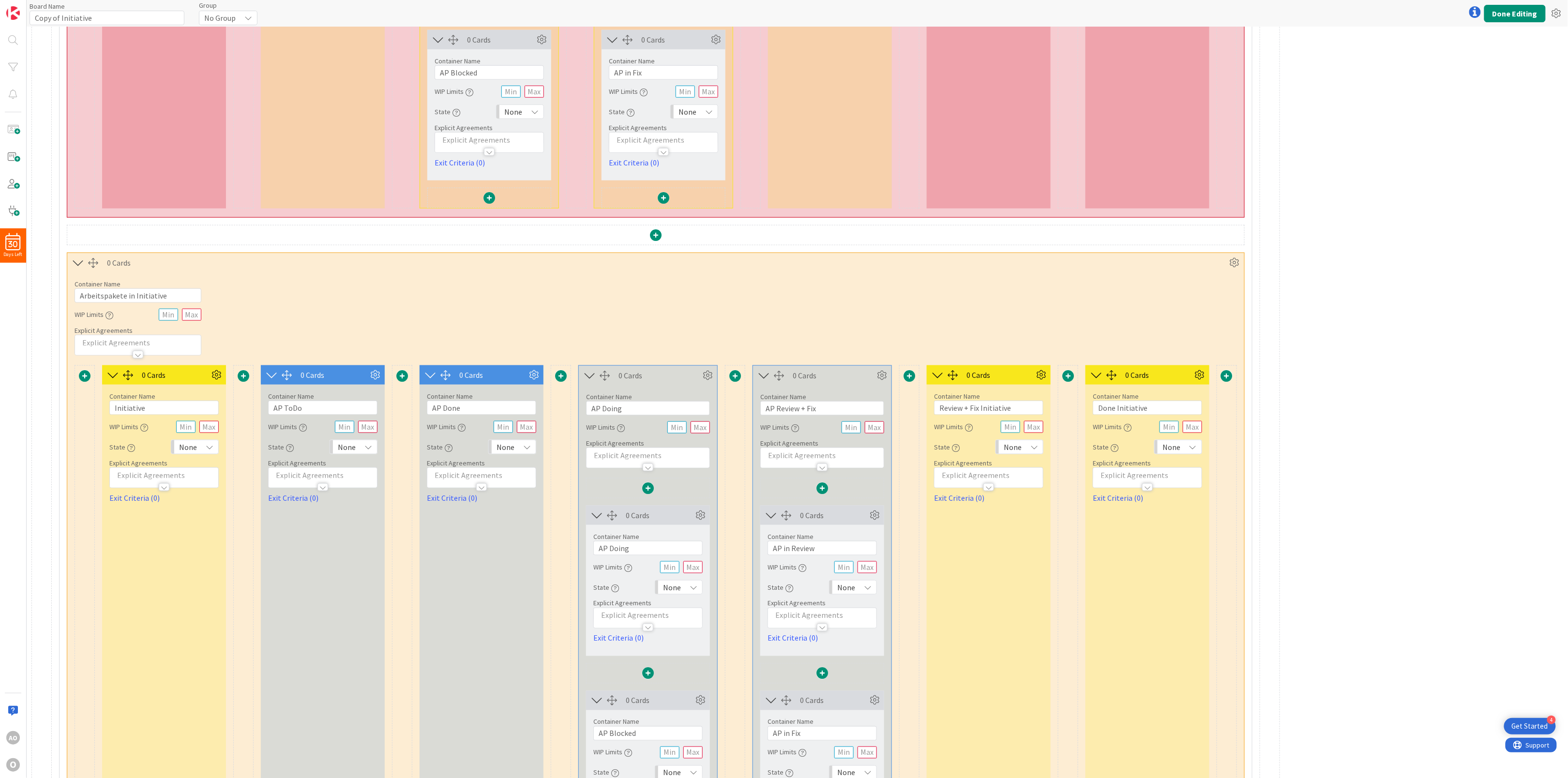
scroll to position [97, 0]
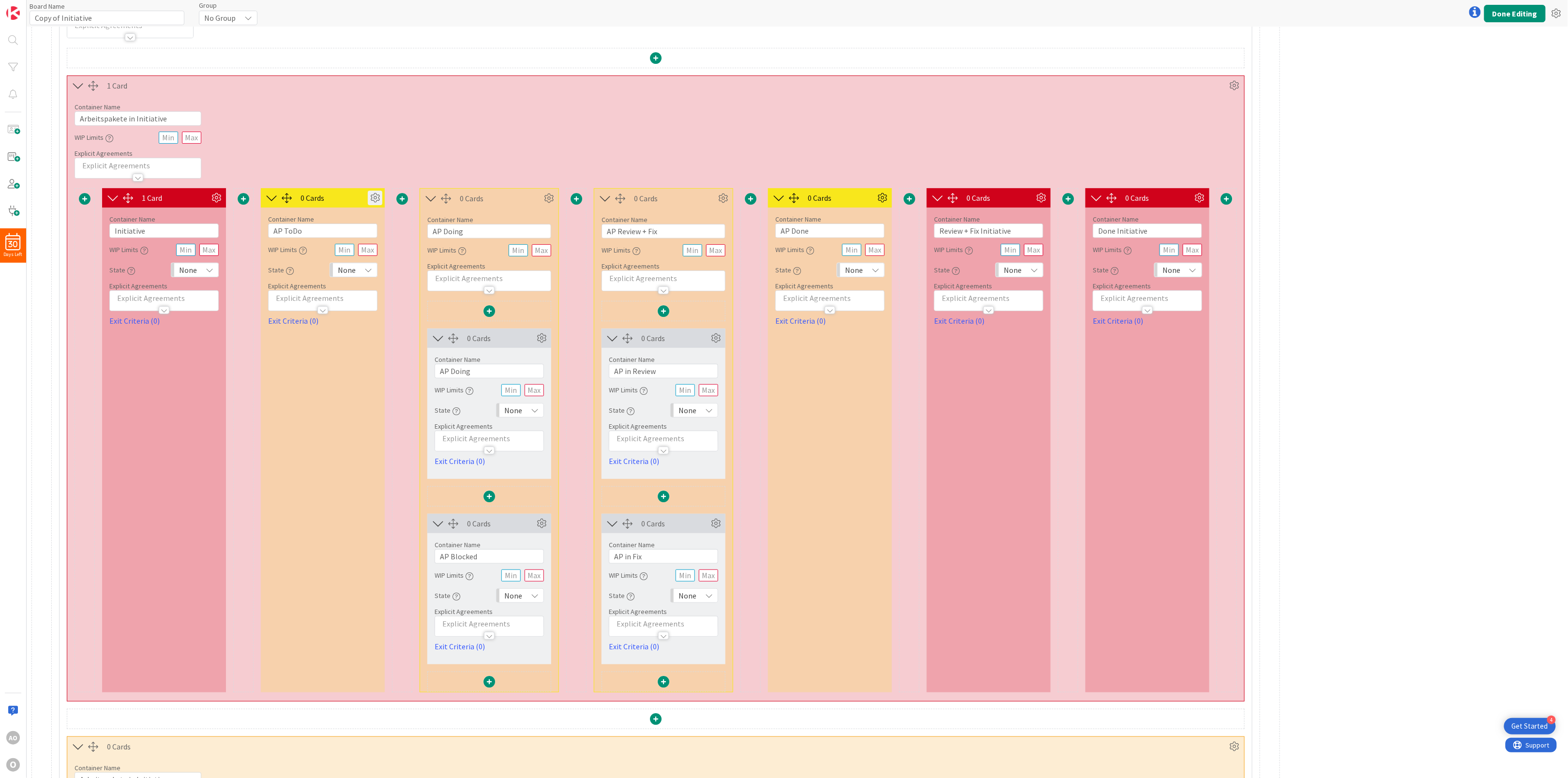
click at [375, 195] on icon at bounding box center [375, 197] width 15 height 15
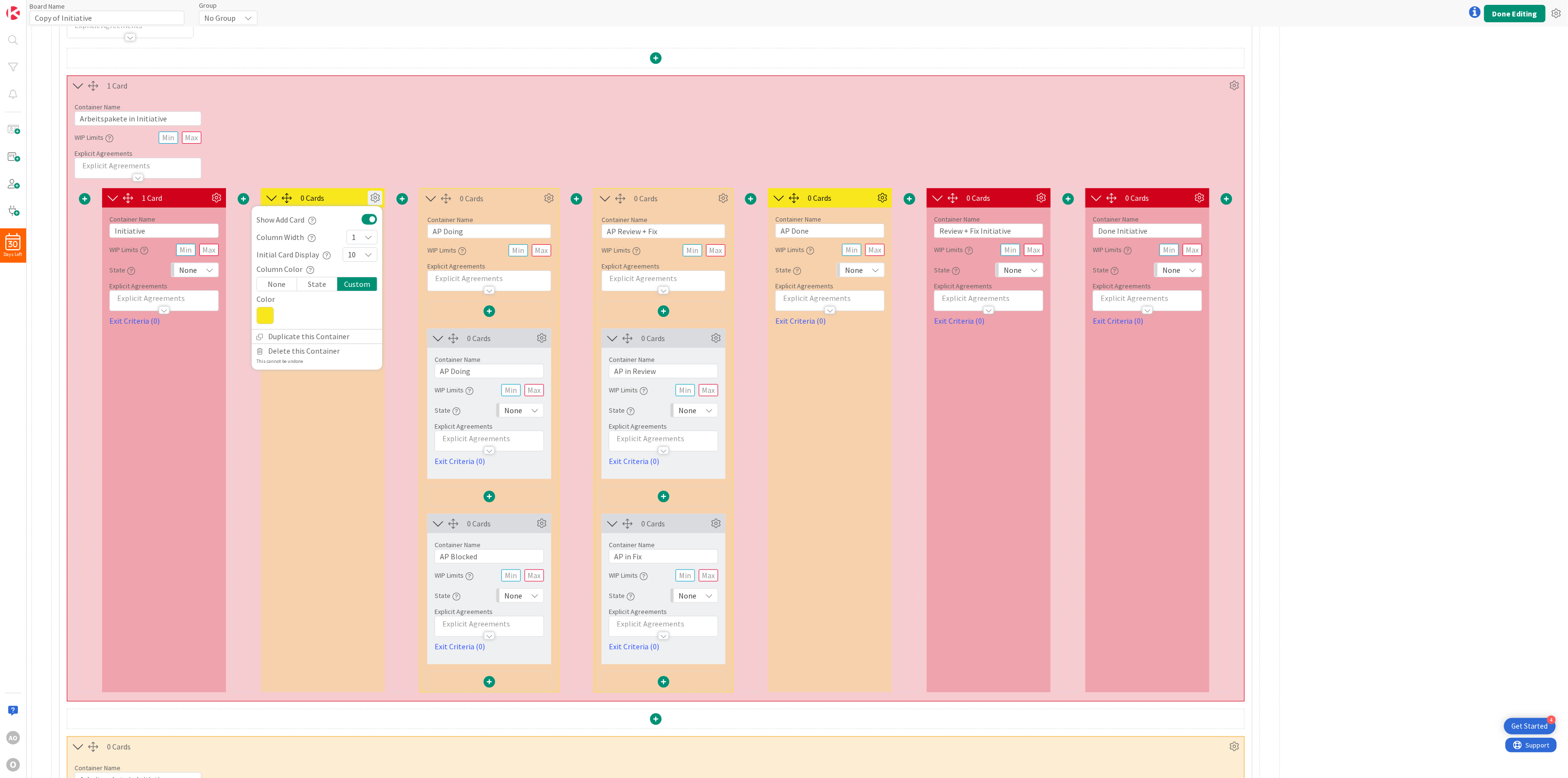
click at [270, 324] on icon at bounding box center [265, 316] width 17 height 17
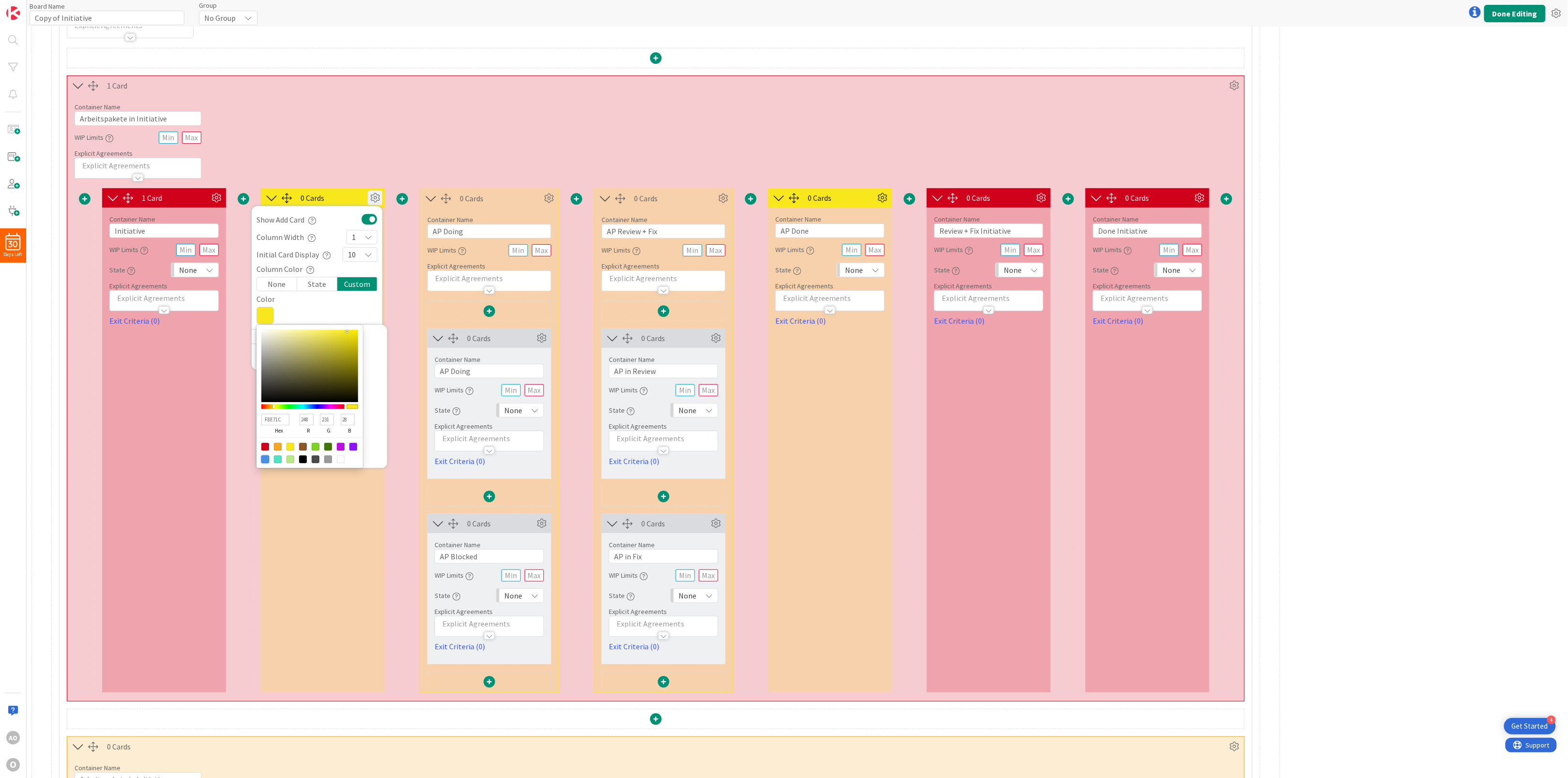
click at [263, 458] on div at bounding box center [265, 459] width 8 height 8
type input "4A90E2"
type input "74"
type input "144"
type input "226"
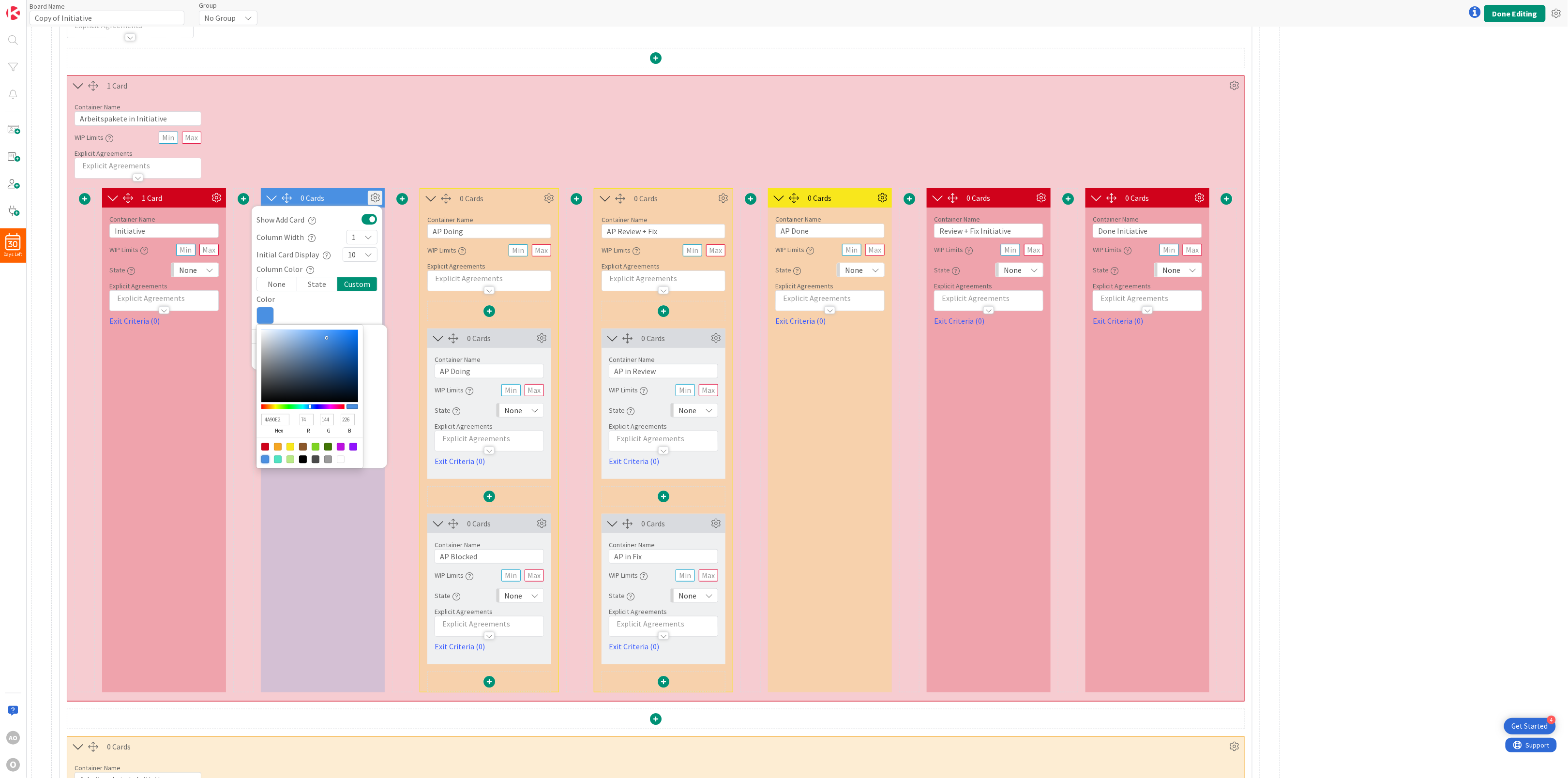
click at [404, 173] on div "Container Name 27 / 64 Arbeitspakete in Initiative WIP Limits Explicit Agreemen…" at bounding box center [655, 136] width 1177 height 83
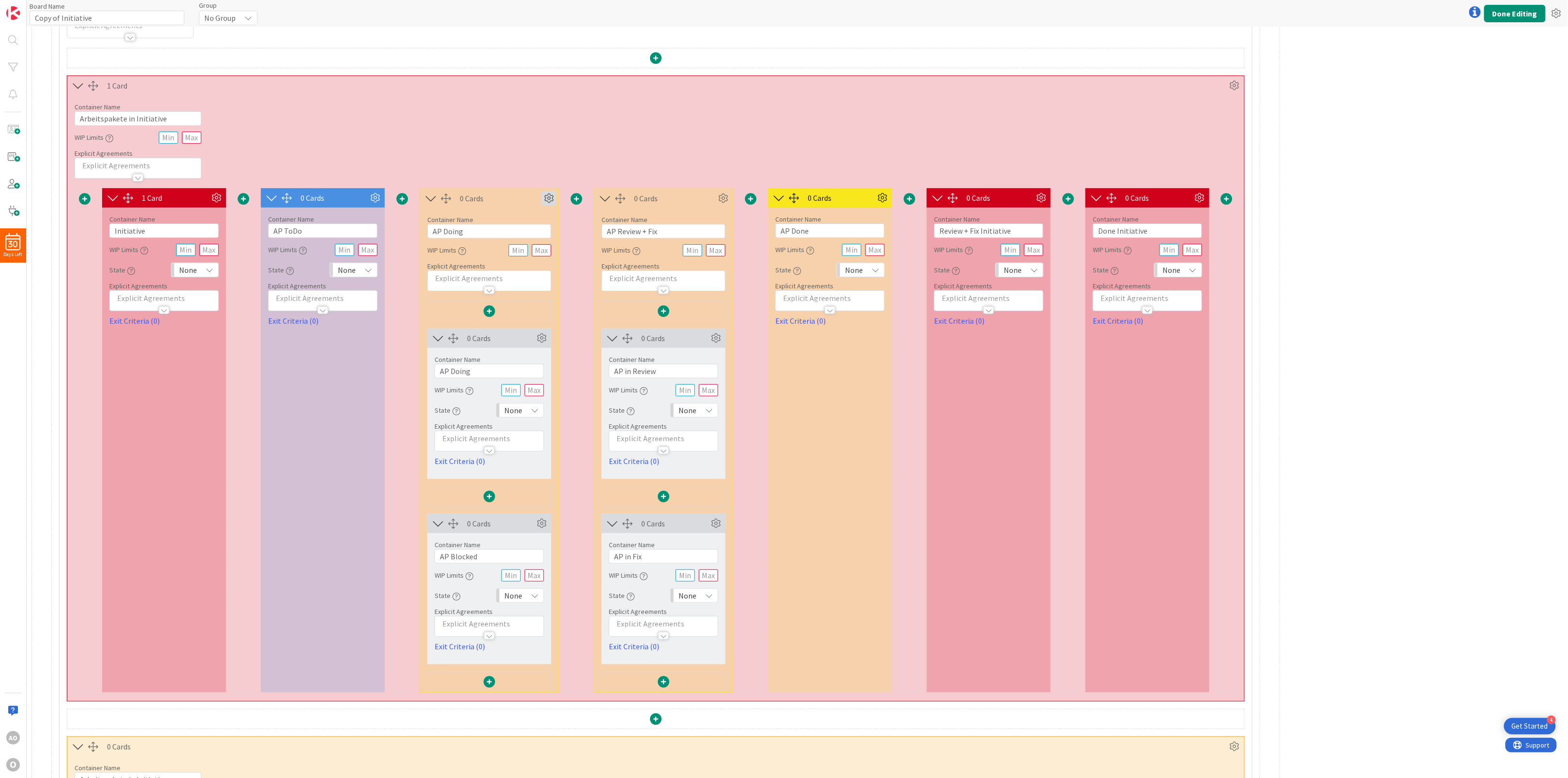
click at [550, 202] on icon at bounding box center [548, 198] width 15 height 15
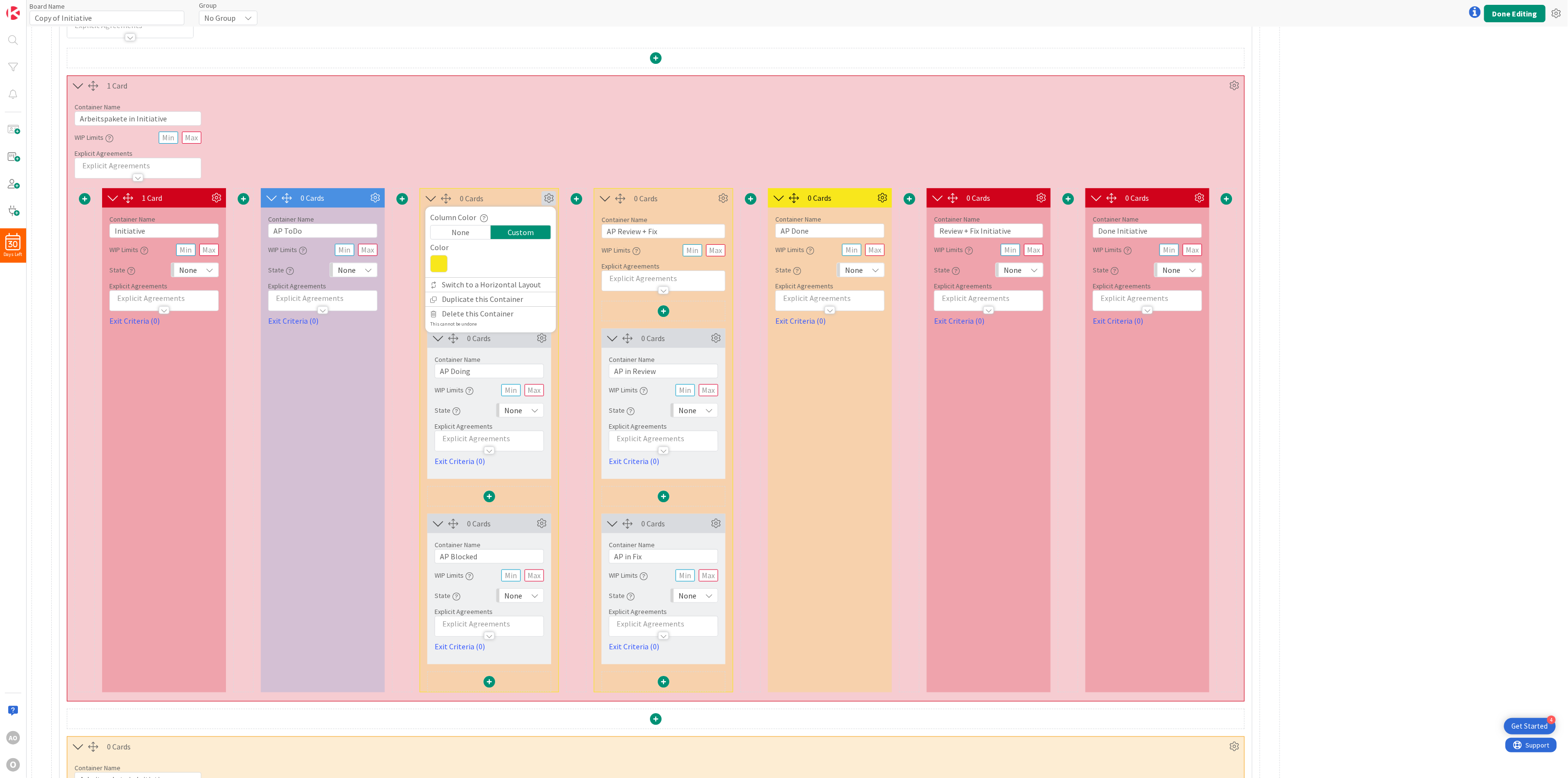
click at [445, 262] on icon at bounding box center [439, 263] width 17 height 17
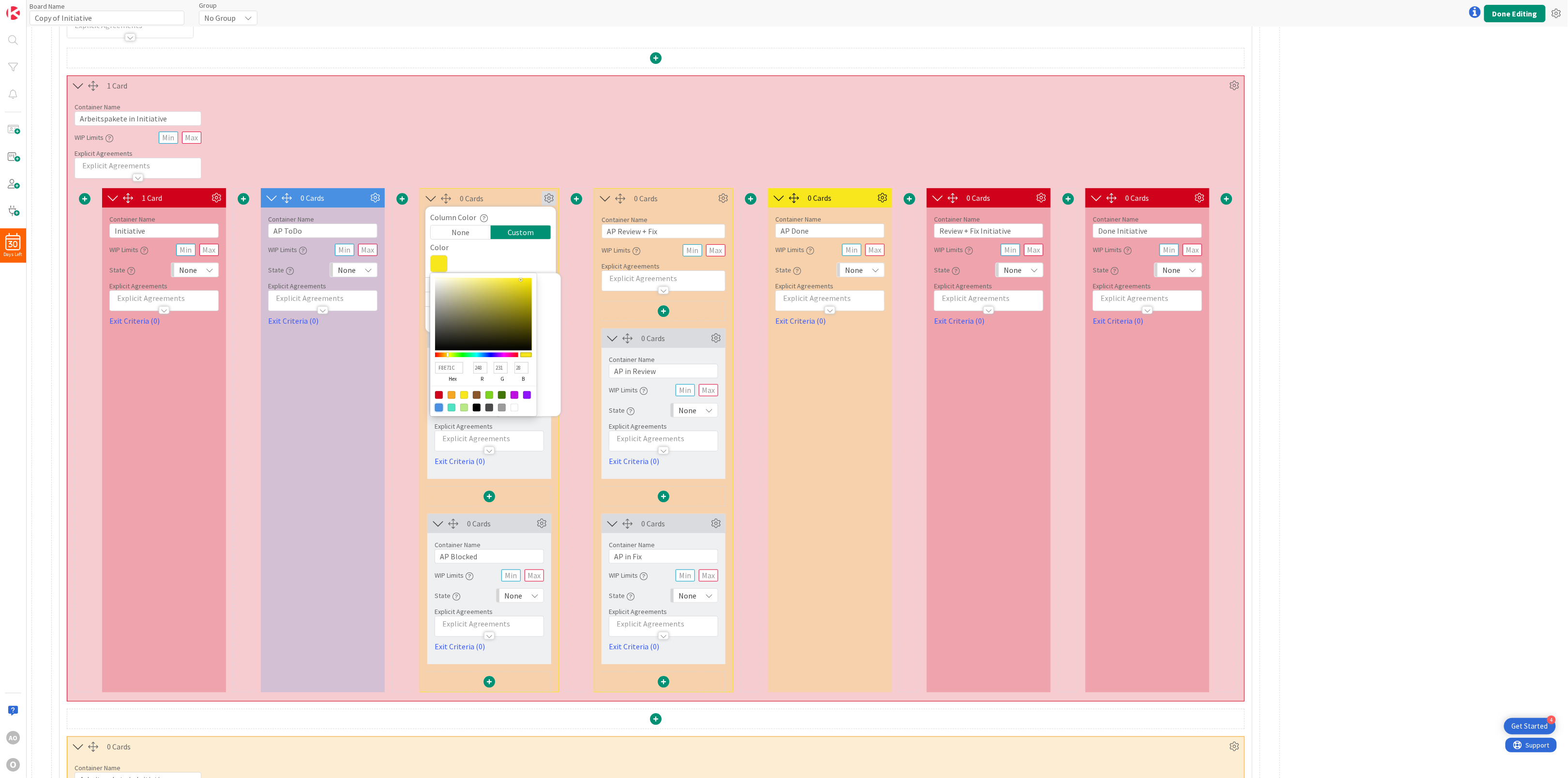
click at [438, 408] on div at bounding box center [438, 407] width 8 height 8
type input "4A90E2"
type input "74"
type input "144"
type input "226"
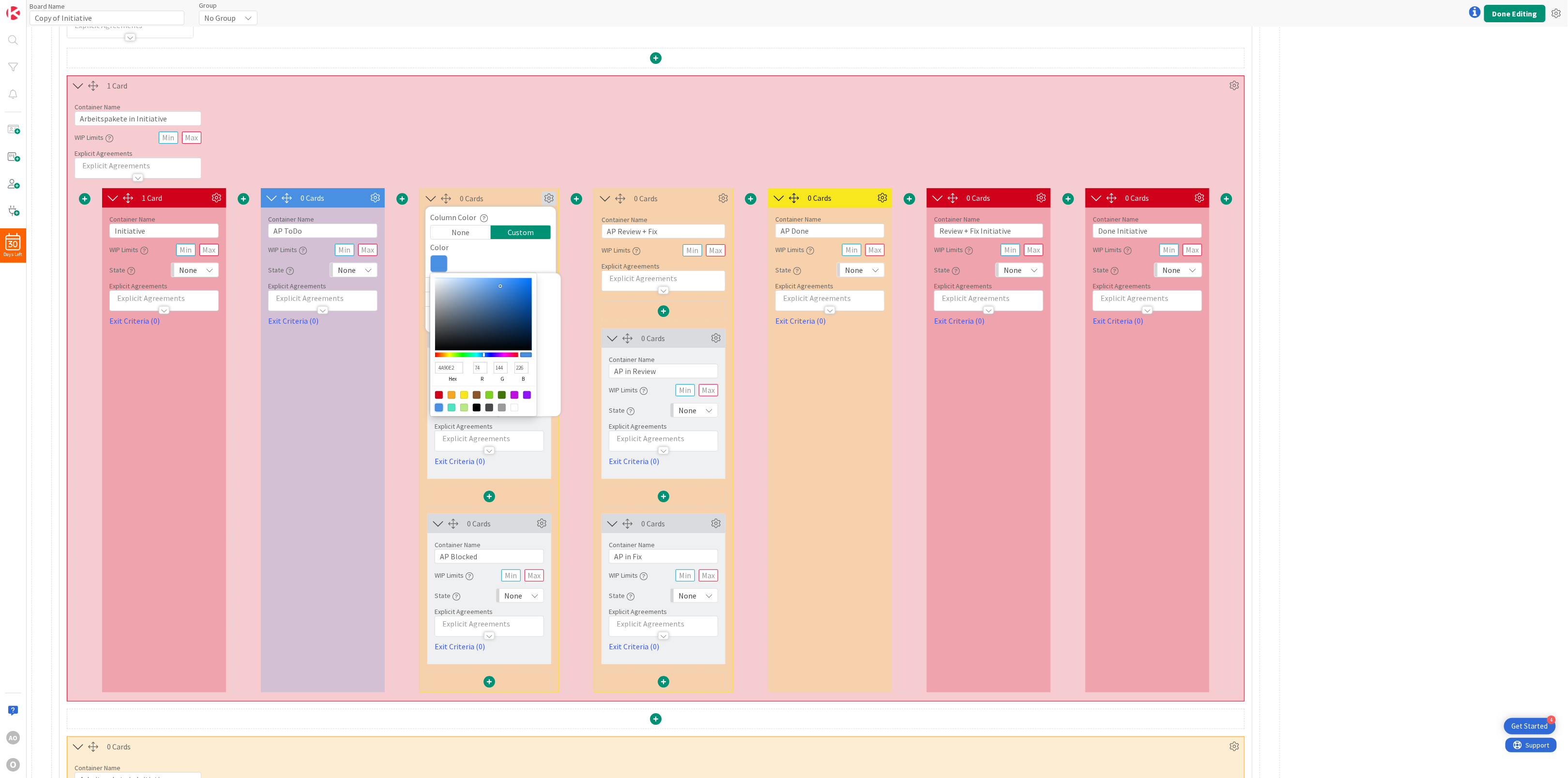
click at [725, 155] on div "Container Name 27 / 64 Arbeitspakete in Initiative WIP Limits Explicit Agreemen…" at bounding box center [655, 136] width 1177 height 83
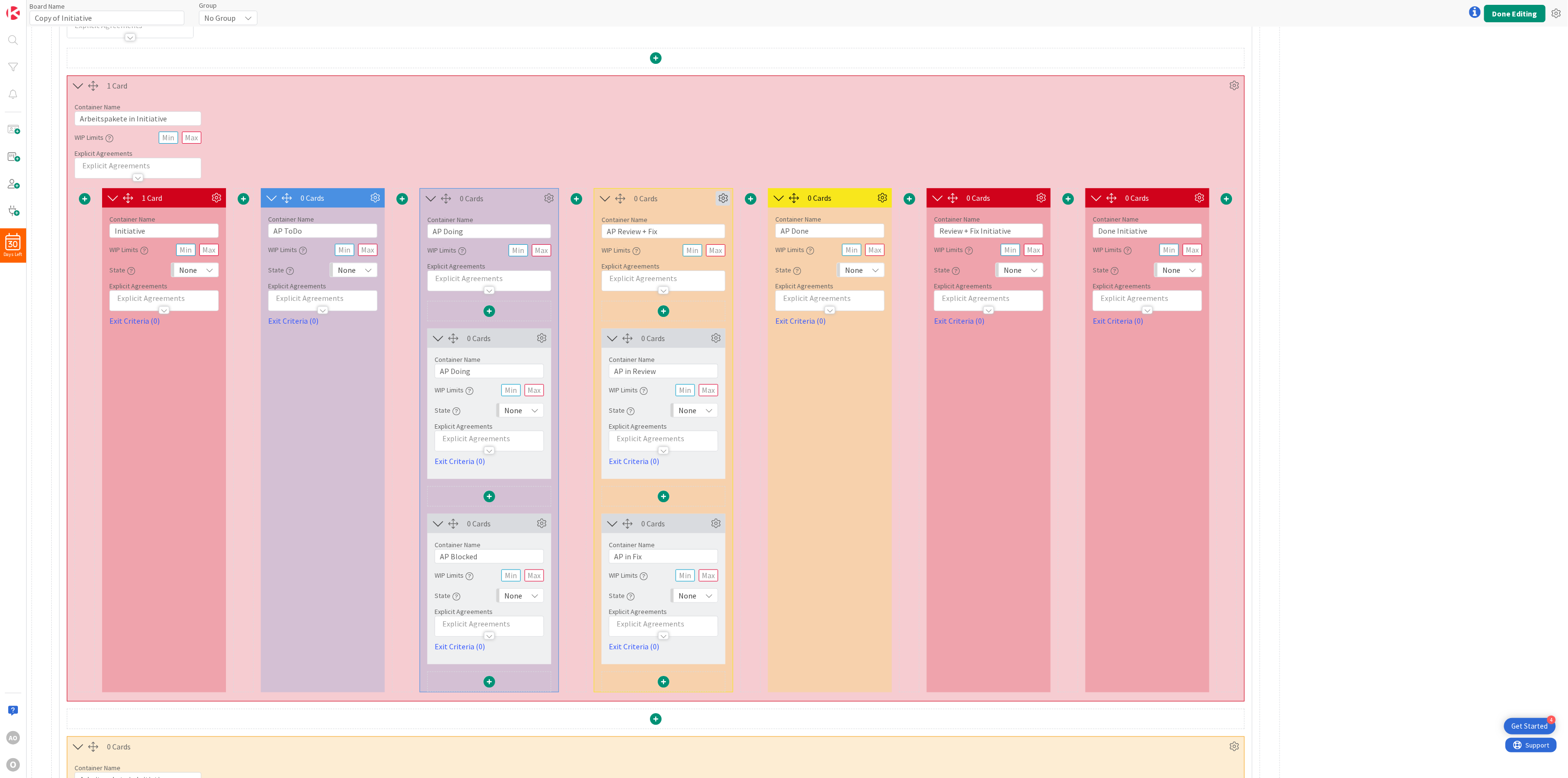
click at [721, 197] on icon at bounding box center [723, 198] width 15 height 15
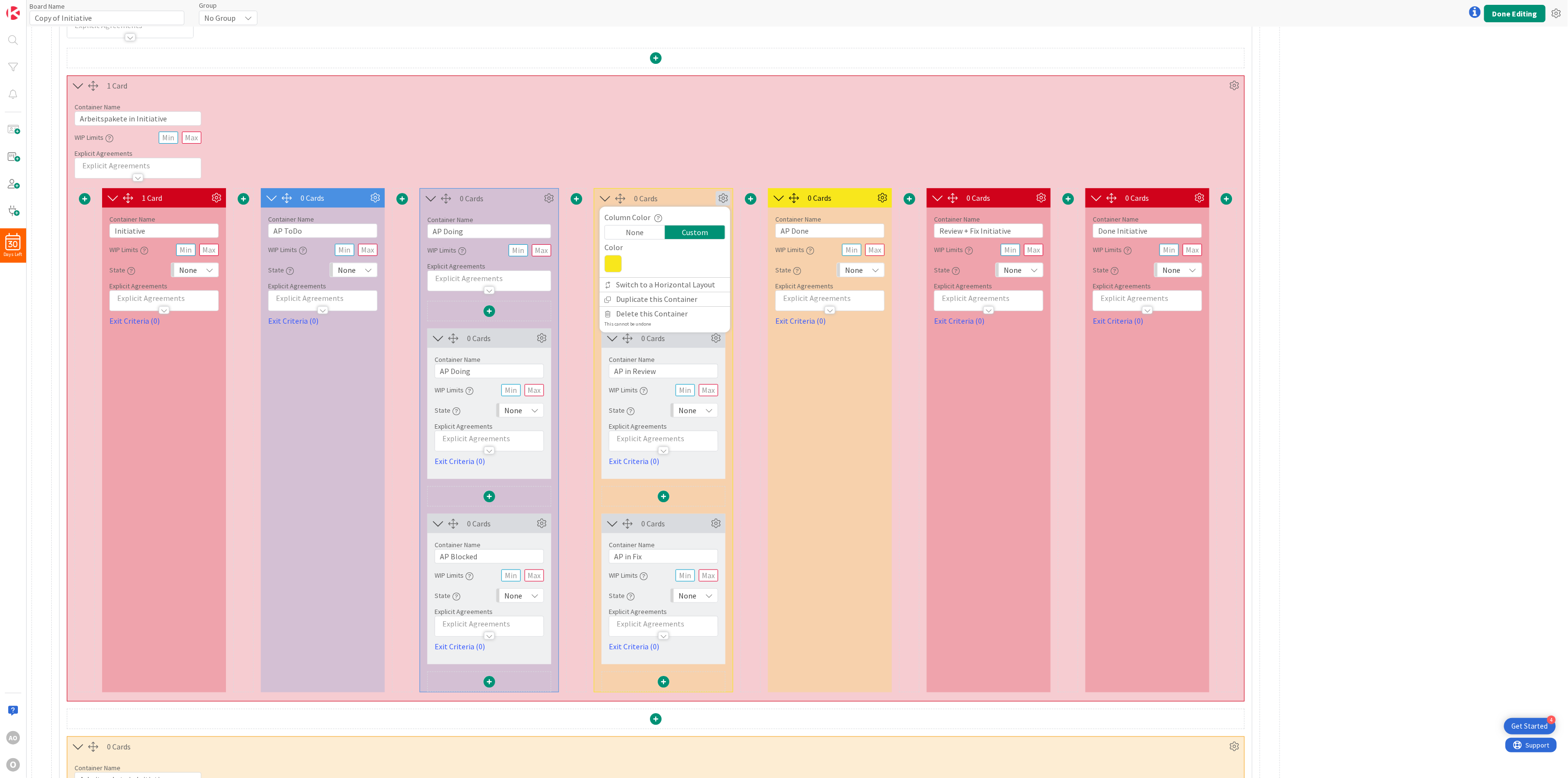
click at [615, 268] on icon at bounding box center [613, 263] width 17 height 17
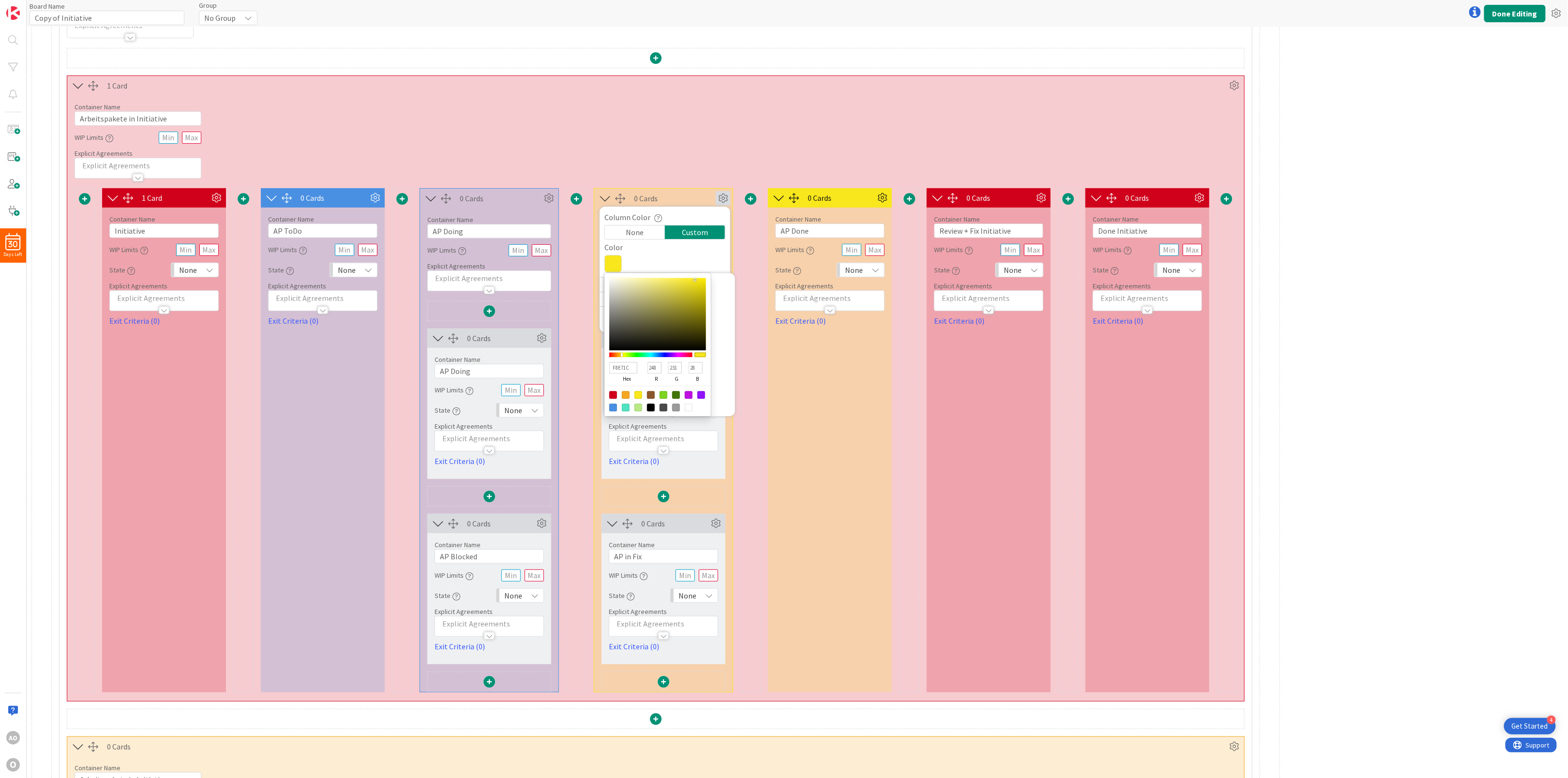
drag, startPoint x: 613, startPoint y: 407, endPoint x: 612, endPoint y: 353, distance: 54.0
click at [613, 407] on div at bounding box center [612, 407] width 8 height 8
type input "4A90E2"
type input "74"
type input "144"
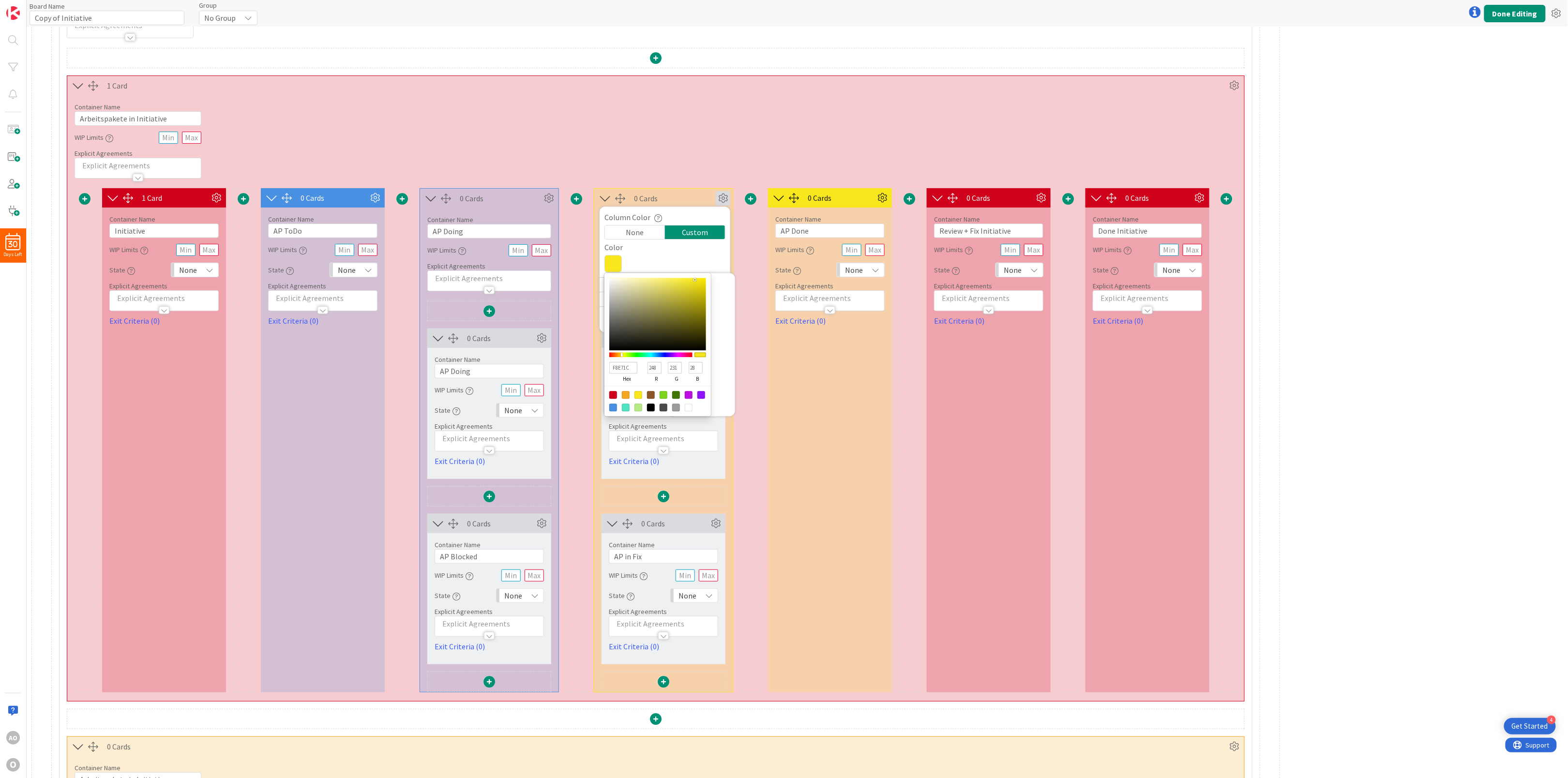
type input "226"
click at [694, 124] on div "Container Name 27 / 64 Arbeitspakete in Initiative WIP Limits Explicit Agreemen…" at bounding box center [655, 136] width 1177 height 83
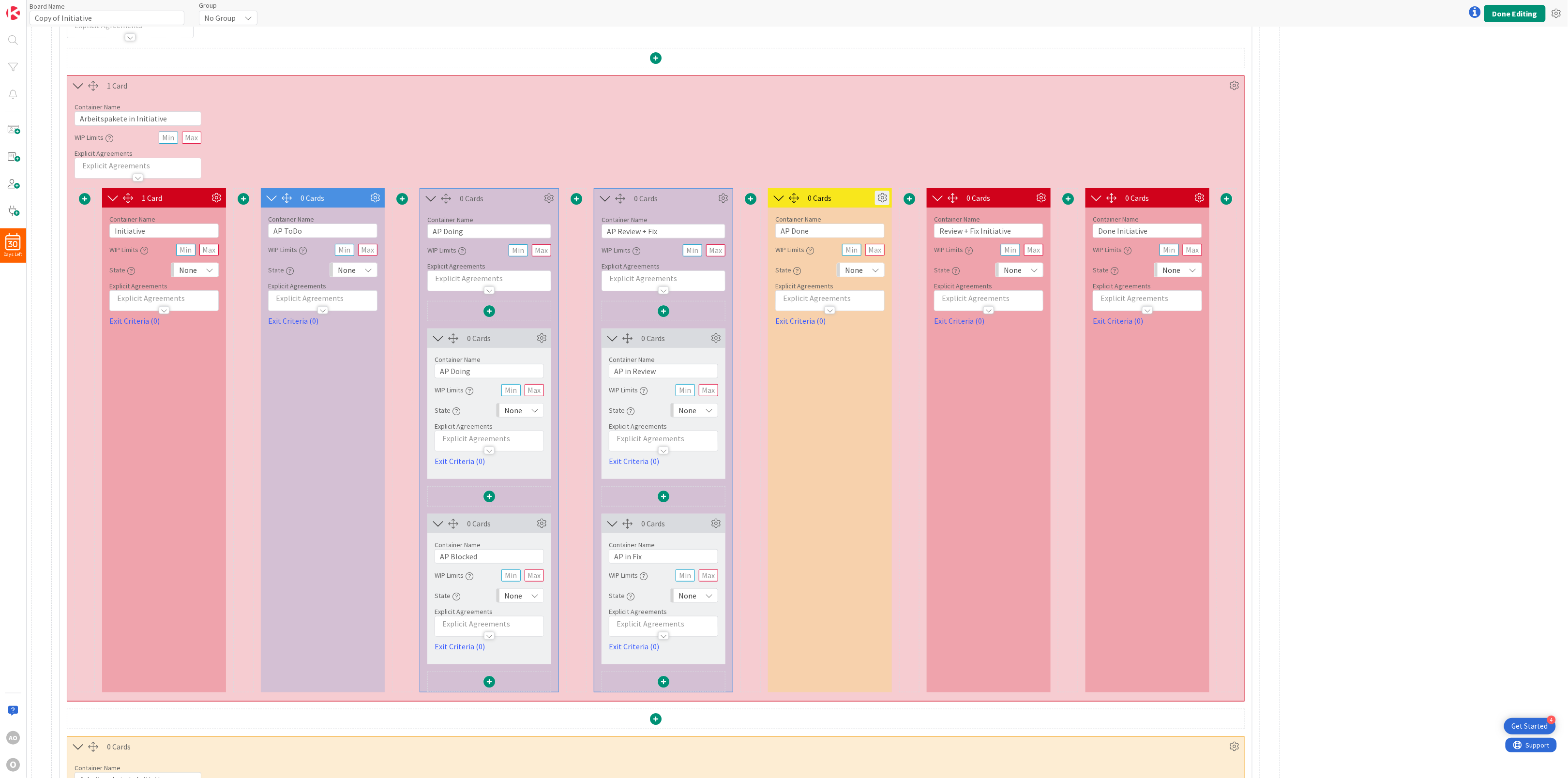
click at [884, 202] on icon at bounding box center [882, 197] width 15 height 15
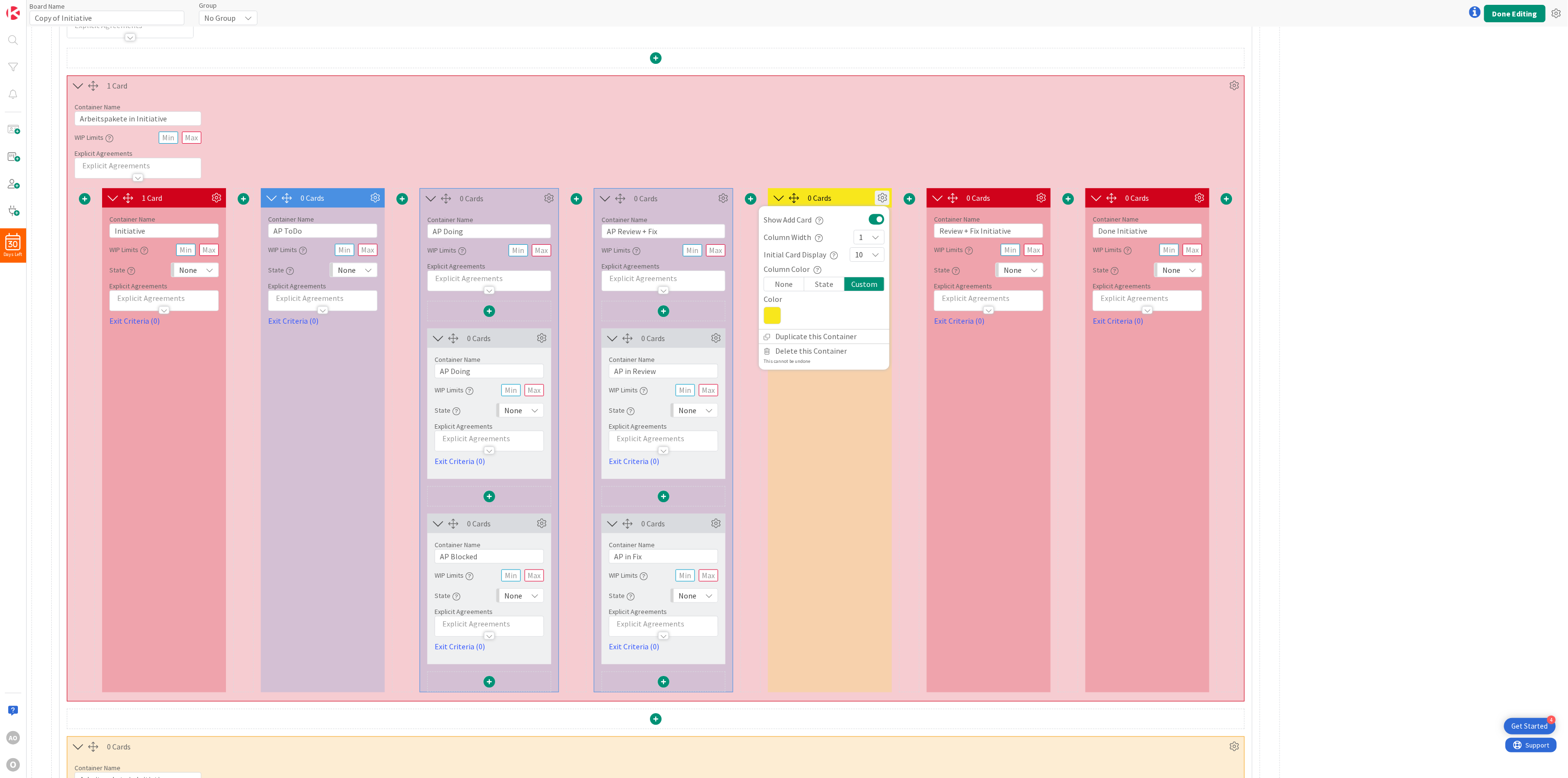
click at [769, 315] on icon at bounding box center [772, 316] width 17 height 17
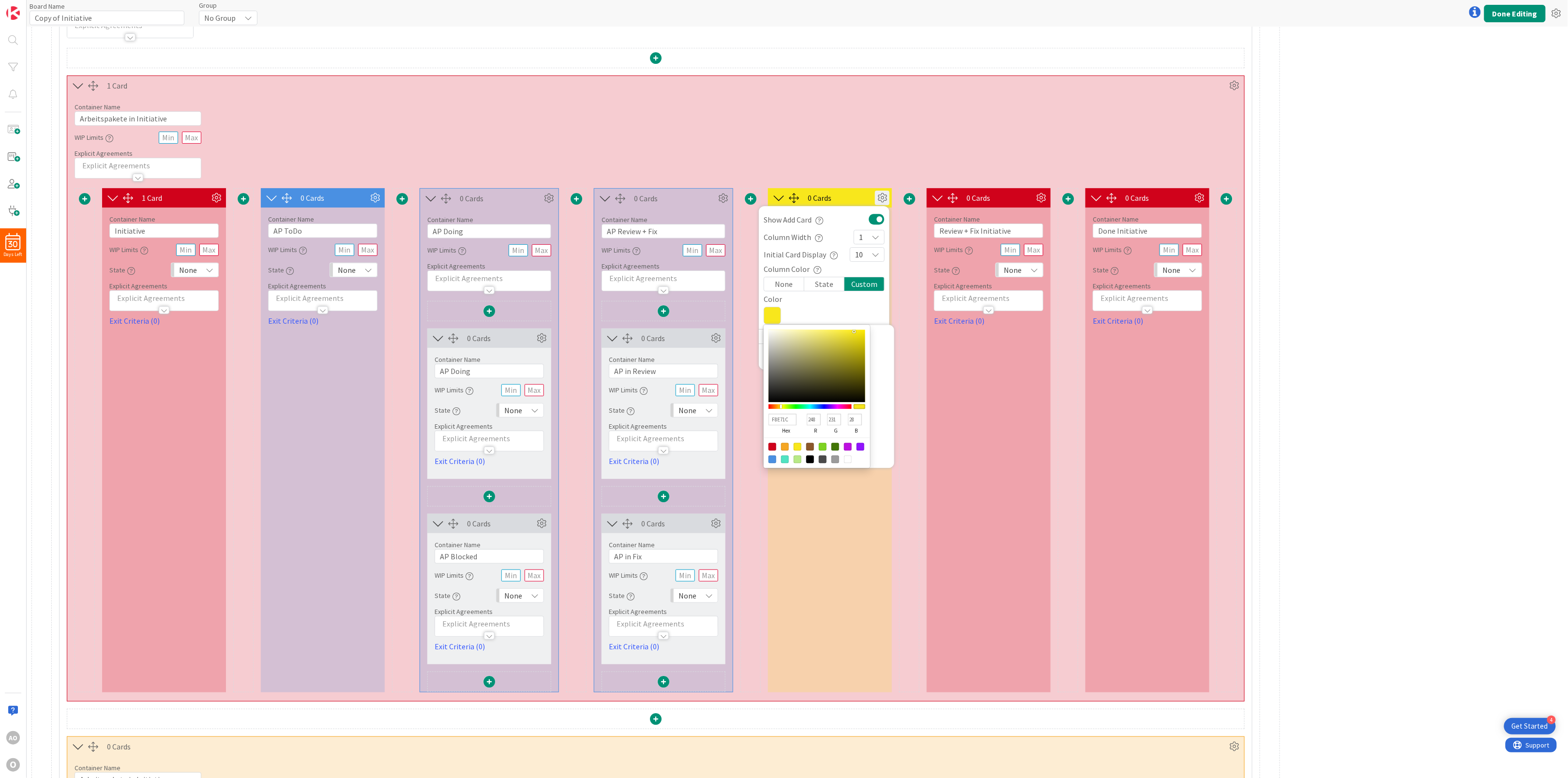
click at [770, 460] on div at bounding box center [772, 459] width 8 height 8
type input "4A90E2"
type input "74"
type input "144"
type input "226"
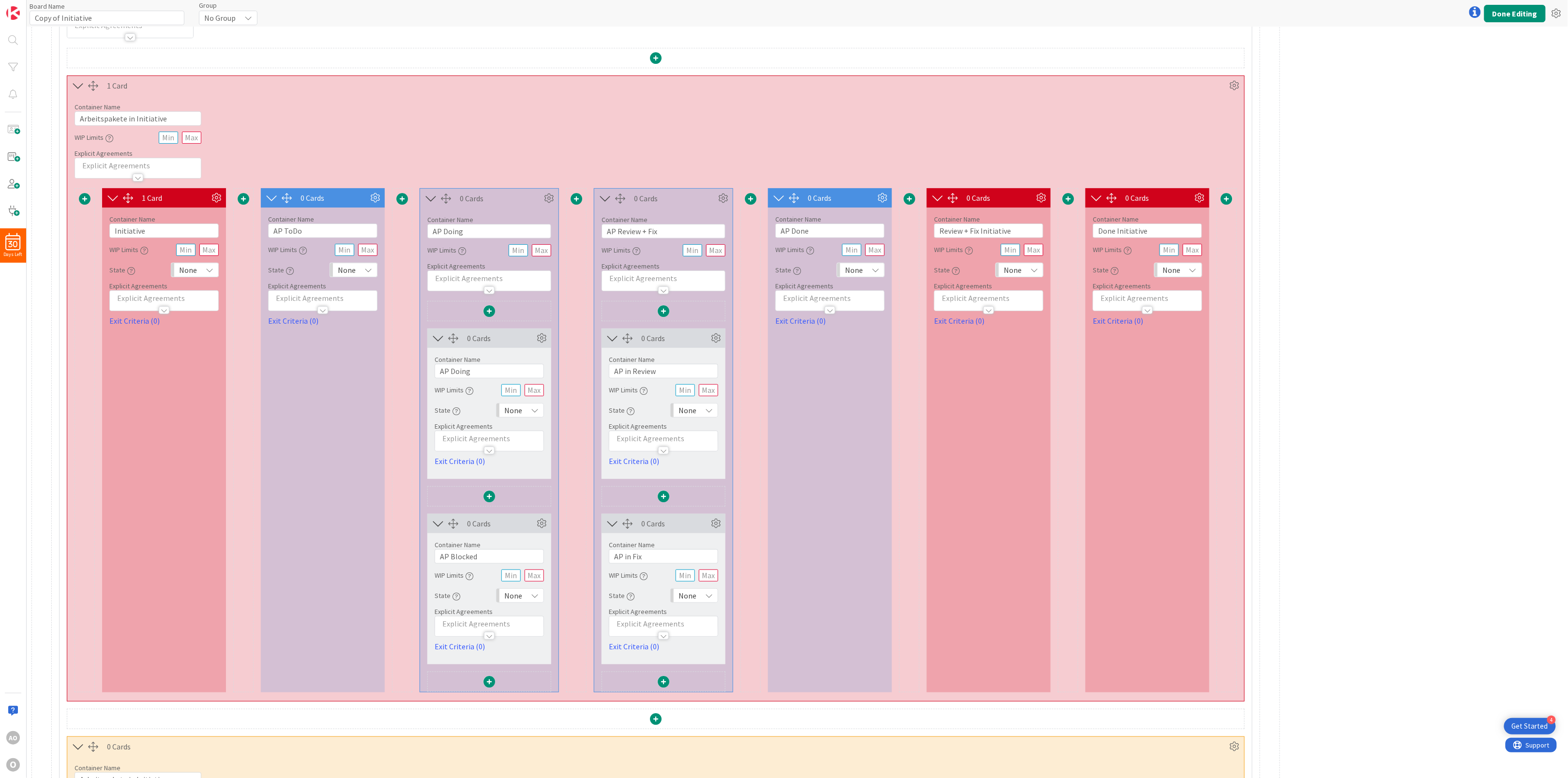
scroll to position [581, 0]
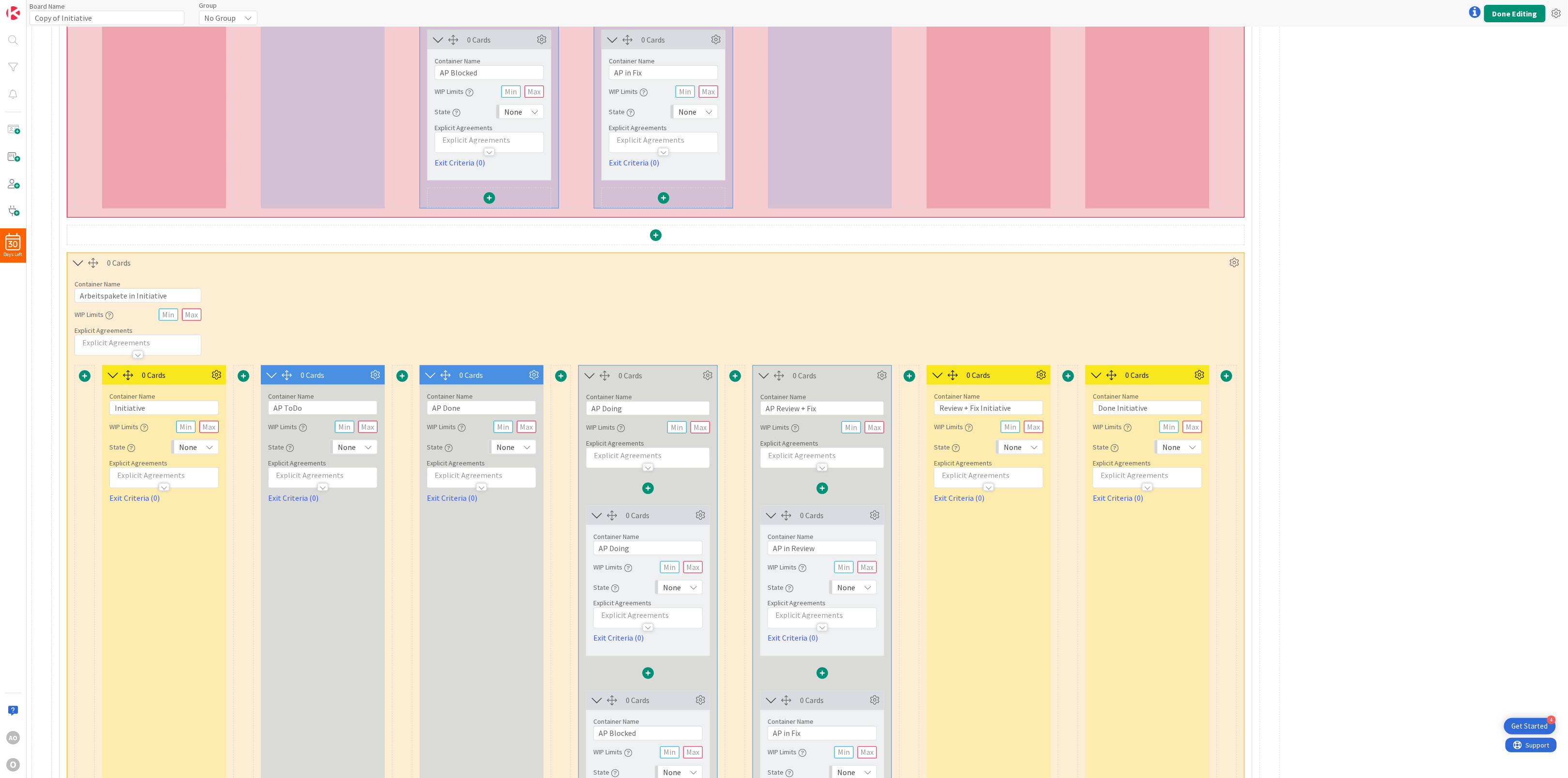
click at [383, 334] on div "Container Name 27 / 64 Arbeitspakete in Initiative WIP Limits Explicit Agreemen…" at bounding box center [655, 314] width 1177 height 83
click at [1237, 264] on icon at bounding box center [1234, 262] width 15 height 15
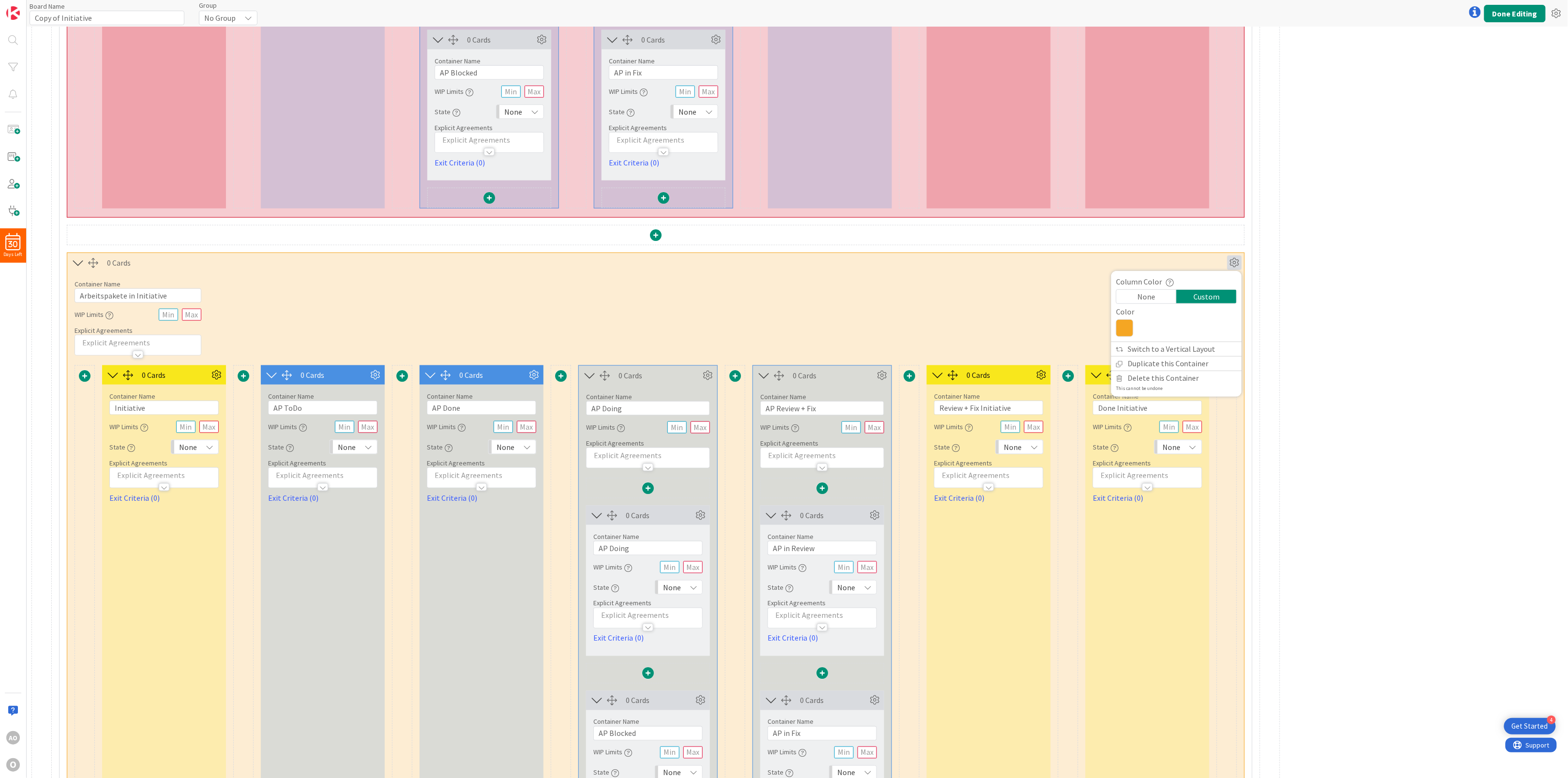
click at [1124, 337] on icon at bounding box center [1125, 328] width 17 height 17
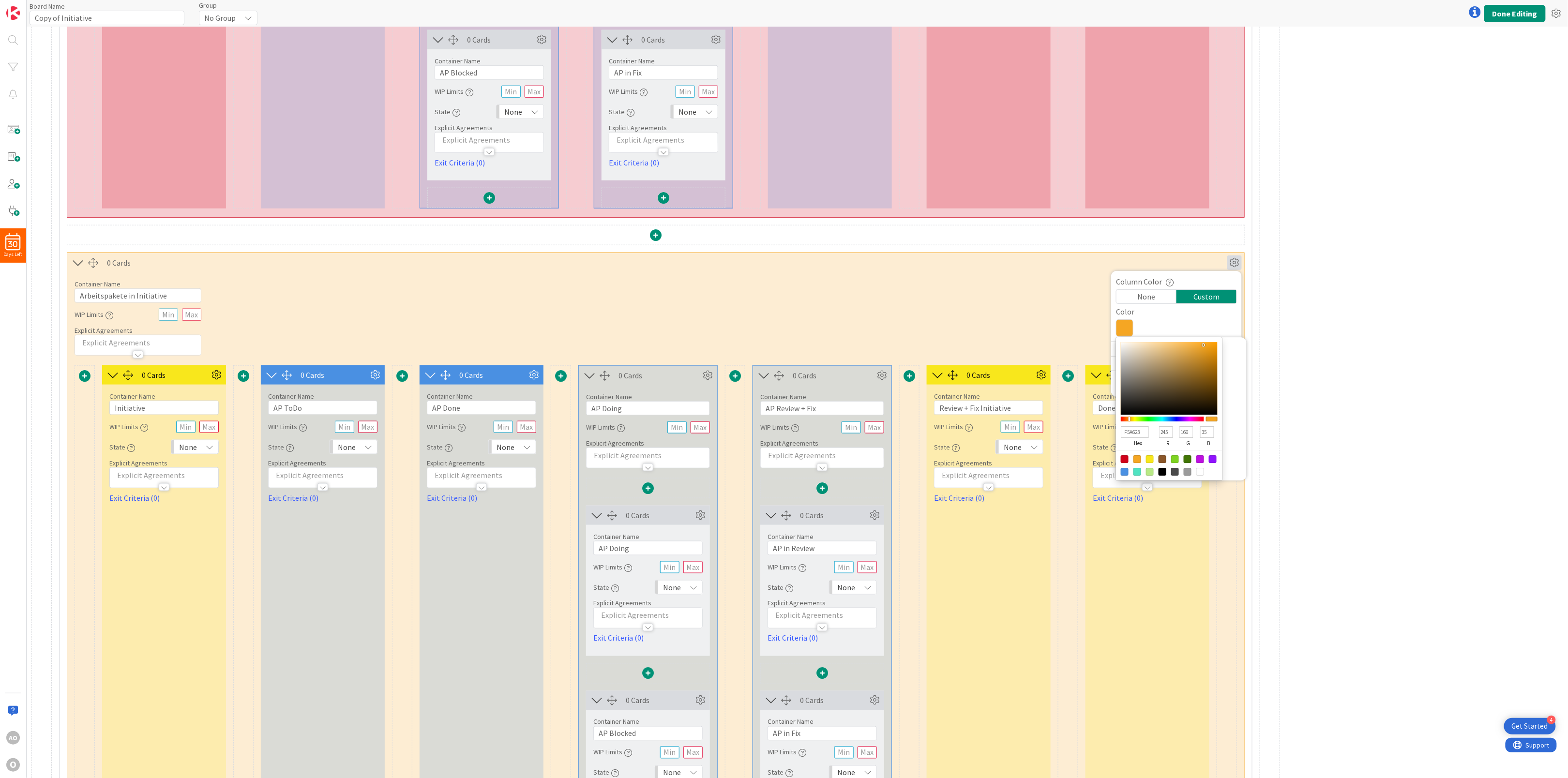
click at [1123, 476] on div at bounding box center [1125, 472] width 8 height 8
type input "4A90E2"
type input "74"
type input "144"
type input "226"
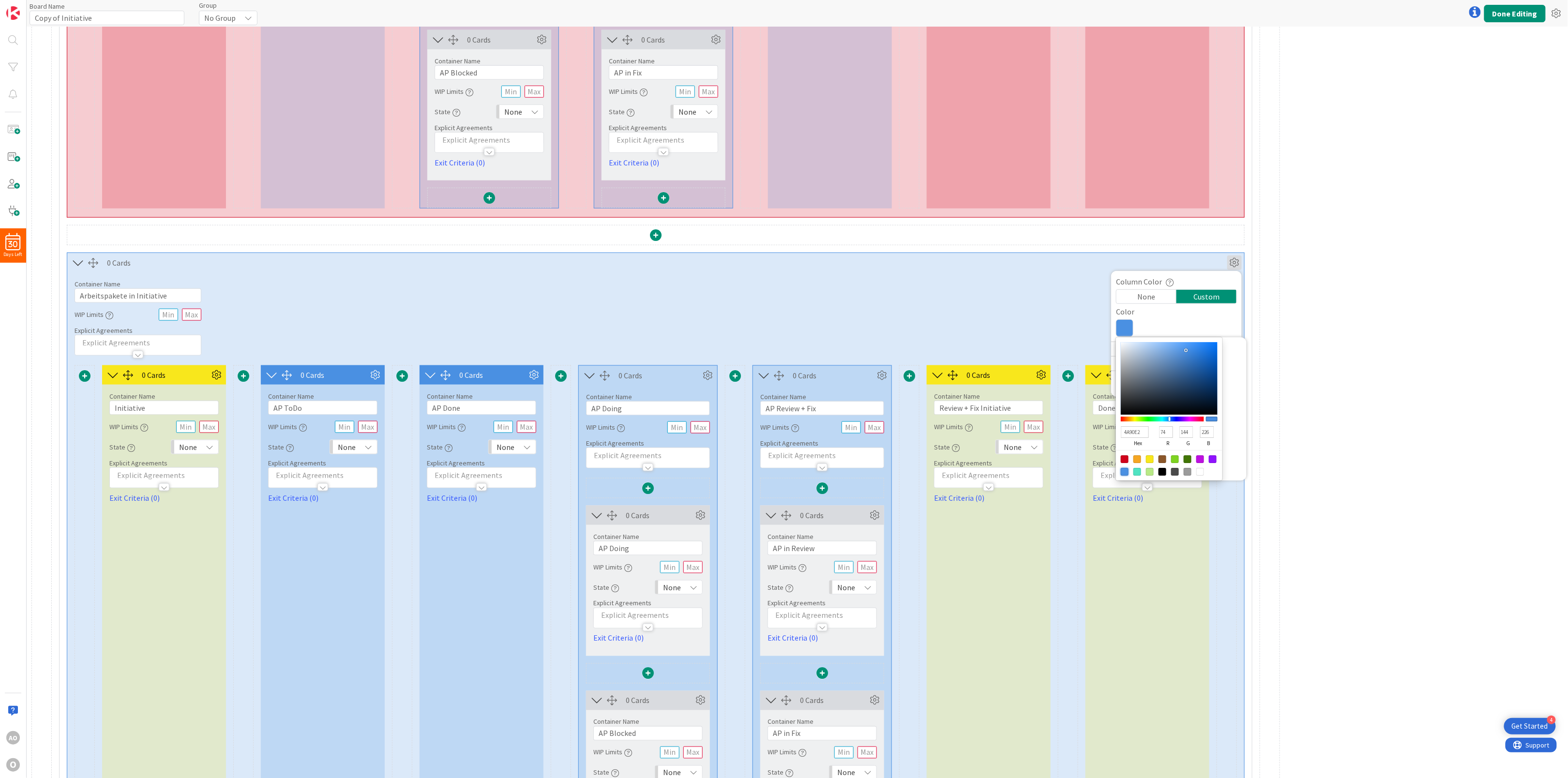
click at [389, 324] on div "Container Name 27 / 64 Arbeitspakete in Initiative WIP Limits Explicit Agreemen…" at bounding box center [655, 314] width 1177 height 83
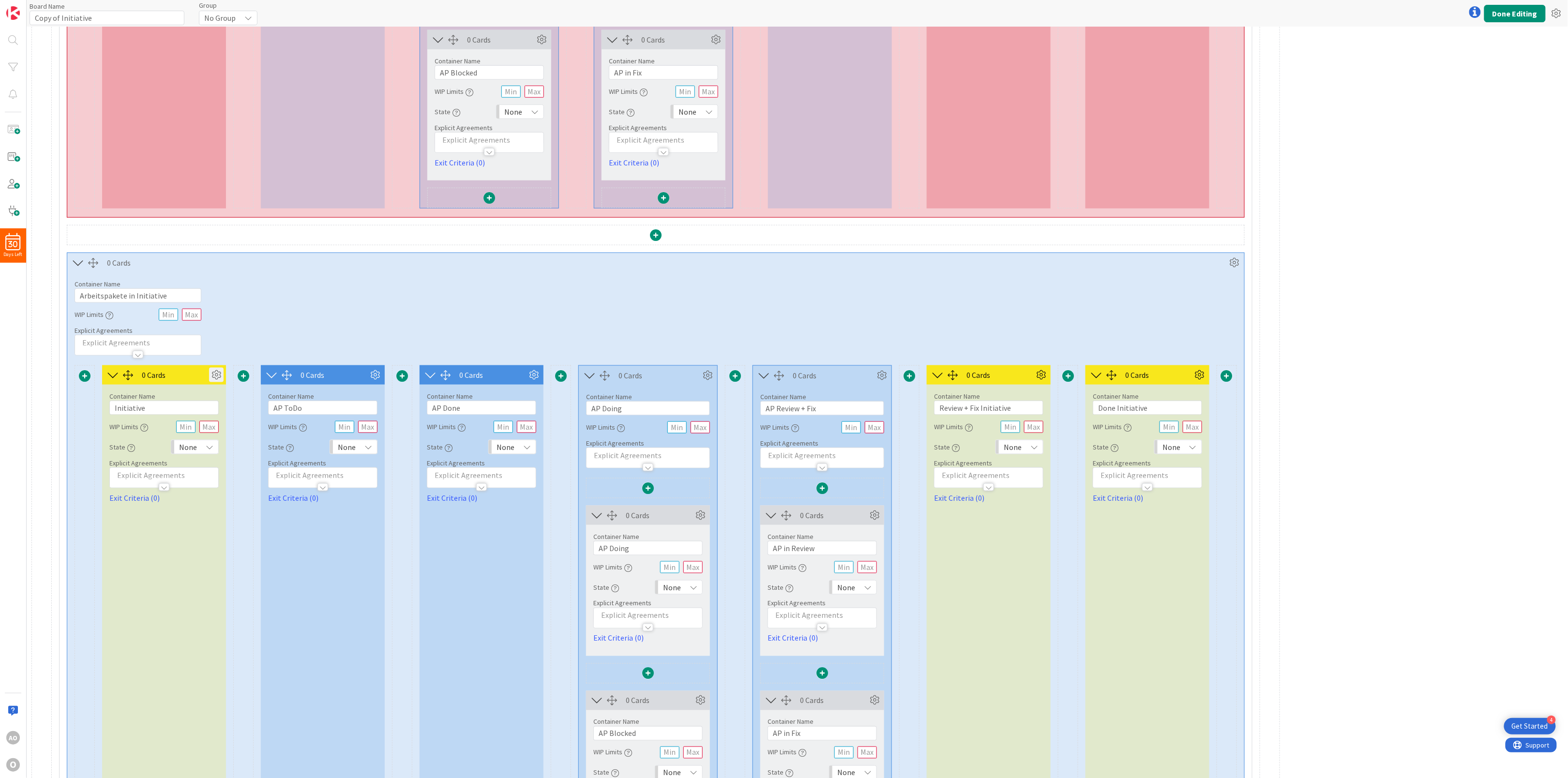
click at [218, 381] on icon at bounding box center [216, 375] width 15 height 15
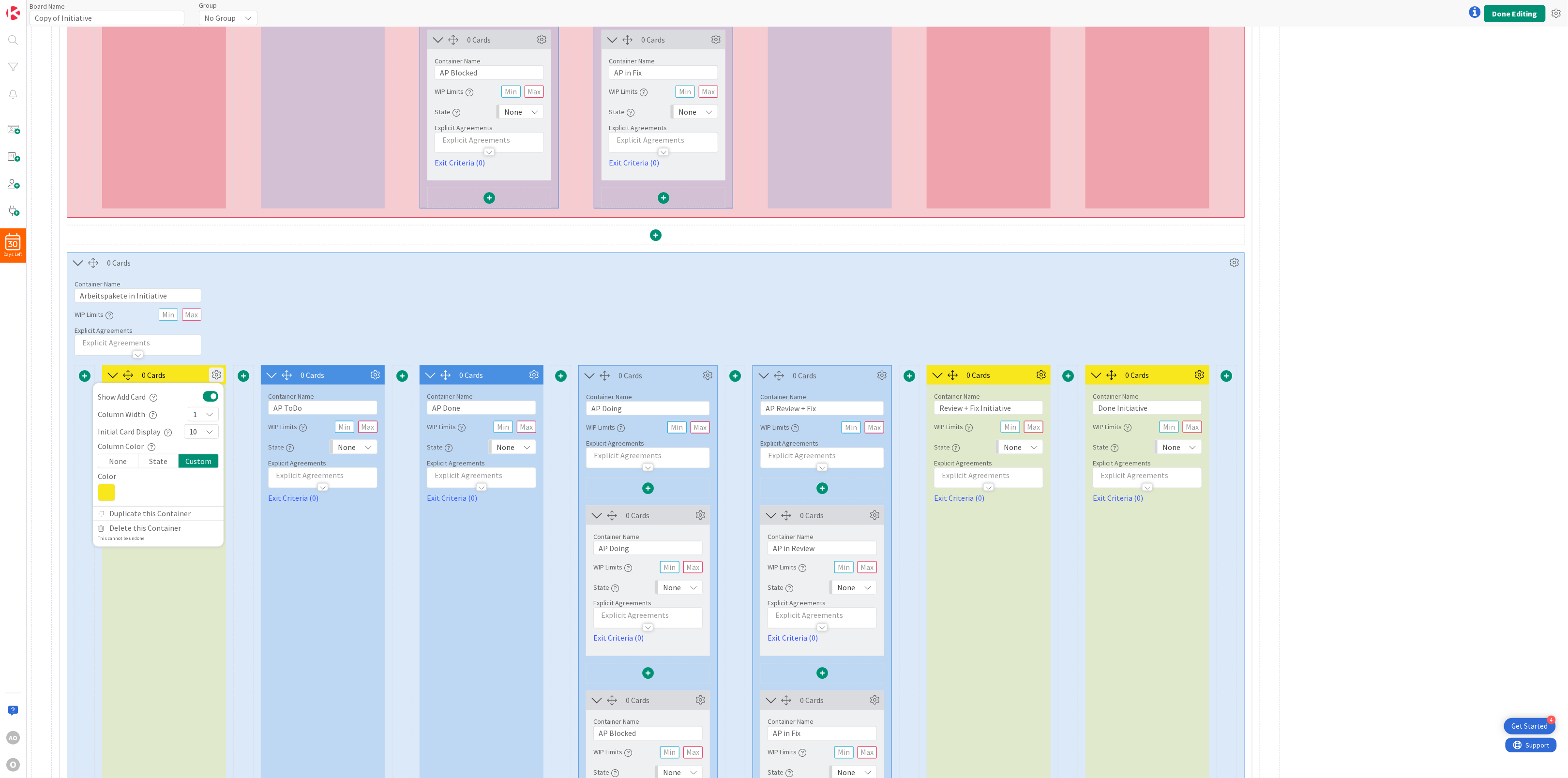
click at [111, 498] on icon at bounding box center [106, 492] width 17 height 17
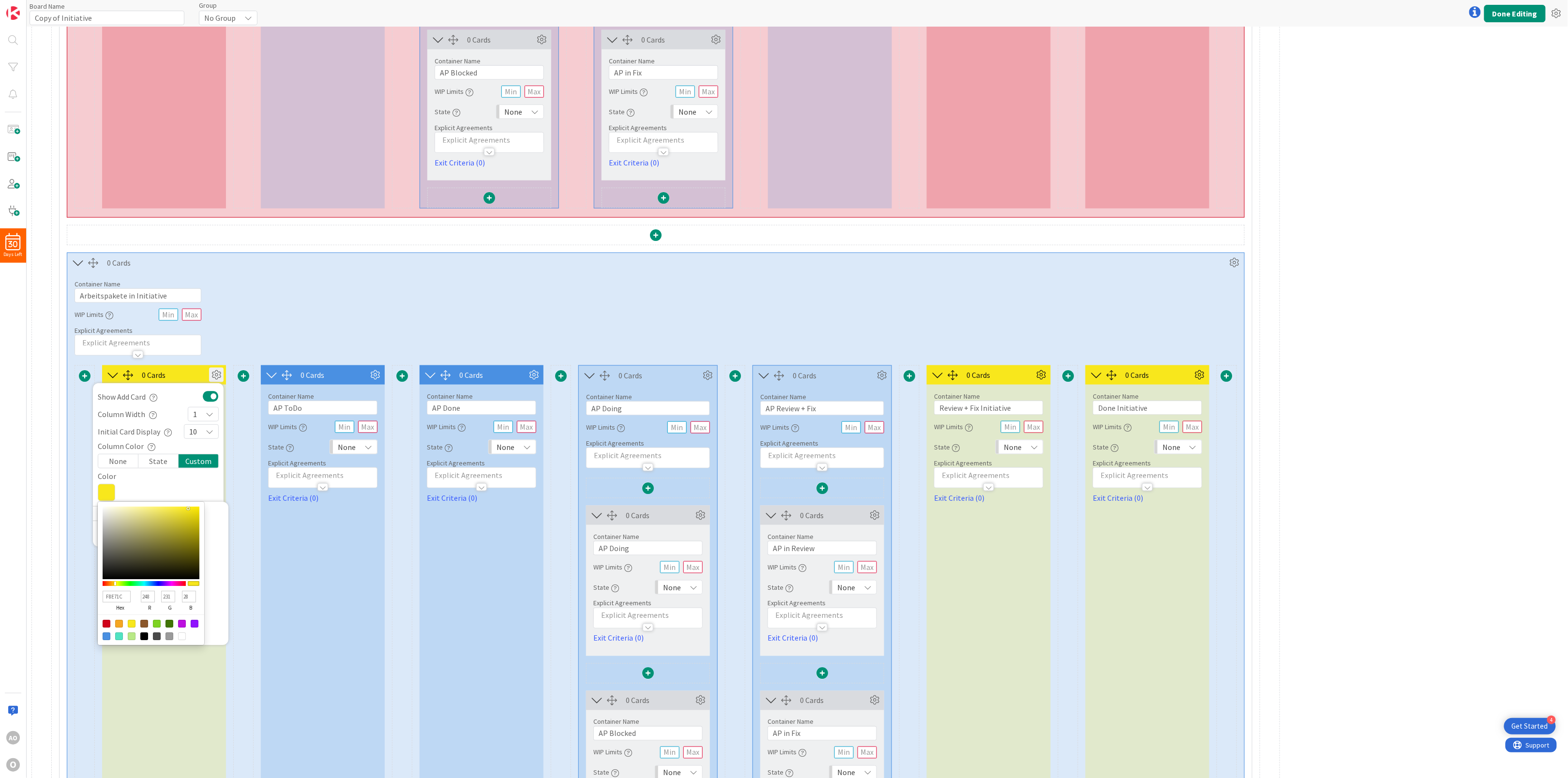
click at [108, 641] on div at bounding box center [106, 636] width 8 height 8
type input "4A90E2"
type input "74"
type input "144"
type input "226"
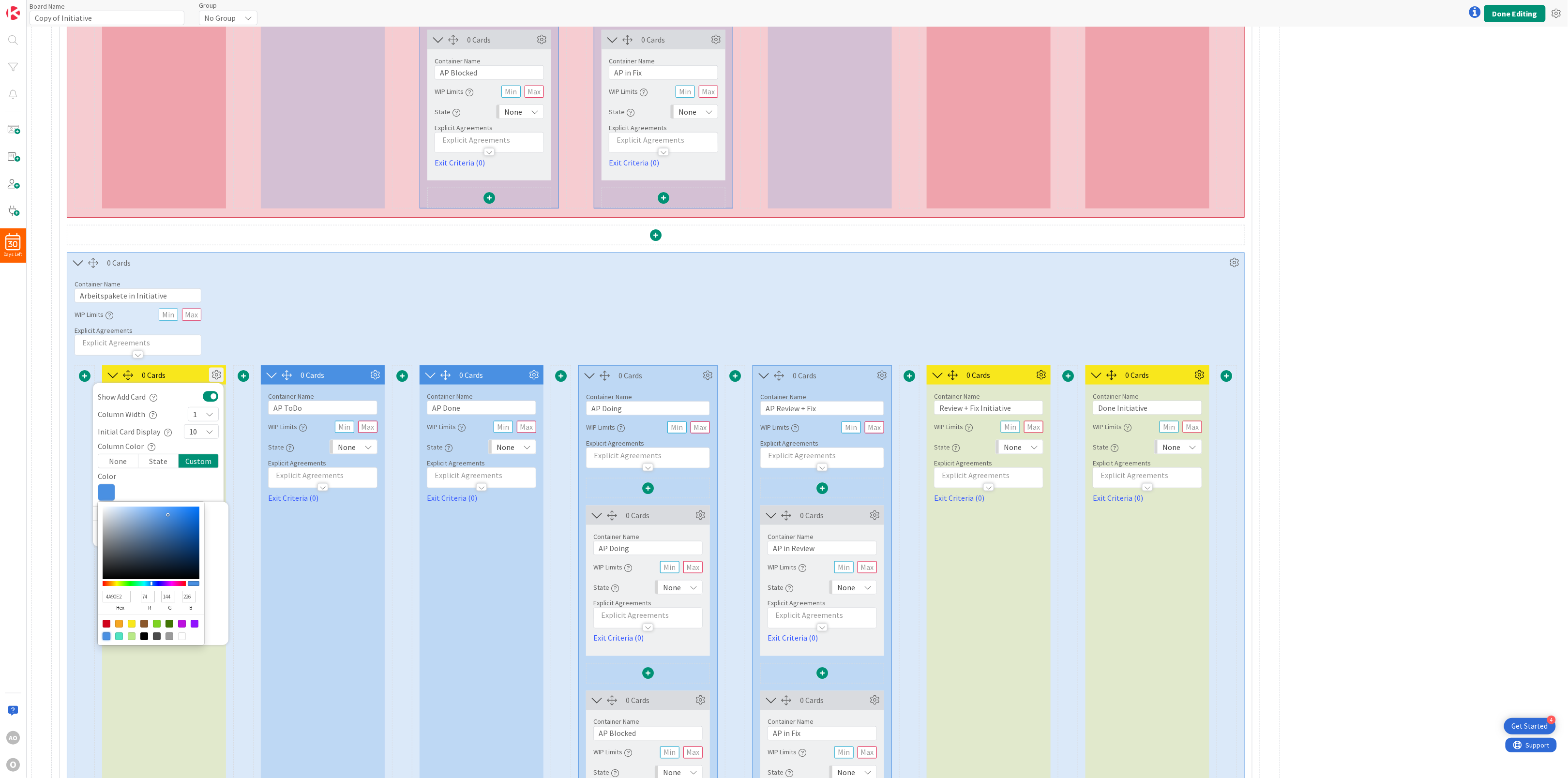
click at [413, 321] on div "Container Name 27 / 64 Arbeitspakete in Initiative WIP Limits Explicit Agreemen…" at bounding box center [655, 314] width 1177 height 83
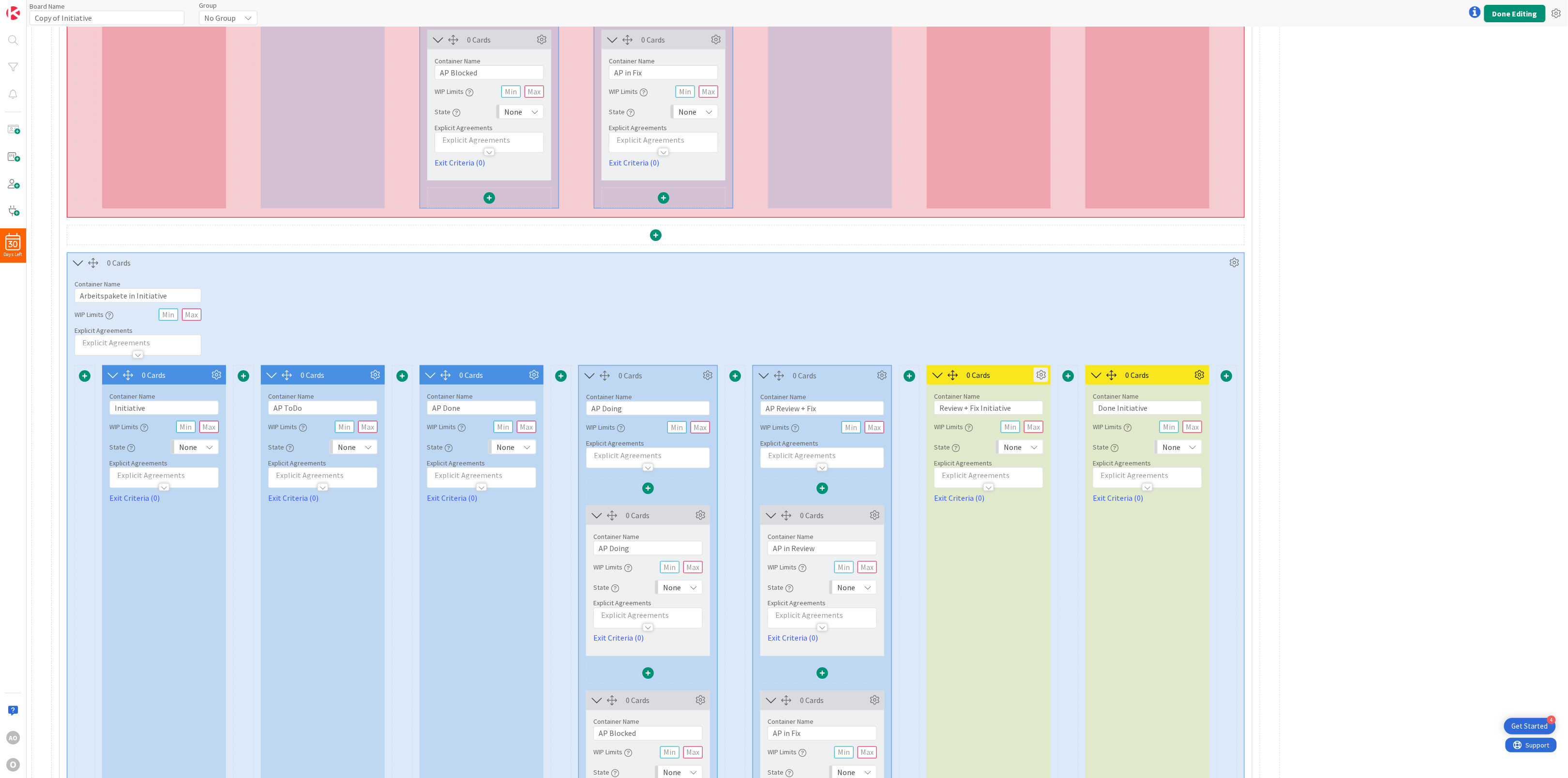
click at [1039, 383] on icon at bounding box center [1040, 375] width 15 height 15
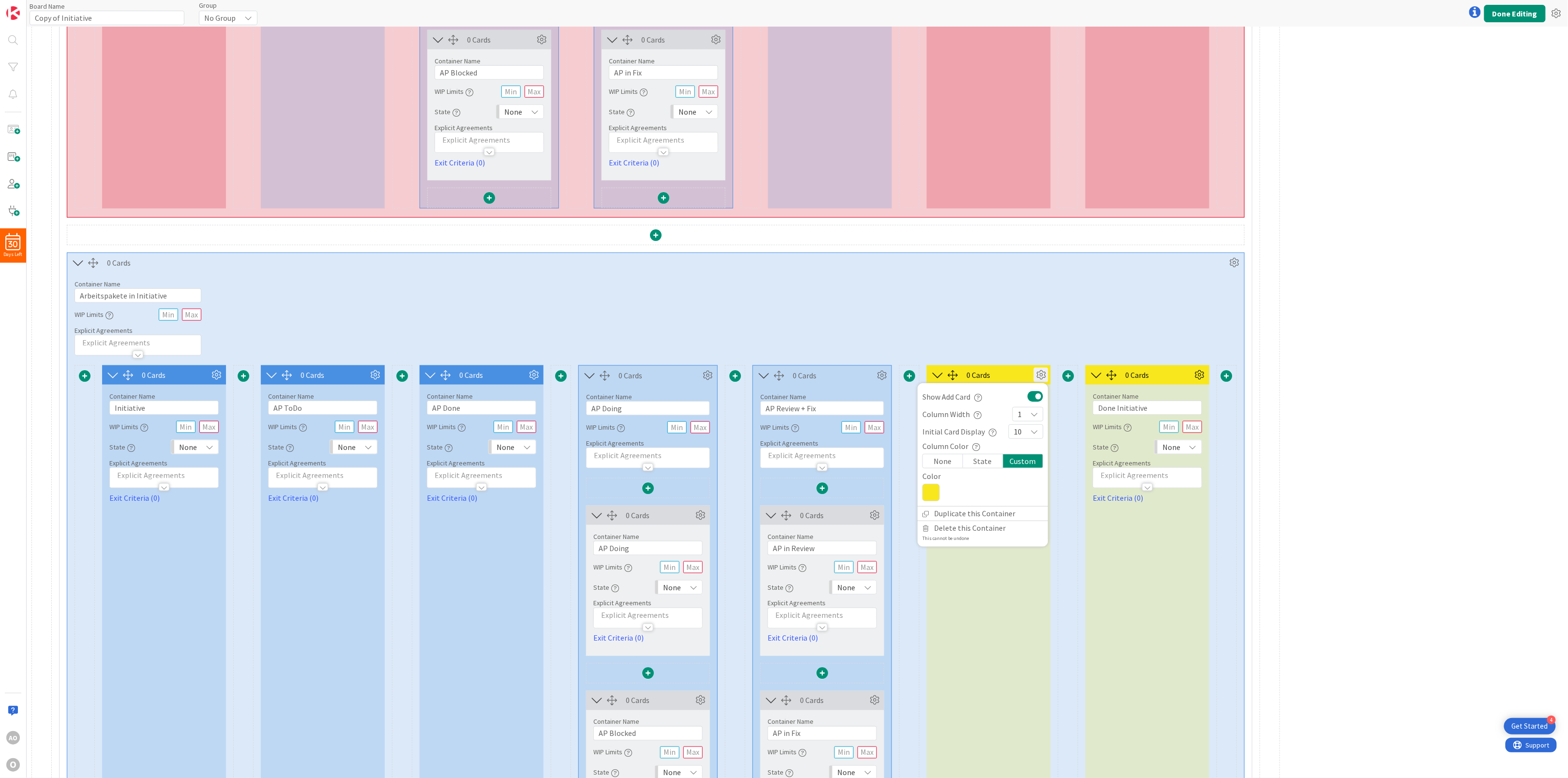
click at [932, 501] on icon at bounding box center [931, 492] width 17 height 17
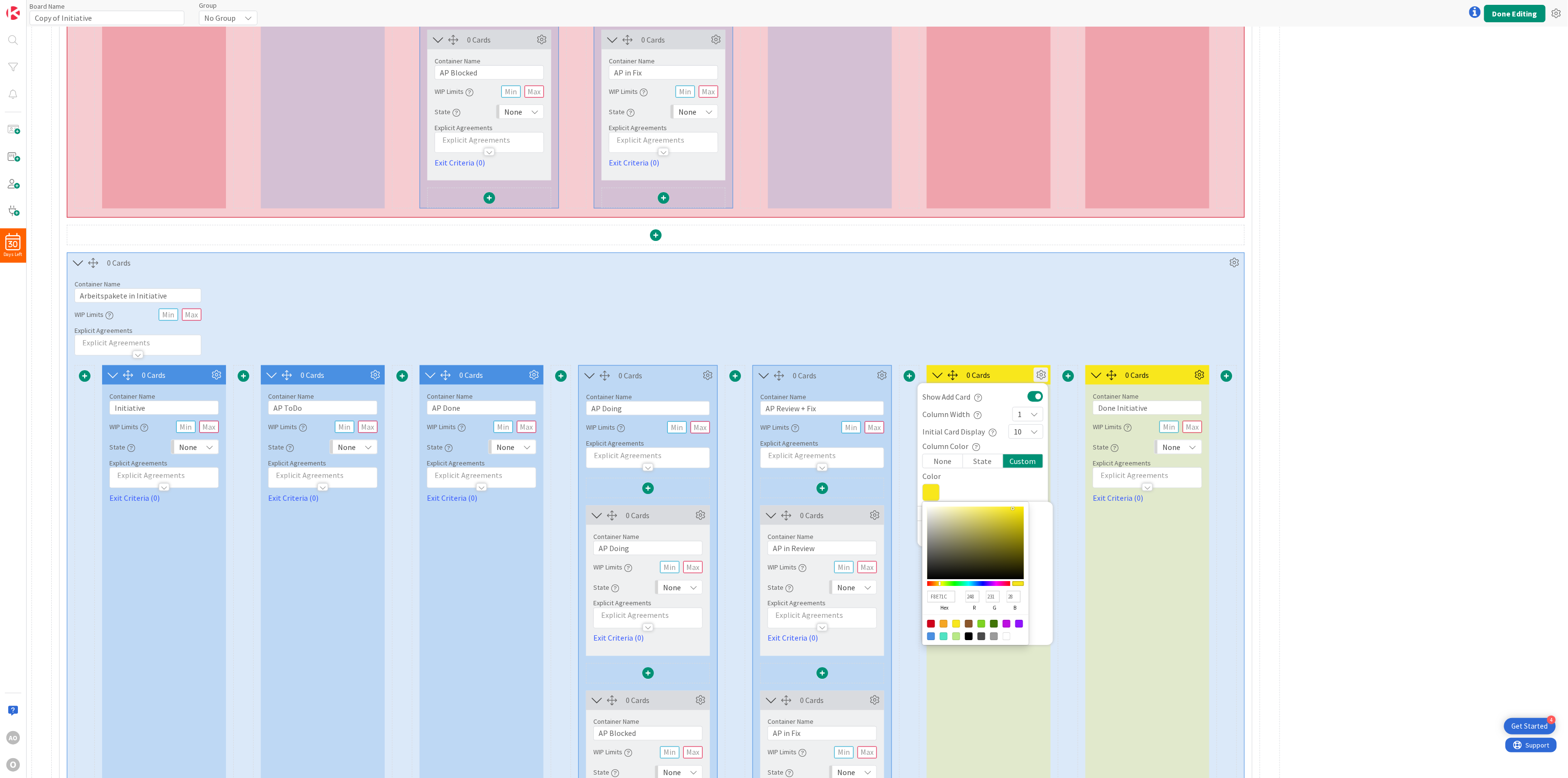
click at [929, 641] on div at bounding box center [931, 636] width 8 height 8
type input "4A90E2"
type input "74"
type input "144"
type input "226"
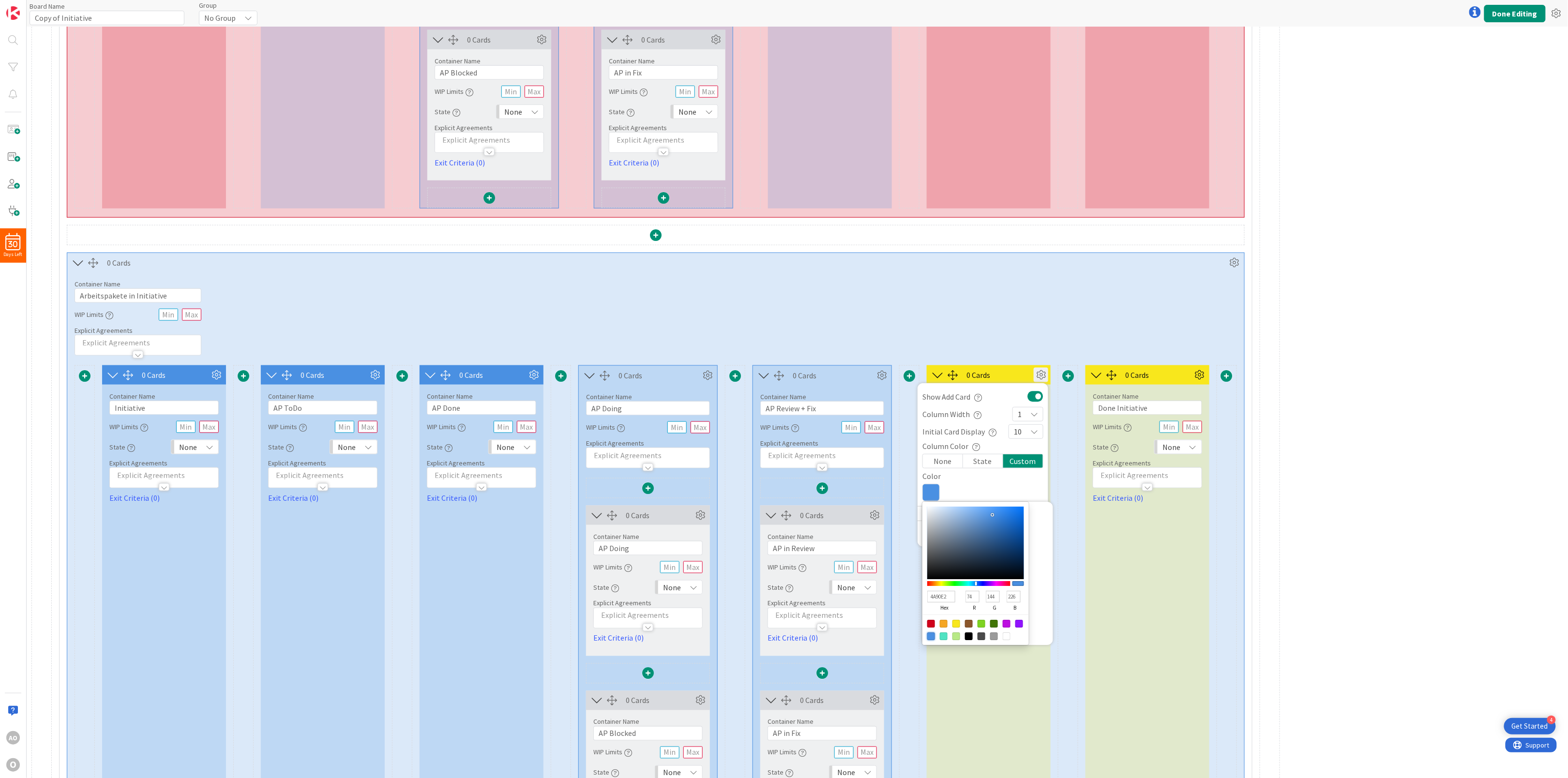
drag, startPoint x: 1169, startPoint y: 313, endPoint x: 1169, endPoint y: 318, distance: 5.0
click at [1169, 315] on div "Container Name 27 / 64 Arbeitspakete in Initiative WIP Limits Explicit Agreemen…" at bounding box center [655, 314] width 1177 height 83
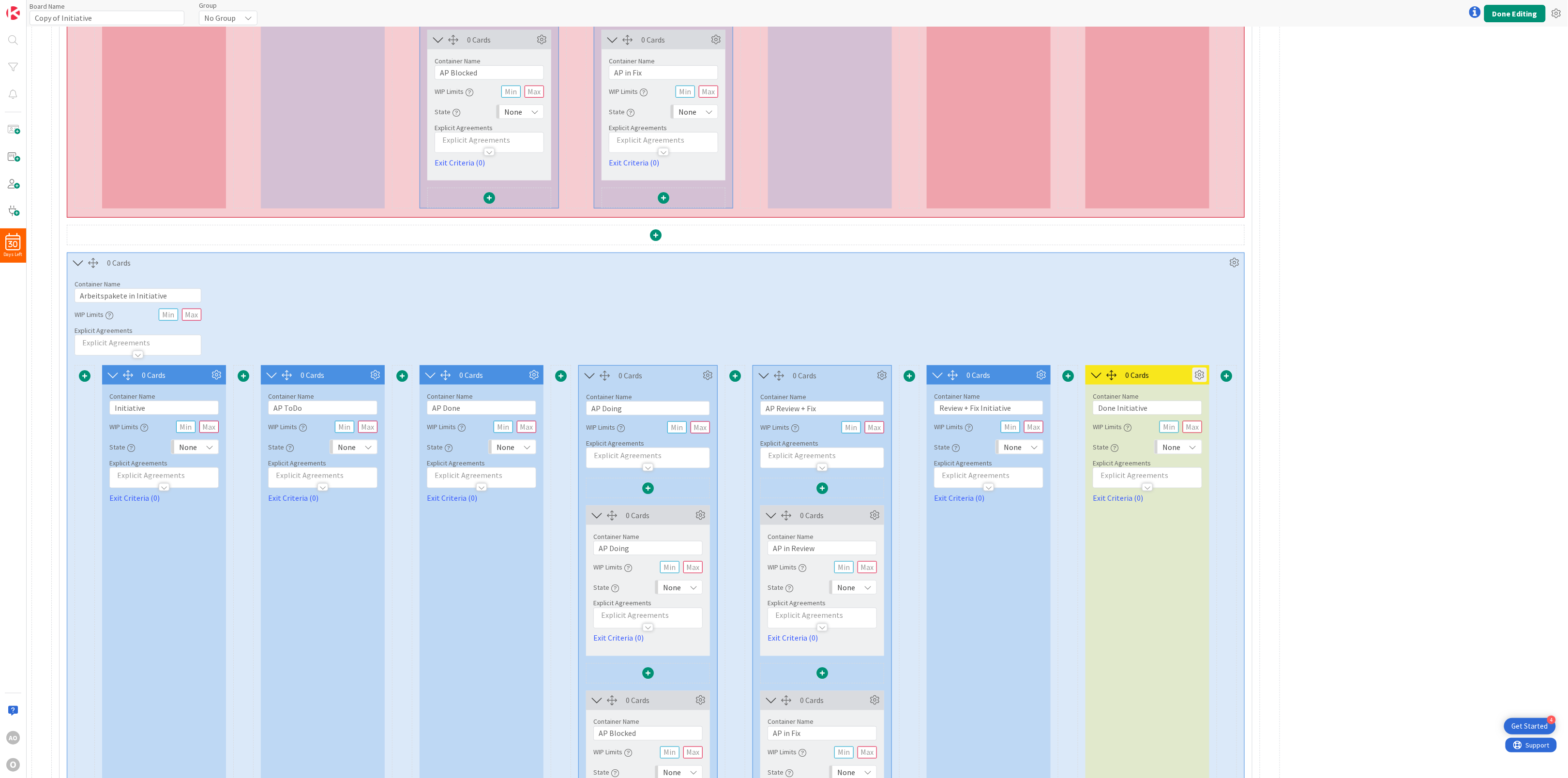
click at [1200, 383] on icon at bounding box center [1199, 375] width 15 height 15
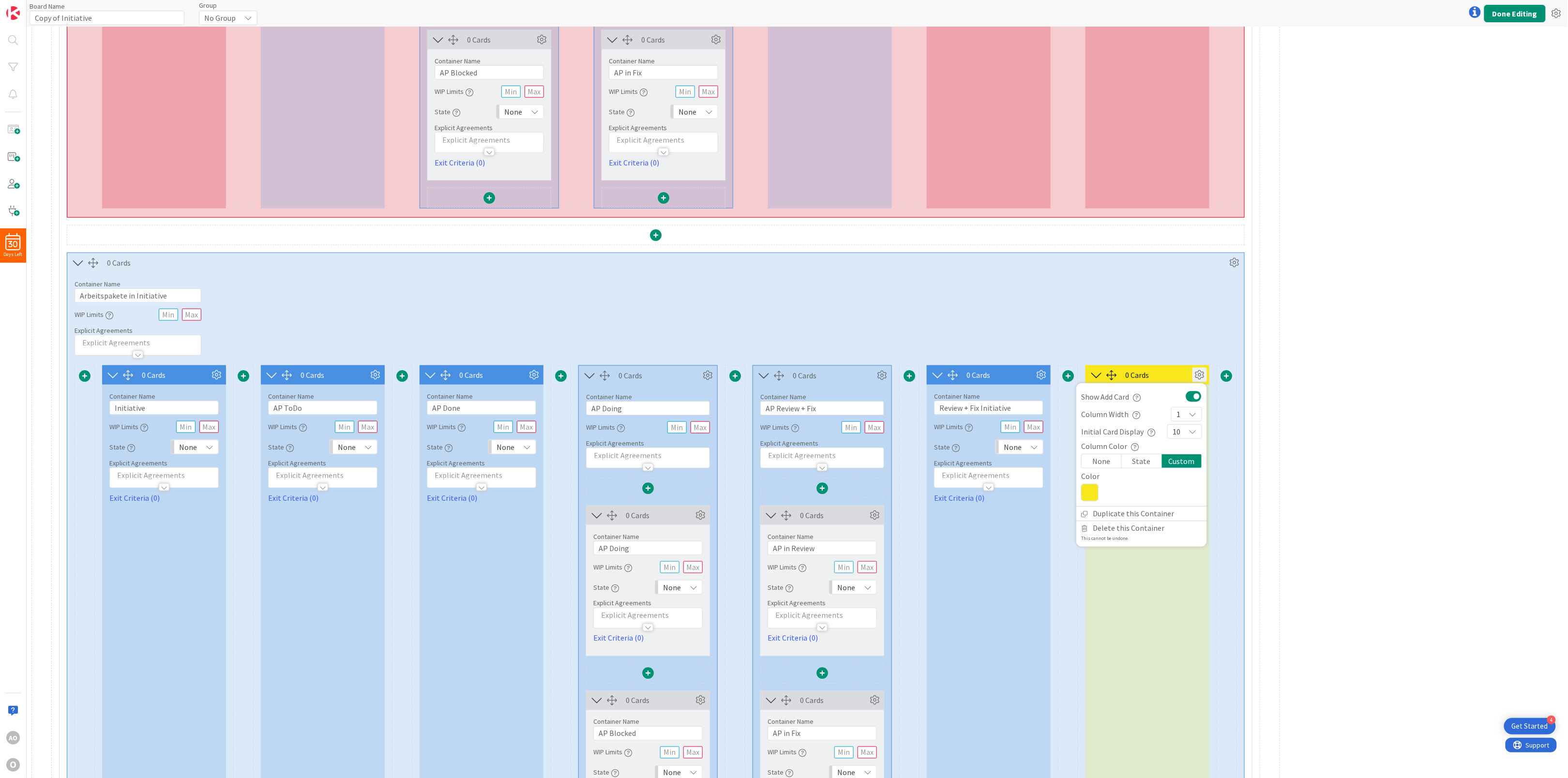
click at [1095, 498] on icon at bounding box center [1090, 492] width 17 height 17
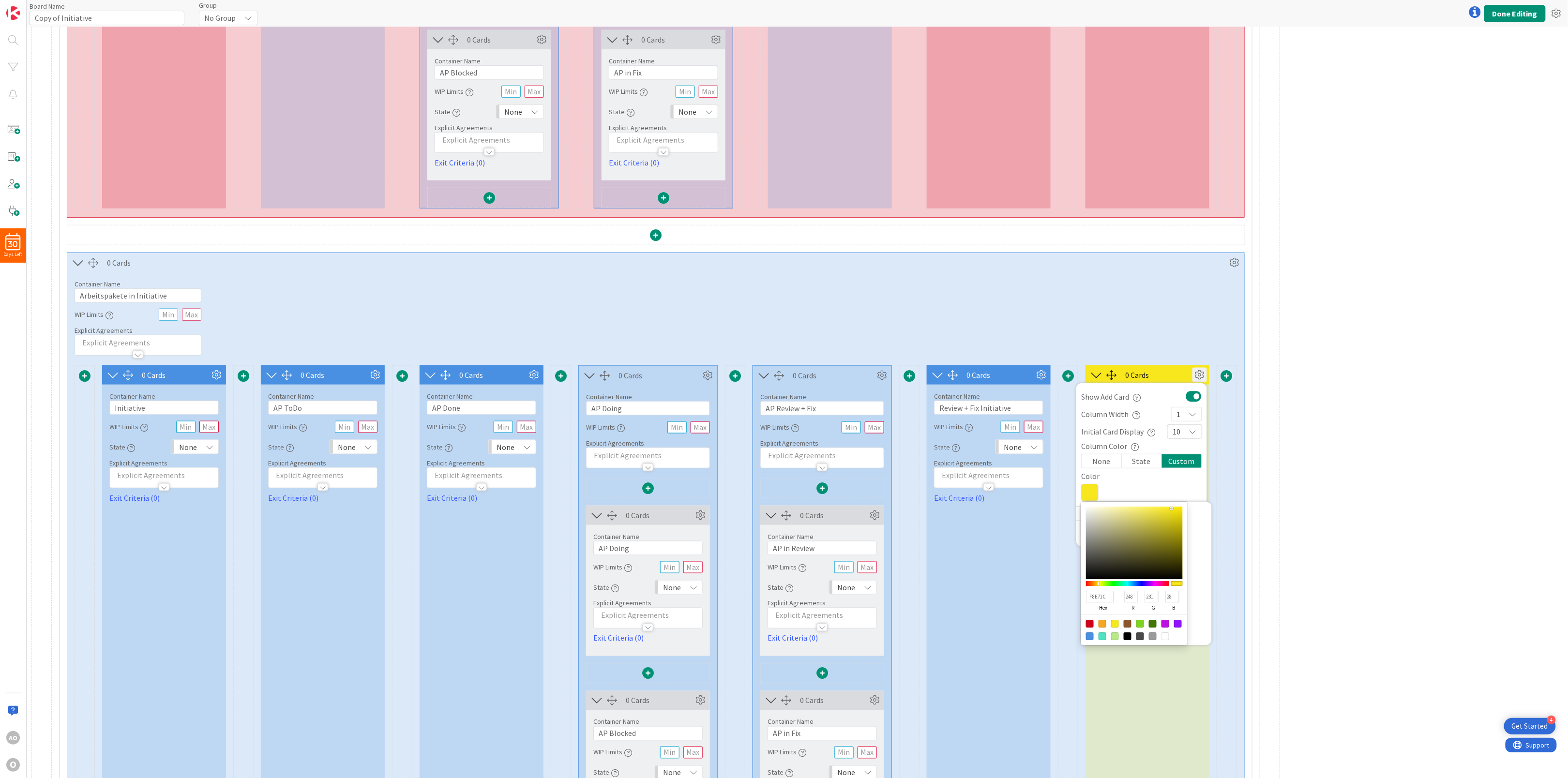
click at [1090, 641] on div at bounding box center [1089, 636] width 8 height 8
type input "4A90E2"
type input "74"
type input "144"
type input "226"
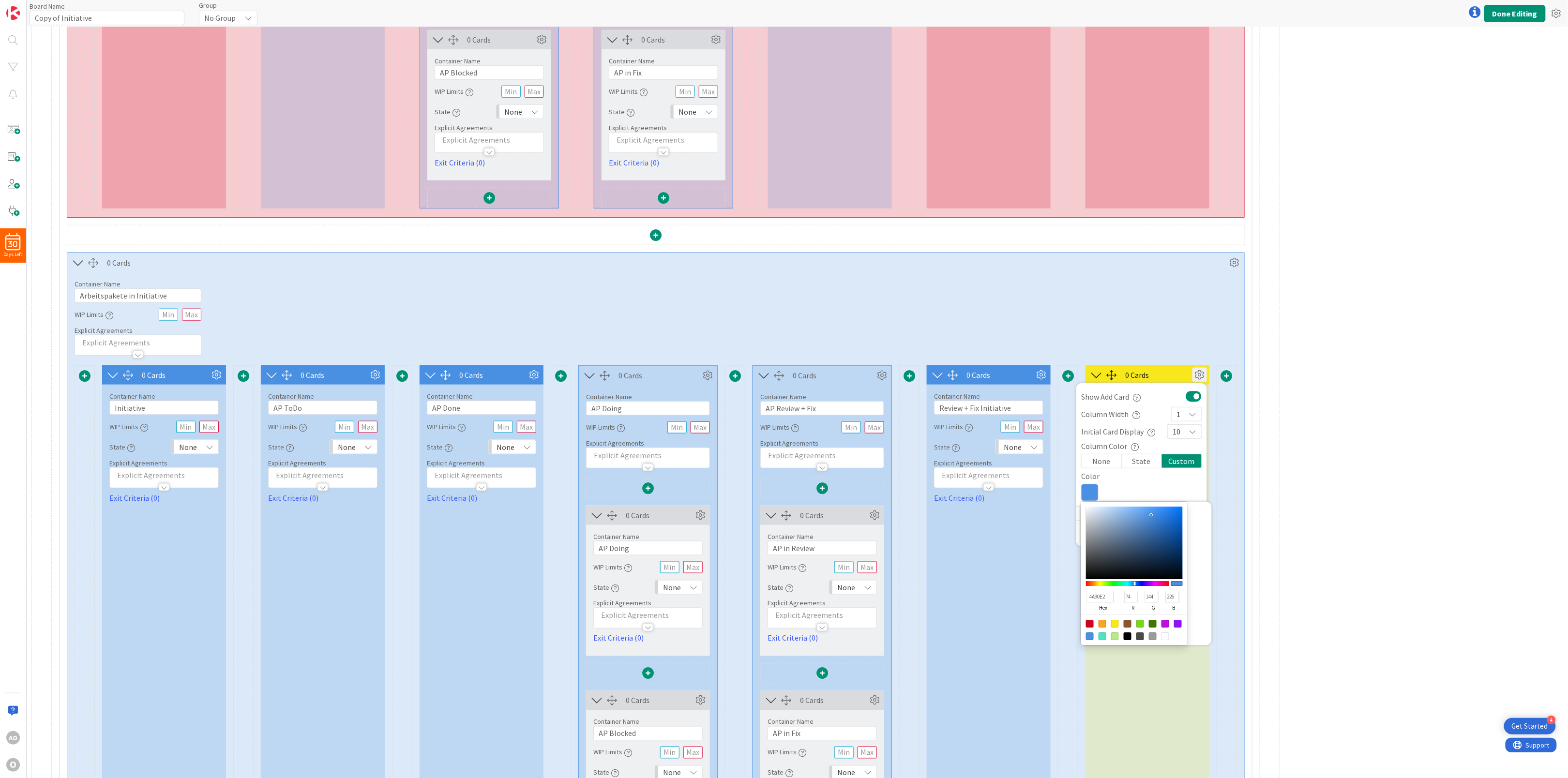
click at [910, 281] on div "Container Name 27 / 64 Arbeitspakete in Initiative WIP Limits Explicit Agreemen…" at bounding box center [655, 314] width 1177 height 83
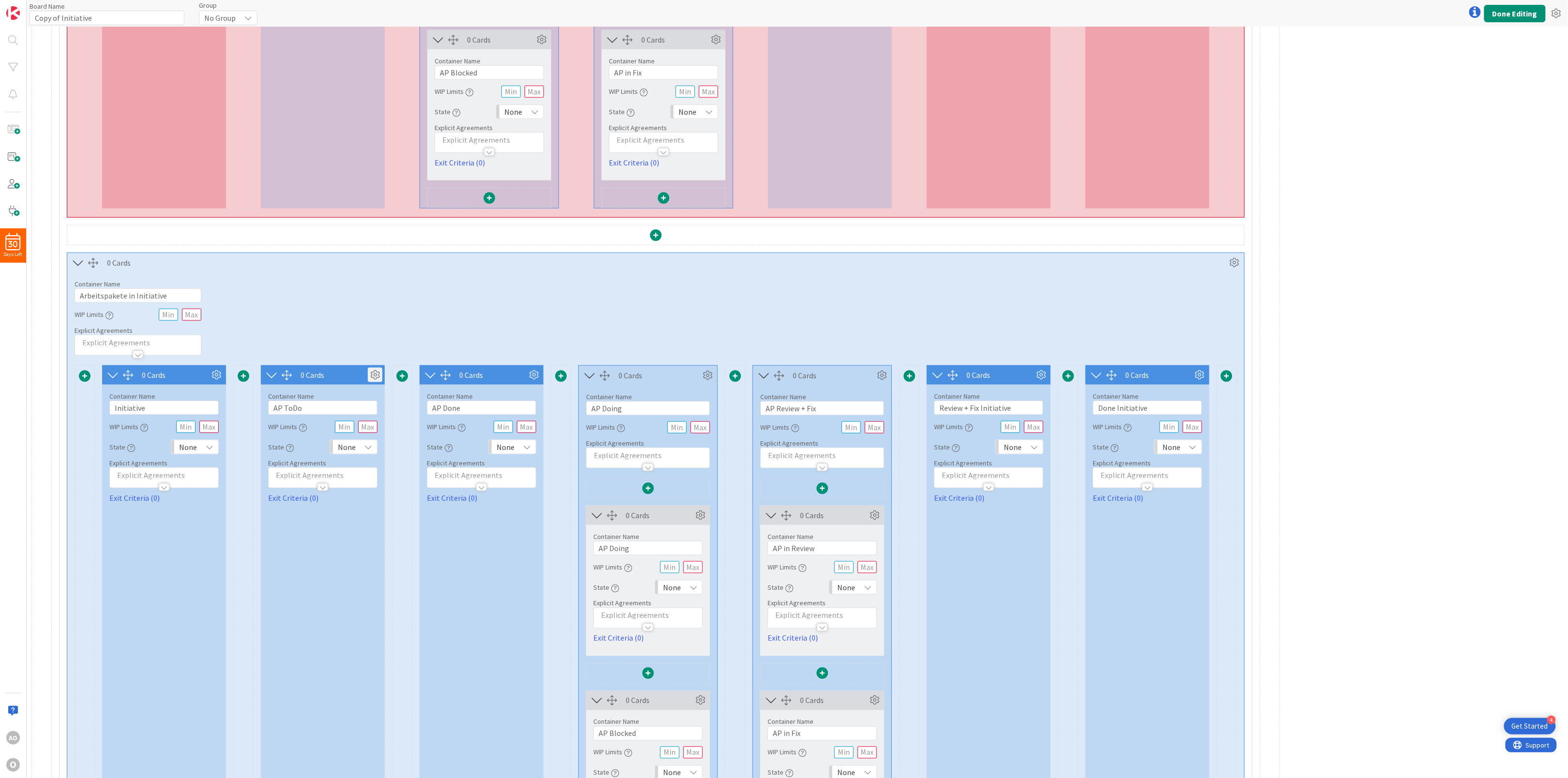
click at [375, 383] on icon at bounding box center [375, 375] width 15 height 15
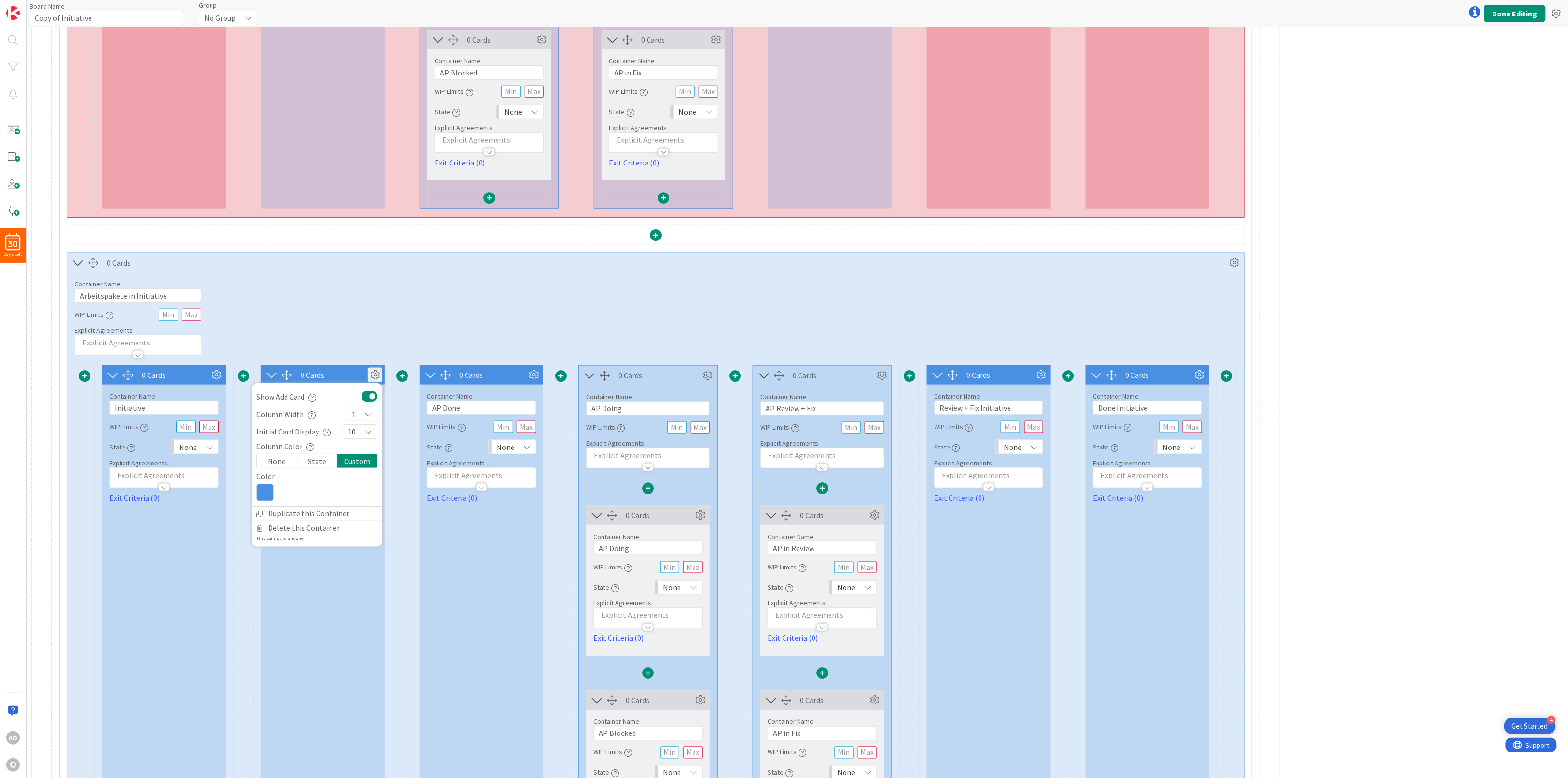
click at [267, 506] on div "Column Color None State Custom Color 4A90E2 hex 74 r 144 g 226 b 100 a" at bounding box center [317, 473] width 130 height 66
click at [263, 502] on icon at bounding box center [265, 492] width 17 height 17
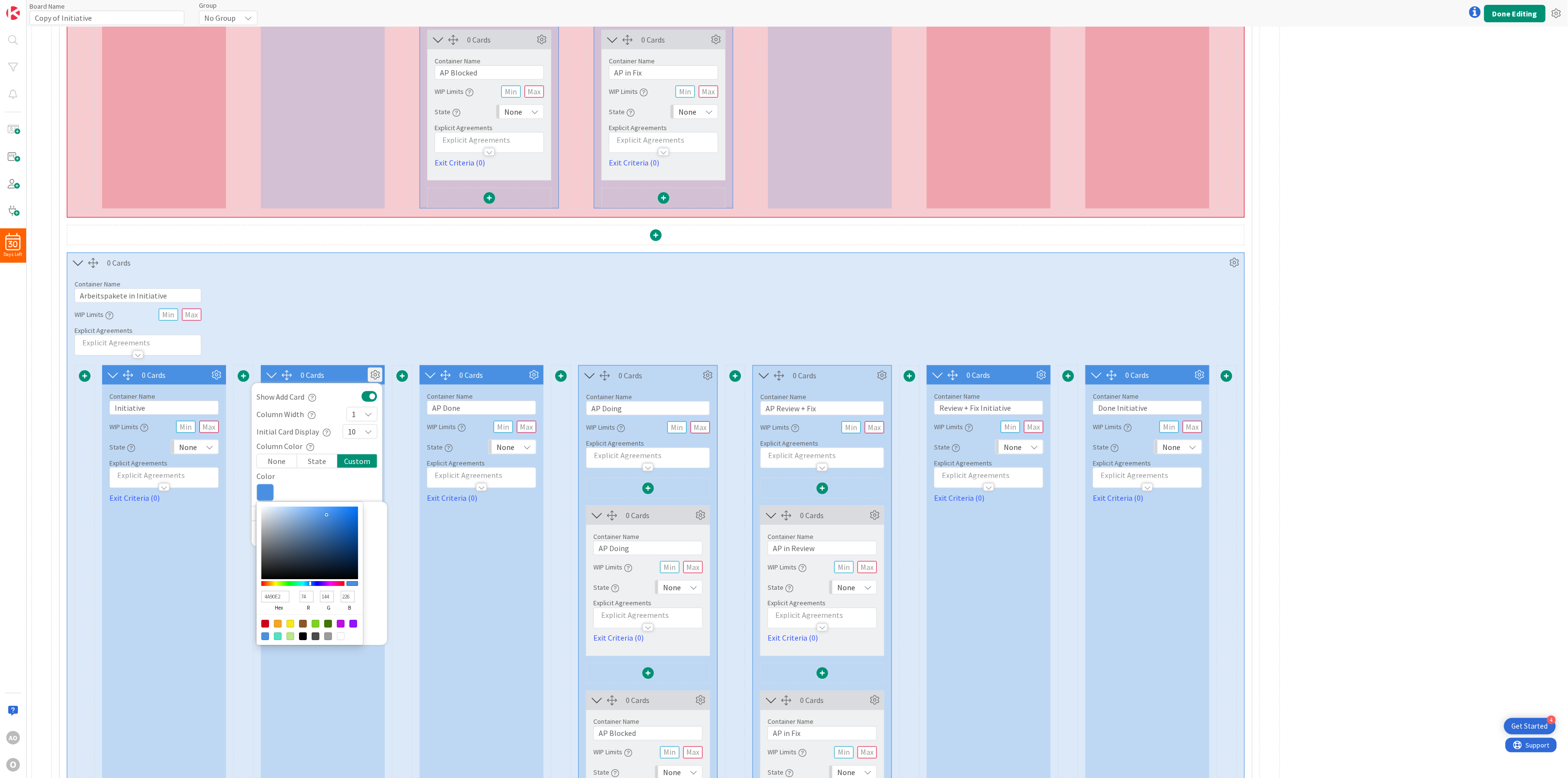
type input "B3B7BC"
type input "179"
type input "183"
type input "188"
click at [267, 532] on div at bounding box center [310, 543] width 97 height 73
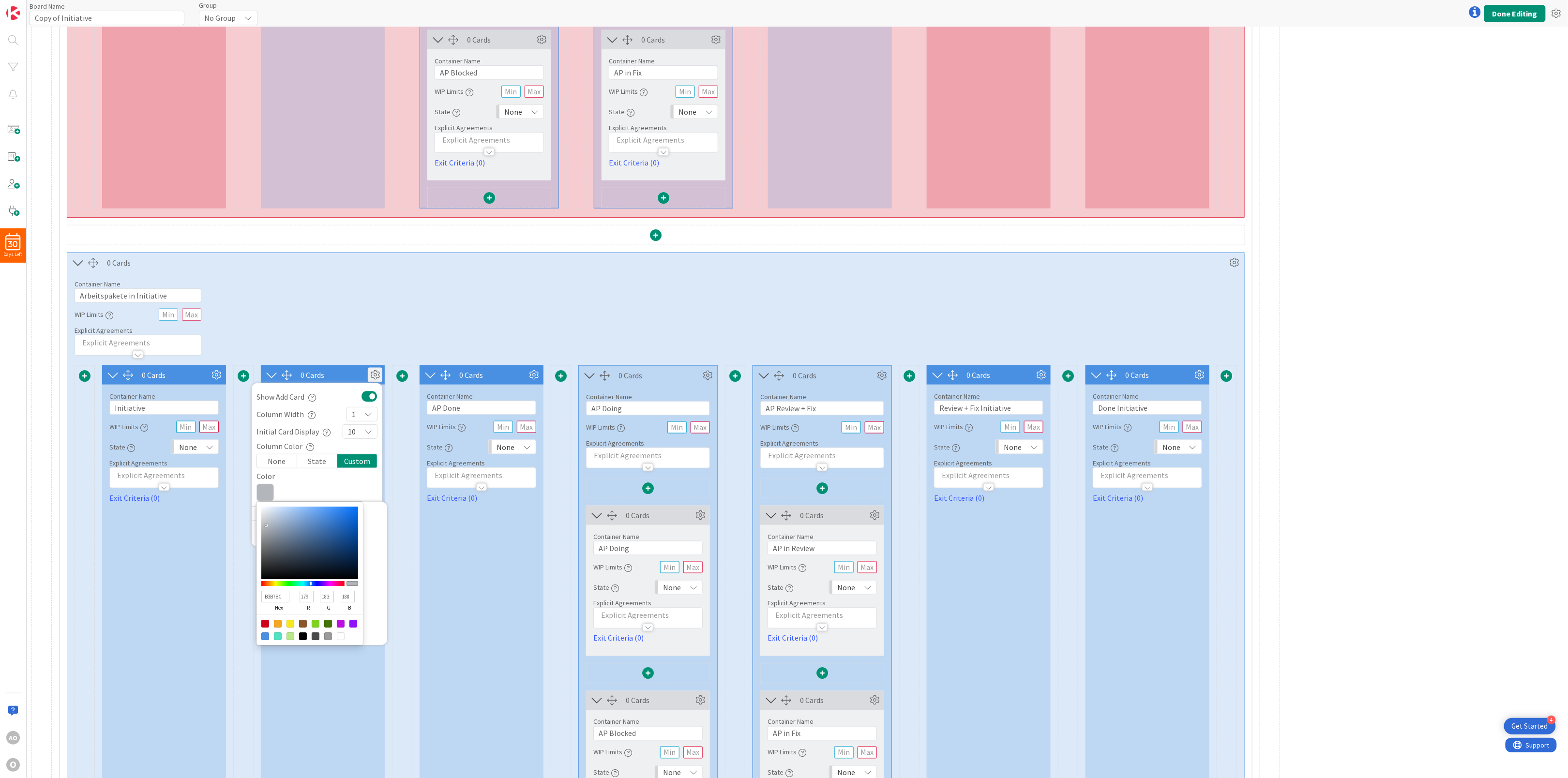
type input "86888B"
type input "134"
type input "136"
type input "139"
click at [266, 546] on div at bounding box center [310, 543] width 97 height 73
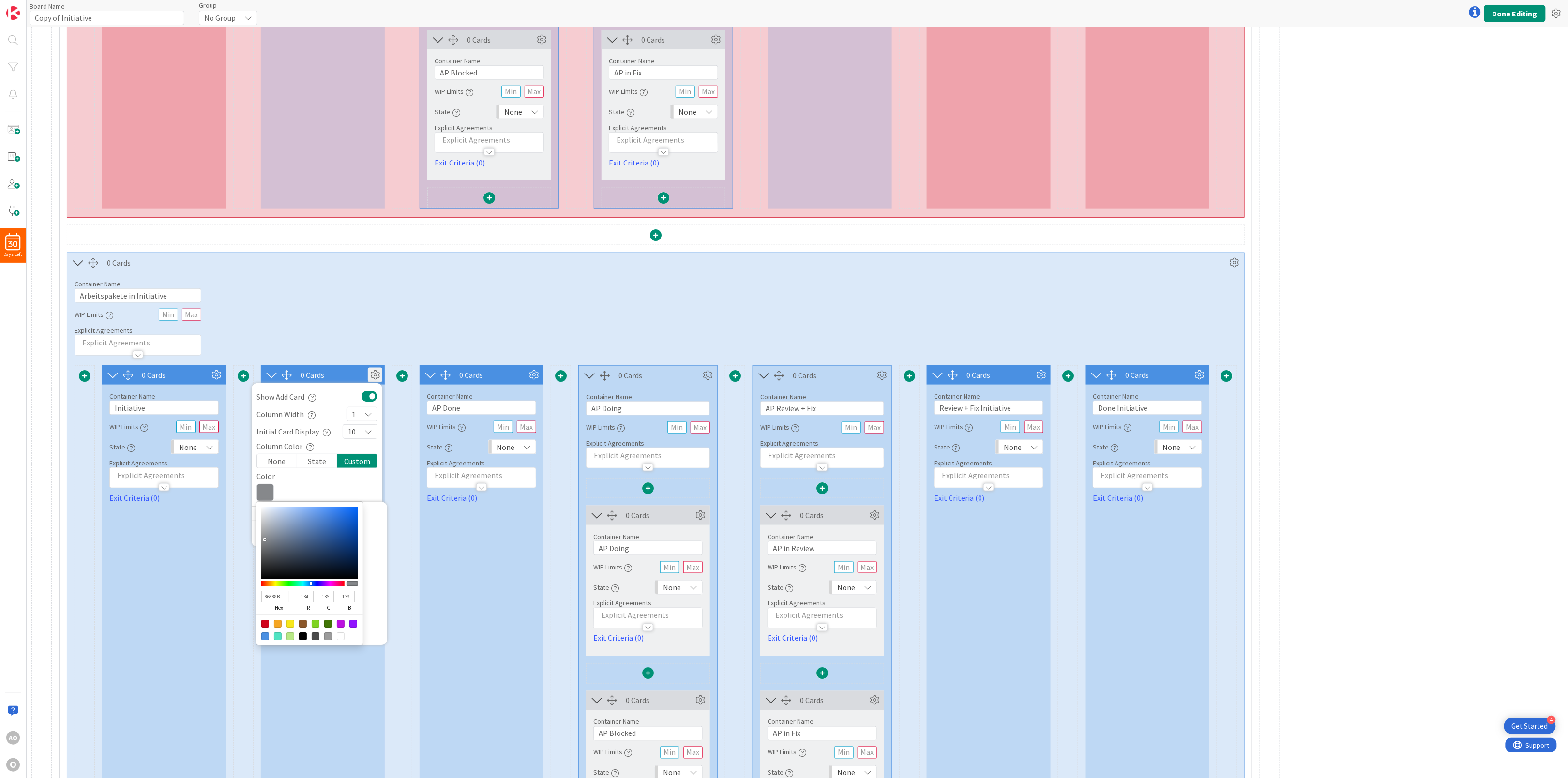
type input "B7B9BC"
type input "183"
type input "185"
type input "188"
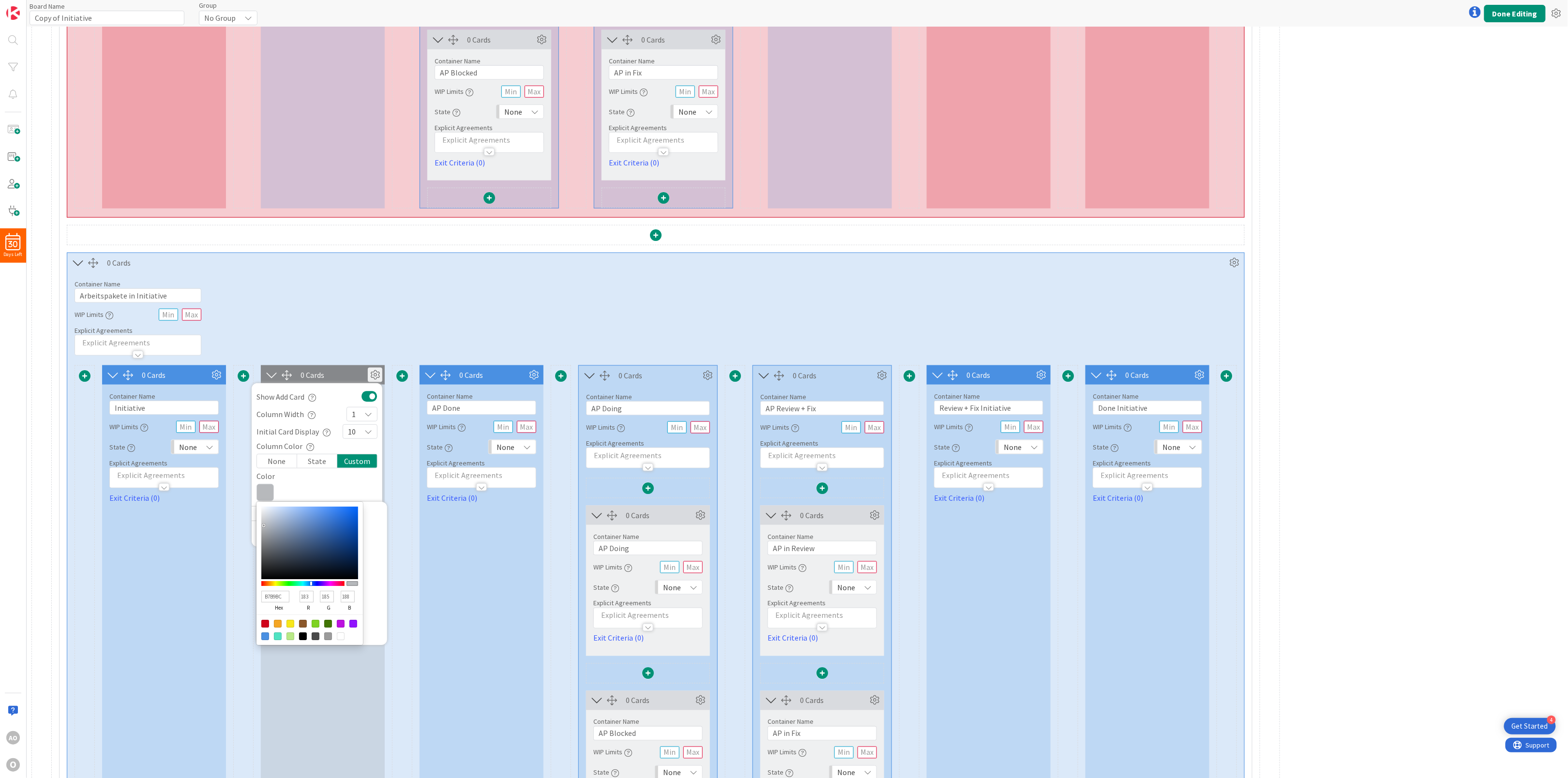
click at [265, 531] on div at bounding box center [310, 543] width 97 height 73
type input "BABCC0"
type input "186"
type input "188"
type input "192"
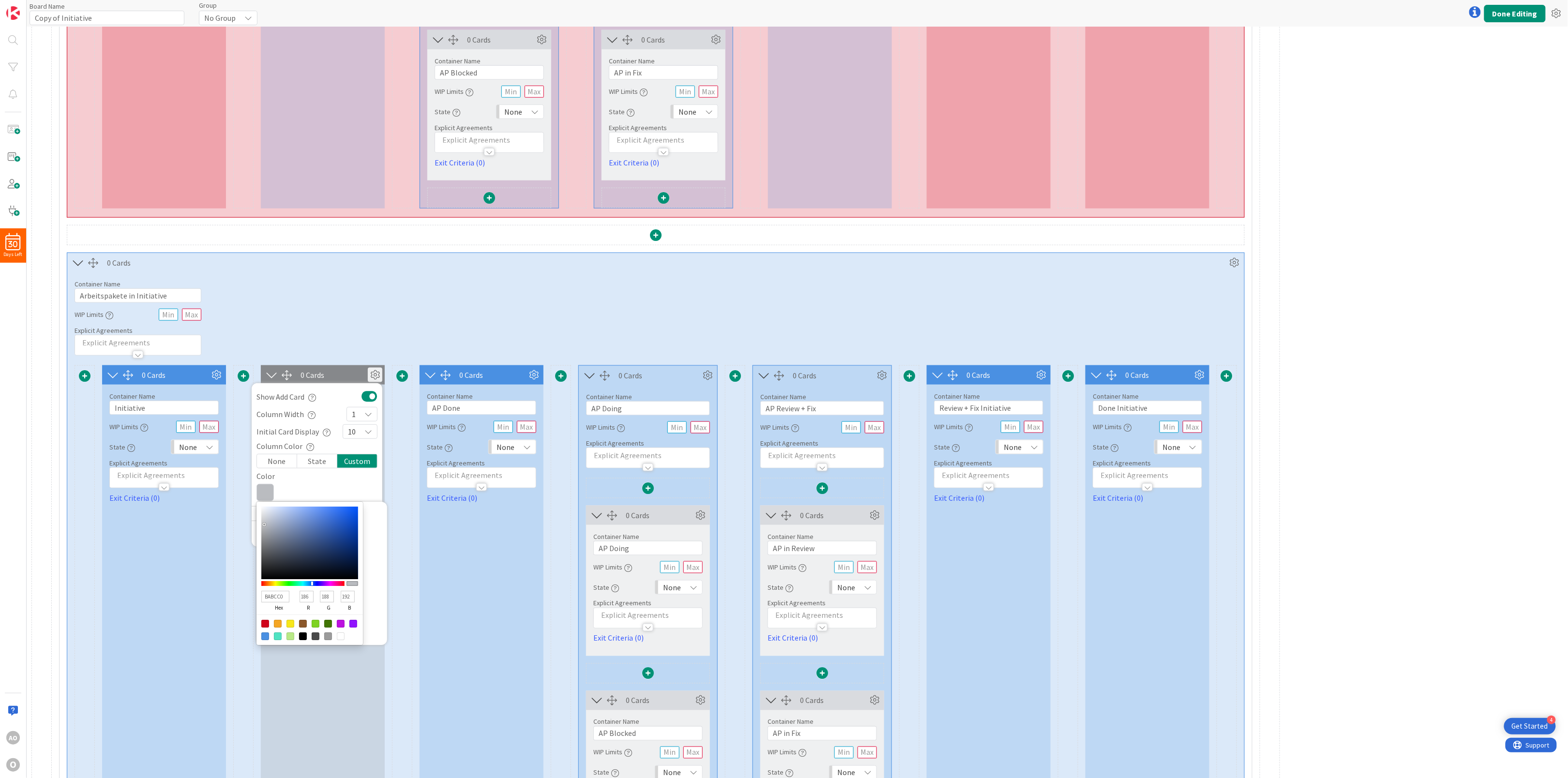
type input "E0E2E7"
type input "224"
type input "226"
type input "231"
click at [265, 520] on div at bounding box center [310, 543] width 97 height 73
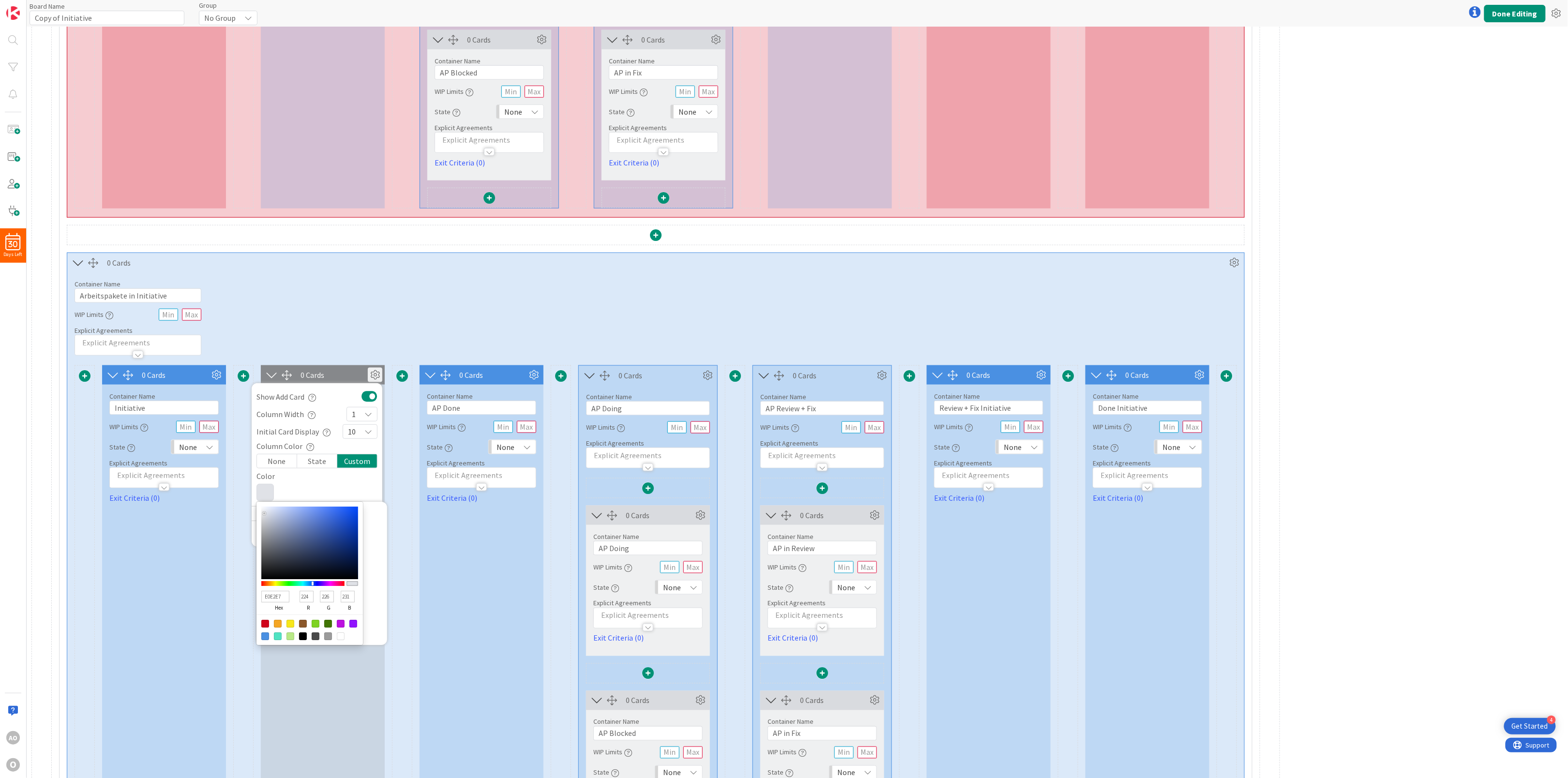
type input "B0B2B7"
type input "176"
type input "178"
type input "183"
click at [266, 534] on div at bounding box center [310, 543] width 97 height 73
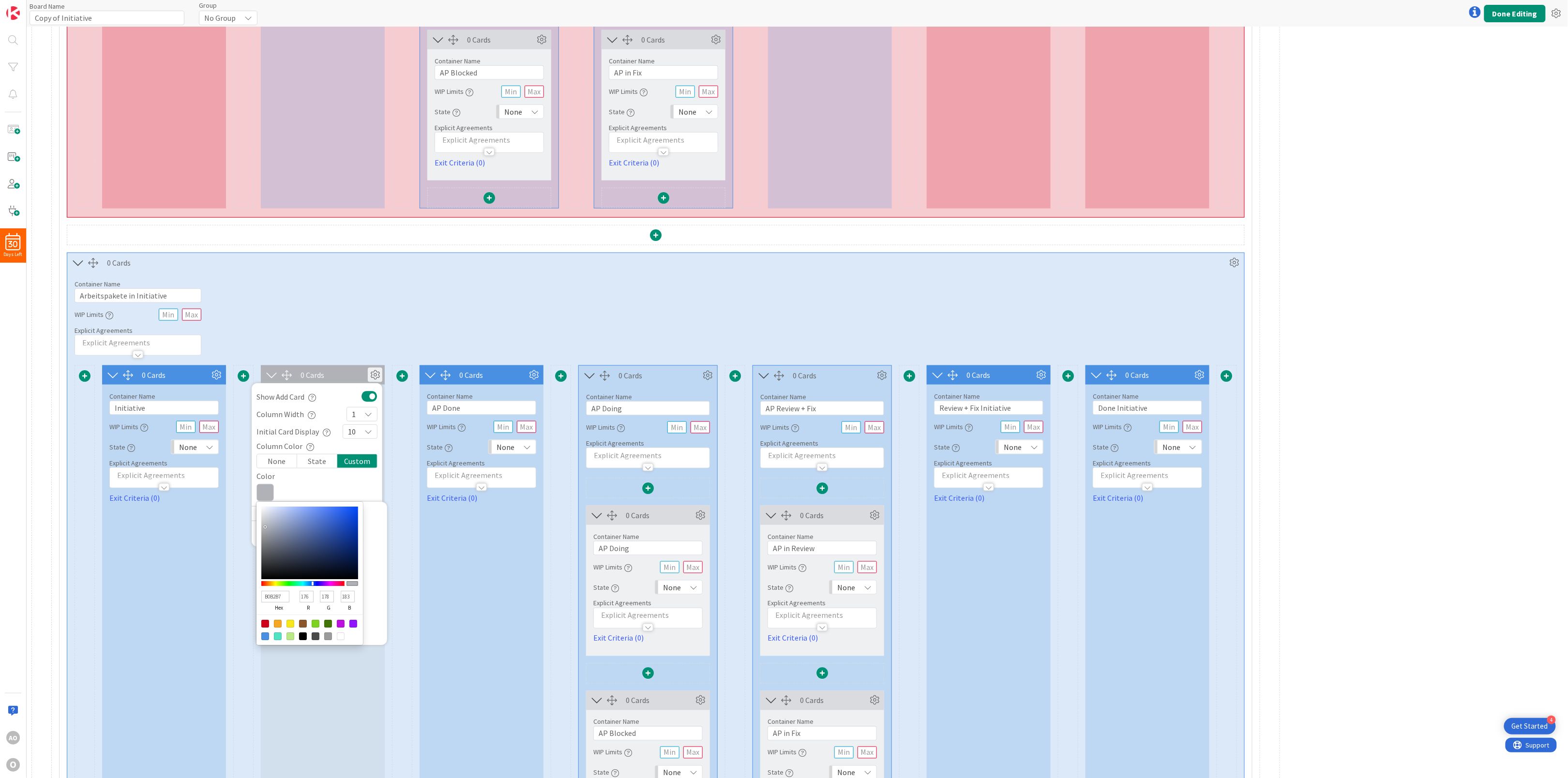
click at [283, 319] on div "Container Name 27 / 64 Arbeitspakete in Initiative WIP Limits Explicit Agreemen…" at bounding box center [655, 314] width 1177 height 83
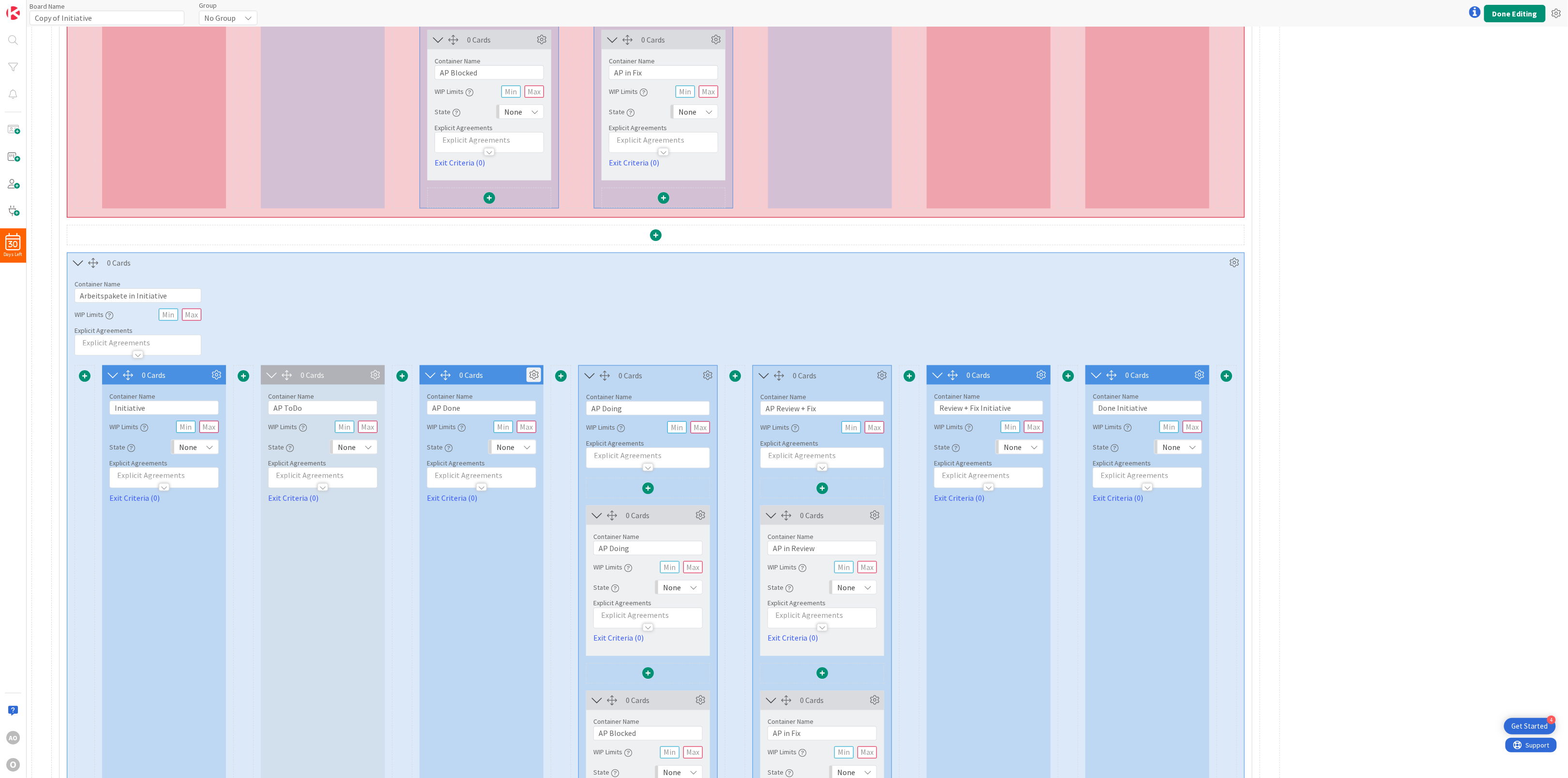
click at [533, 382] on icon at bounding box center [534, 375] width 15 height 15
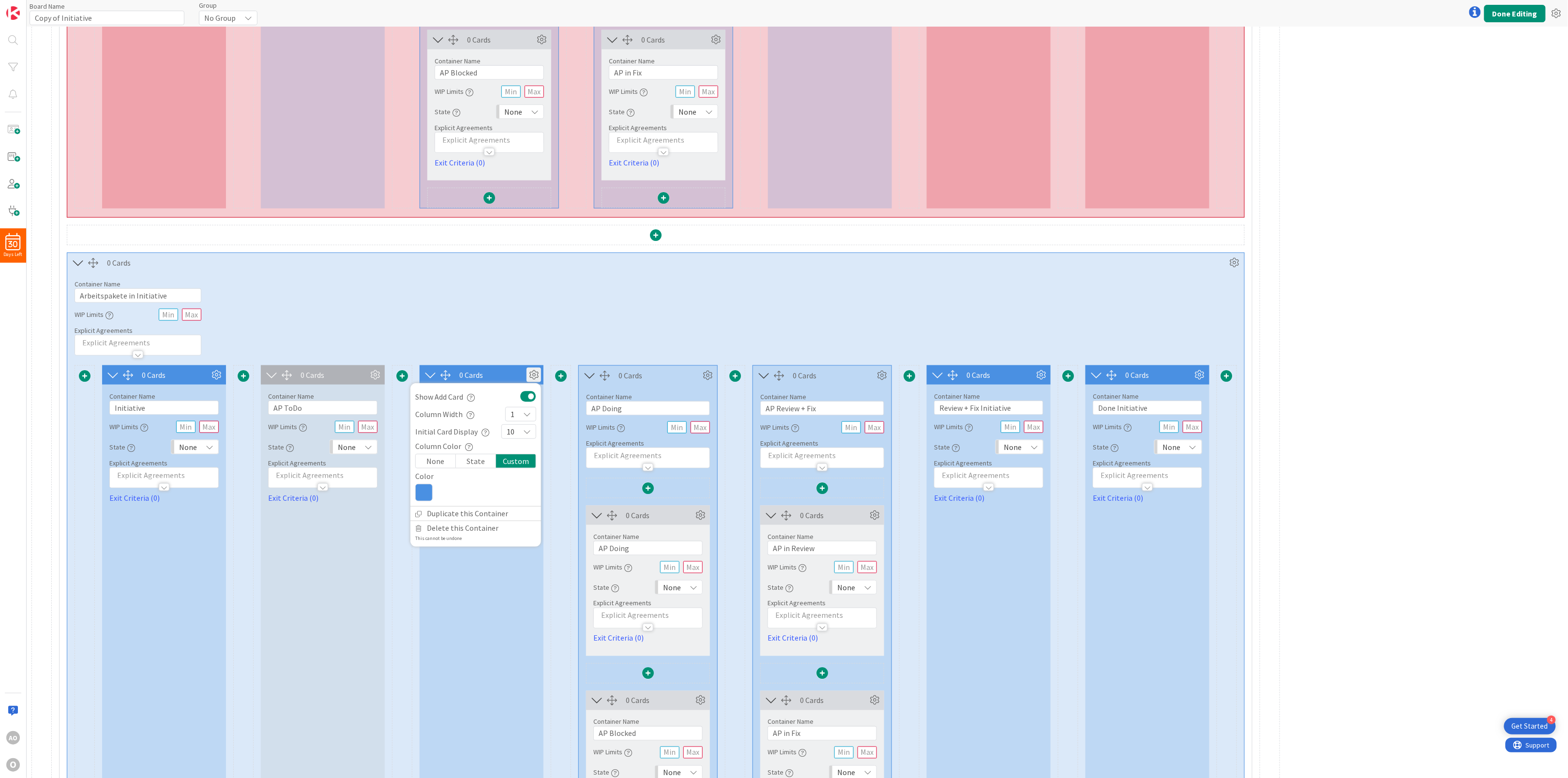
click at [419, 502] on icon at bounding box center [424, 492] width 17 height 17
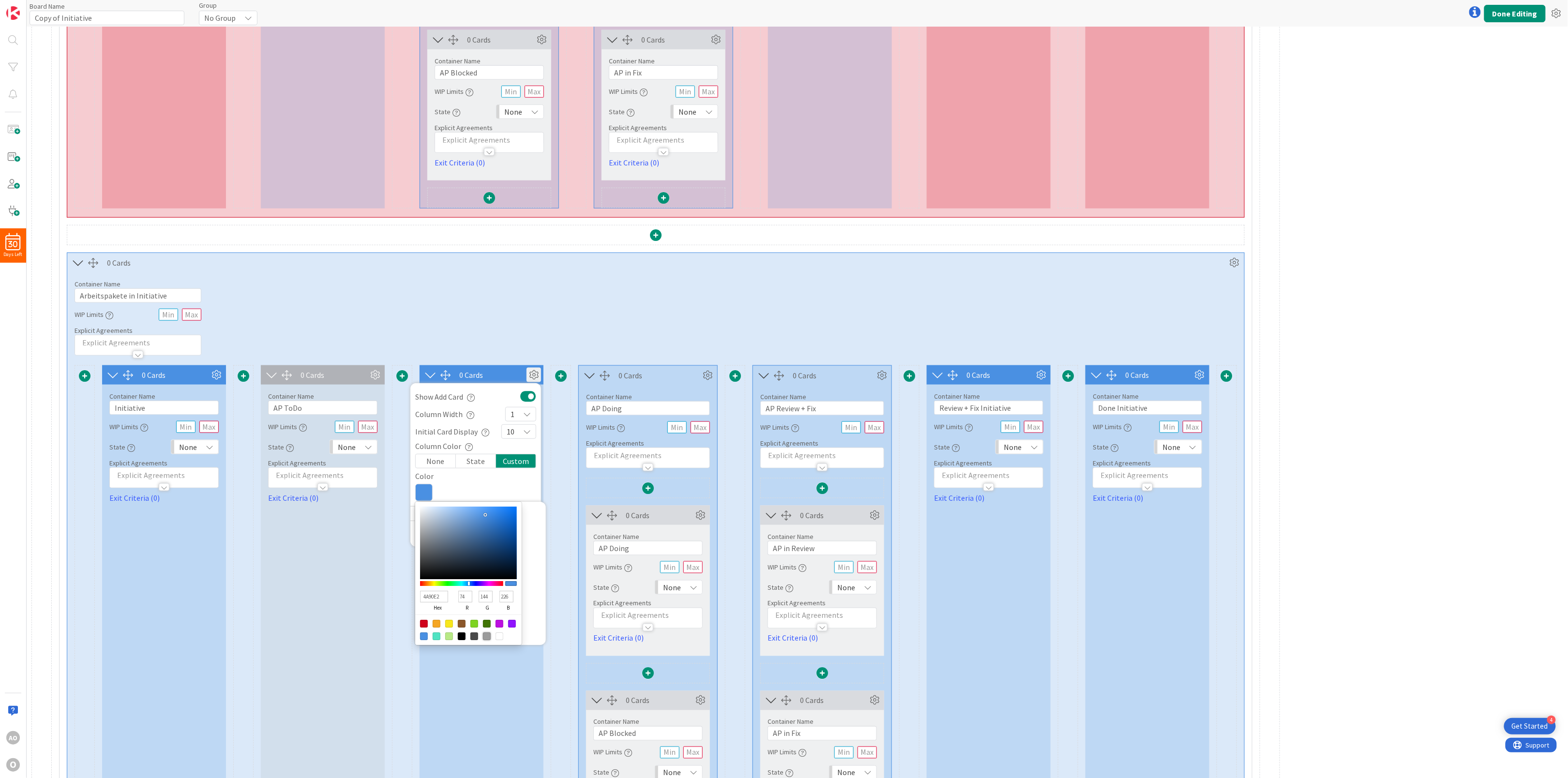
click at [485, 641] on div at bounding box center [486, 636] width 8 height 8
type input "9B9B9B"
type input "155"
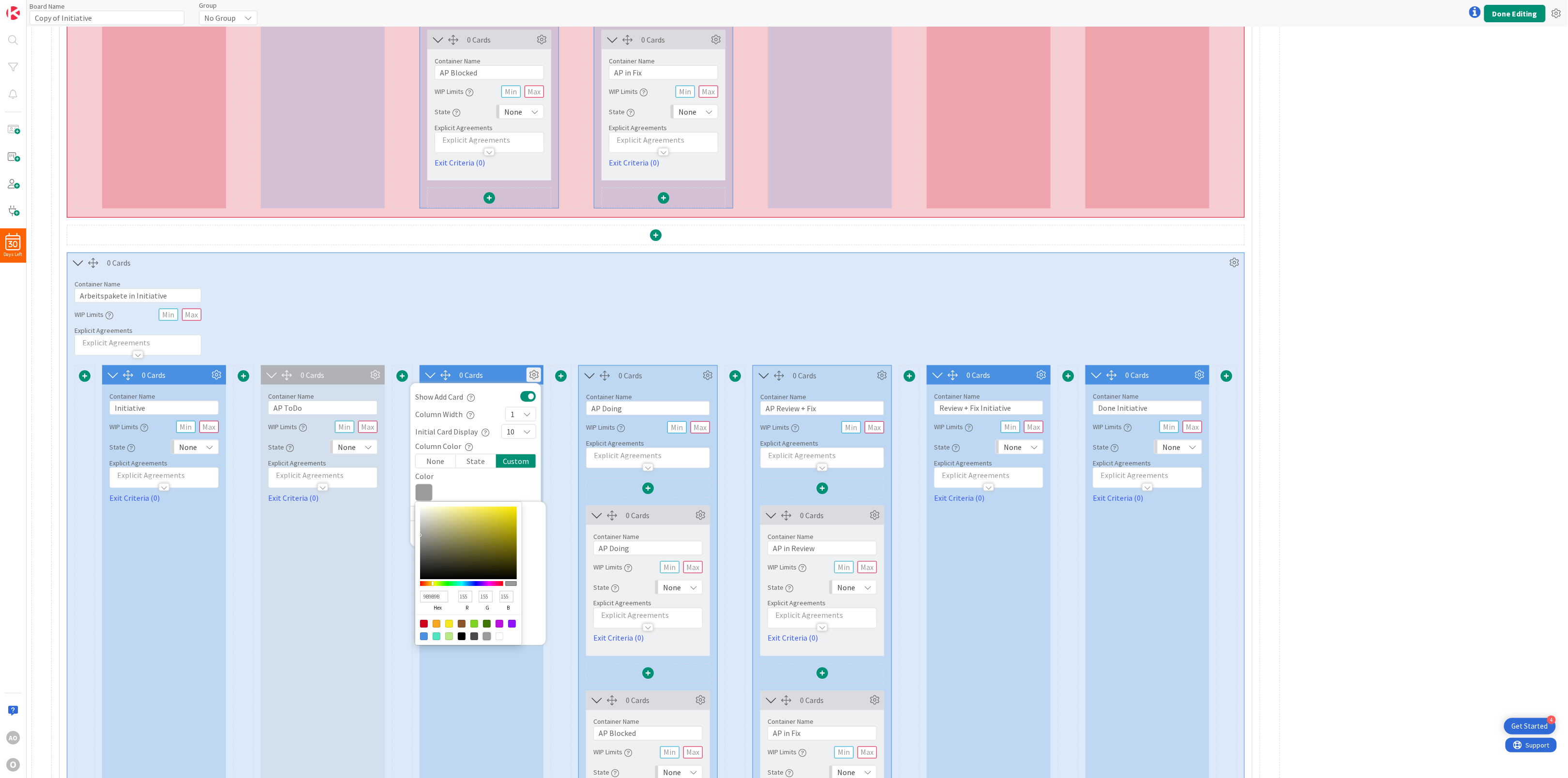
click at [511, 303] on div "Container Name 27 / 64 Arbeitspakete in Initiative WIP Limits Explicit Agreemen…" at bounding box center [655, 314] width 1177 height 83
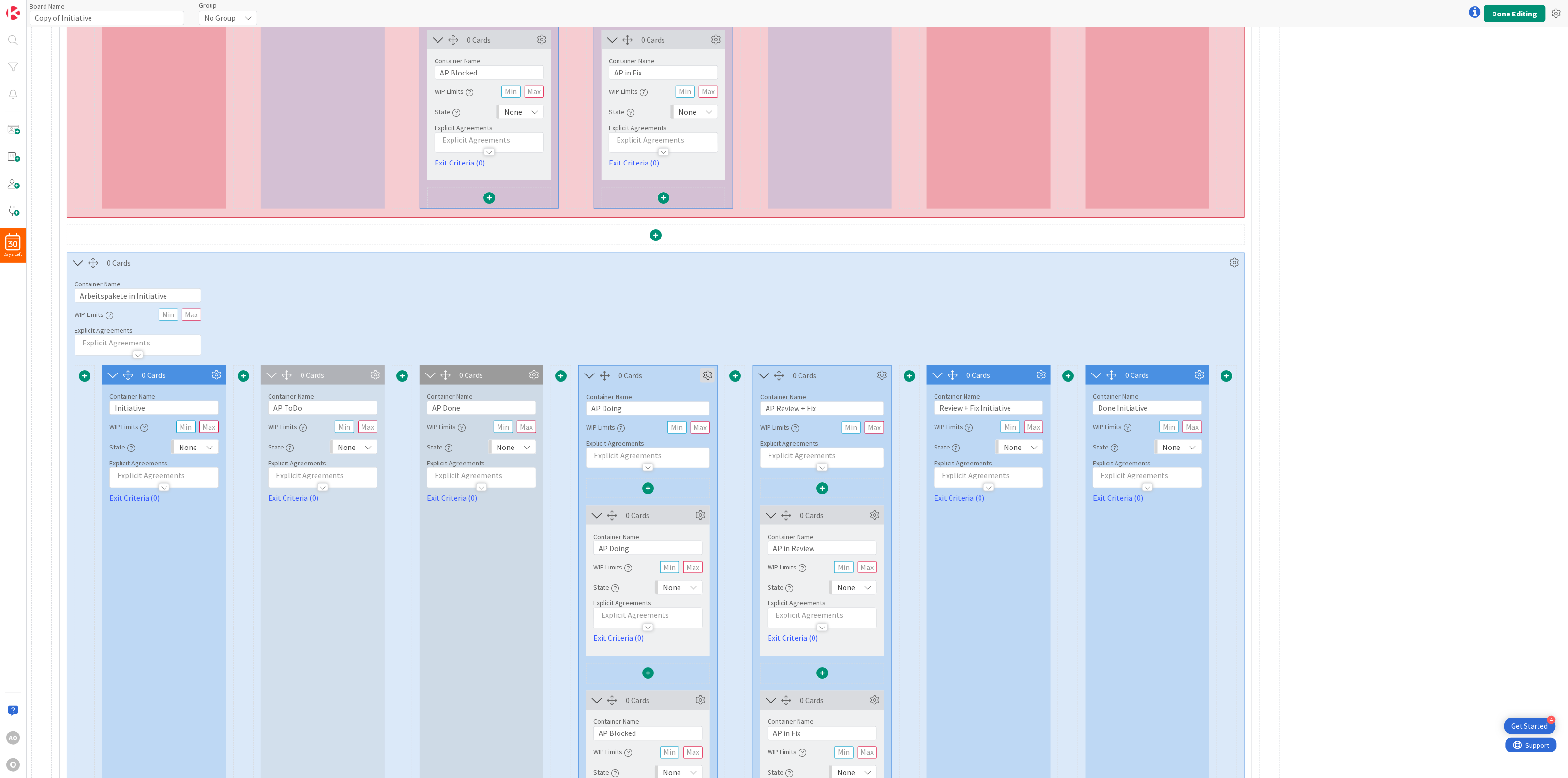
click at [703, 379] on icon at bounding box center [707, 375] width 15 height 15
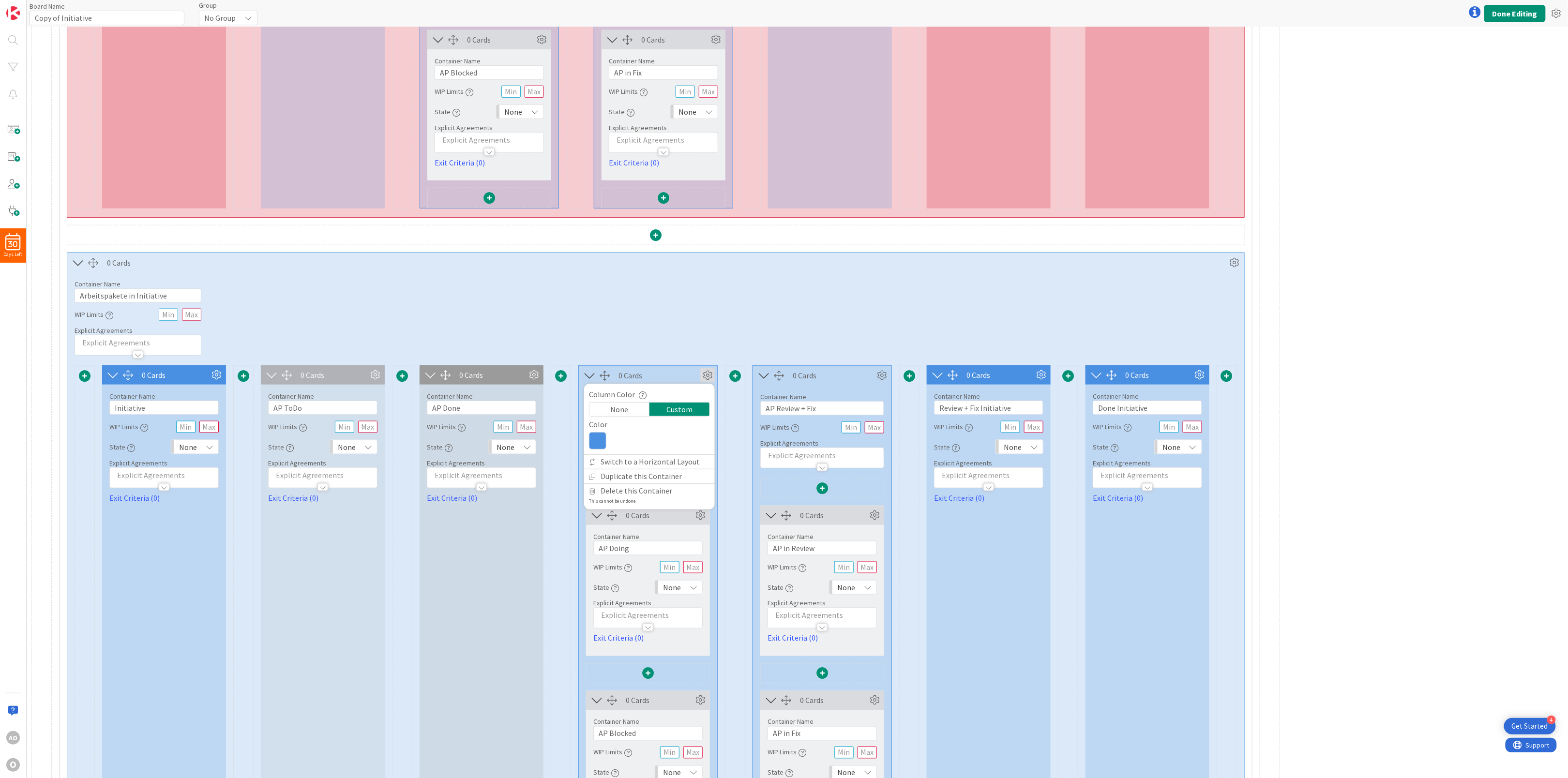
click at [598, 449] on icon at bounding box center [598, 441] width 17 height 17
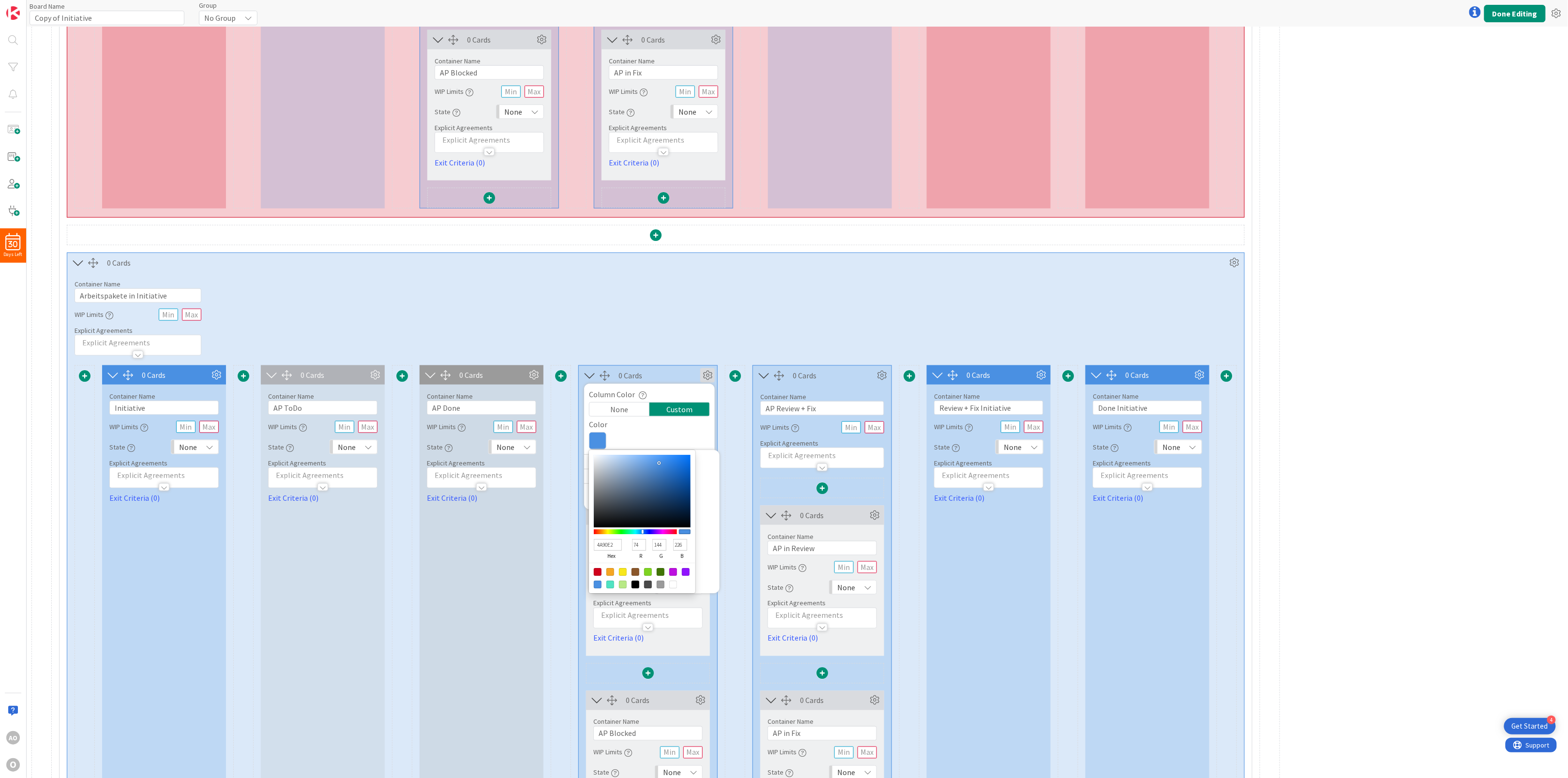
click at [659, 588] on div at bounding box center [660, 584] width 8 height 8
type input "9B9B9B"
type input "155"
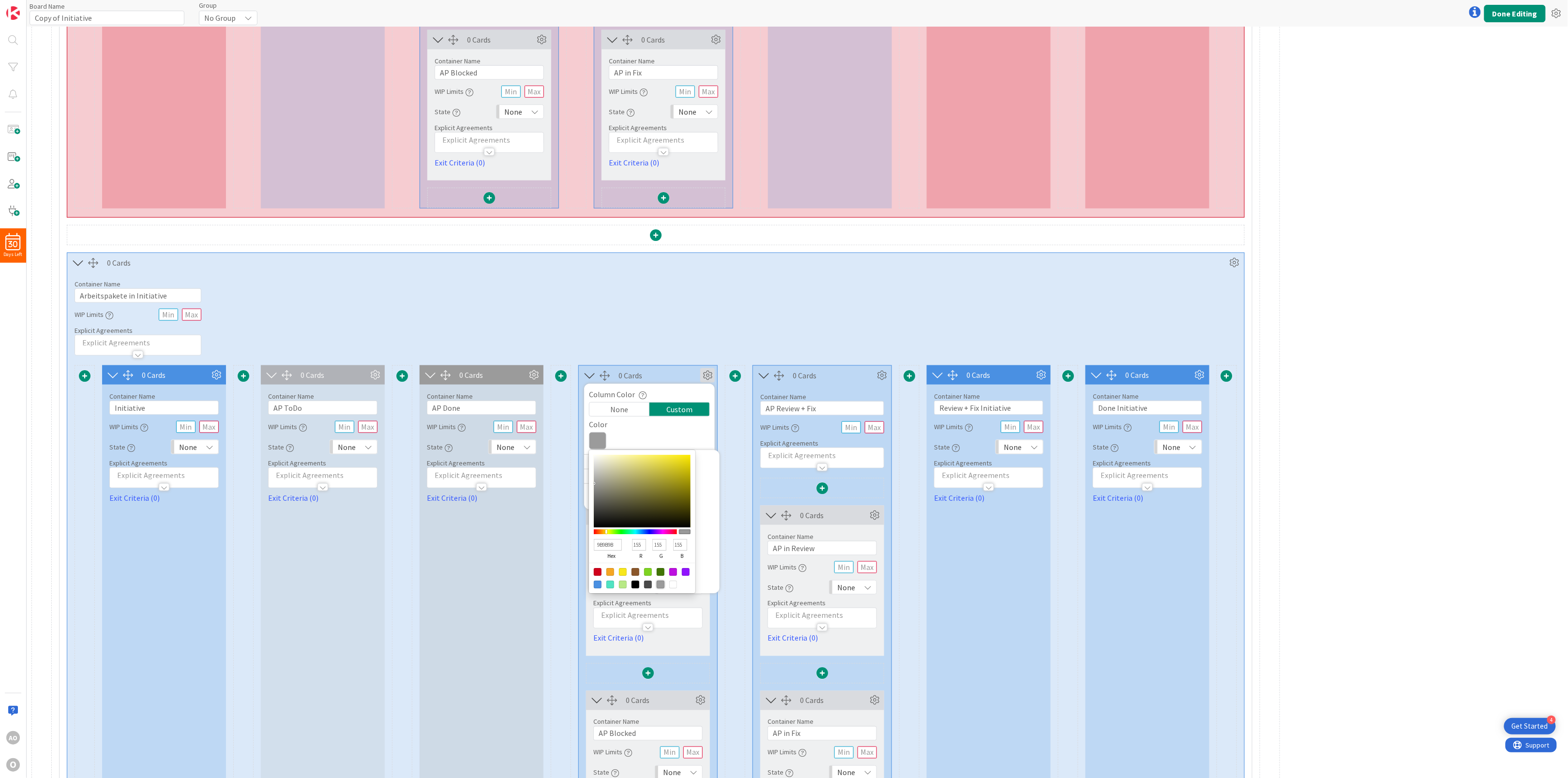
click at [744, 305] on div "Container Name 27 / 64 Arbeitspakete in Initiative WIP Limits Explicit Agreemen…" at bounding box center [655, 314] width 1177 height 83
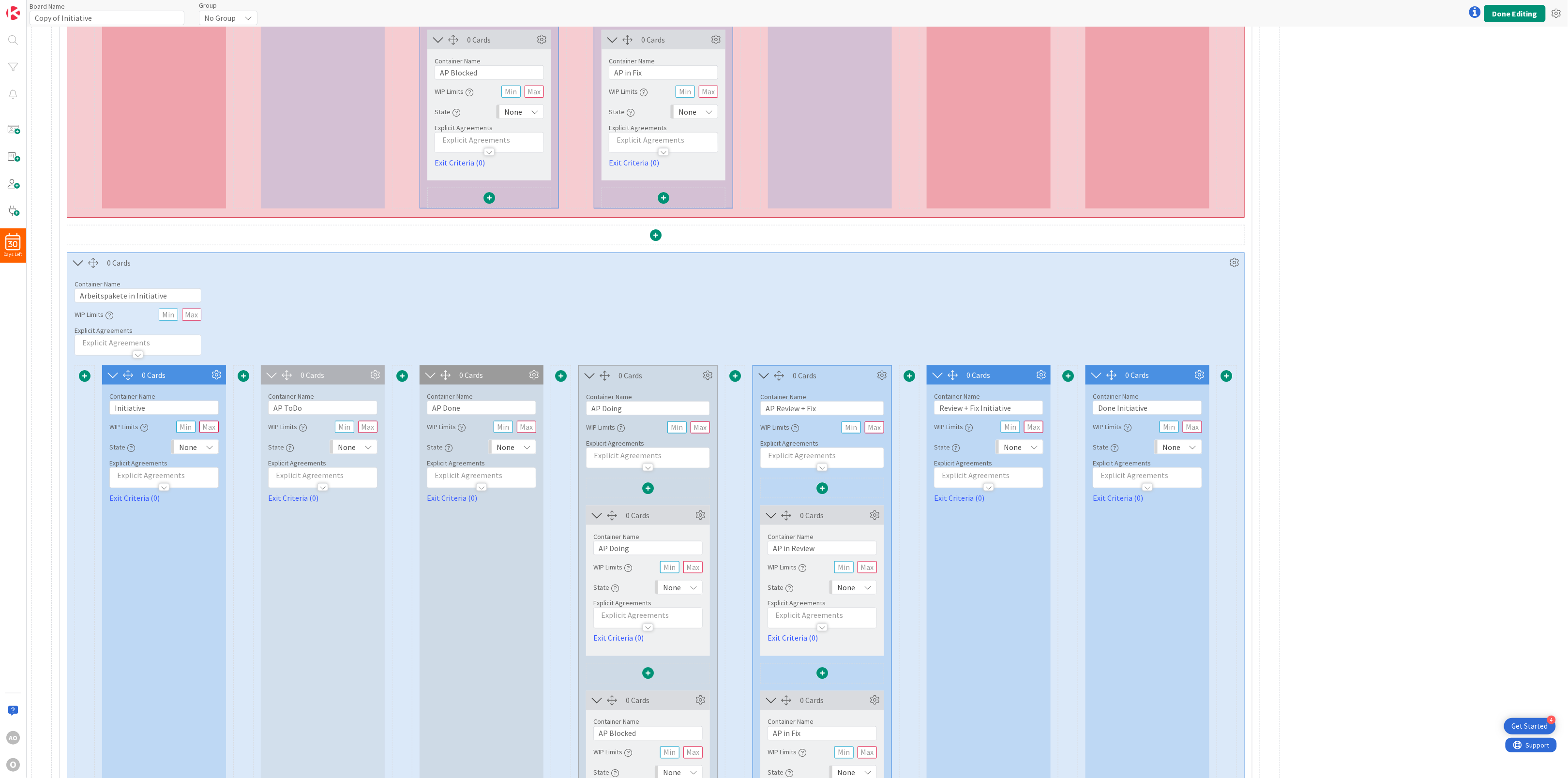
drag, startPoint x: 878, startPoint y: 376, endPoint x: 871, endPoint y: 383, distance: 9.9
click at [879, 376] on icon at bounding box center [882, 375] width 15 height 15
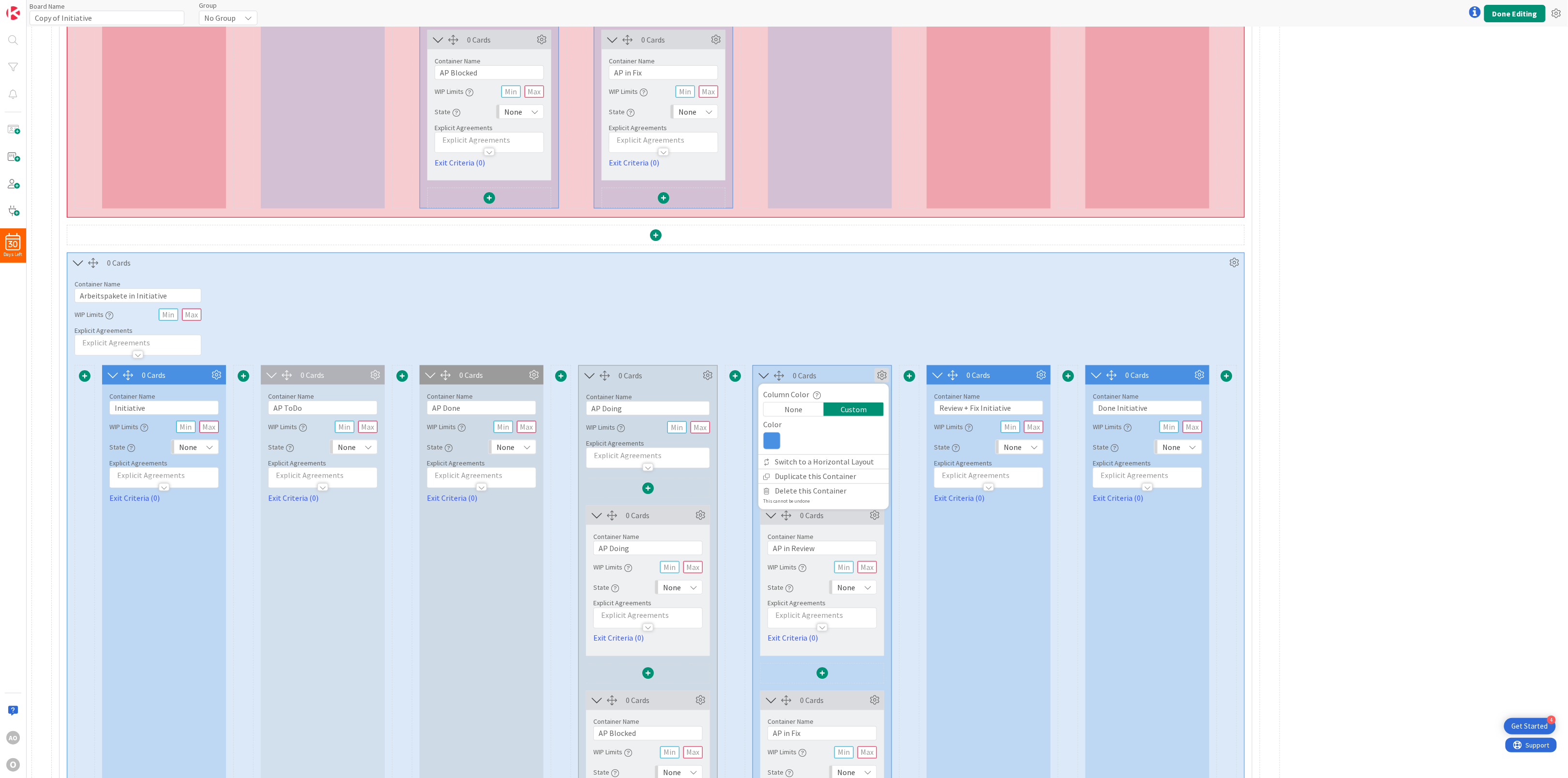
click at [774, 449] on icon at bounding box center [772, 441] width 17 height 17
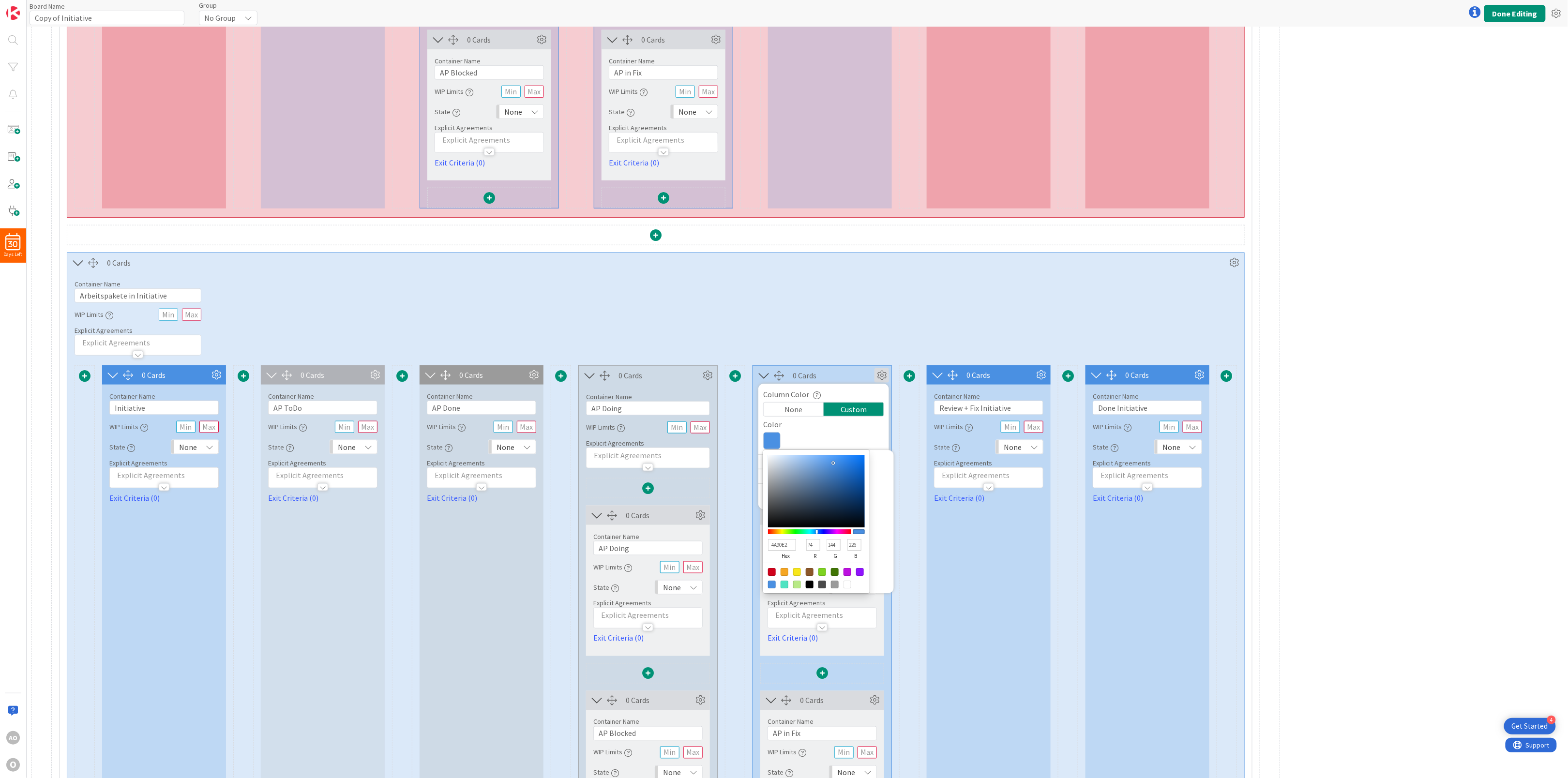
click at [835, 588] on div at bounding box center [835, 584] width 8 height 8
type input "9B9B9B"
type input "155"
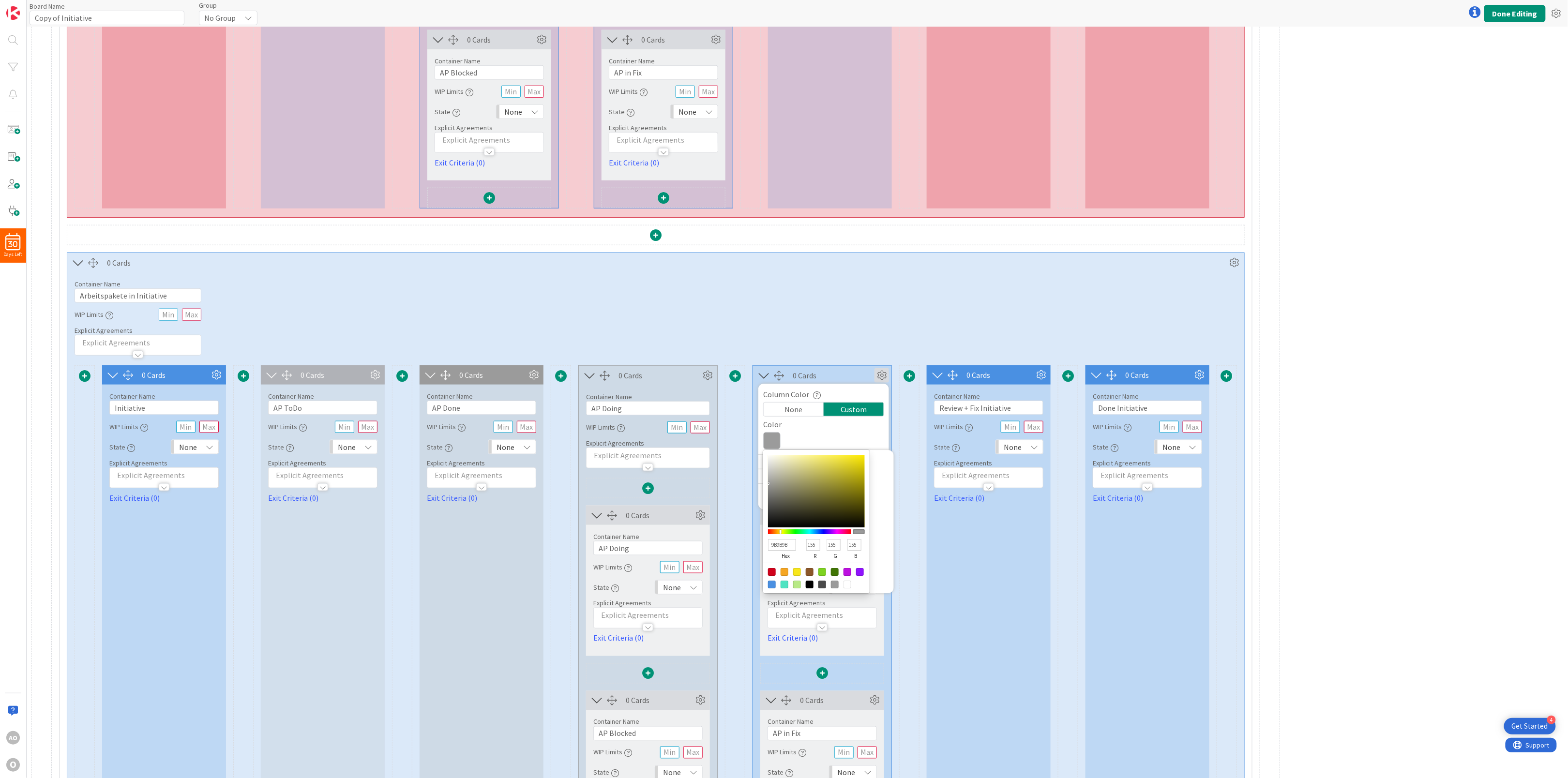
click at [744, 326] on div "Container Name 27 / 64 Arbeitspakete in Initiative WIP Limits Explicit Agreemen…" at bounding box center [655, 314] width 1177 height 83
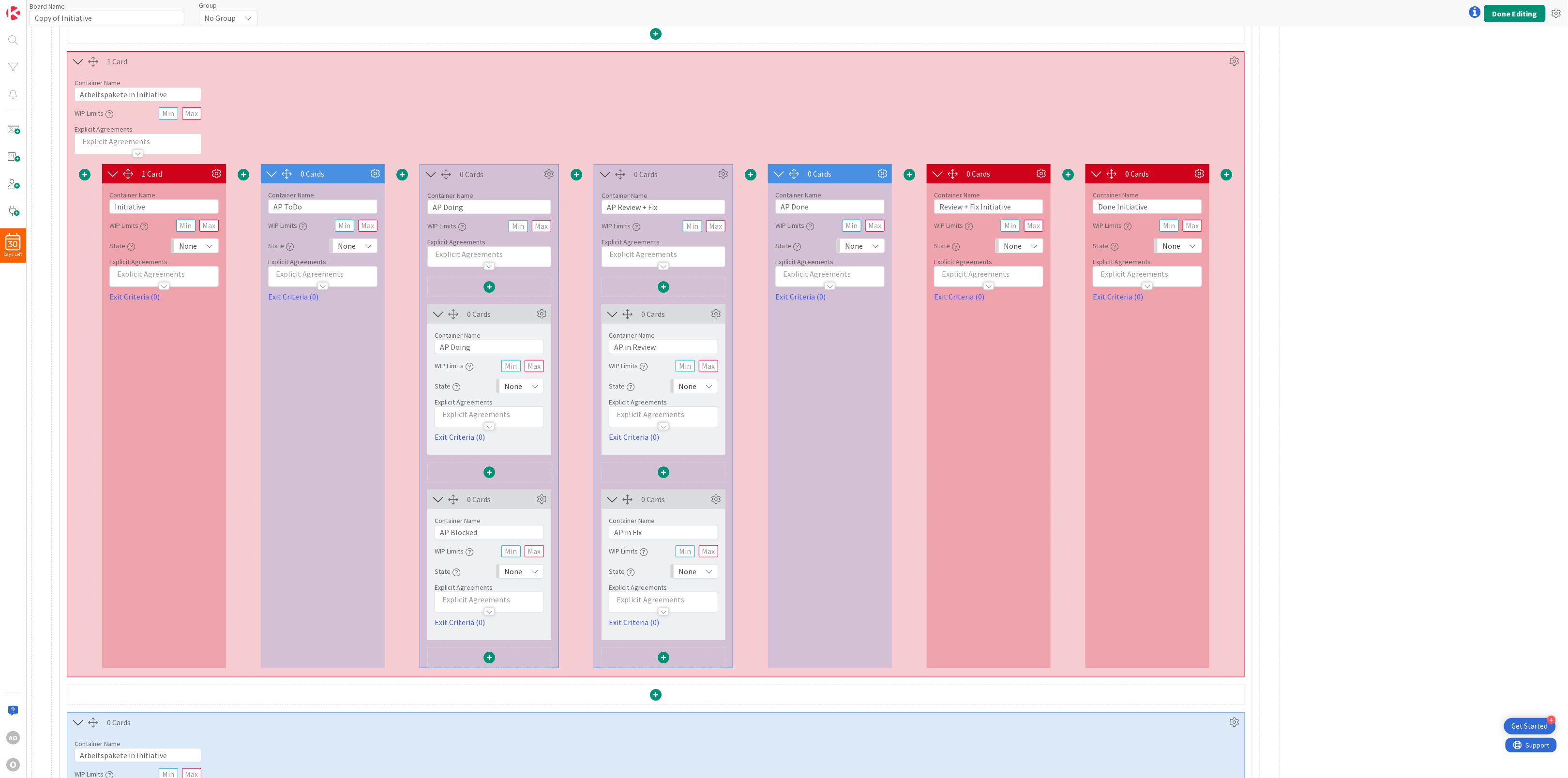
scroll to position [0, 0]
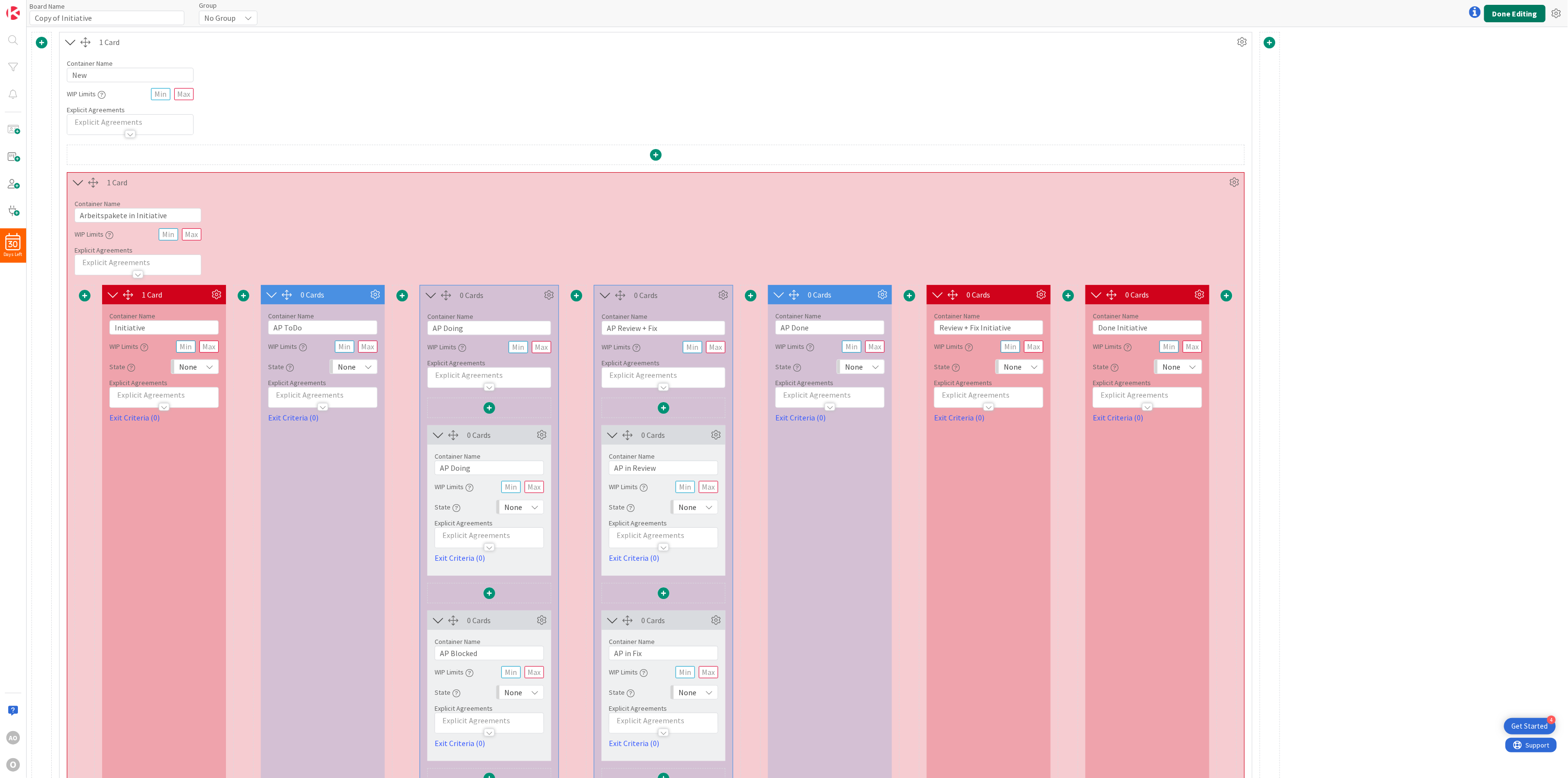
click at [1525, 13] on button "Done Editing" at bounding box center [1516, 14] width 62 height 17
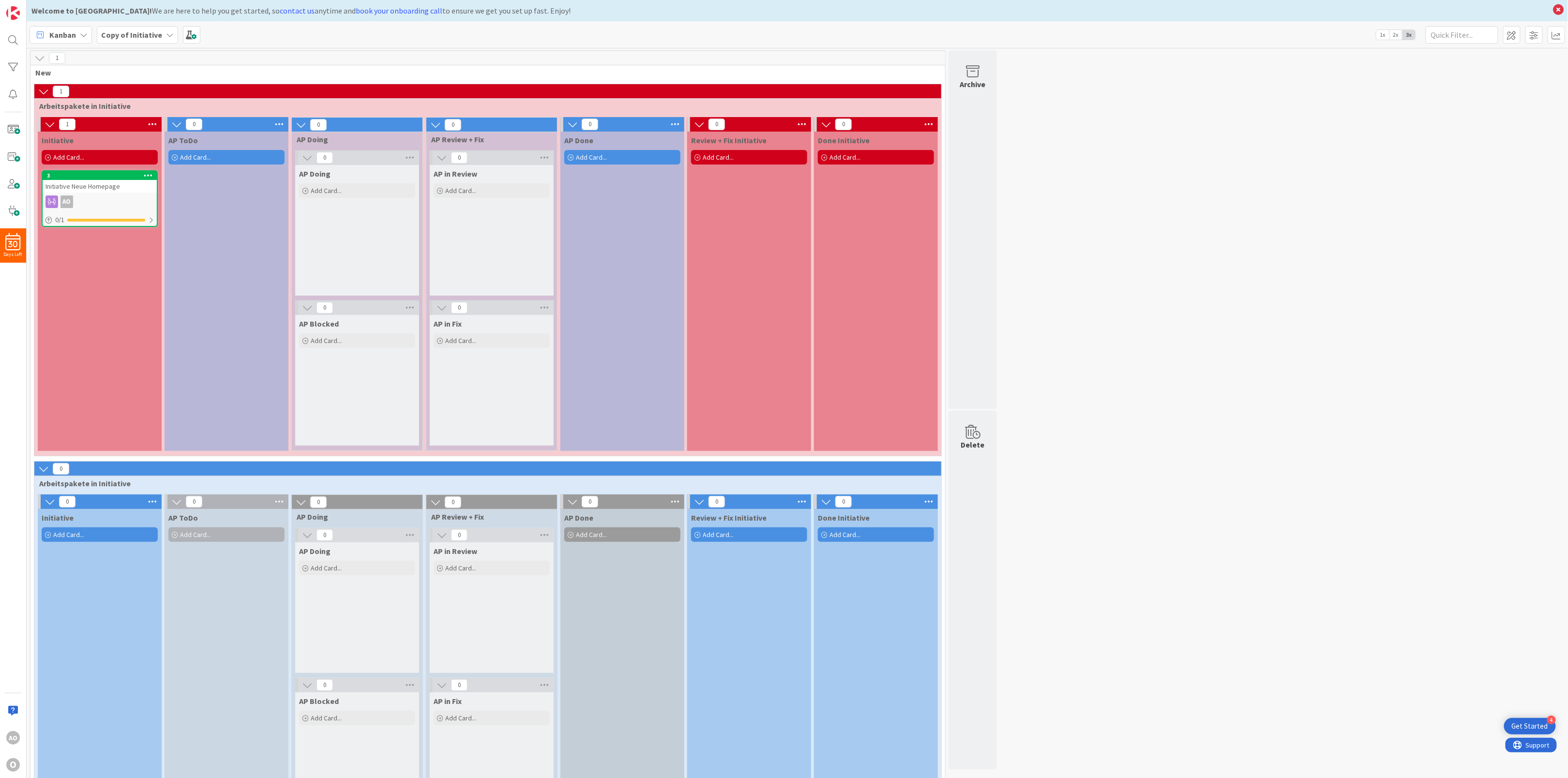
click at [176, 157] on icon at bounding box center [174, 158] width 6 height 6
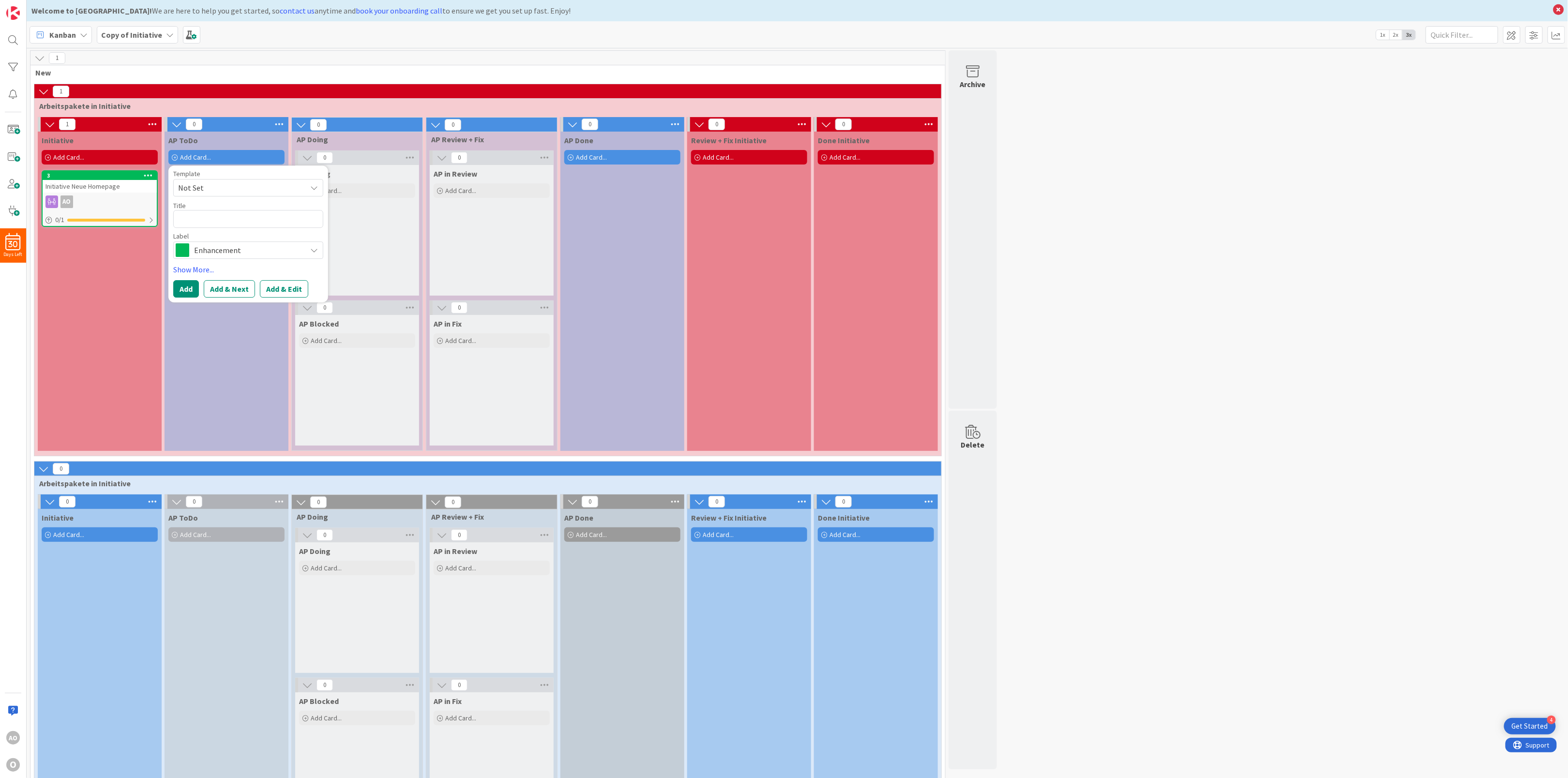
click at [211, 189] on span "Not Set" at bounding box center [238, 188] width 121 height 13
click at [202, 221] on textarea at bounding box center [248, 219] width 150 height 18
type textarea "x"
type textarea "A"
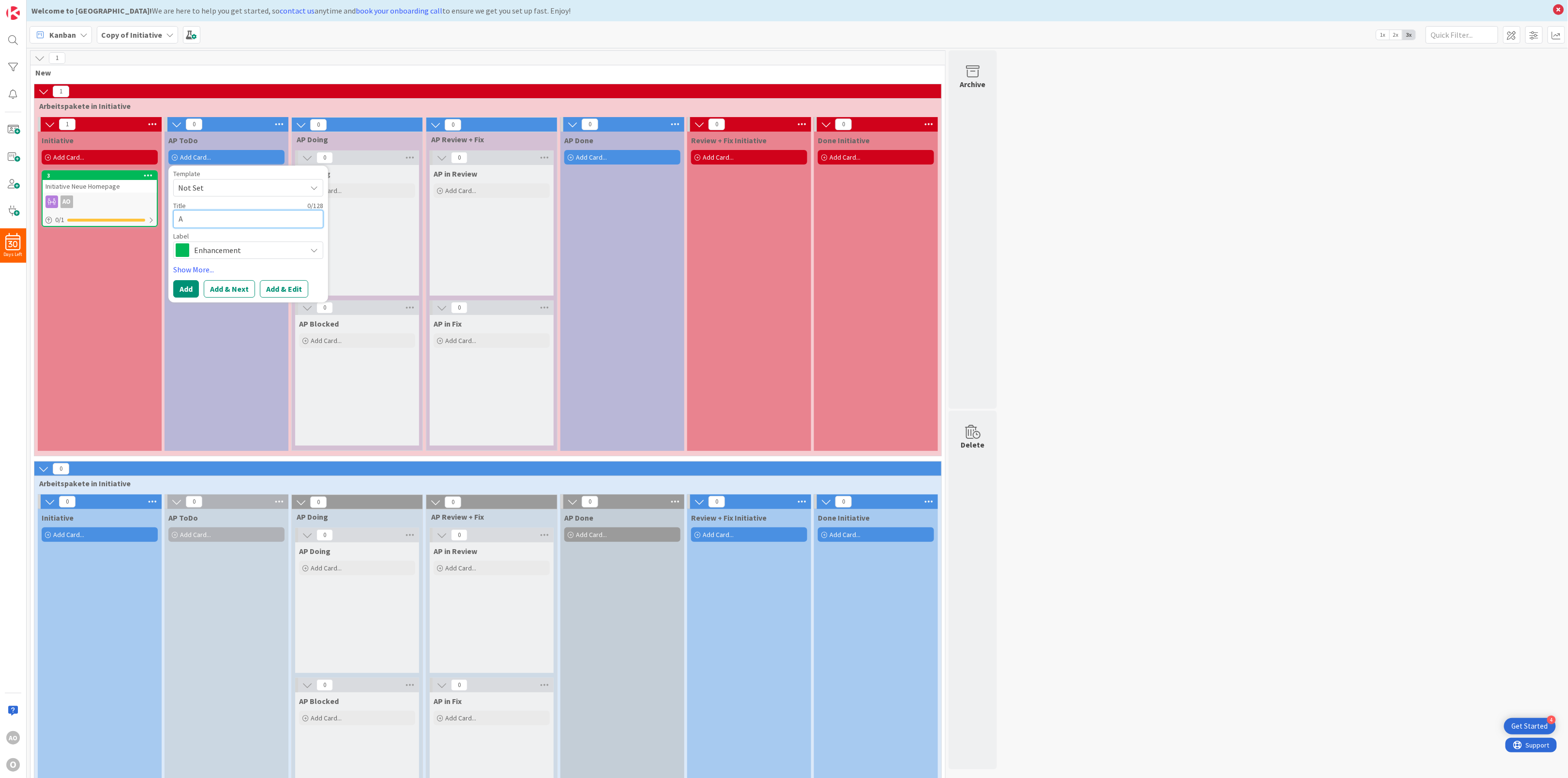
type textarea "x"
type textarea "AP"
type textarea "x"
type textarea "AP"
type textarea "x"
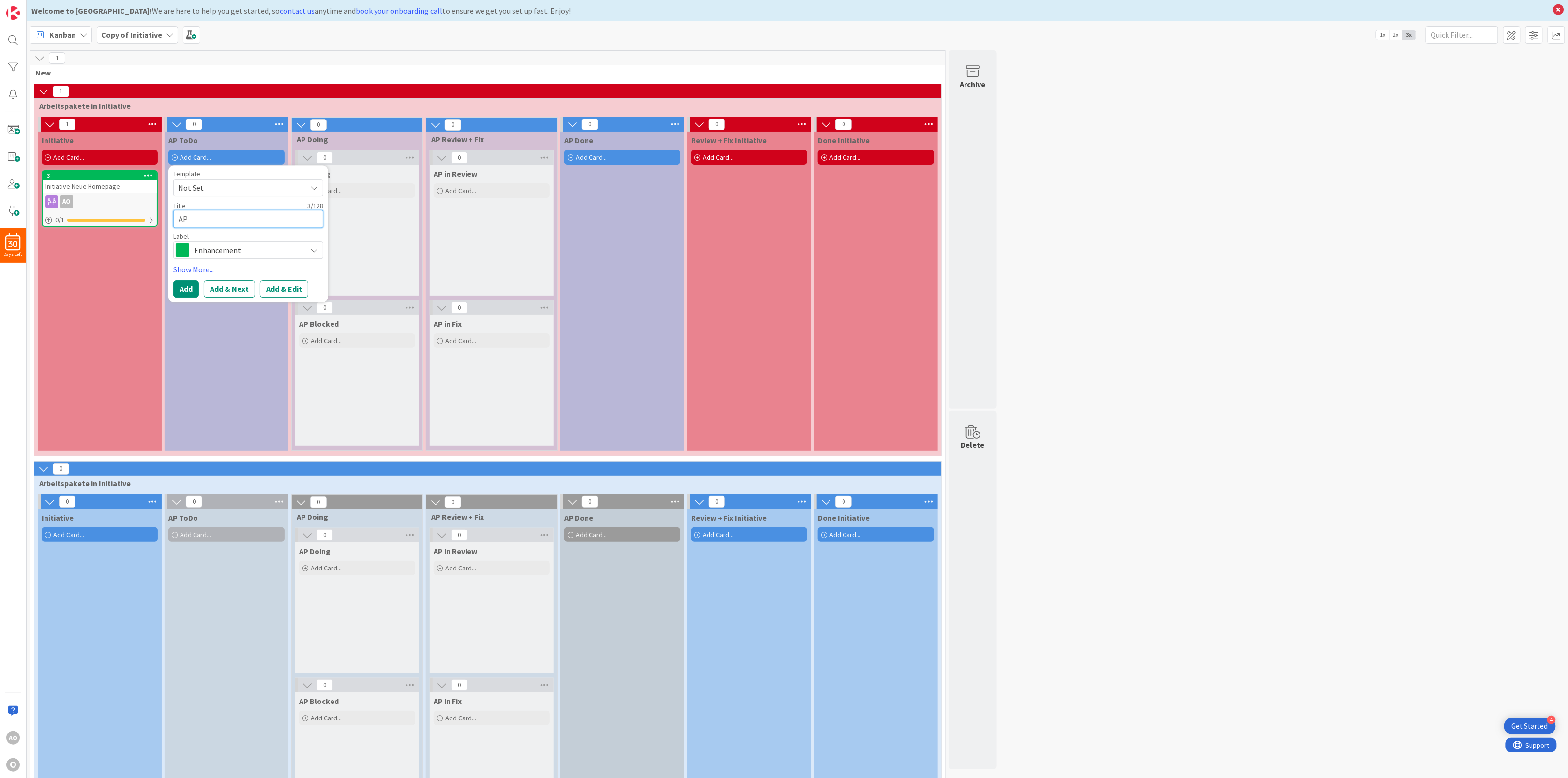
type textarea "AP S"
type textarea "x"
type textarea "AP St"
type textarea "x"
type textarea "AP Str"
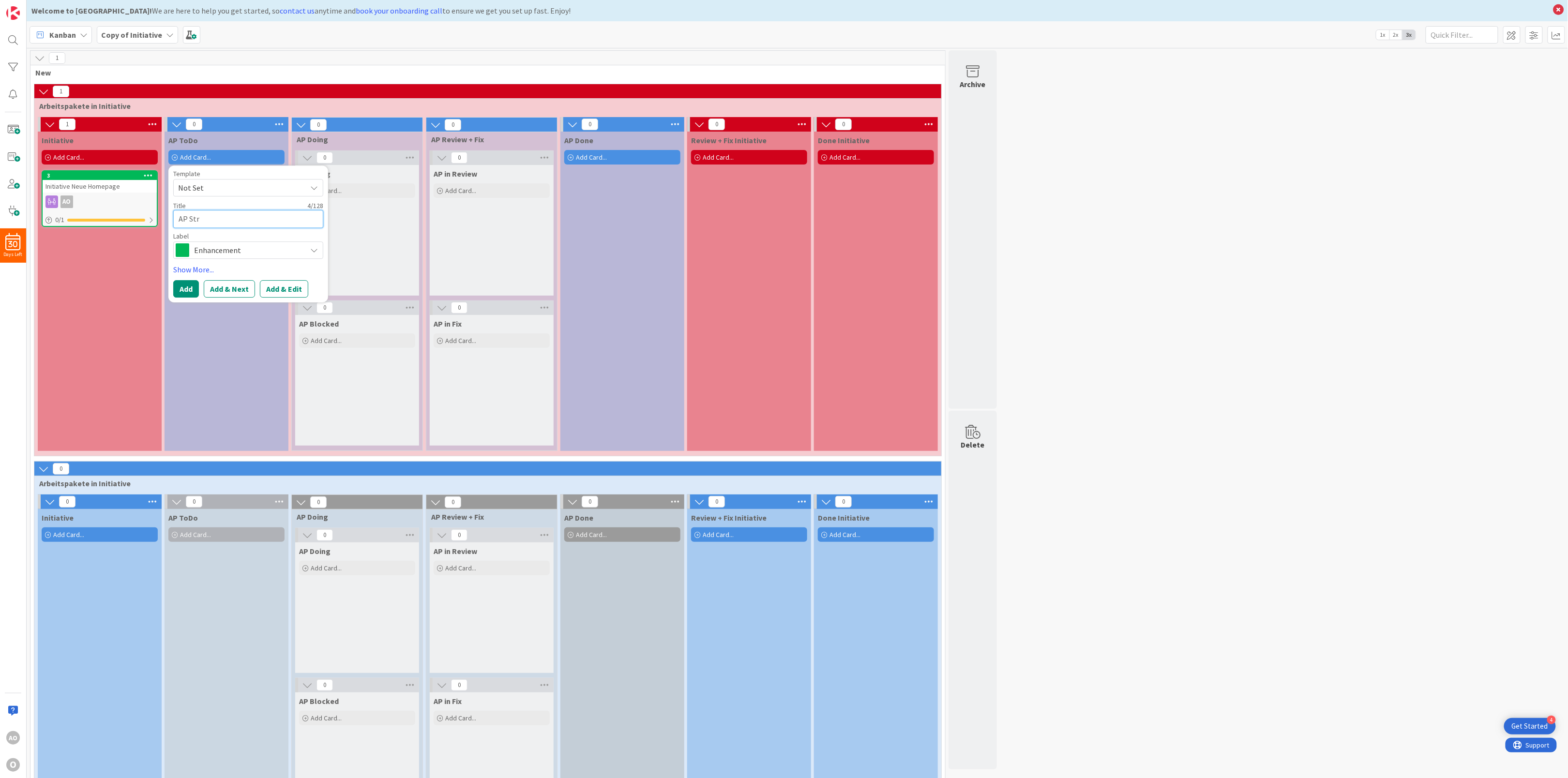
type textarea "x"
type textarea "AP Stru"
type textarea "x"
type textarea "AP Strut"
type textarea "x"
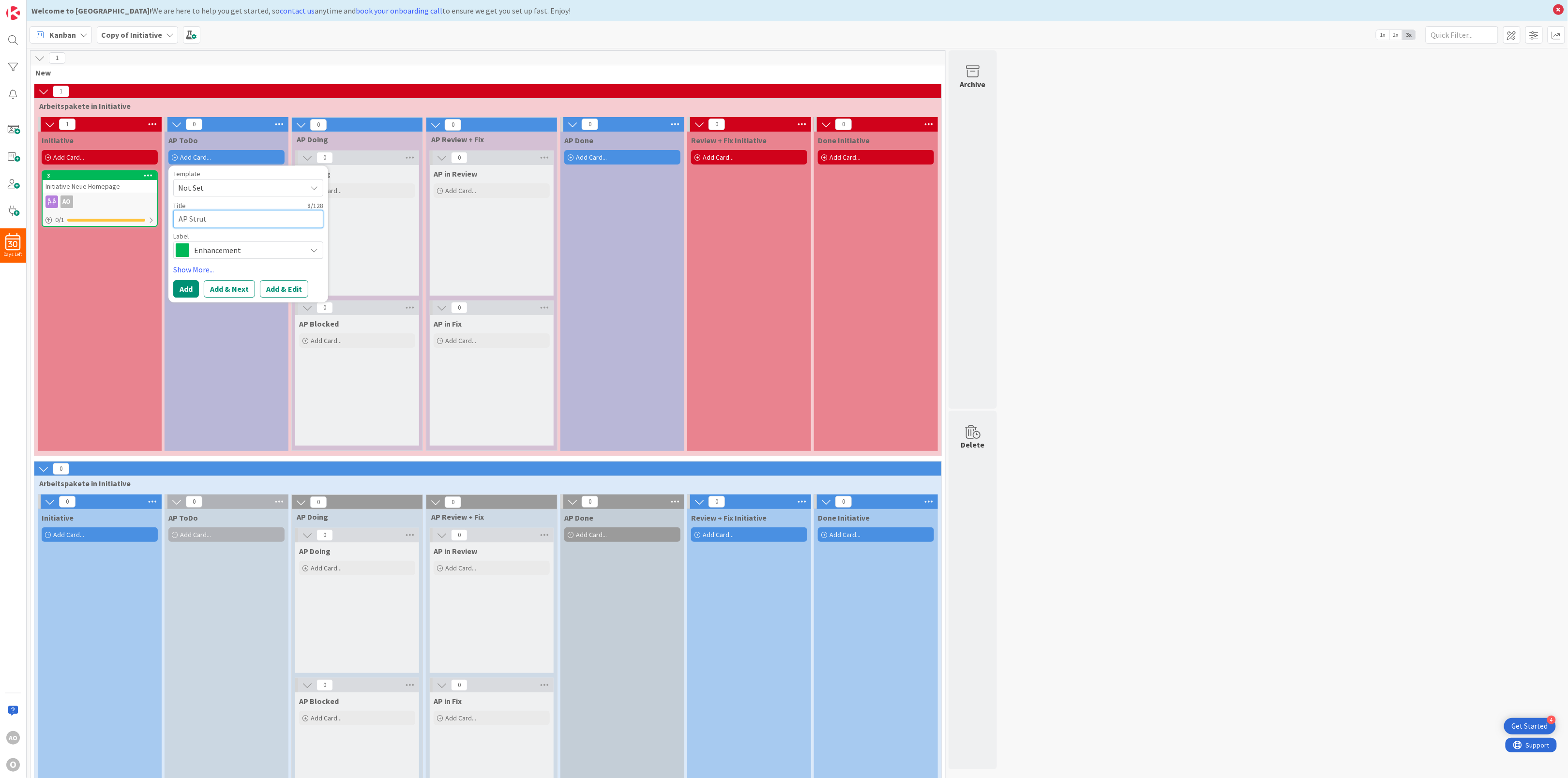
type textarea "AP Strutk"
type textarea "x"
type textarea "AP Strutkr"
type textarea "x"
type textarea "AP Strutkru"
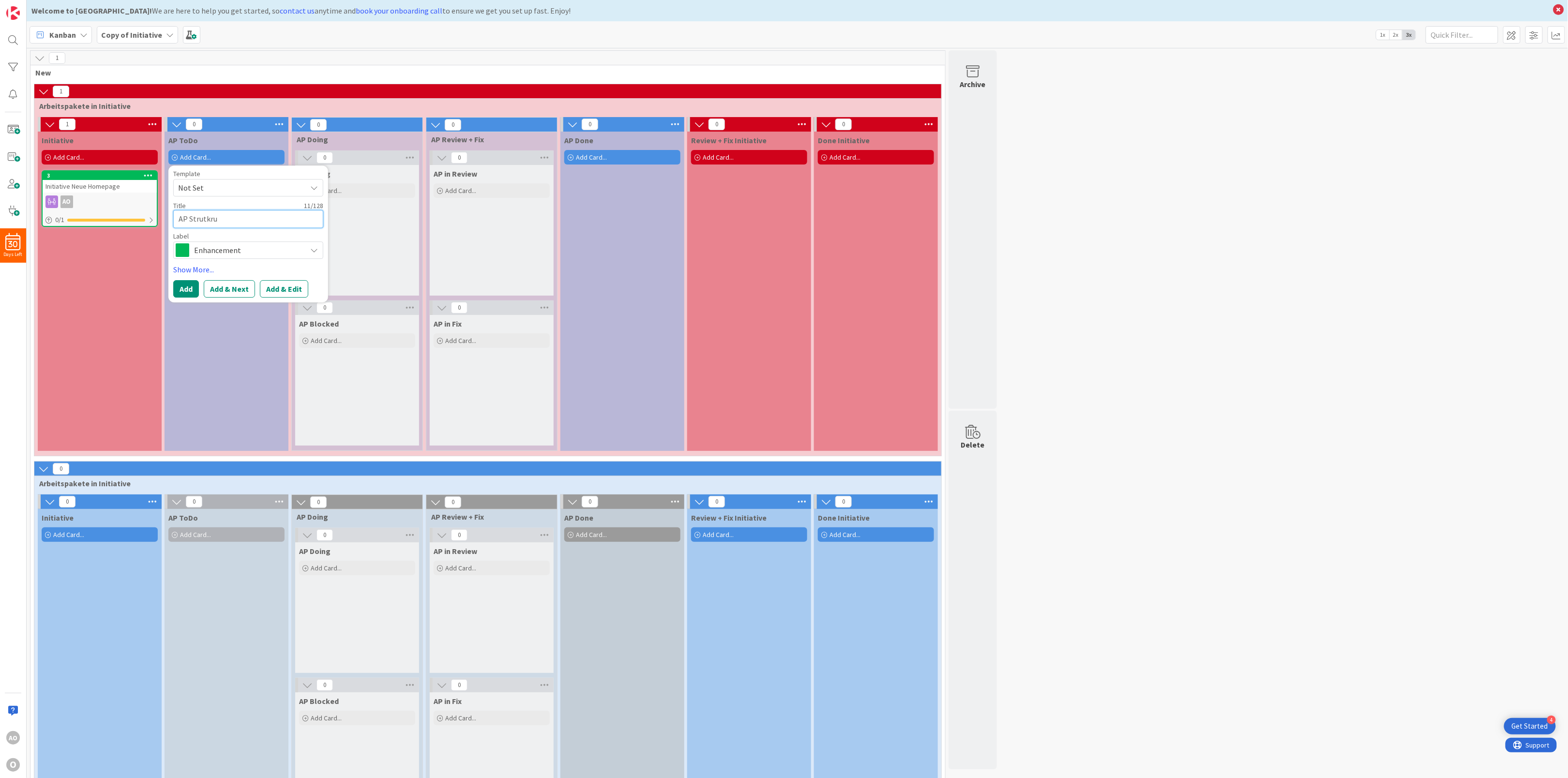
type textarea "x"
type textarea "AP Strutkru"
type textarea "x"
type textarea "AP Strutkru m"
type textarea "x"
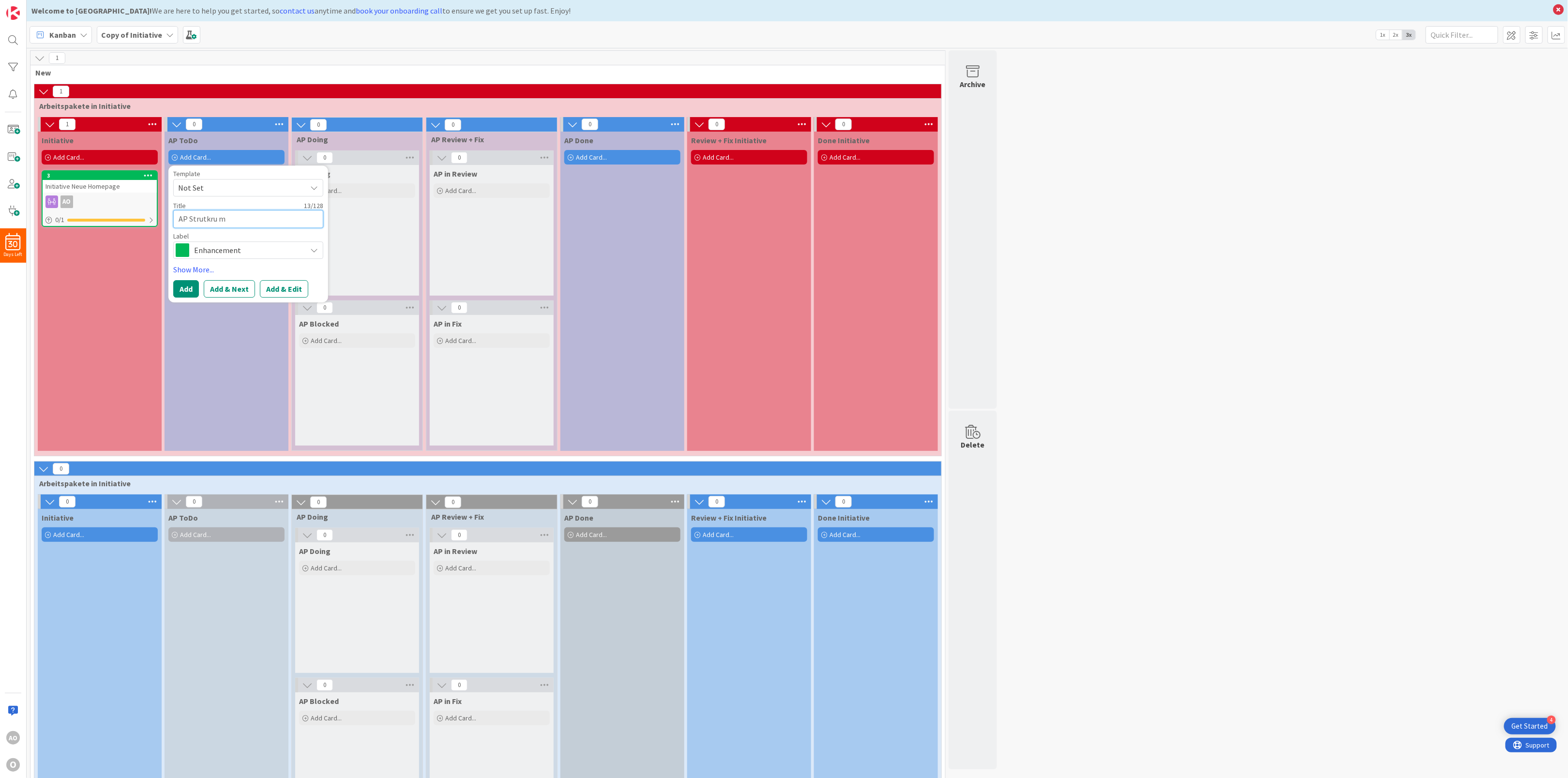
type textarea "AP Strutkru mi"
type textarea "x"
type textarea "AP Strutkru mit"
type textarea "x"
type textarea "AP Strutkru mit"
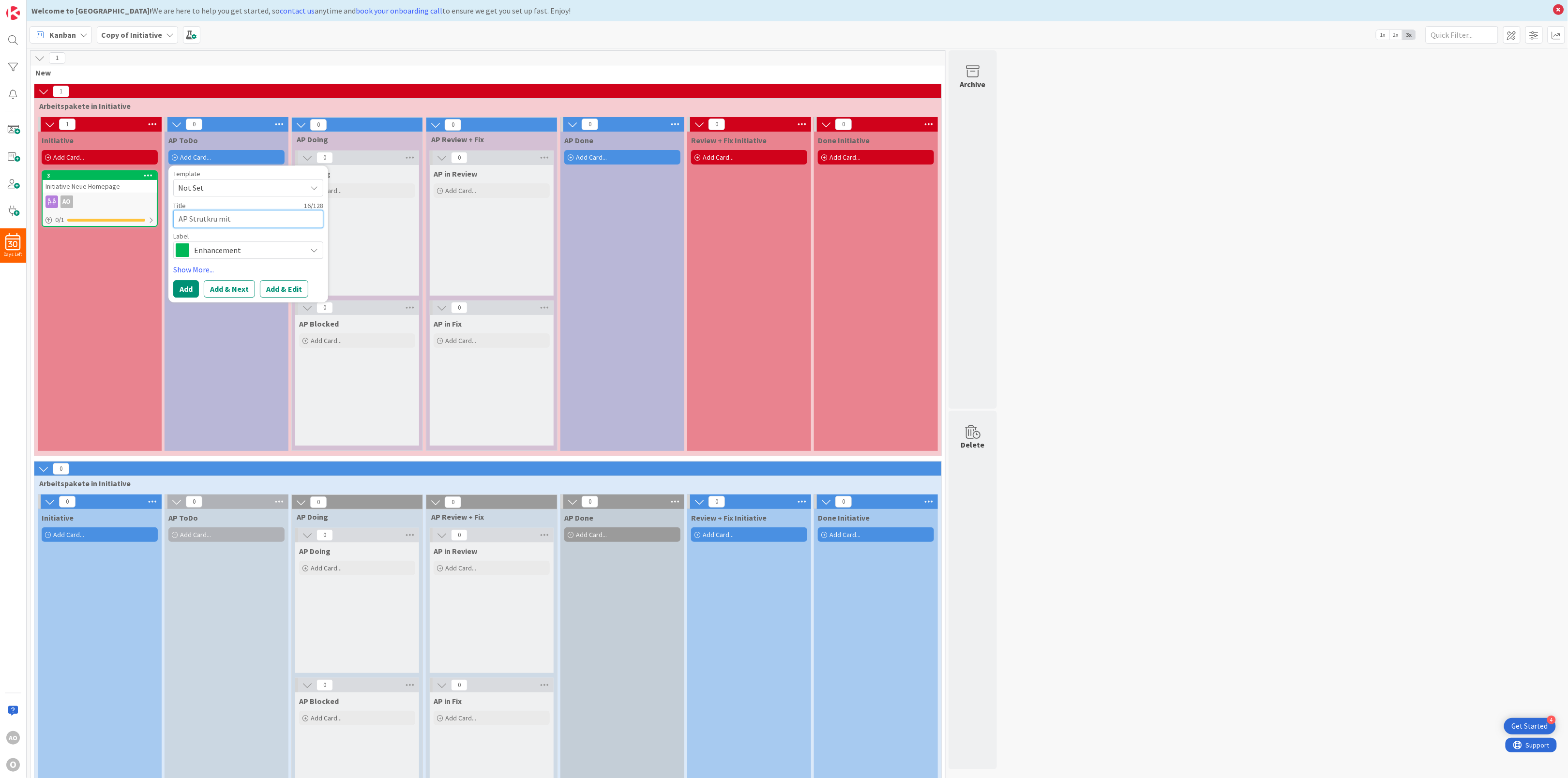
type textarea "x"
type textarea "AP Strutkru mit P"
type textarea "x"
type textarea "AP Strutkru mit PE"
type textarea "x"
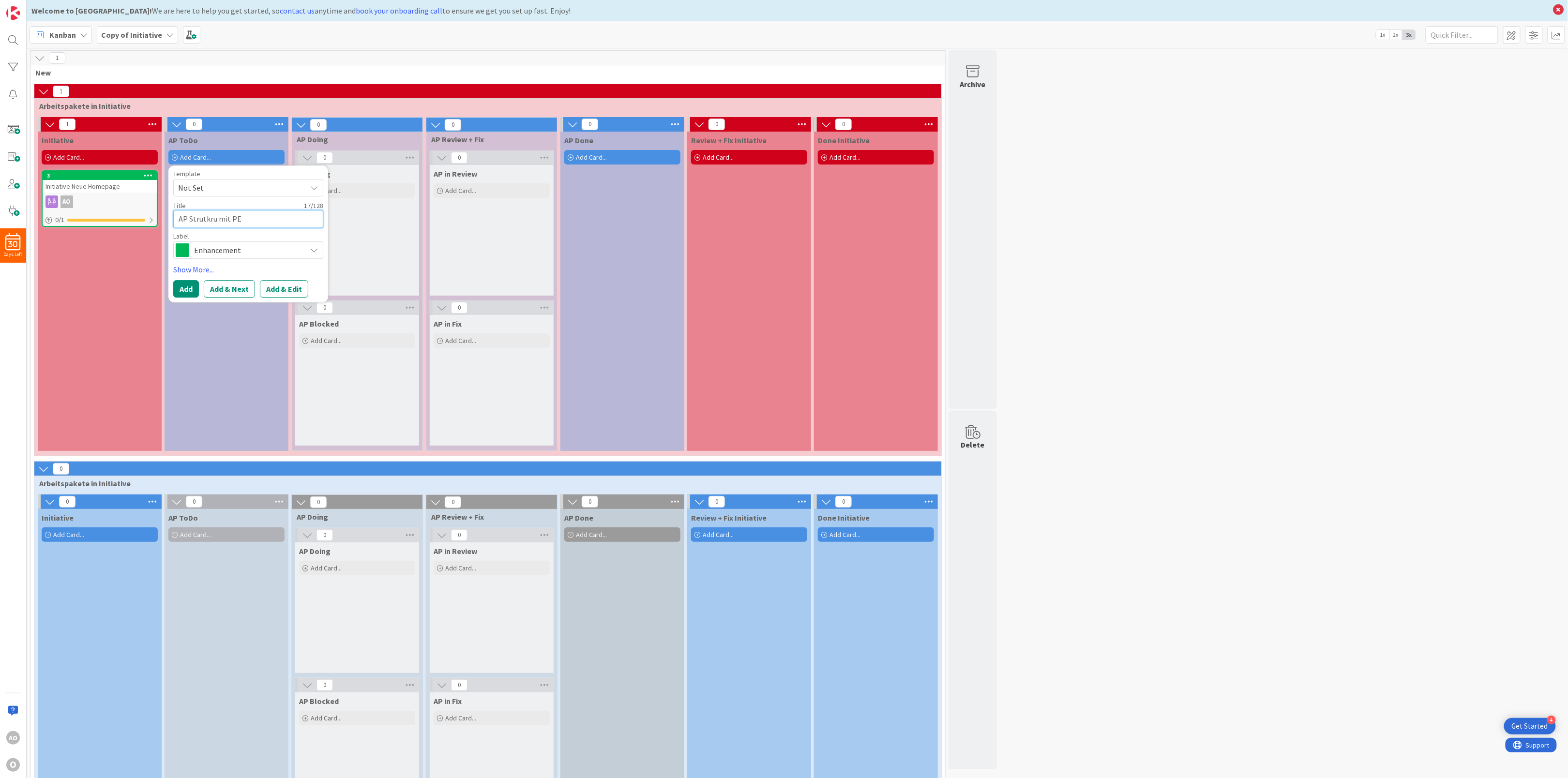
type textarea "AP Strutkru mit PE"
type textarea "x"
type textarea "AP Strutkru mit PE e"
type textarea "x"
type textarea "AP Strutkru mit PE er"
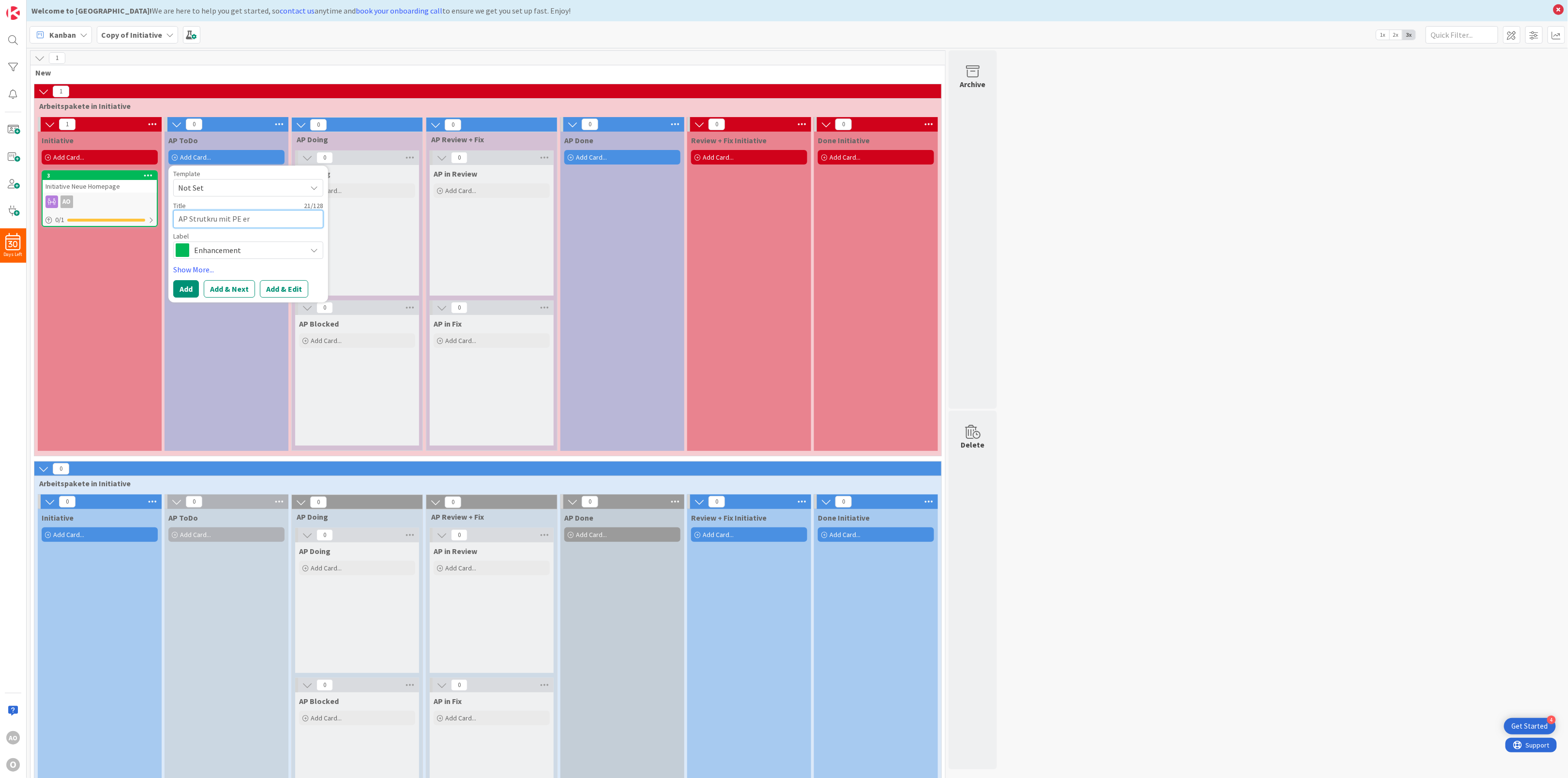
type textarea "x"
type textarea "AP Strutkru mit PE e"
type textarea "x"
type textarea "AP Strutkru mit PE ee"
type textarea "x"
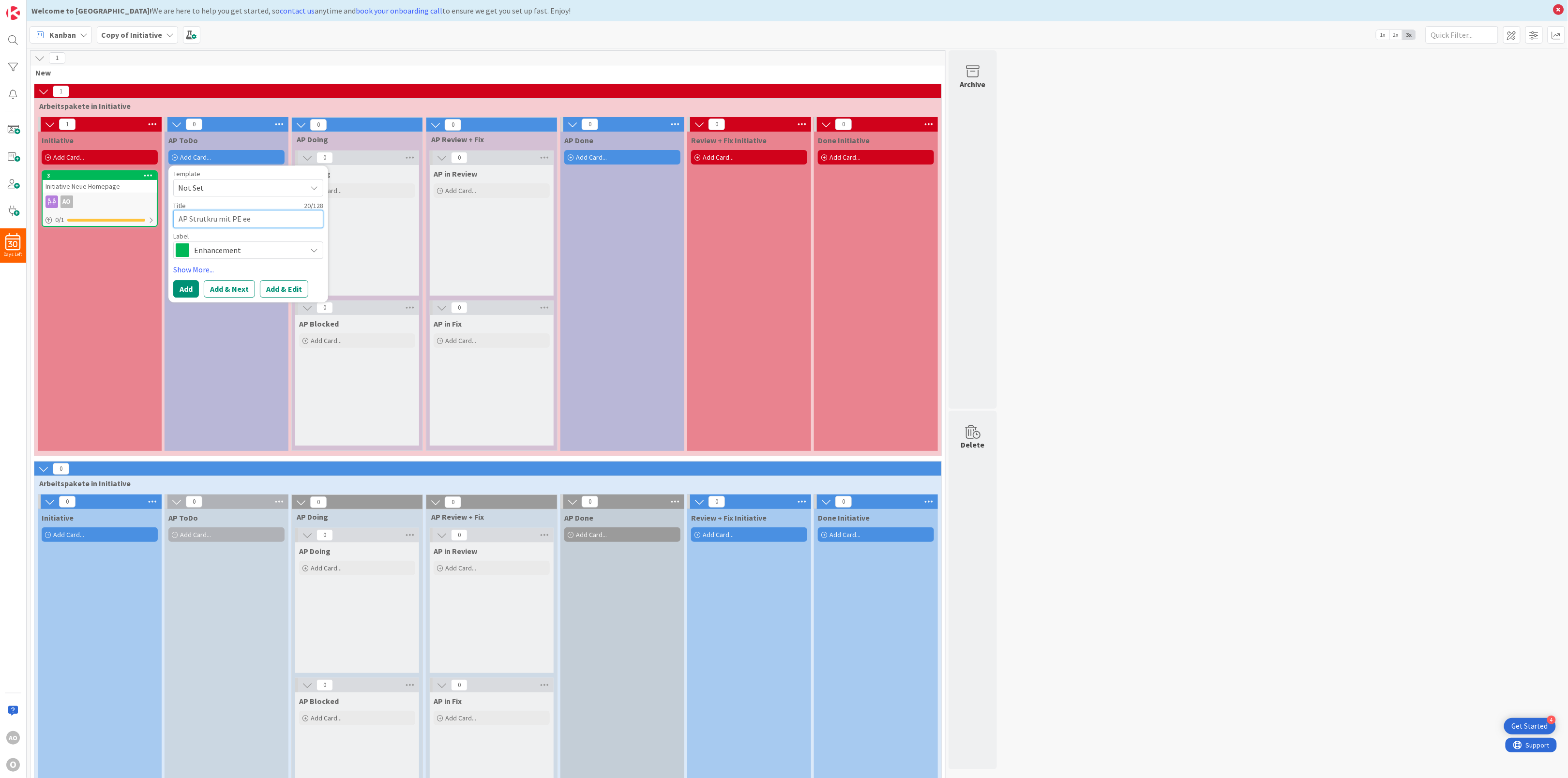
type textarea "AP Strutkru mit PE eer"
type textarea "x"
type textarea "AP Strutkru mit PE ee"
type textarea "x"
type textarea "AP Strutkru mit PE e"
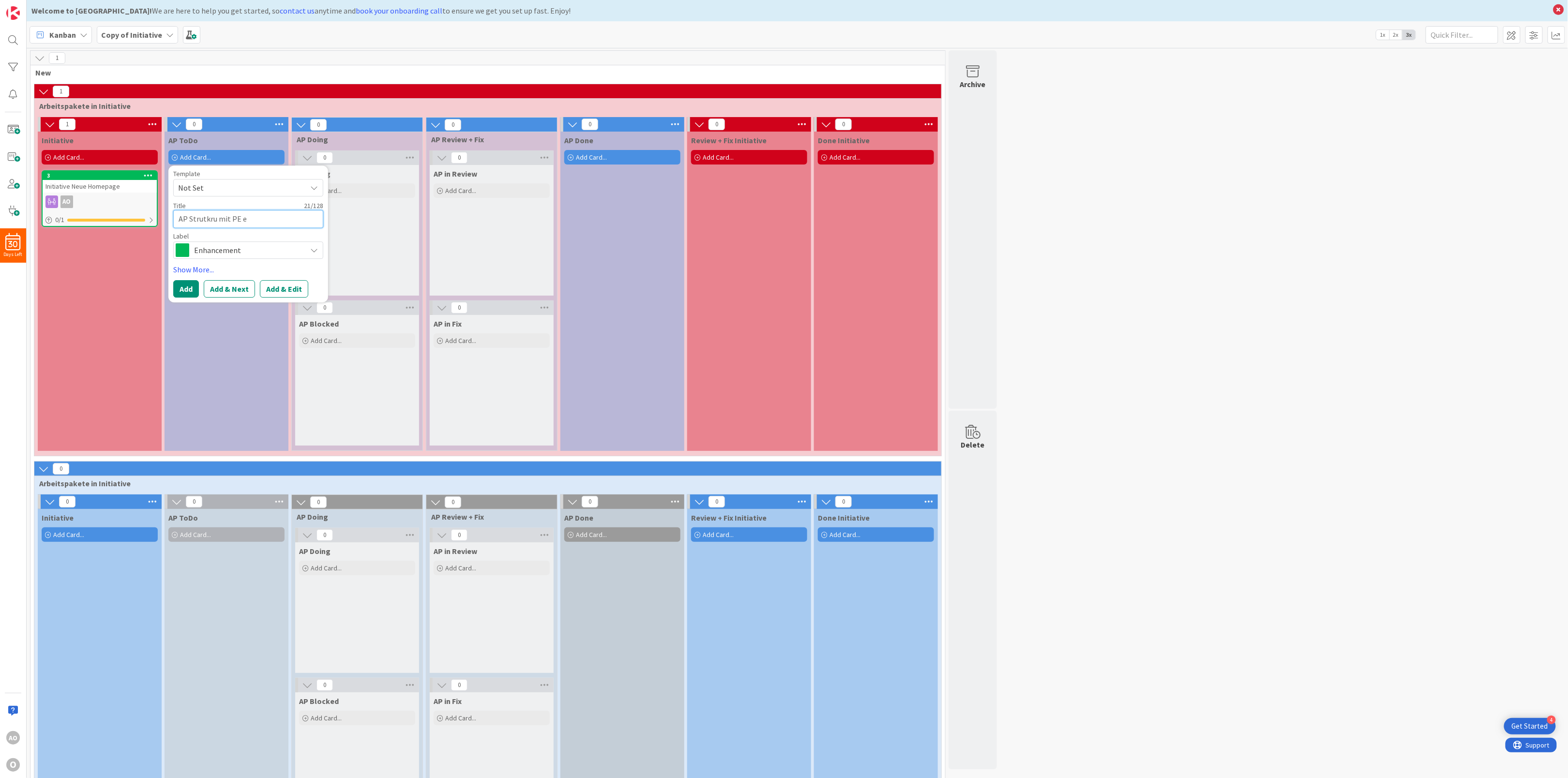
type textarea "x"
type textarea "AP Strutkru mit PE er"
type textarea "x"
type textarea "AP Strutkru mit PE erar"
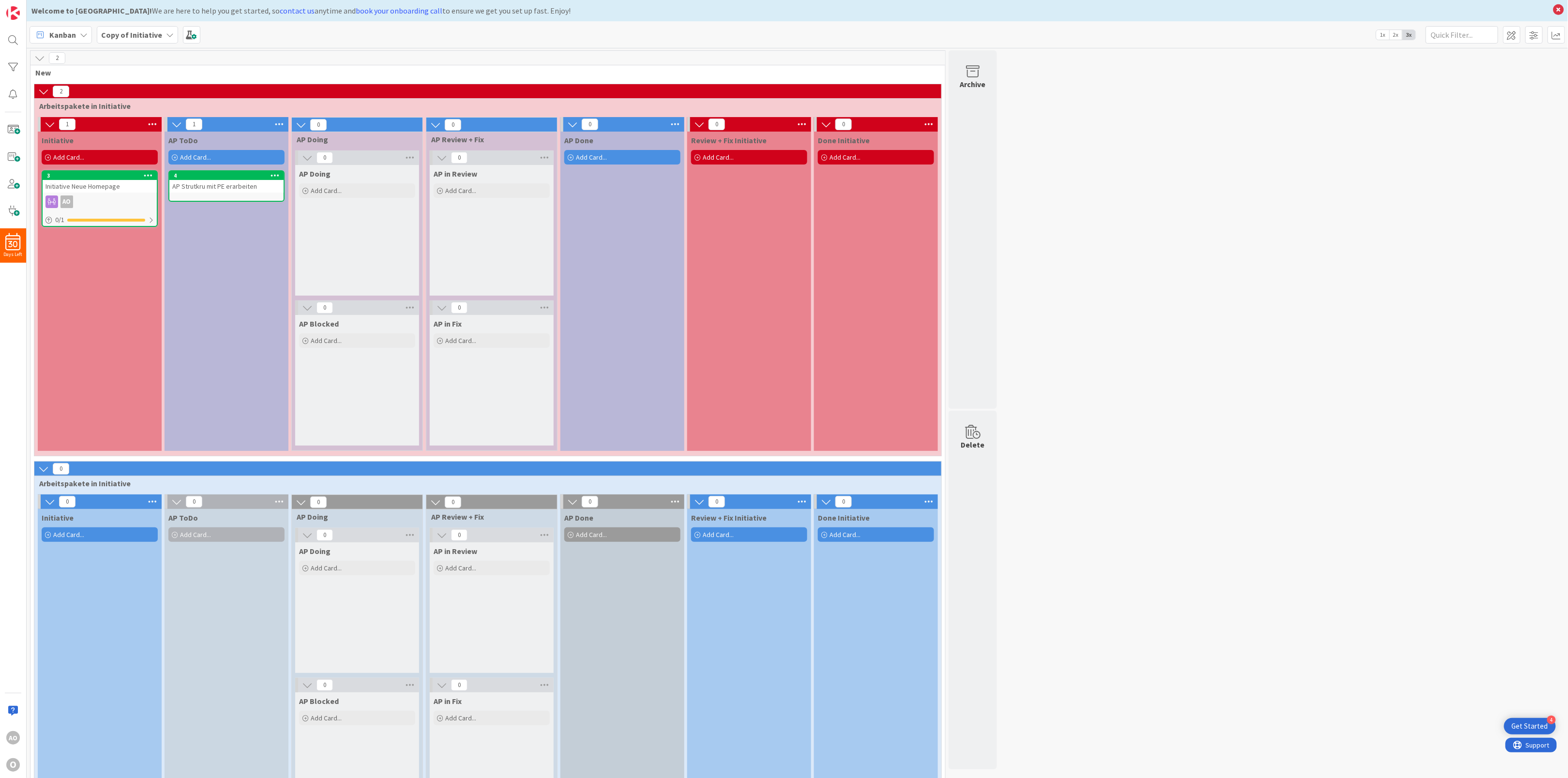
click at [178, 160] on icon at bounding box center [174, 158] width 6 height 6
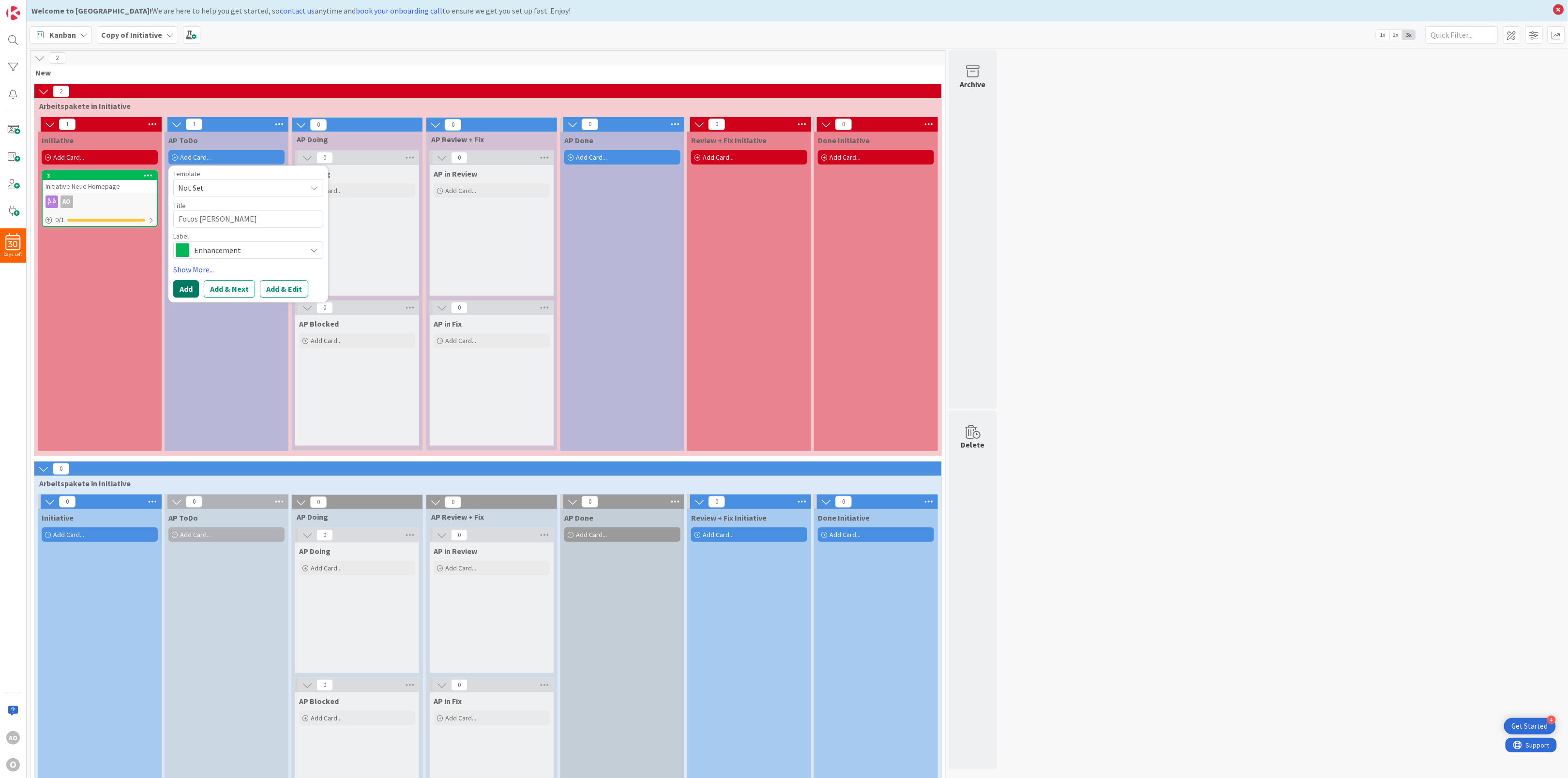
click at [195, 285] on button "Add" at bounding box center [186, 289] width 26 height 17
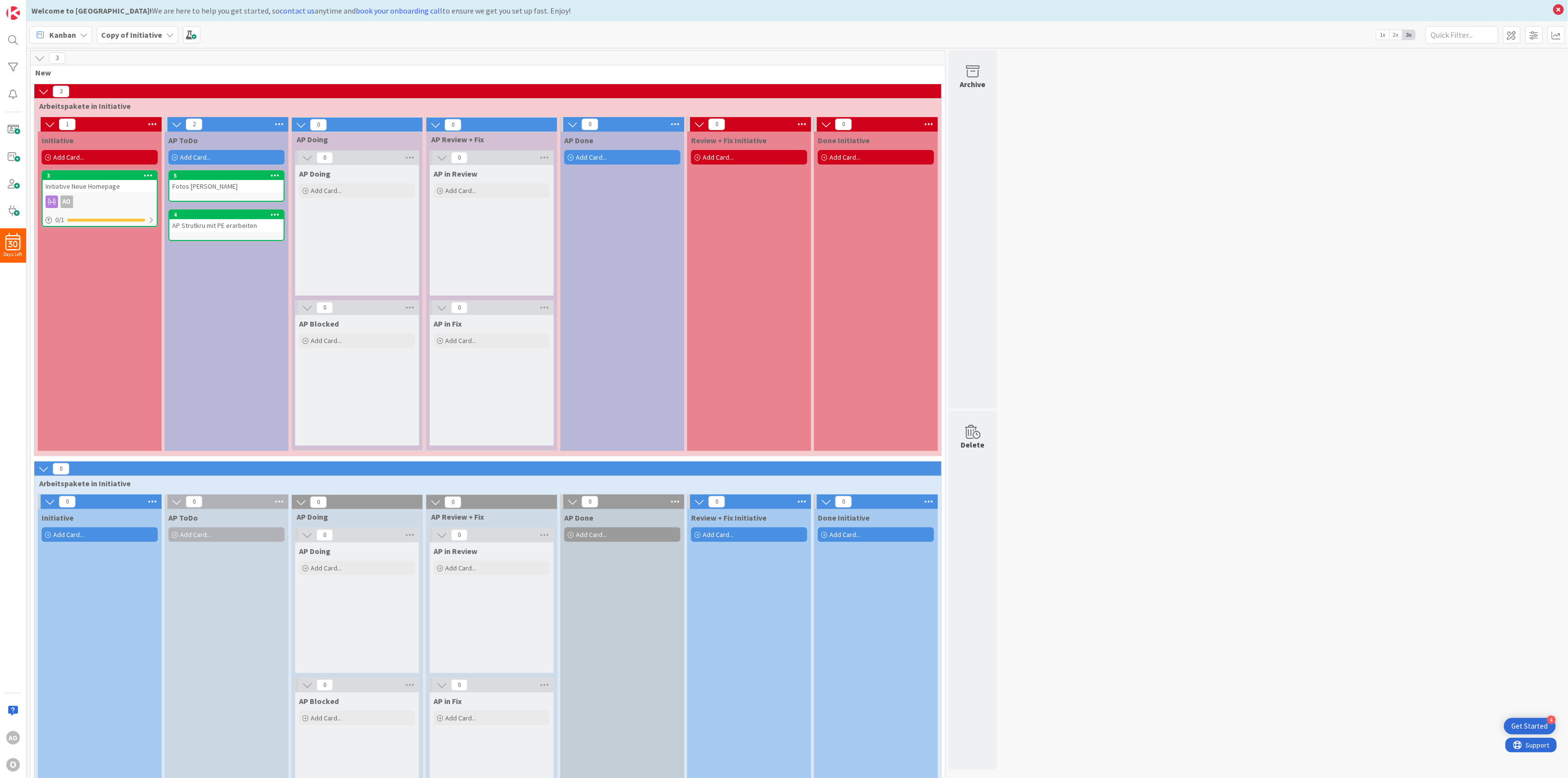
click at [174, 156] on icon at bounding box center [174, 158] width 6 height 6
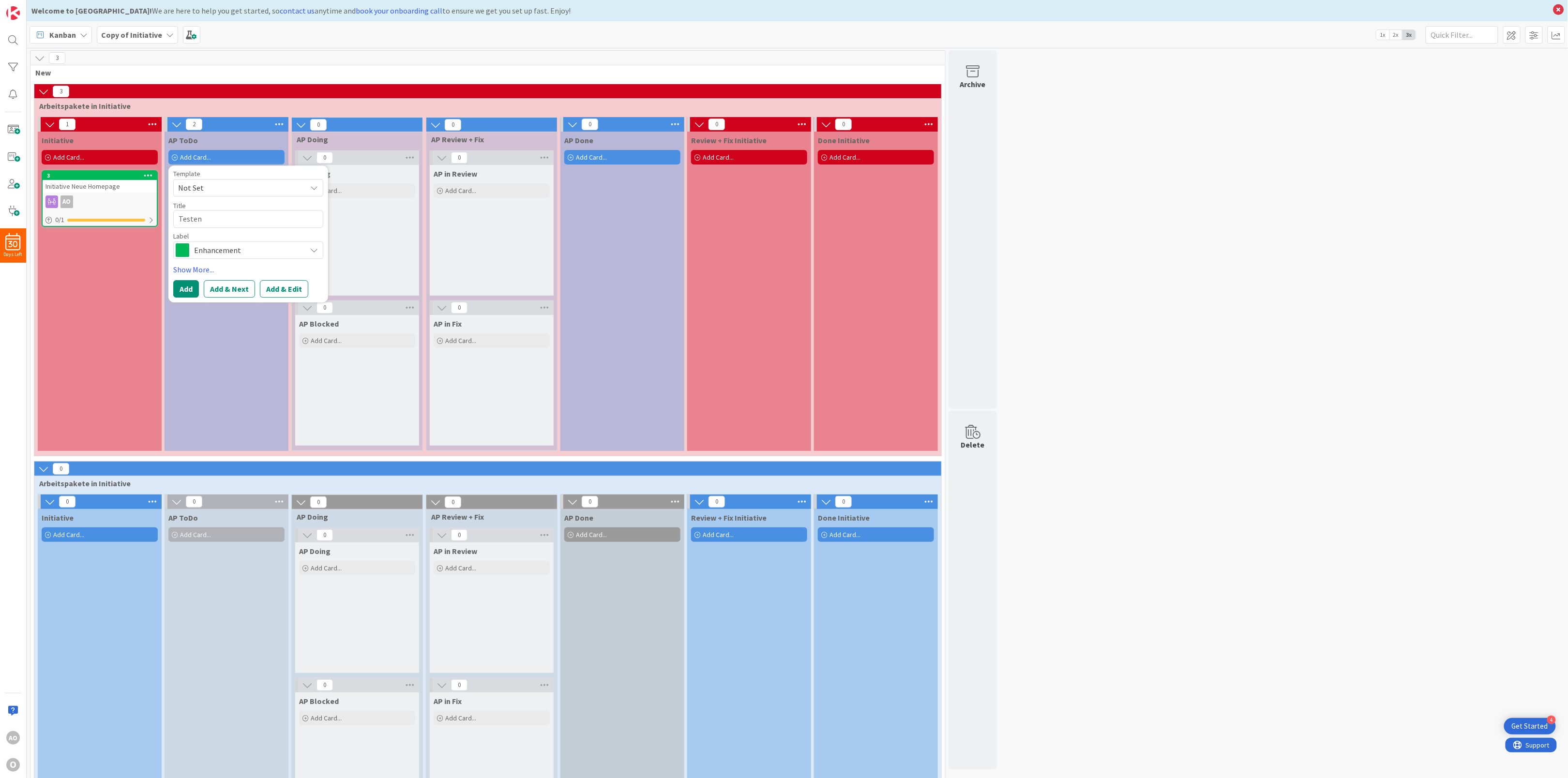
click at [190, 316] on div "AP ToDo Add Card... Template Not Set Not Set Add Card Templates Title 6 / 128 T…" at bounding box center [226, 291] width 124 height 319
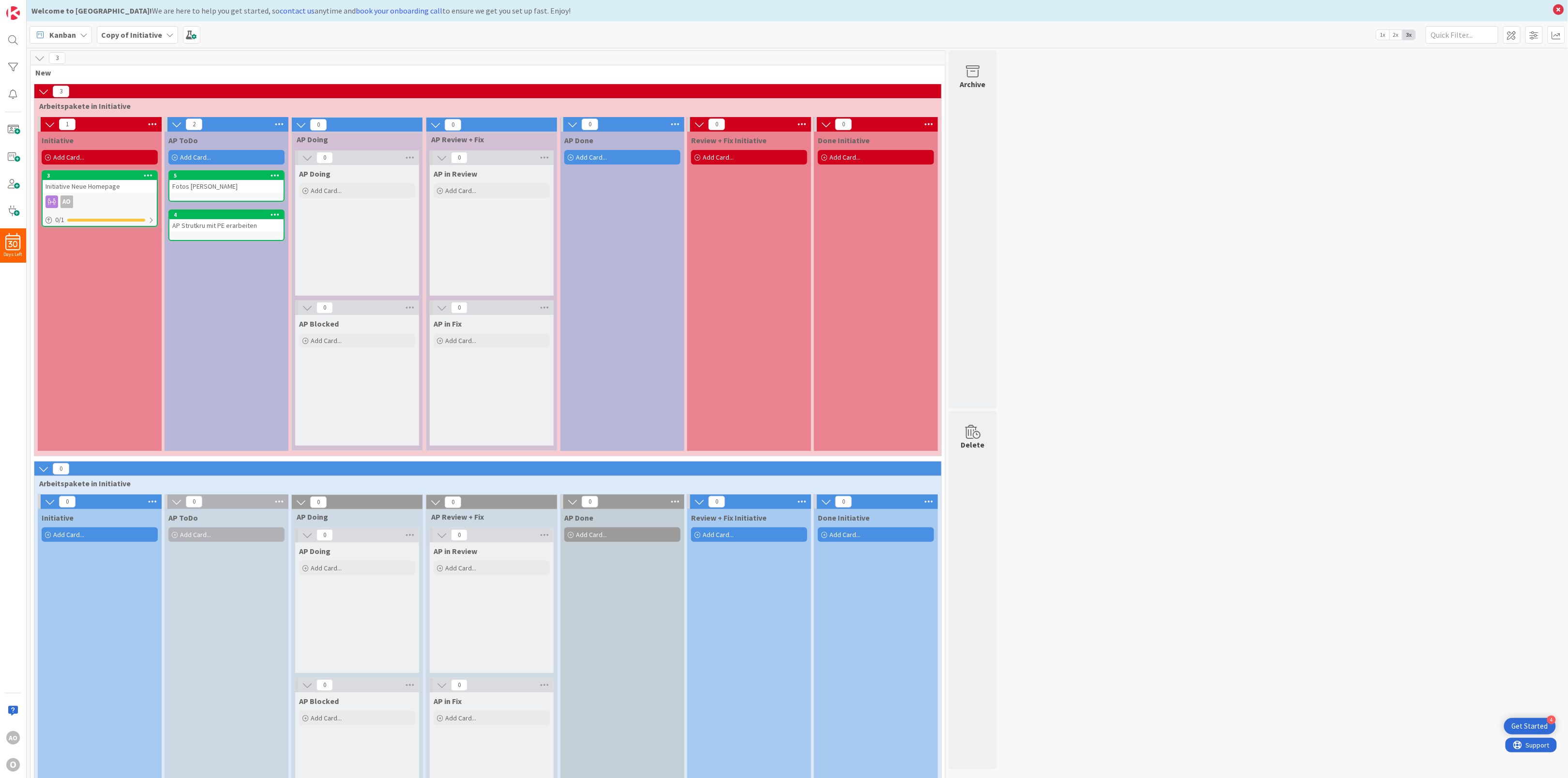
click at [174, 153] on div "Add Card..." at bounding box center [226, 157] width 116 height 15
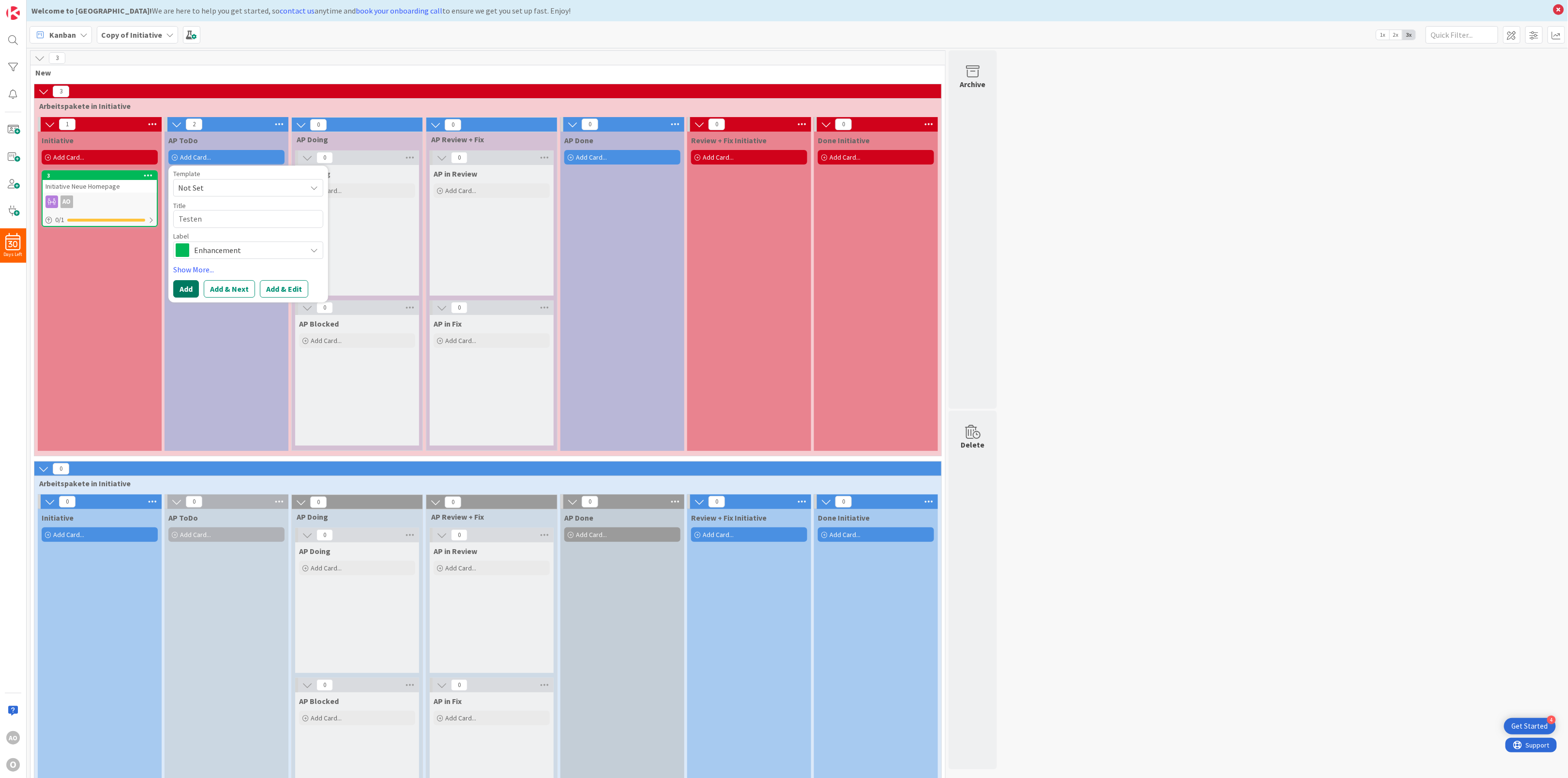
click at [185, 289] on button "Add" at bounding box center [186, 289] width 26 height 17
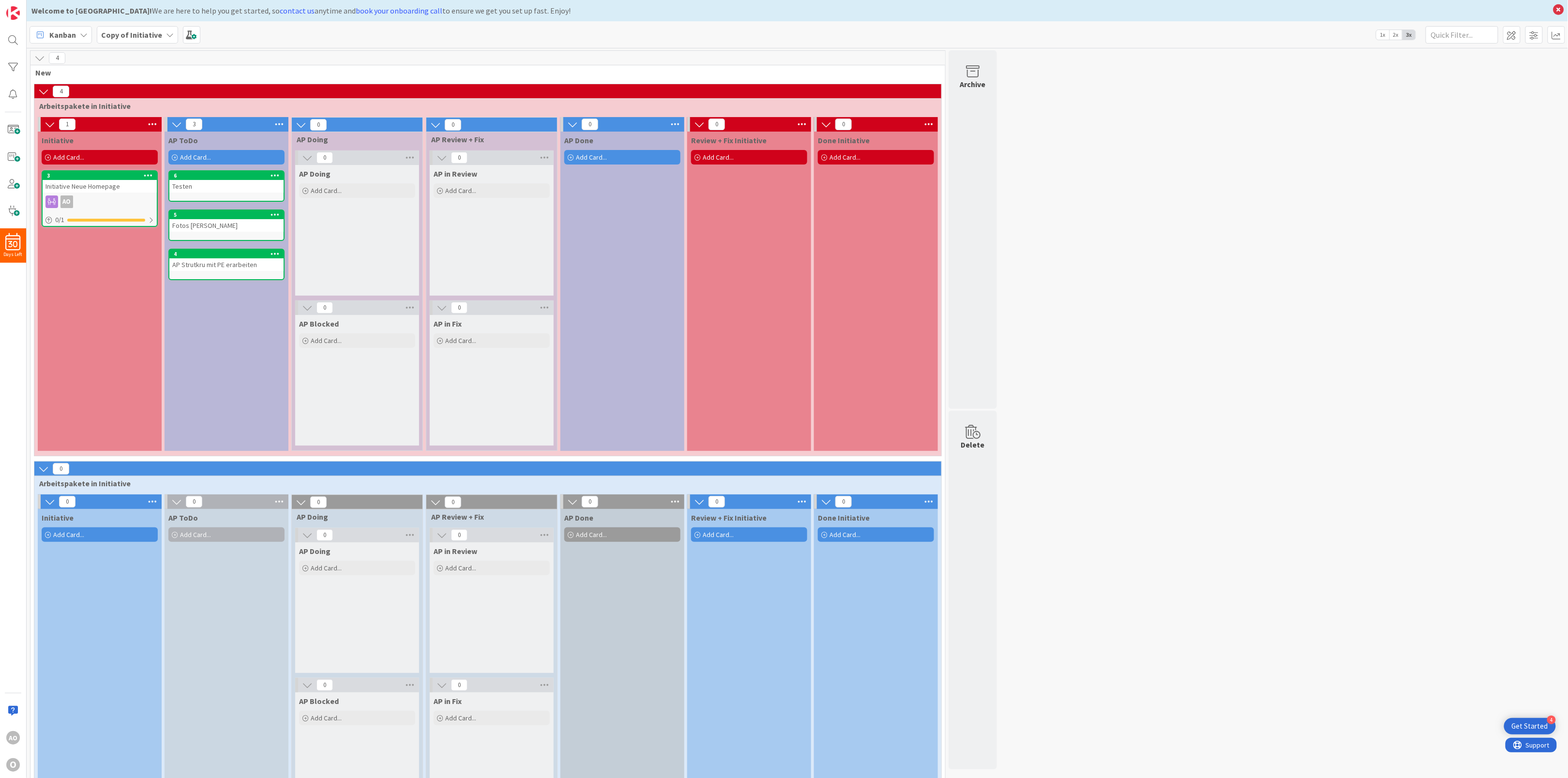
click at [175, 153] on div "Add Card..." at bounding box center [226, 157] width 116 height 15
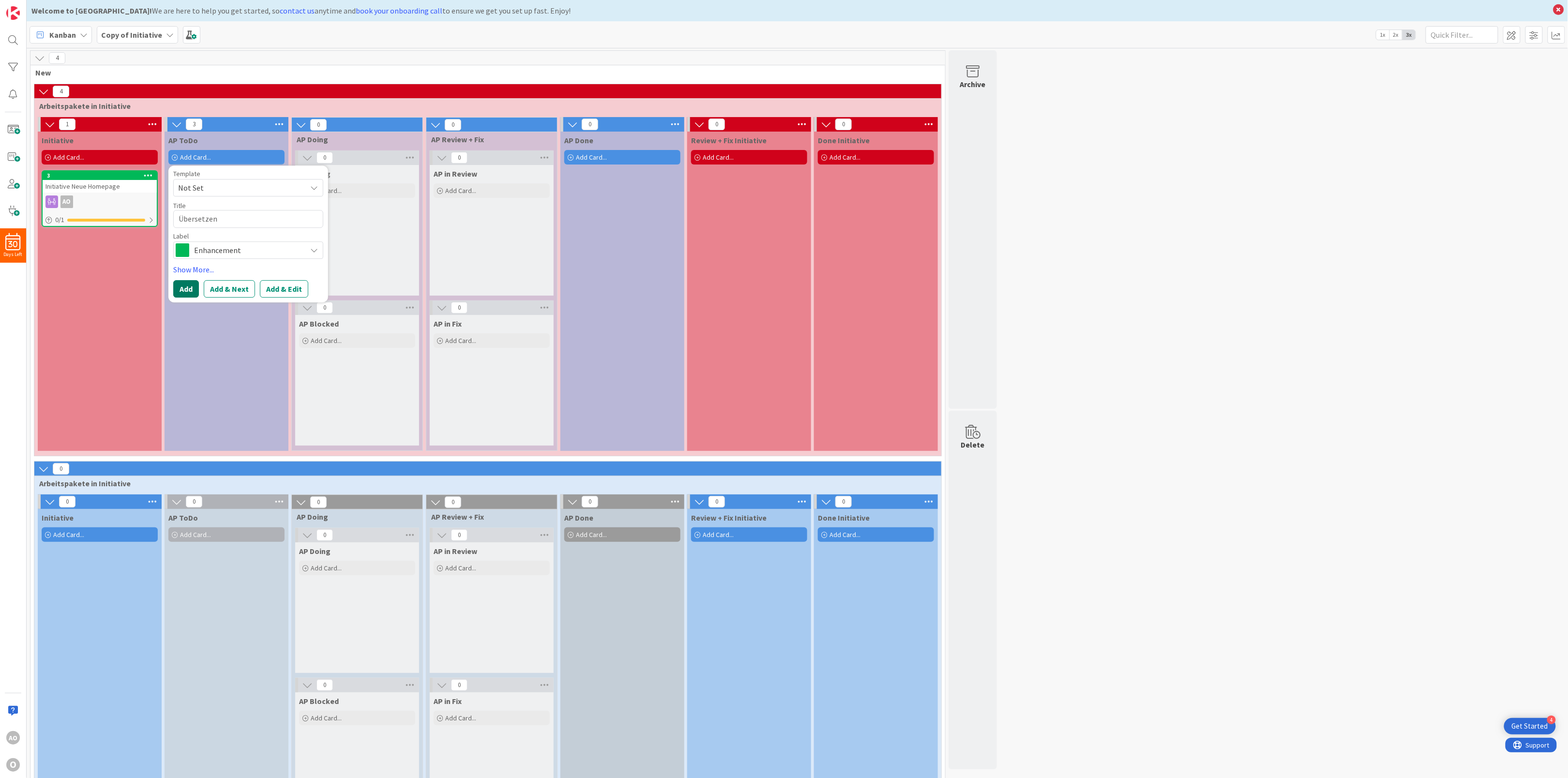
click at [190, 288] on button "Add" at bounding box center [186, 289] width 26 height 17
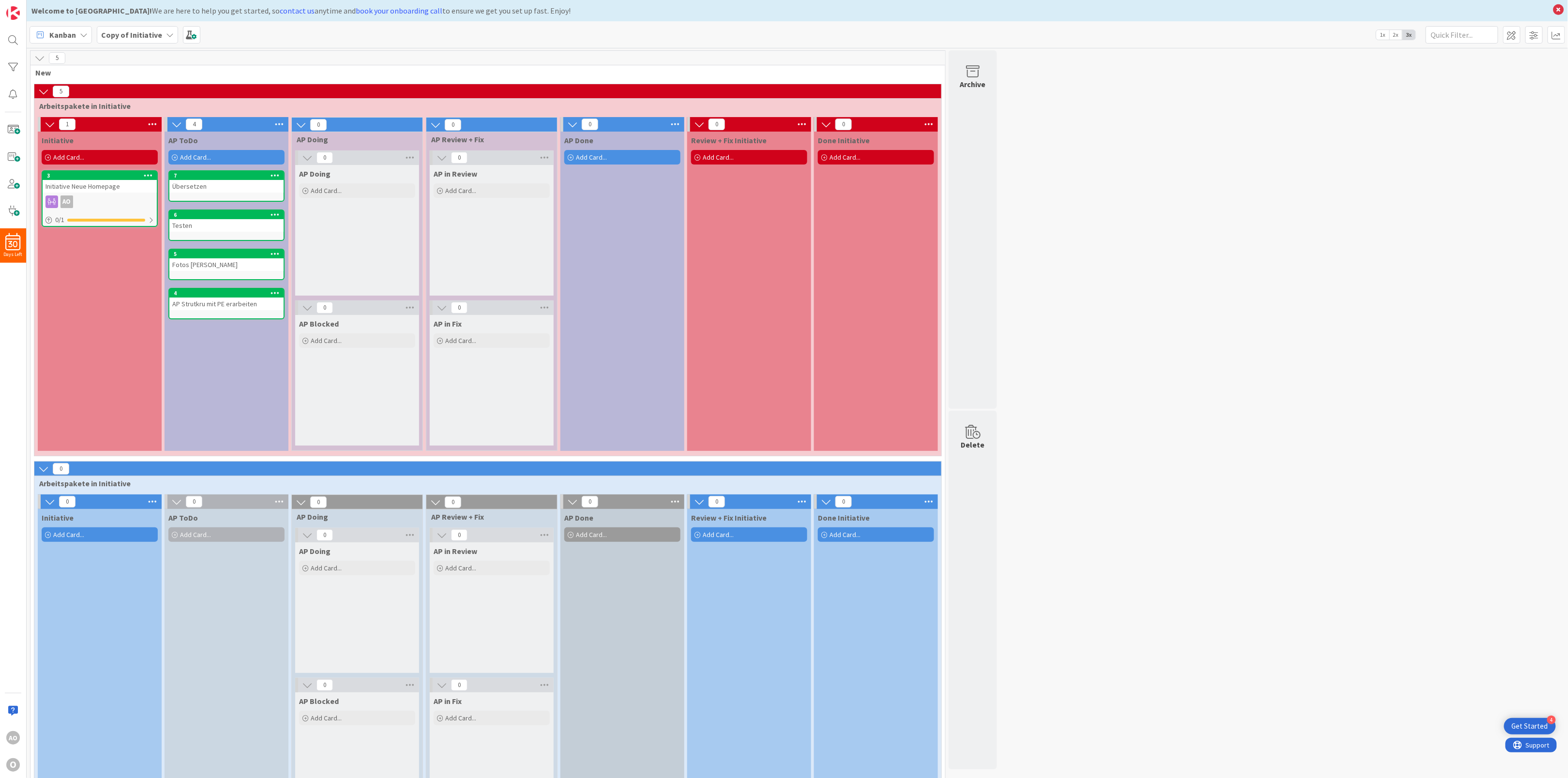
click at [184, 407] on div "AP ToDo Add Card... Template Not Set Not Set Add Card Templates Title 0 / 128 L…" at bounding box center [226, 291] width 124 height 319
drag, startPoint x: 277, startPoint y: 293, endPoint x: 244, endPoint y: 296, distance: 33.1
click at [244, 296] on div "4" at bounding box center [229, 293] width 110 height 7
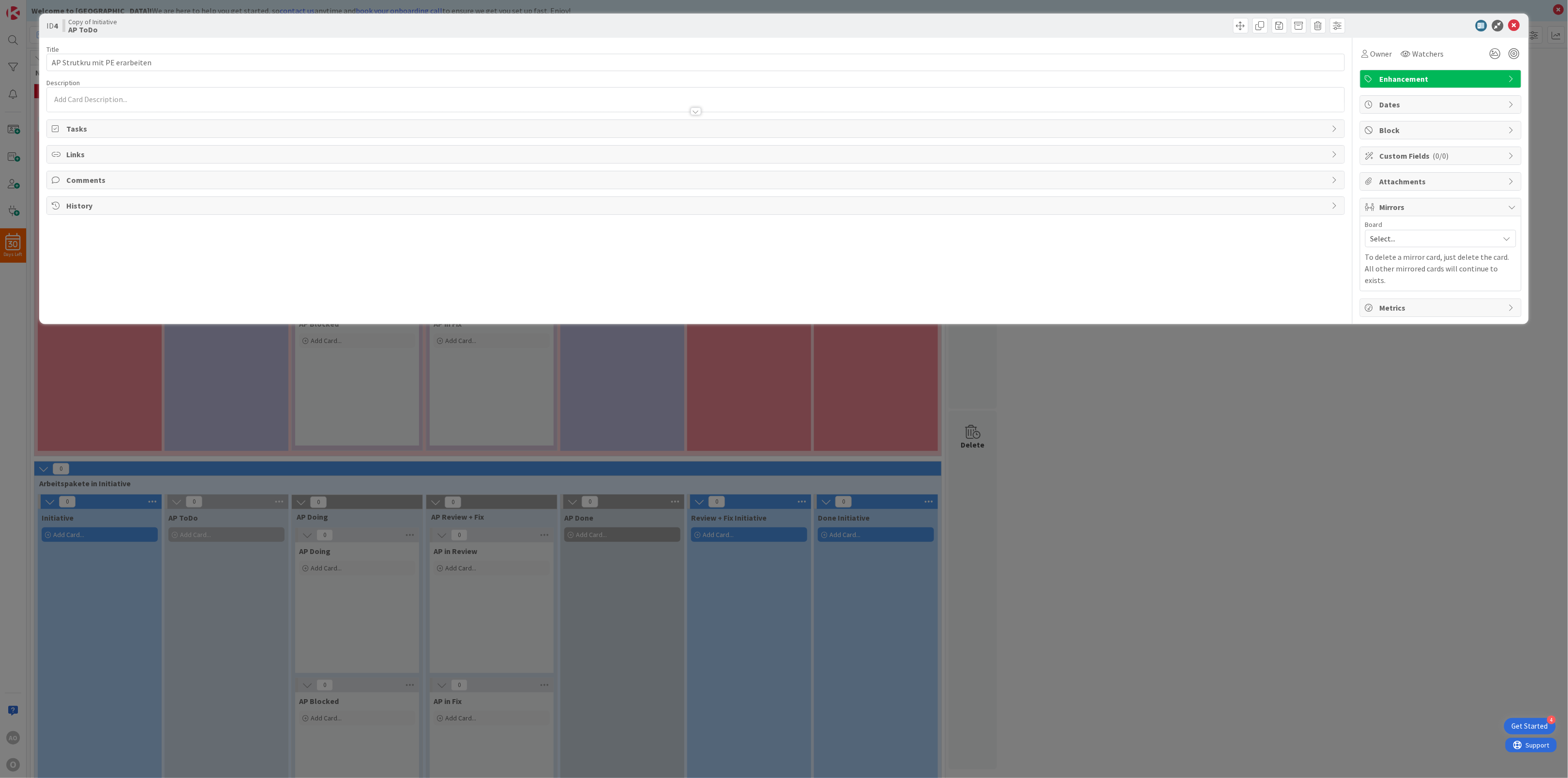
click at [1470, 210] on span "Mirrors" at bounding box center [1442, 208] width 124 height 12
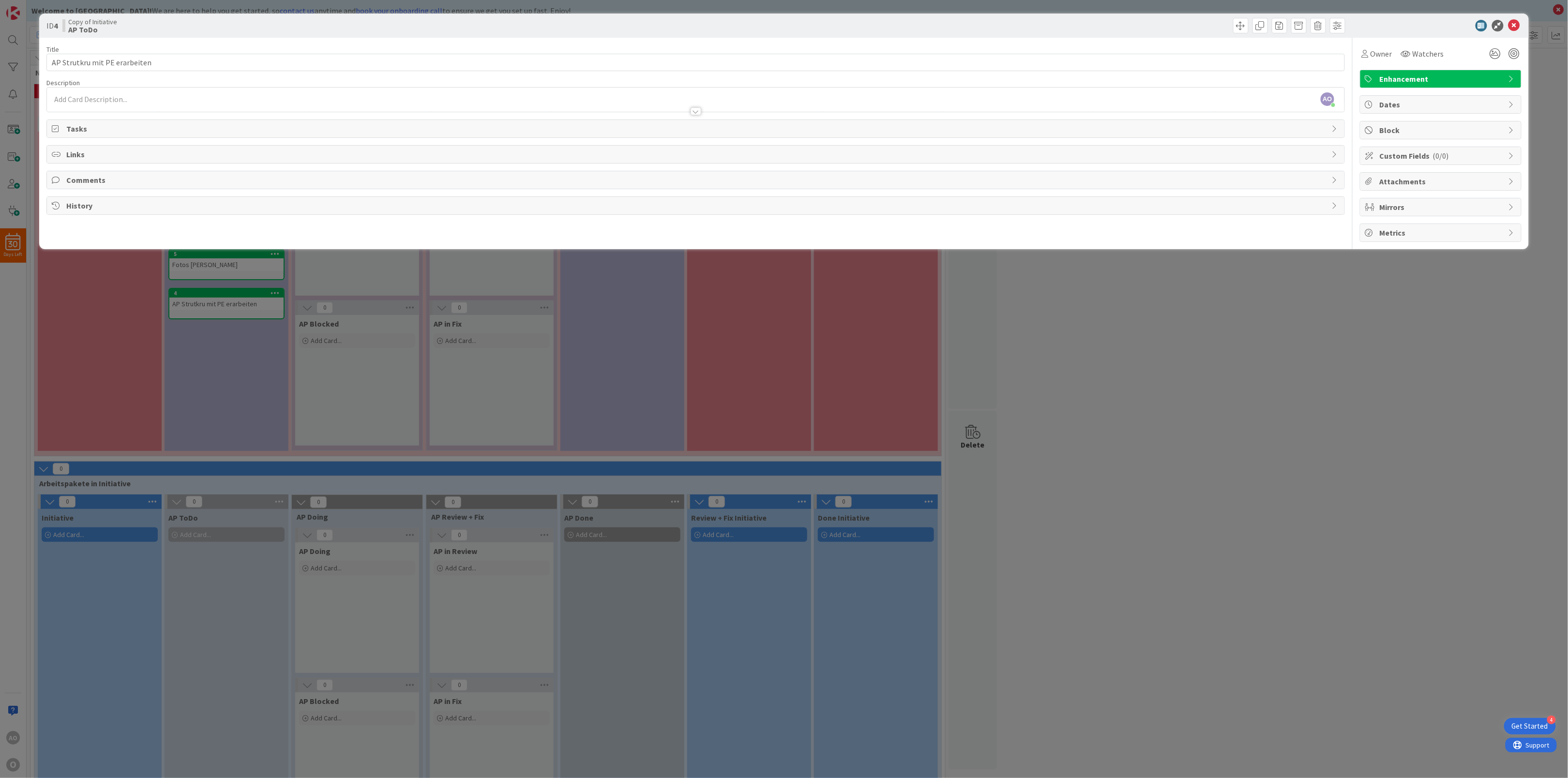
click at [1515, 211] on icon at bounding box center [1512, 207] width 8 height 8
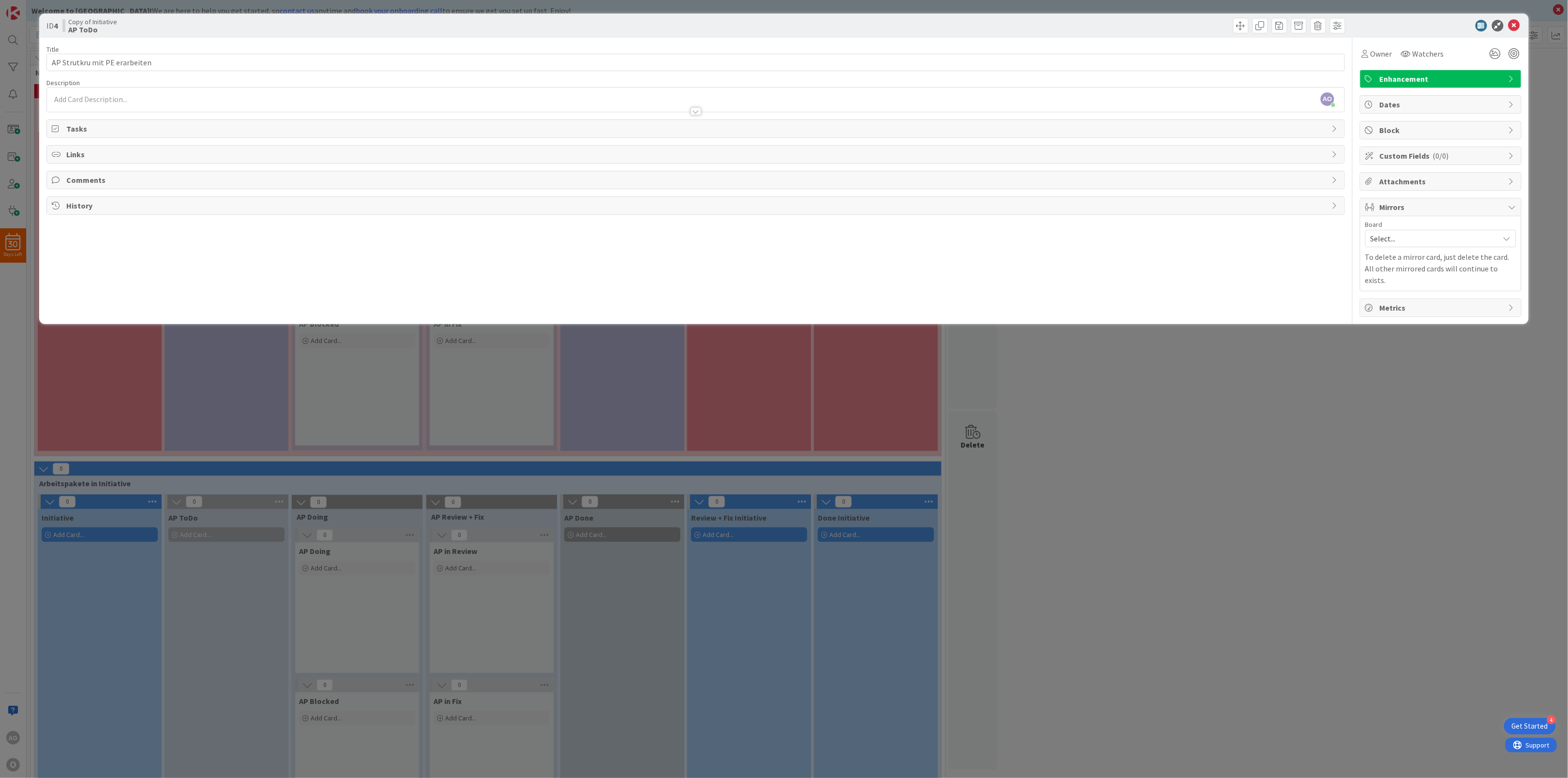
click at [1508, 239] on icon at bounding box center [1507, 238] width 8 height 8
click at [1268, 435] on div "ID 4 Copy of Initiative AP ToDo Title 29 / 128 AP Strutkru mit PE erarbeiten De…" at bounding box center [784, 389] width 1568 height 778
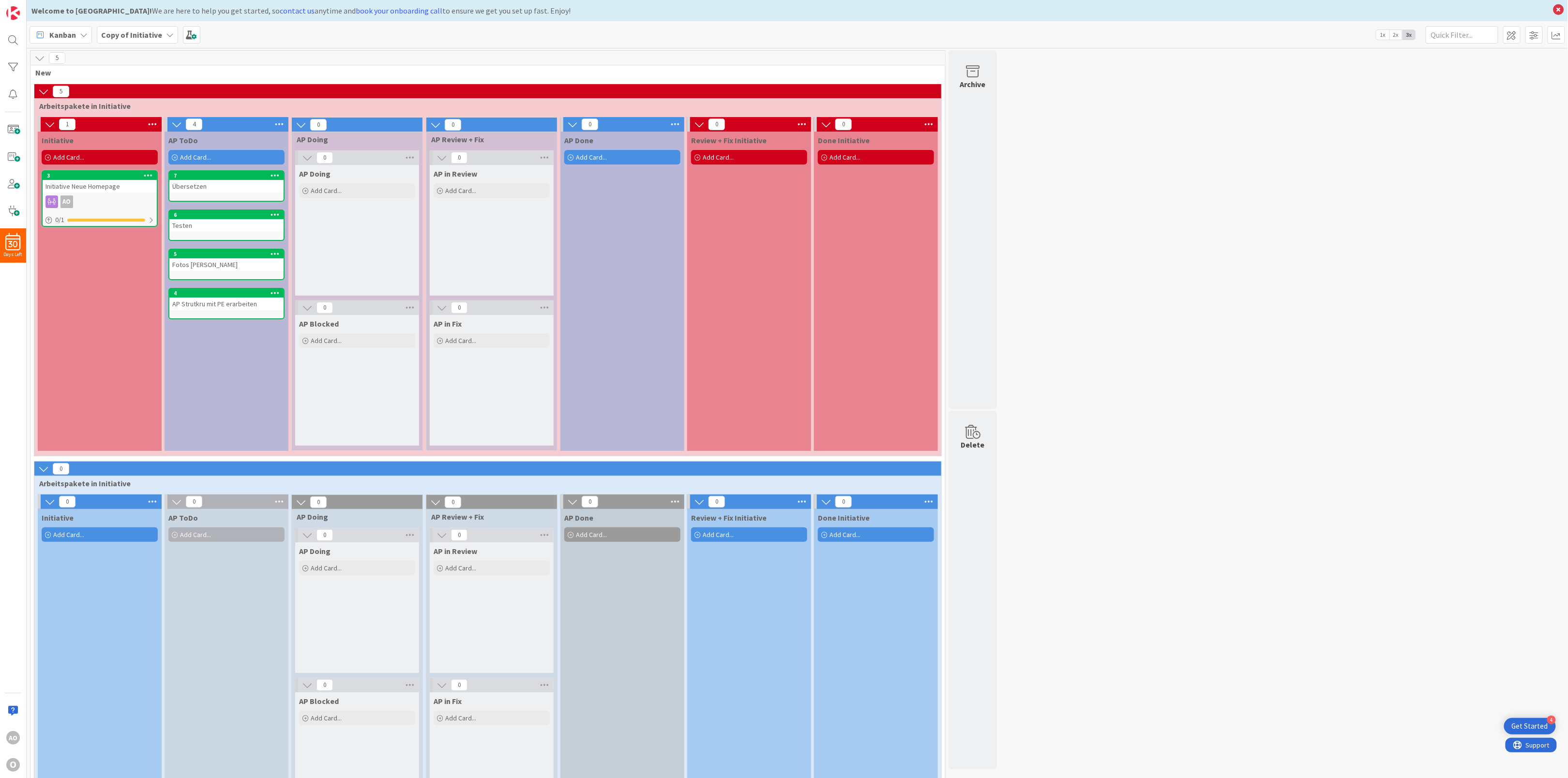
click at [274, 173] on icon at bounding box center [274, 175] width 9 height 7
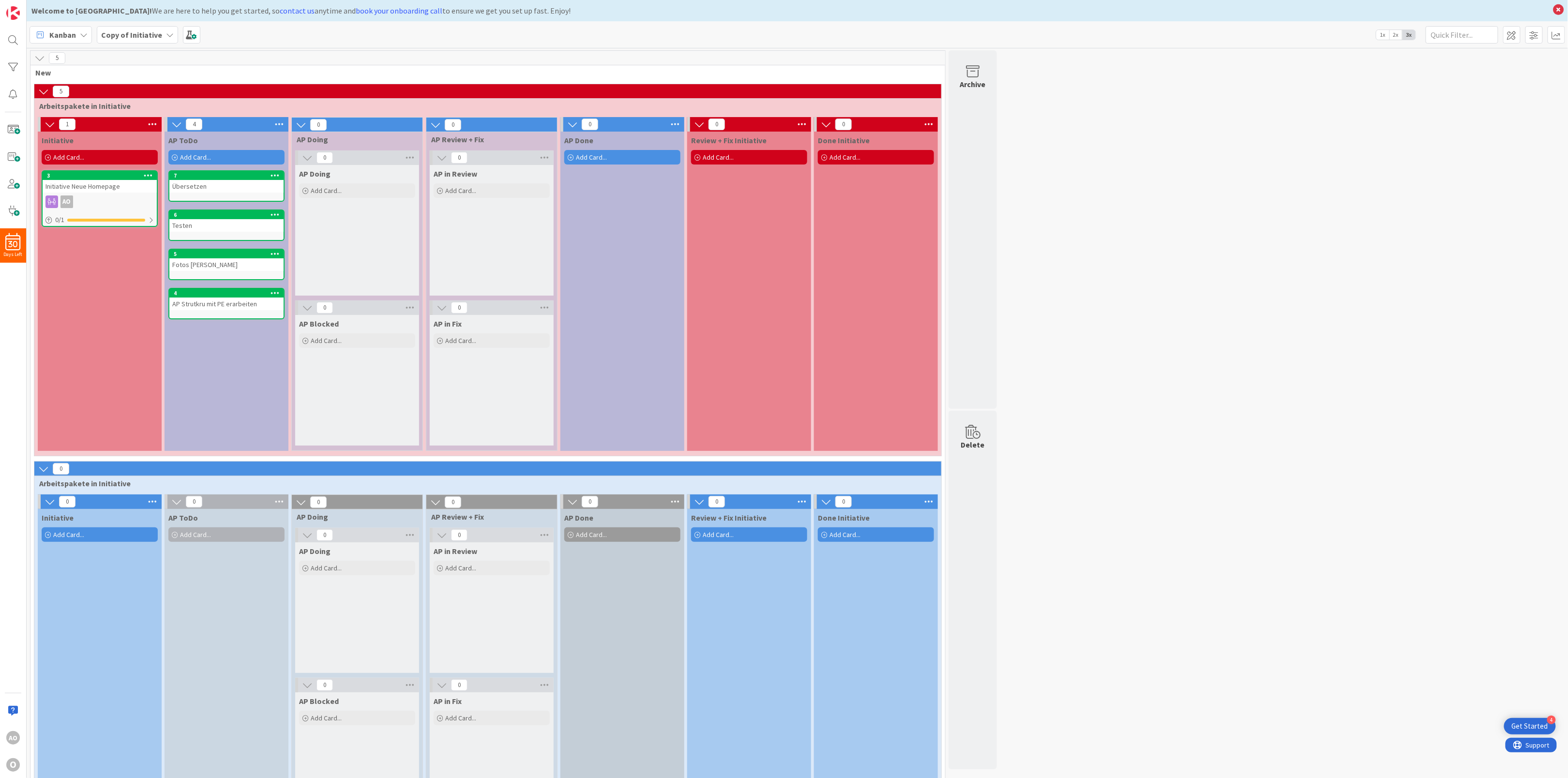
click at [275, 178] on icon at bounding box center [274, 175] width 9 height 7
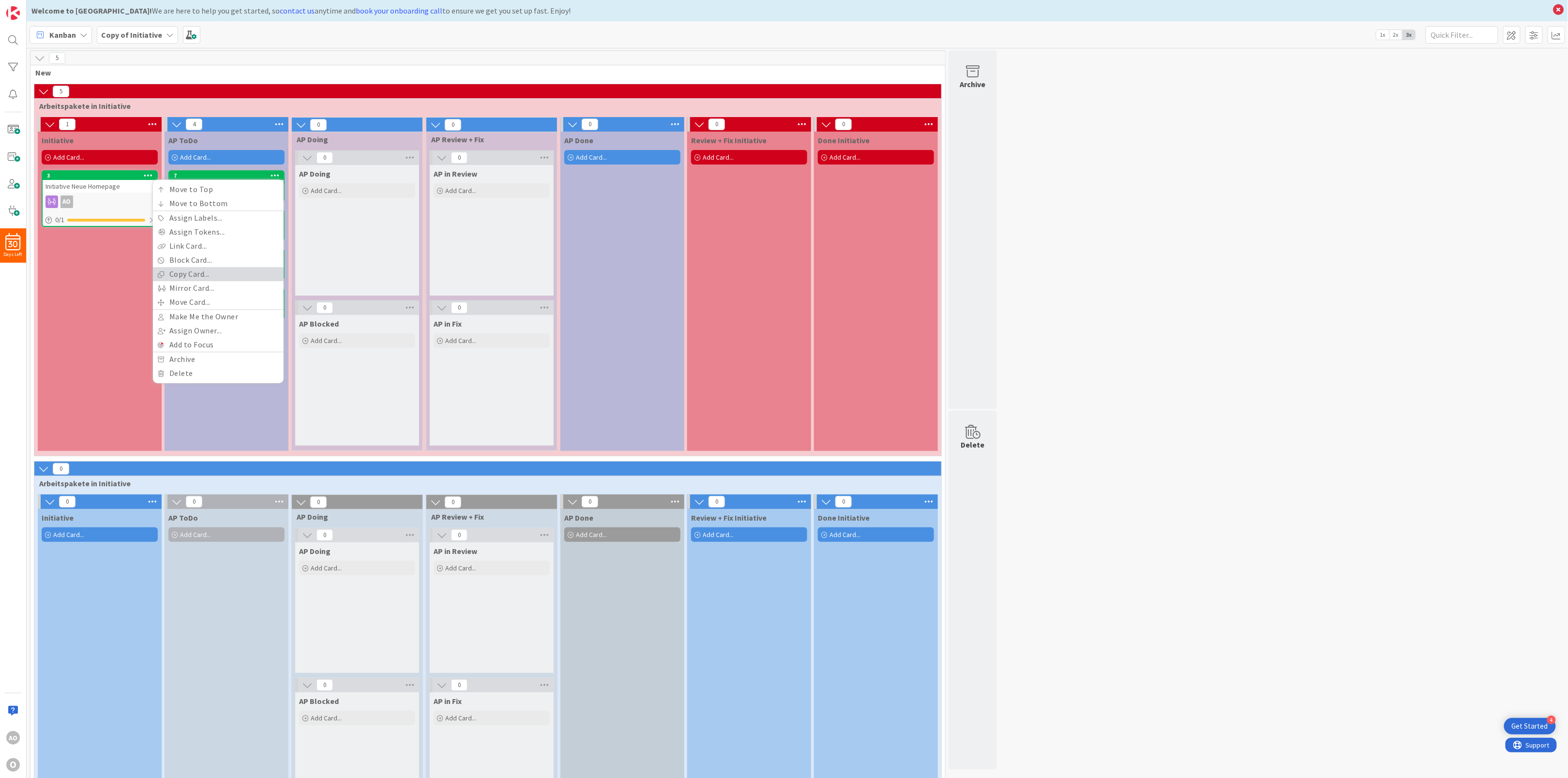
click at [208, 273] on link "Copy Card..." at bounding box center [218, 274] width 130 height 14
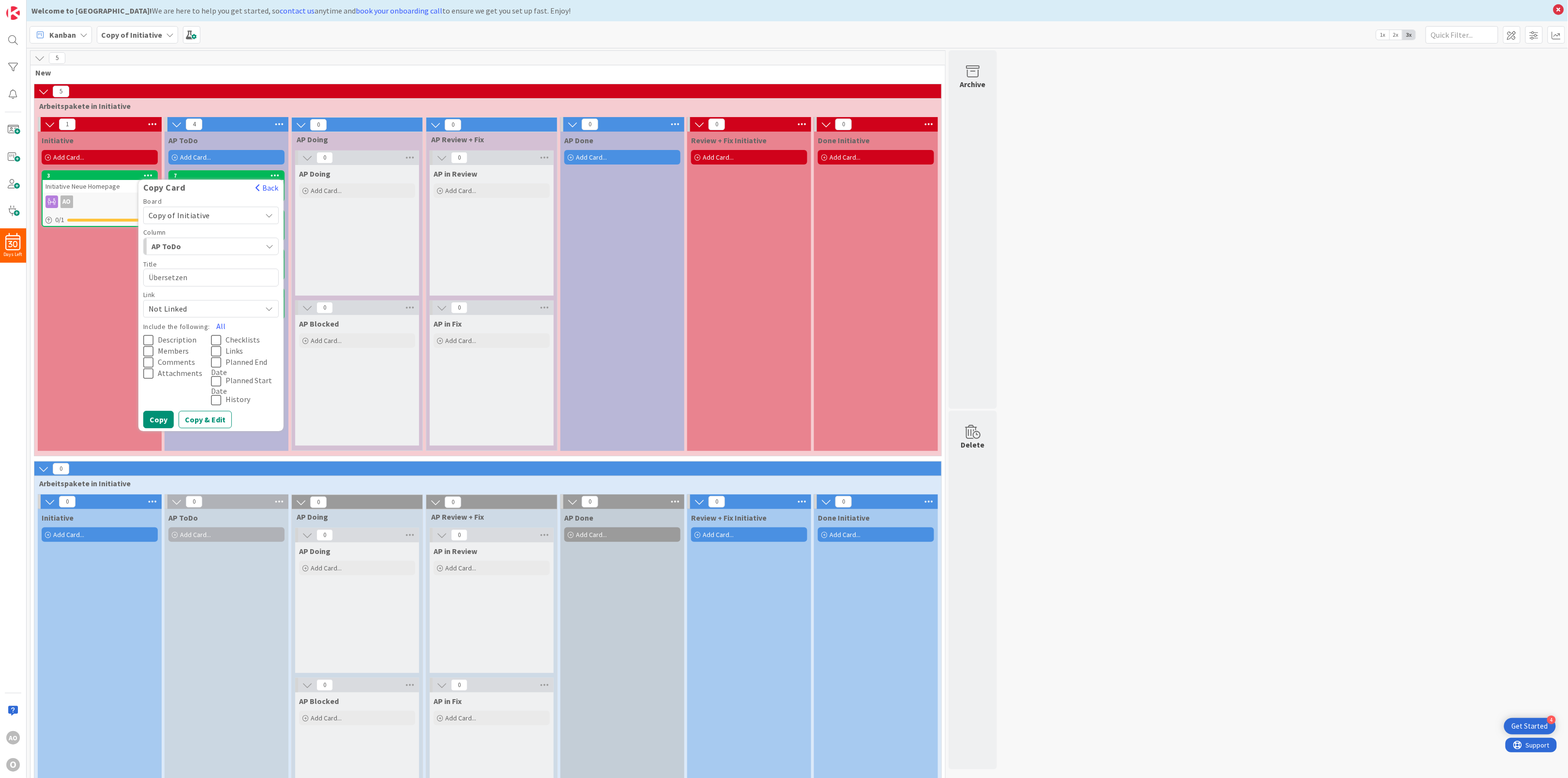
click at [201, 245] on span "AP ToDo" at bounding box center [188, 246] width 73 height 13
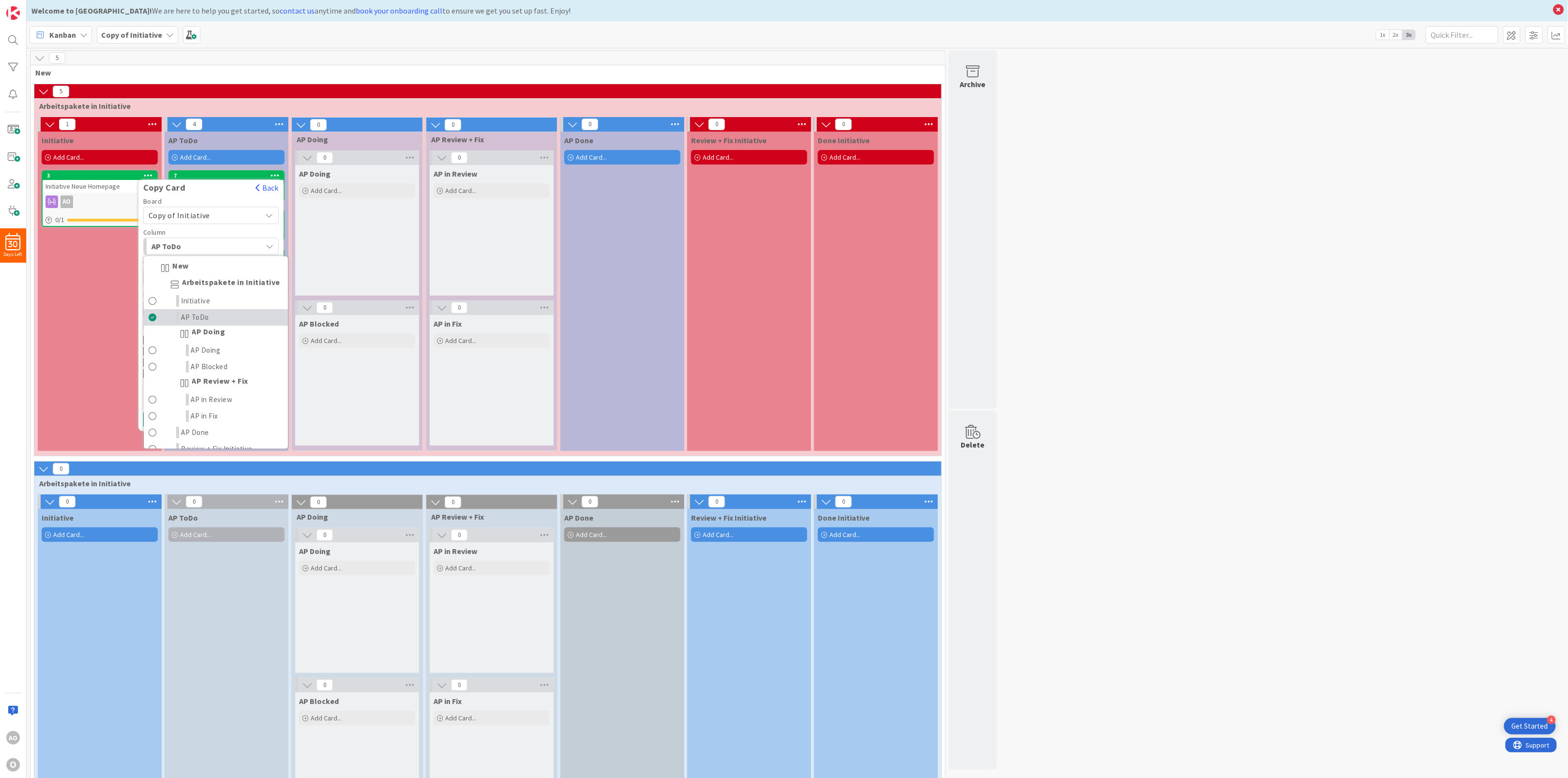
click at [197, 322] on span "AP ToDo" at bounding box center [196, 318] width 28 height 12
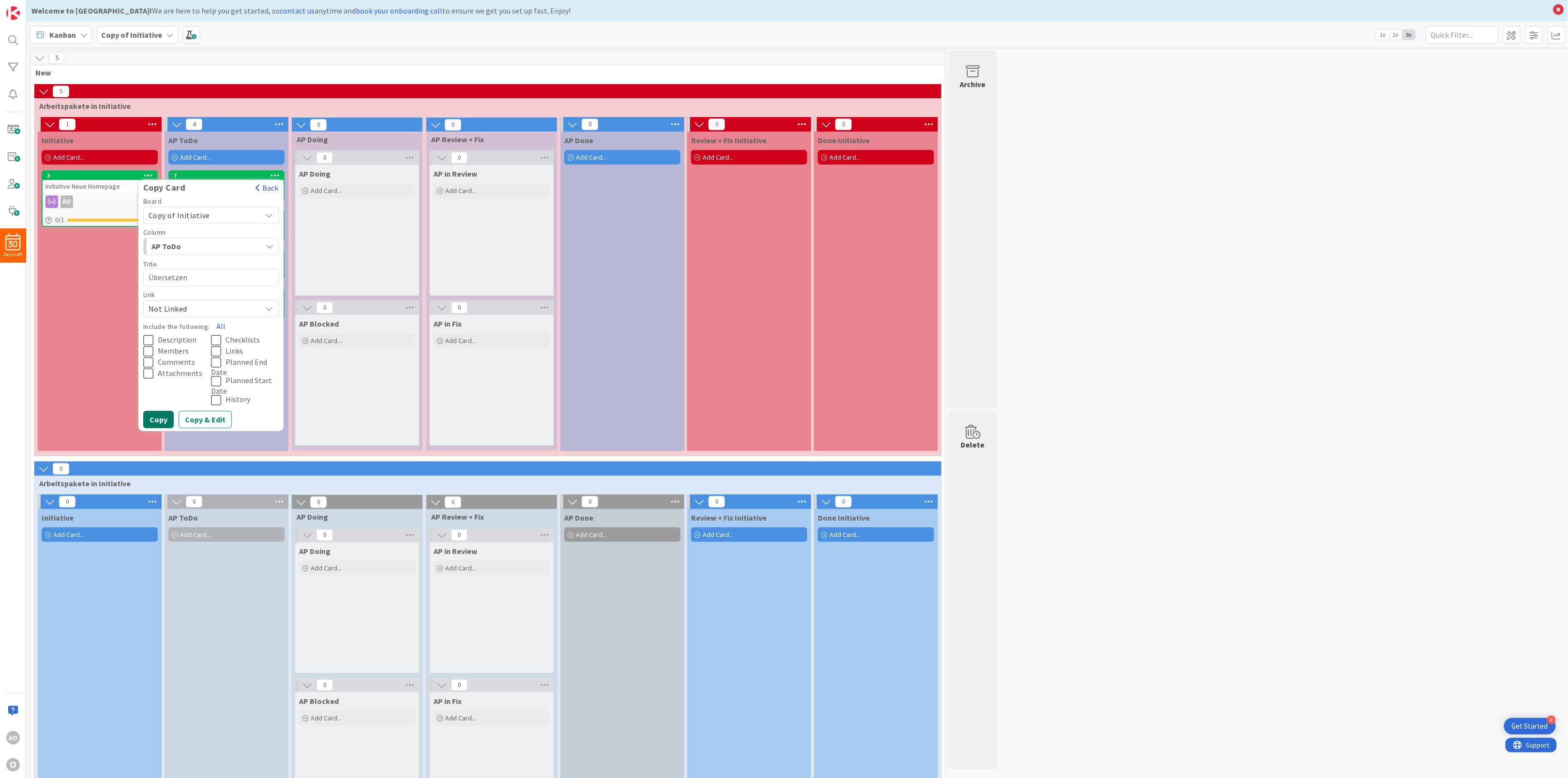
click at [160, 413] on button "Copy" at bounding box center [159, 420] width 31 height 17
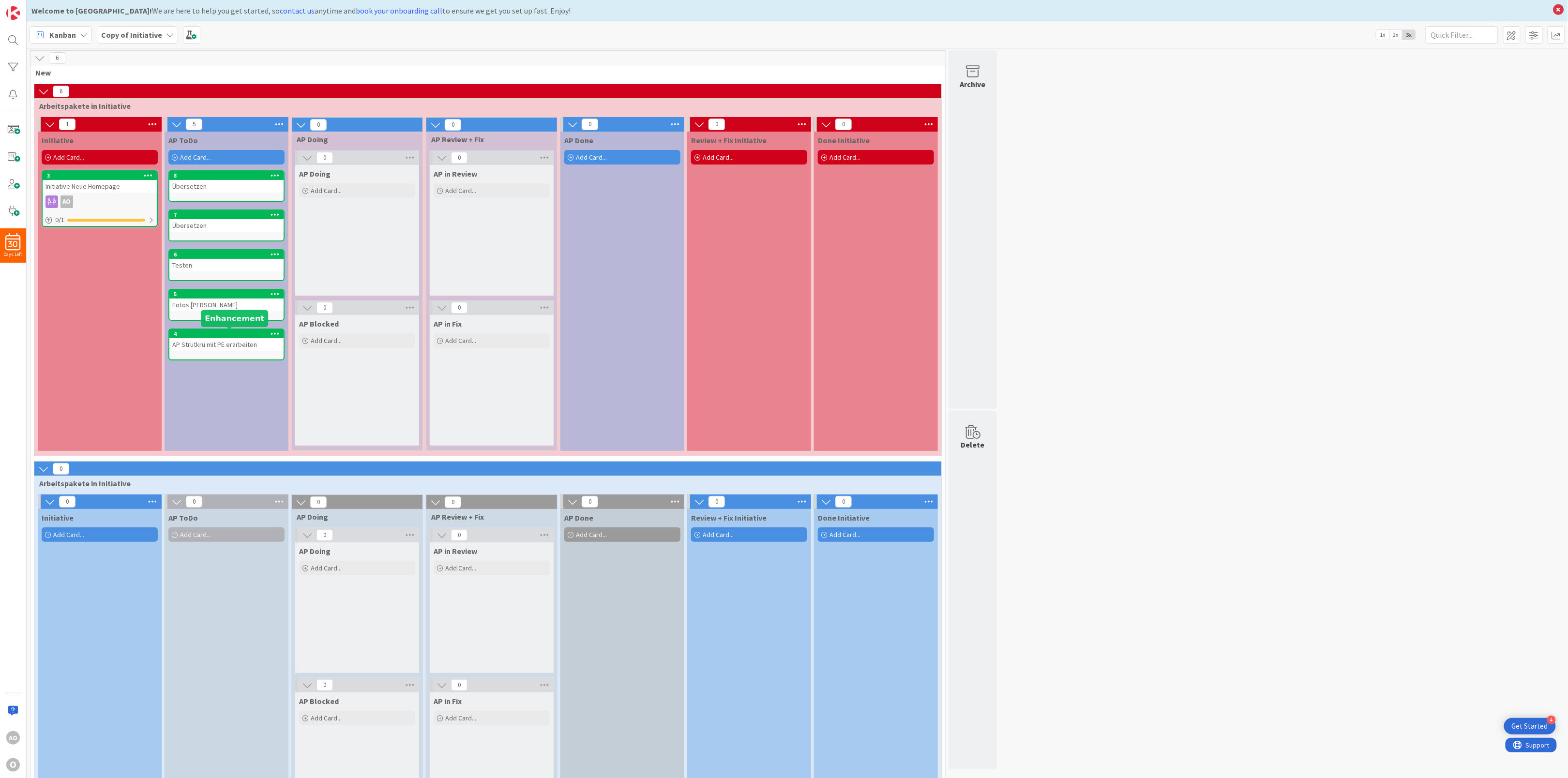
click at [216, 326] on div "AP ToDo Add Card... Template Not Set Not Set Add Card Templates Title 0 / 128 L…" at bounding box center [226, 291] width 124 height 319
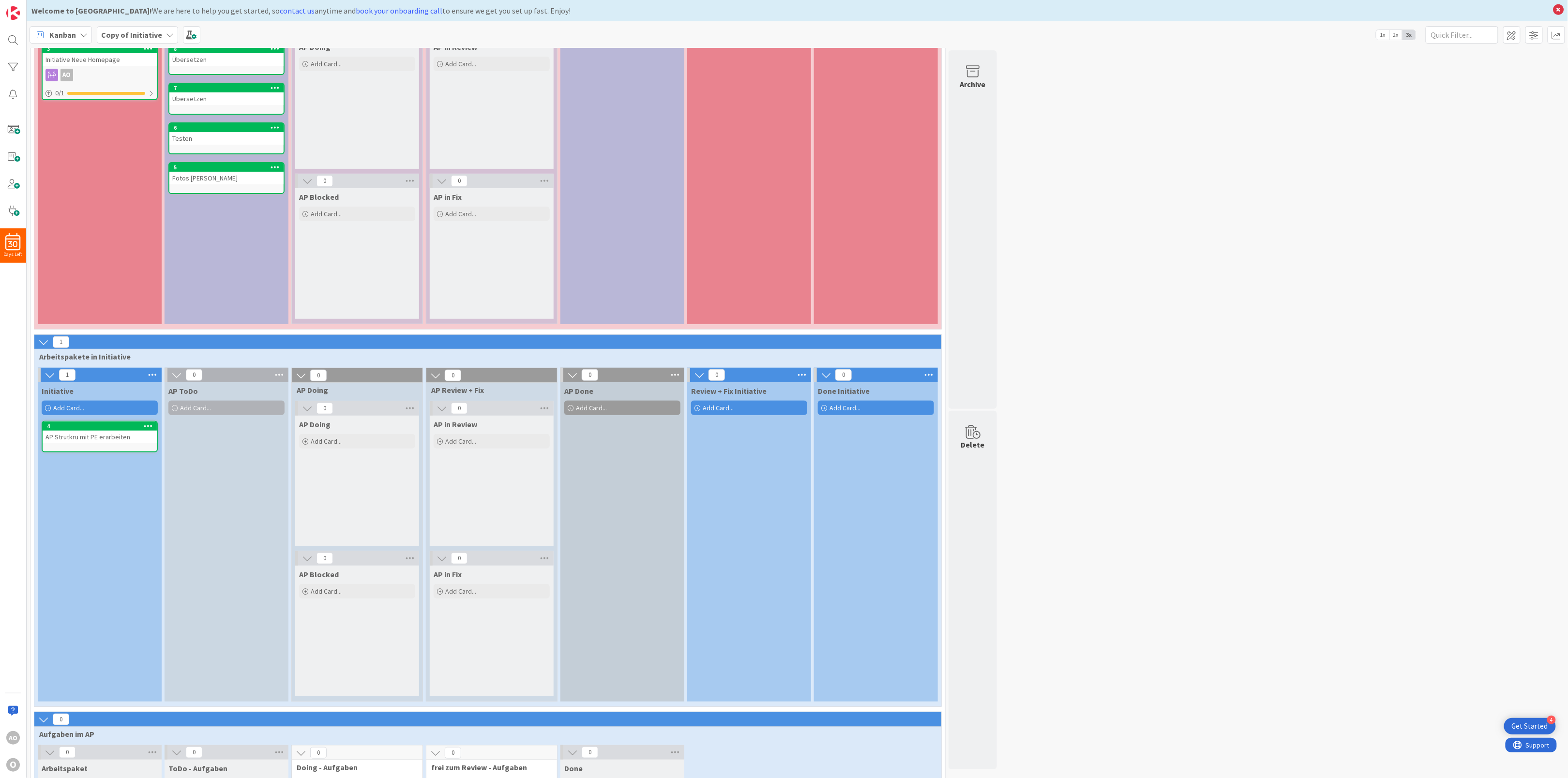
scroll to position [97, 0]
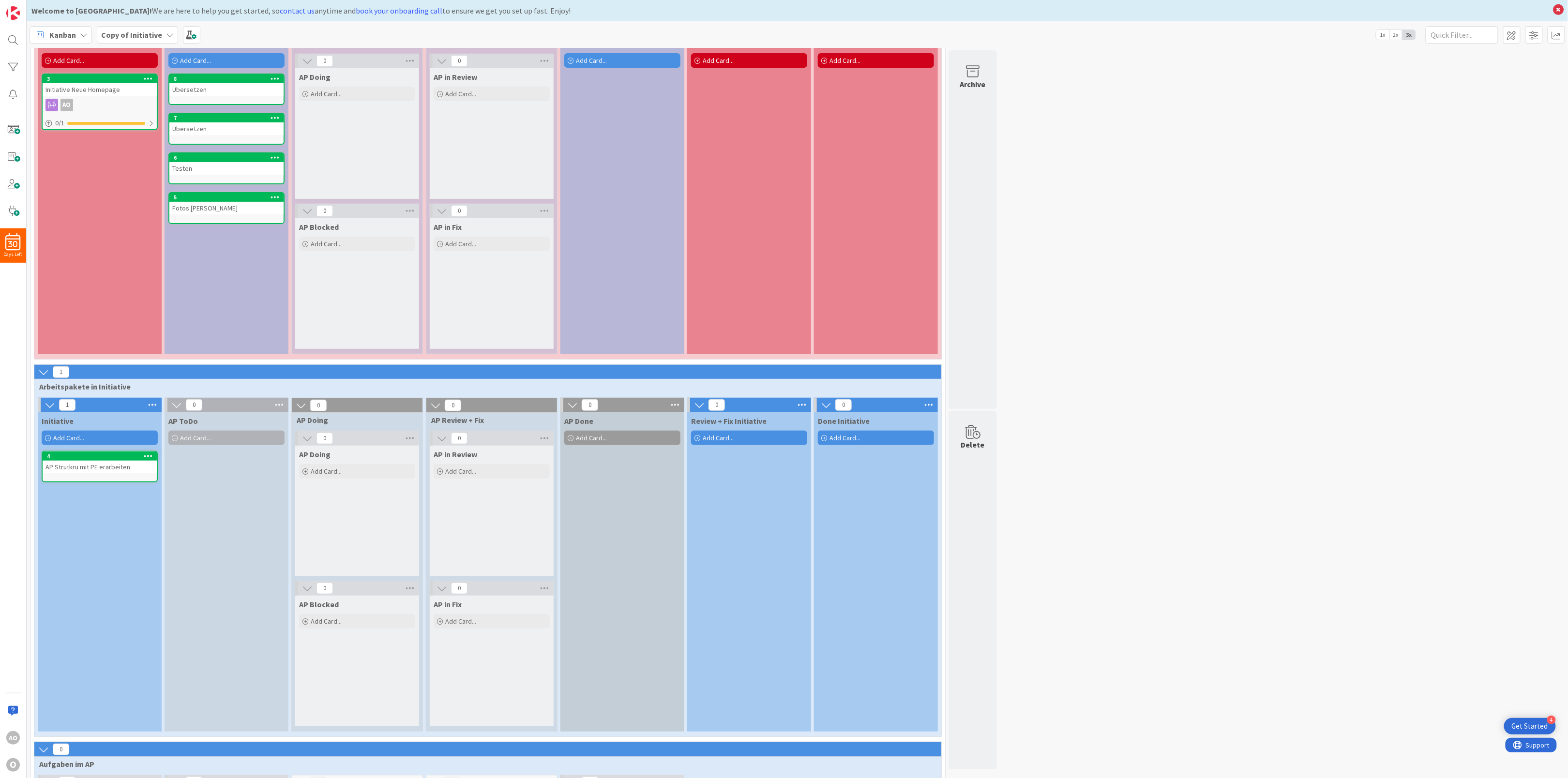
click at [174, 440] on icon at bounding box center [174, 438] width 6 height 6
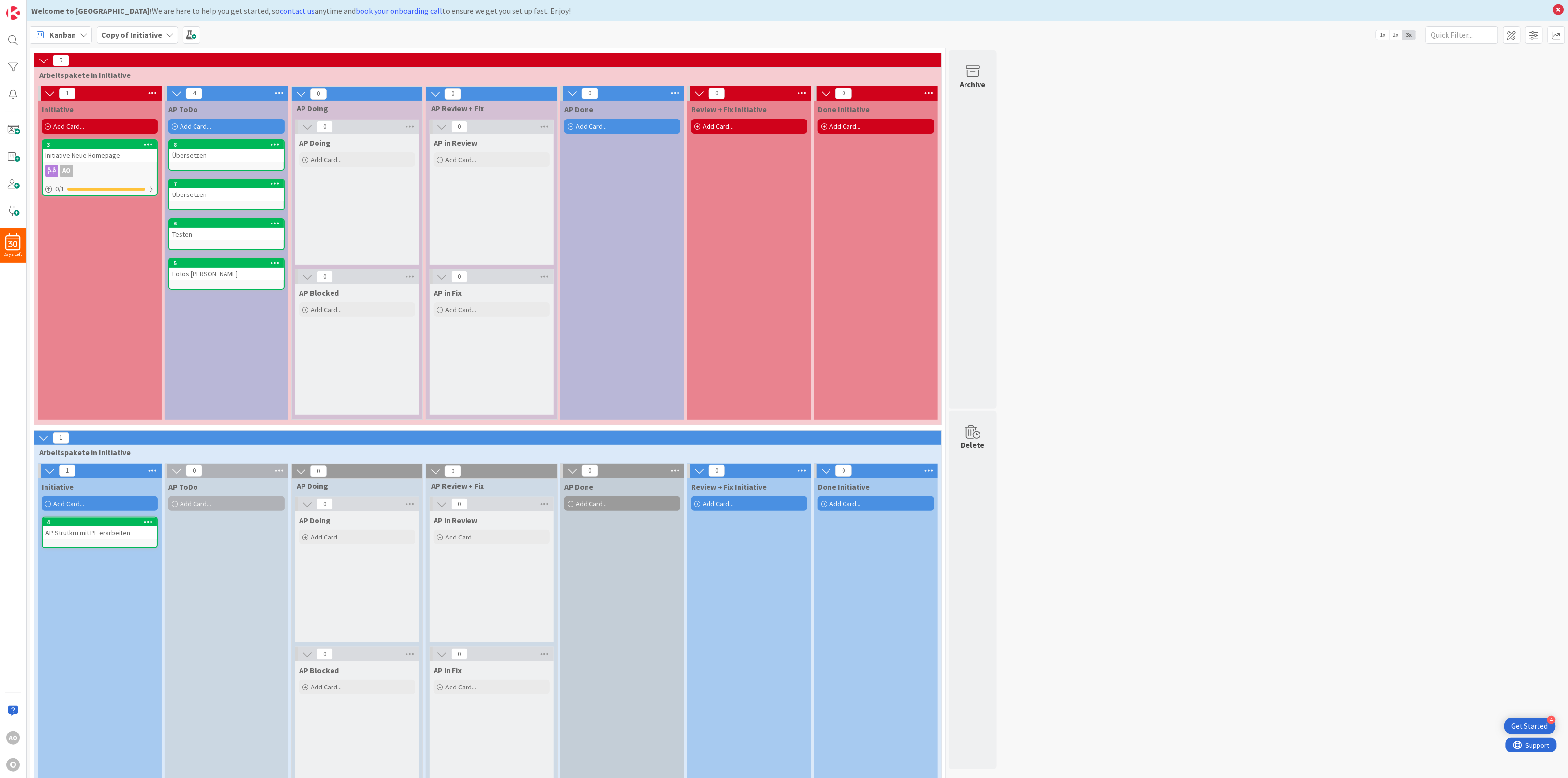
scroll to position [0, 0]
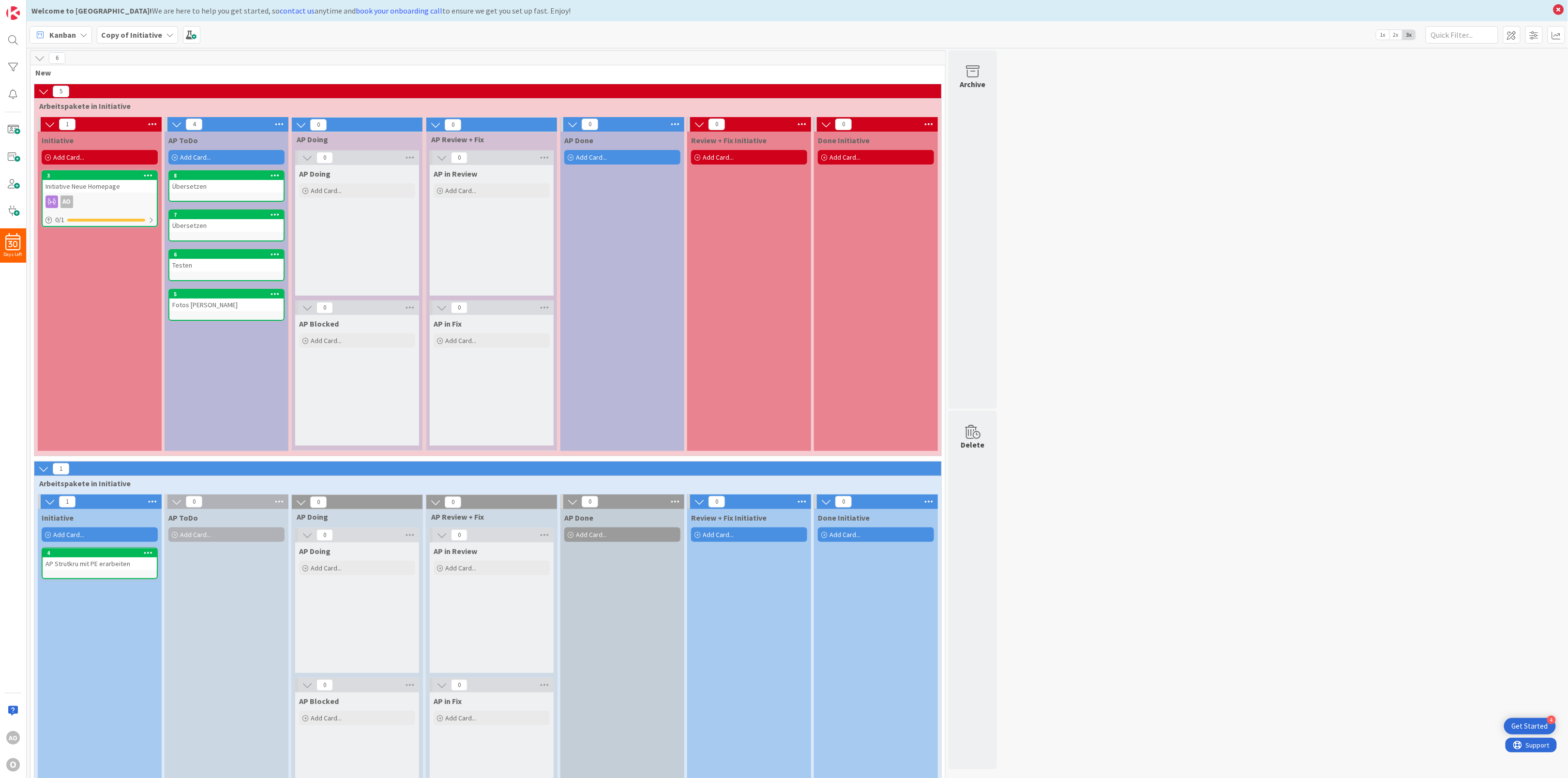
click at [277, 173] on icon at bounding box center [274, 175] width 9 height 7
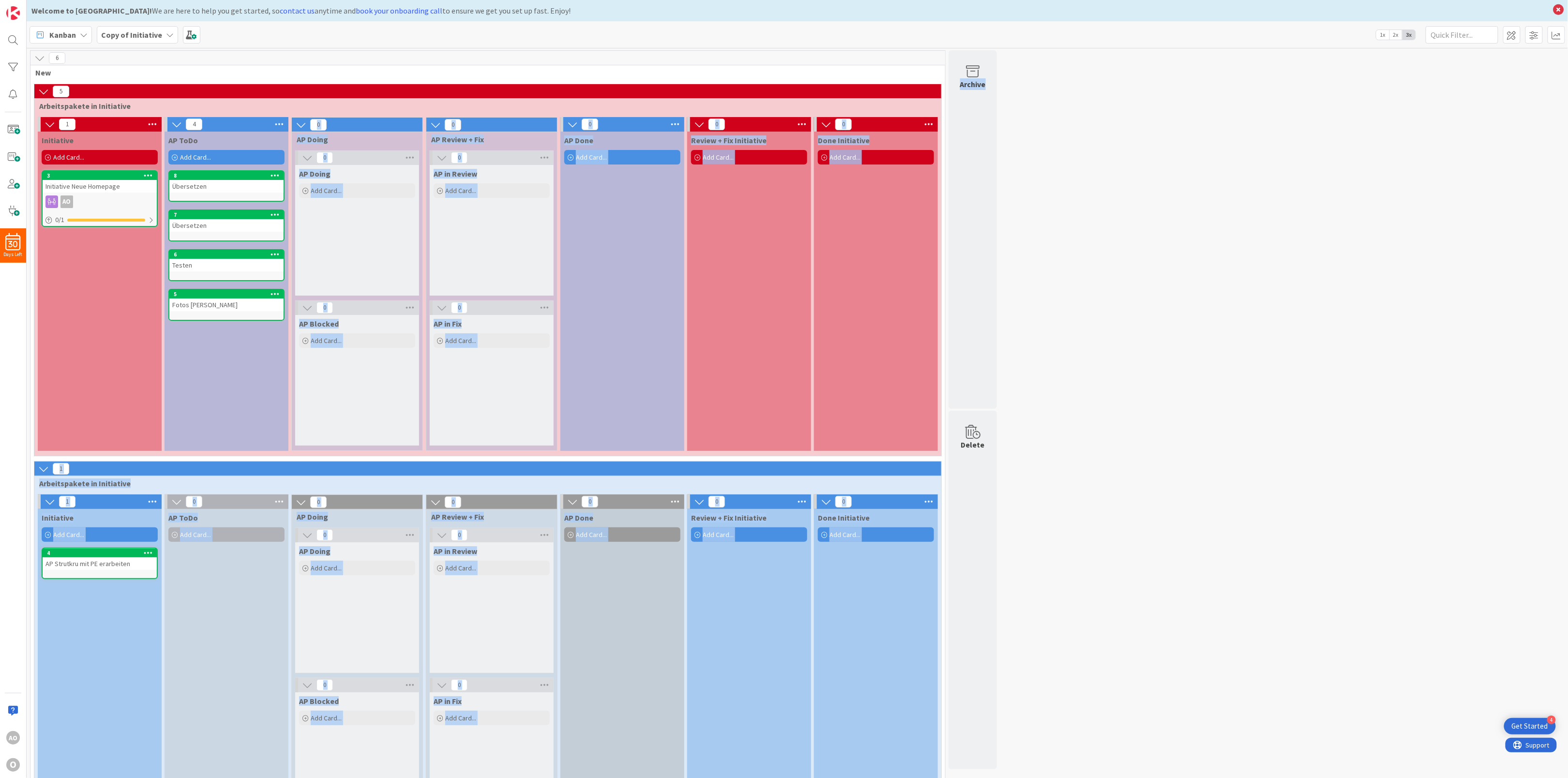
drag, startPoint x: 1225, startPoint y: 462, endPoint x: 205, endPoint y: 186, distance: 1056.7
drag, startPoint x: 205, startPoint y: 186, endPoint x: 265, endPoint y: 185, distance: 60.0
click at [265, 185] on div "Übersetzen" at bounding box center [226, 186] width 114 height 13
click at [275, 176] on icon at bounding box center [274, 175] width 9 height 7
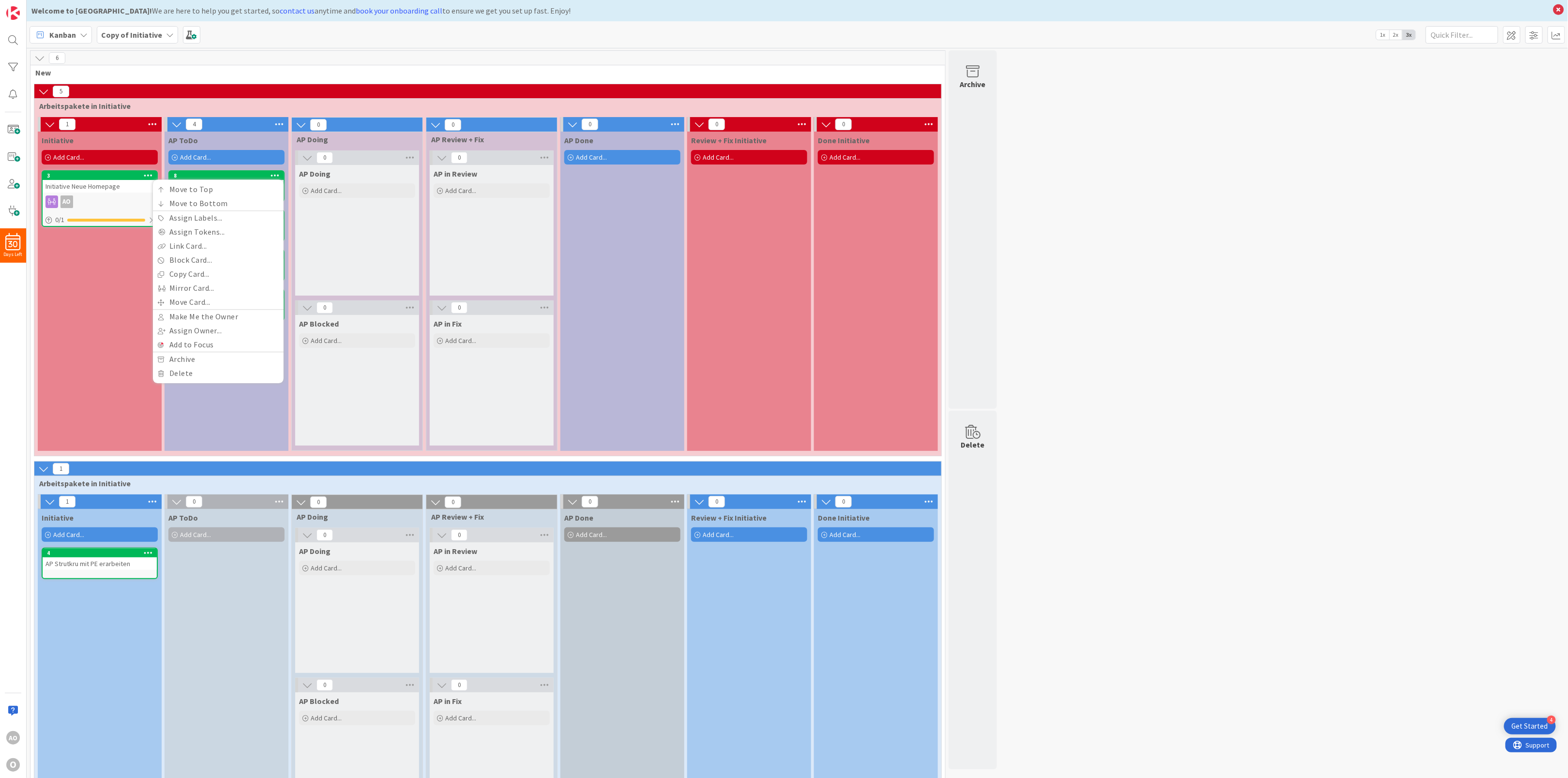
click at [257, 138] on div "AP ToDo" at bounding box center [226, 140] width 116 height 9
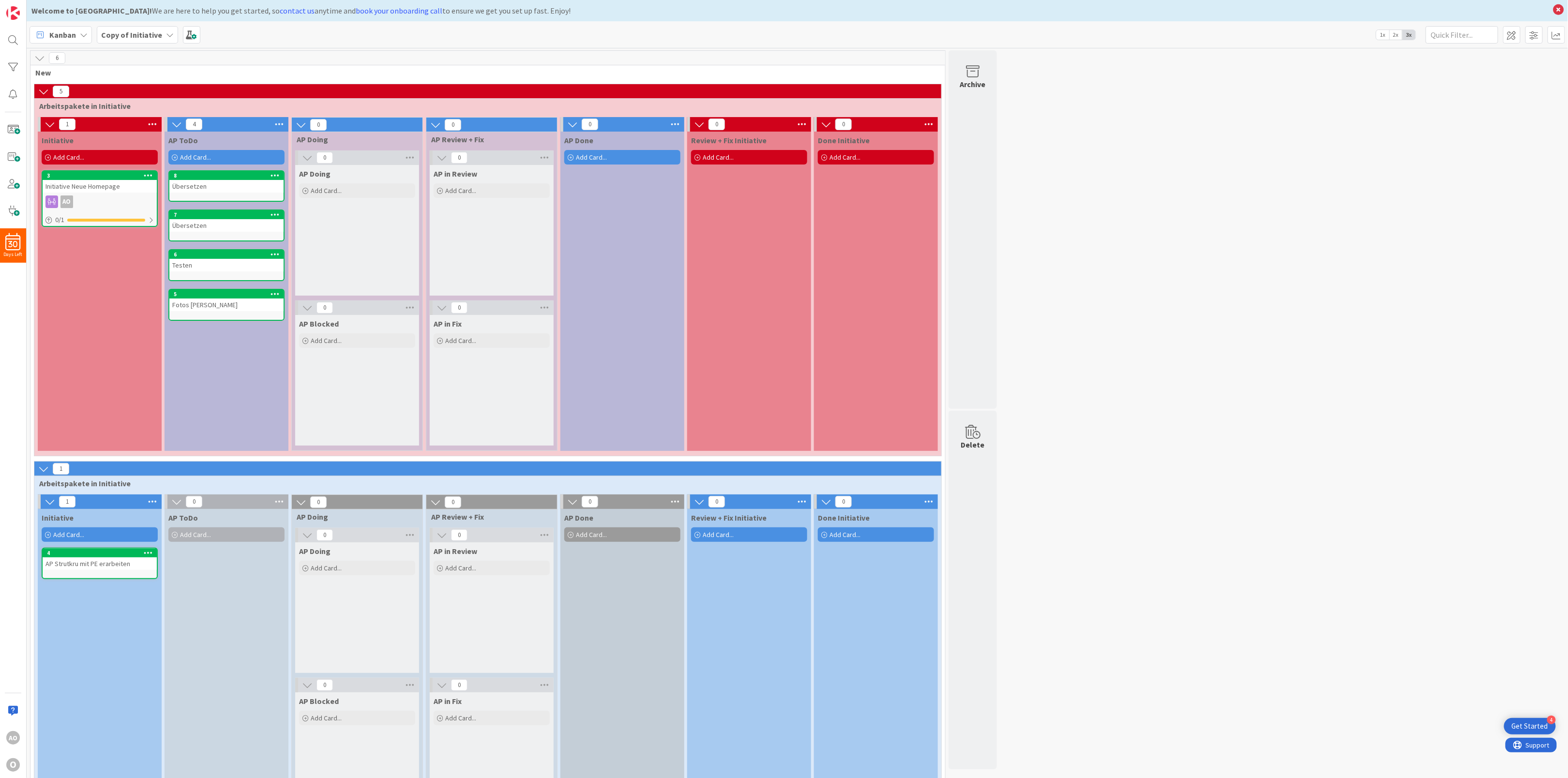
click at [245, 183] on div "Übersetzen" at bounding box center [226, 186] width 114 height 13
click at [236, 195] on link "8 Move to Top Move to Bottom Assign Labels... Assign Tokens... Link Card... Blo…" at bounding box center [226, 186] width 116 height 32
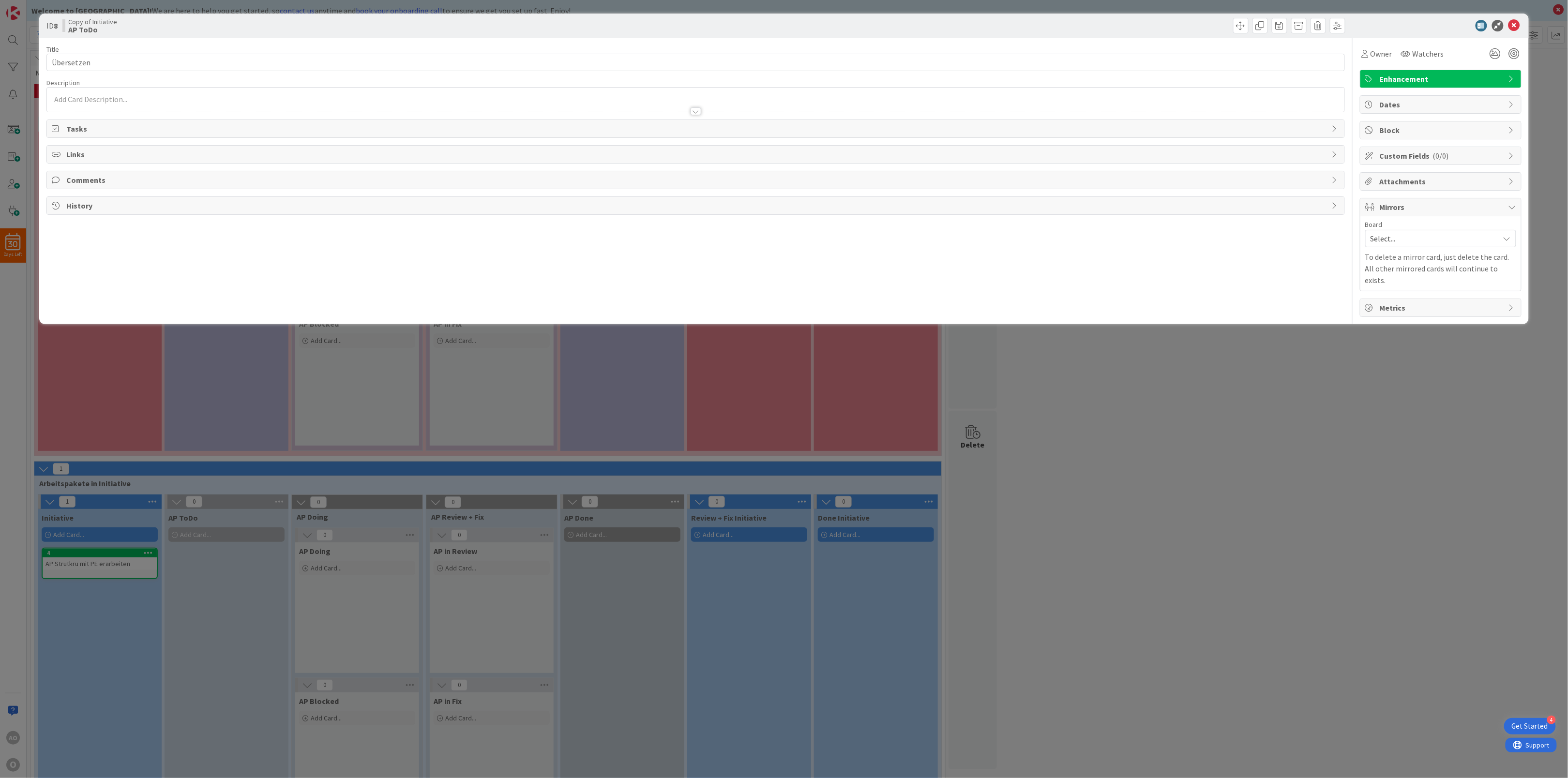
click at [232, 226] on div "Title 10 / 128 Übersetzen Description Owner Watchers Enhancement Tasks Links Co…" at bounding box center [696, 178] width 1299 height 280
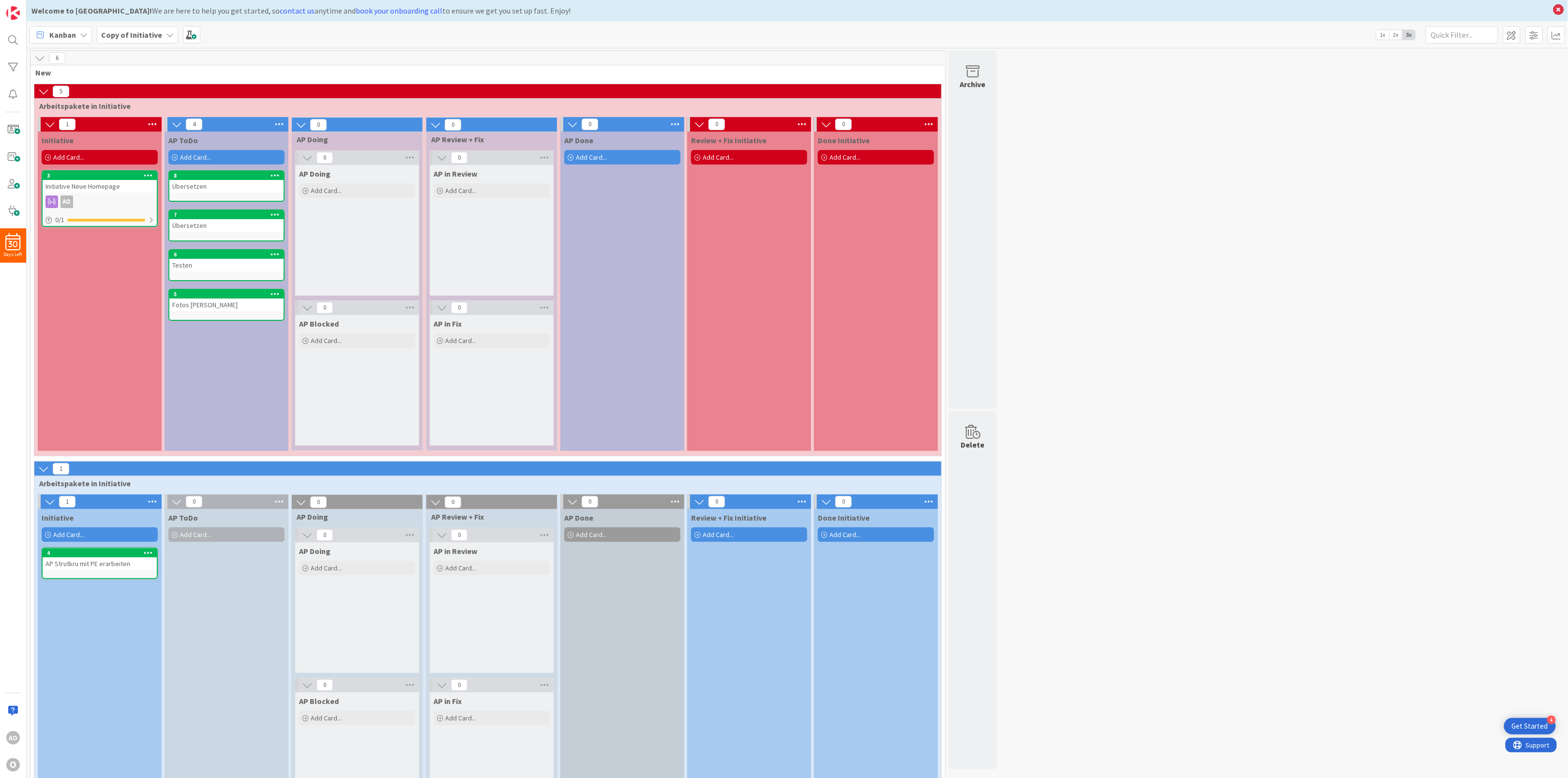
click at [274, 173] on icon at bounding box center [274, 175] width 9 height 7
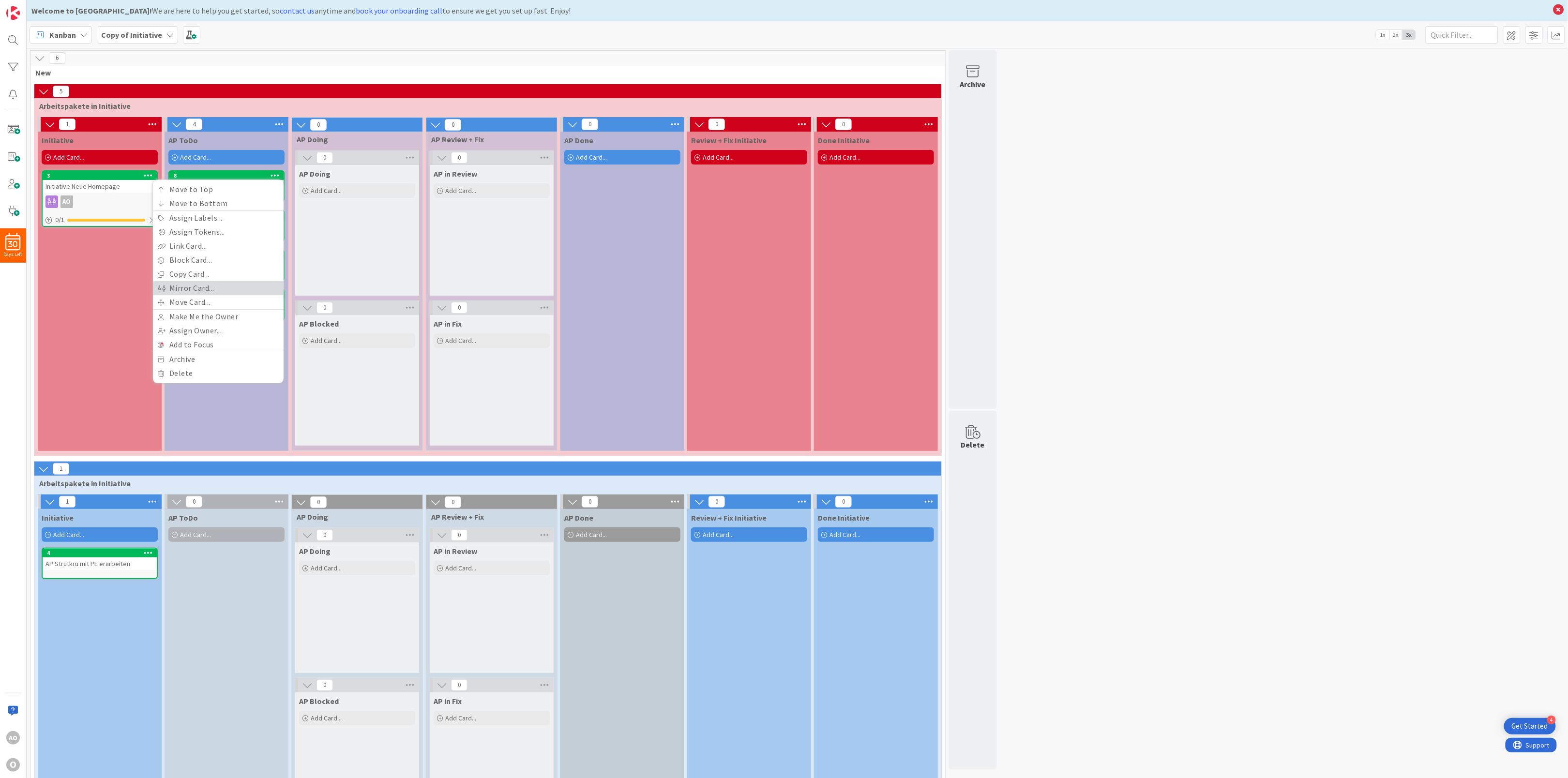
click at [246, 292] on link "Mirror Card..." at bounding box center [218, 288] width 130 height 14
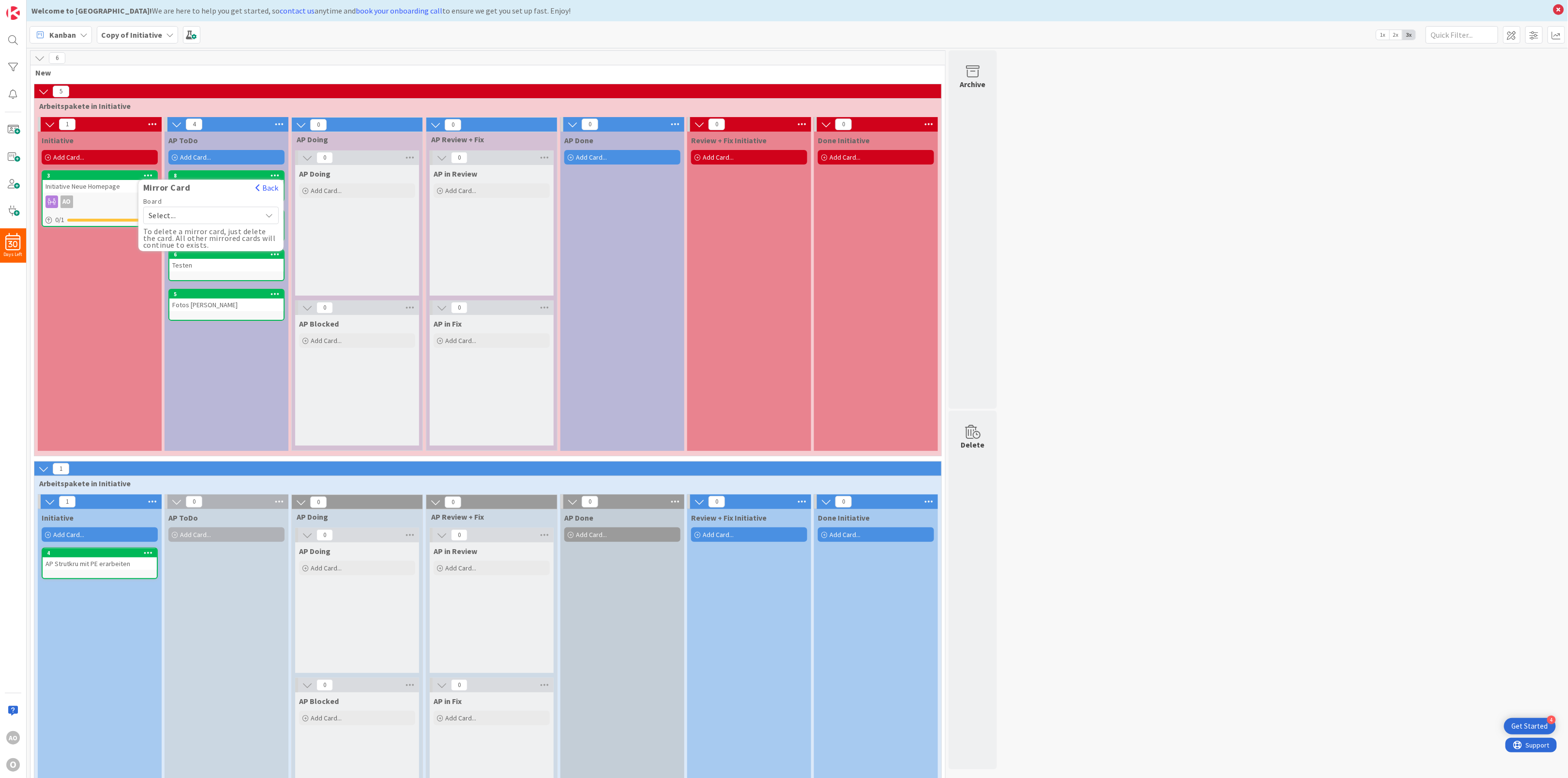
click at [259, 216] on div "Select..." at bounding box center [211, 215] width 136 height 17
click at [213, 310] on span "Strategic Board" at bounding box center [217, 313] width 112 height 15
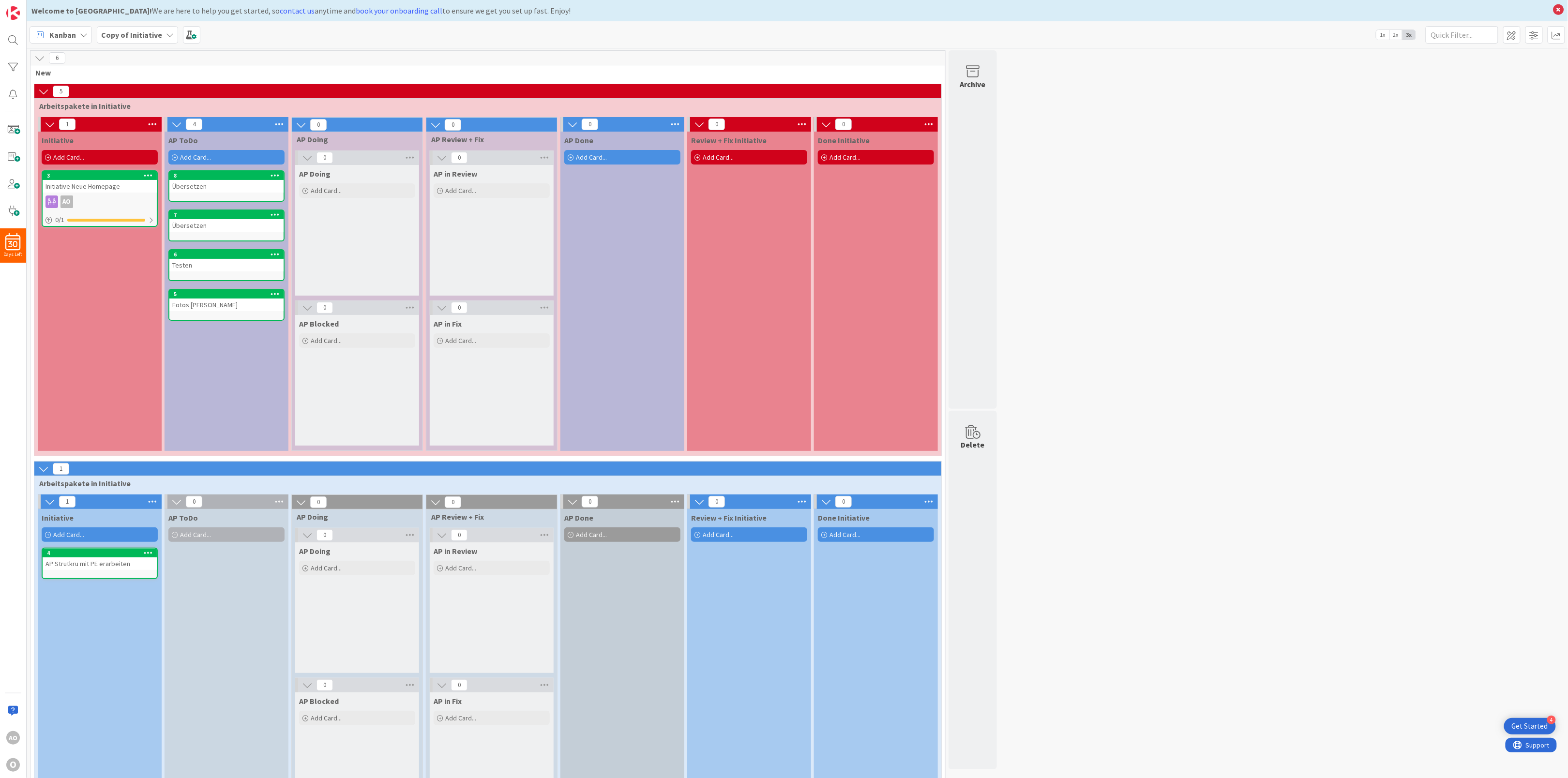
click at [166, 37] on icon at bounding box center [170, 34] width 8 height 8
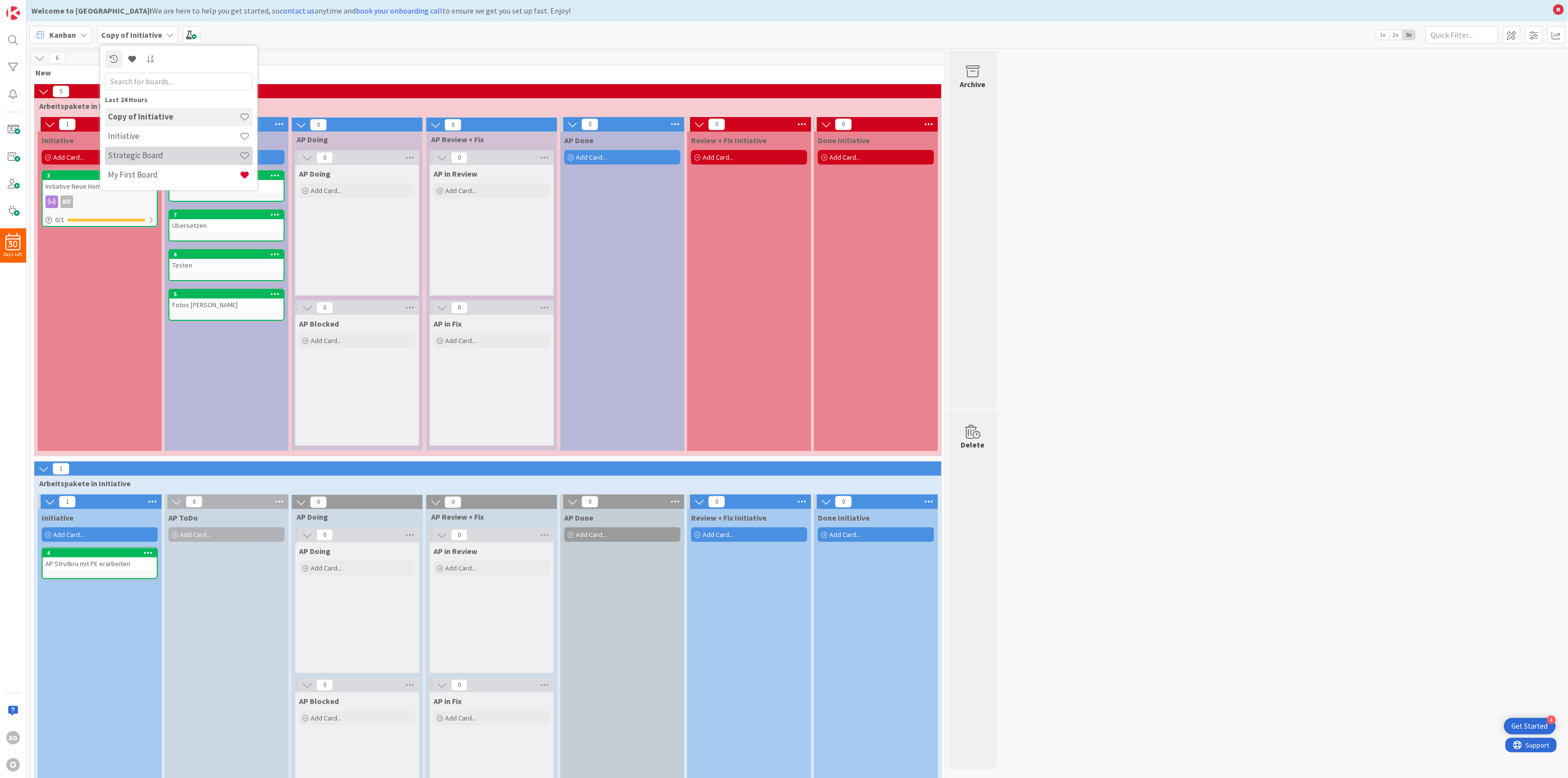
click at [150, 156] on h4 "Strategic Board" at bounding box center [173, 155] width 131 height 9
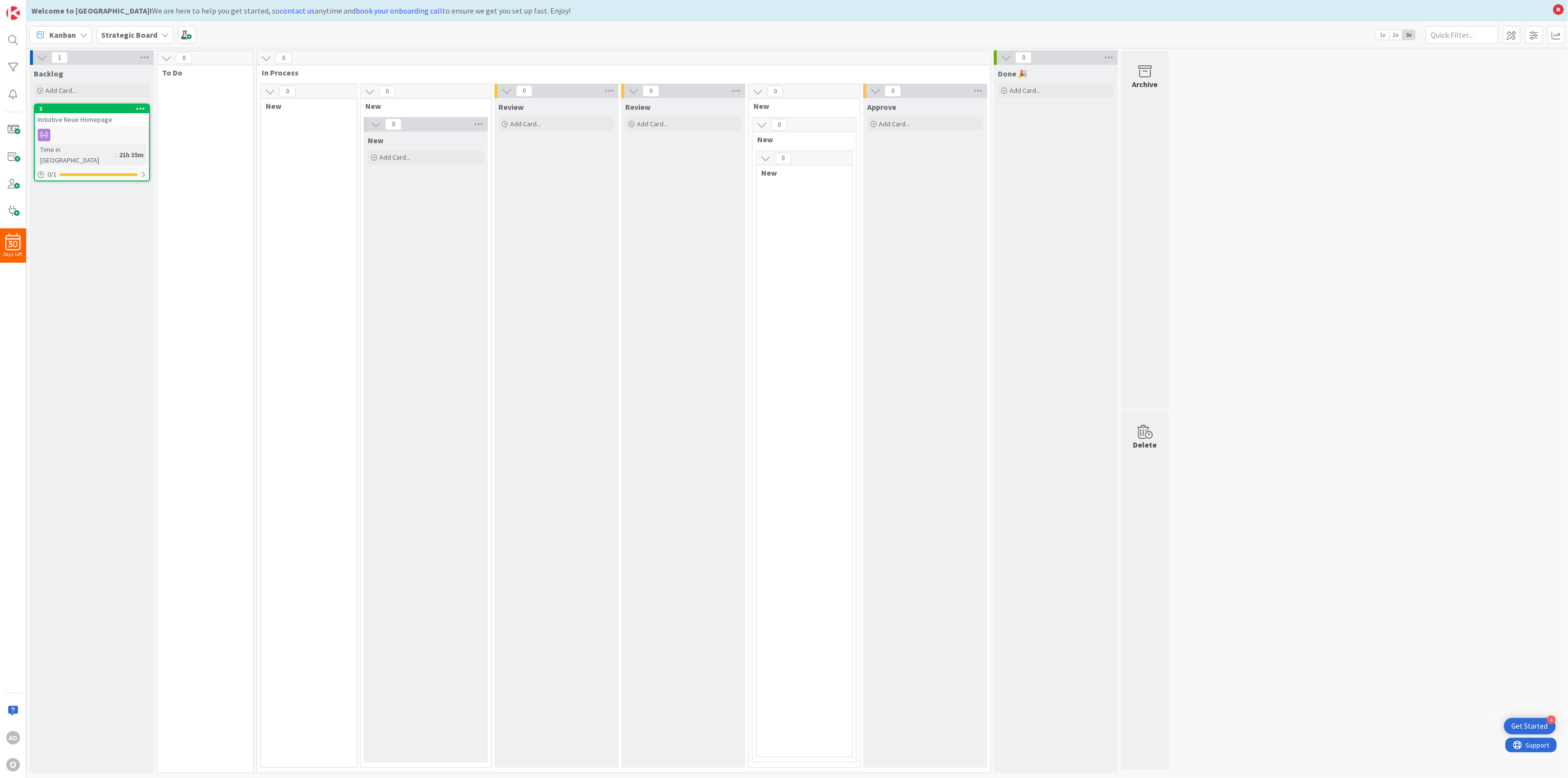
click at [121, 35] on b "Strategic Board" at bounding box center [129, 34] width 56 height 9
click at [149, 142] on div "Copy of Initiative" at bounding box center [178, 136] width 148 height 18
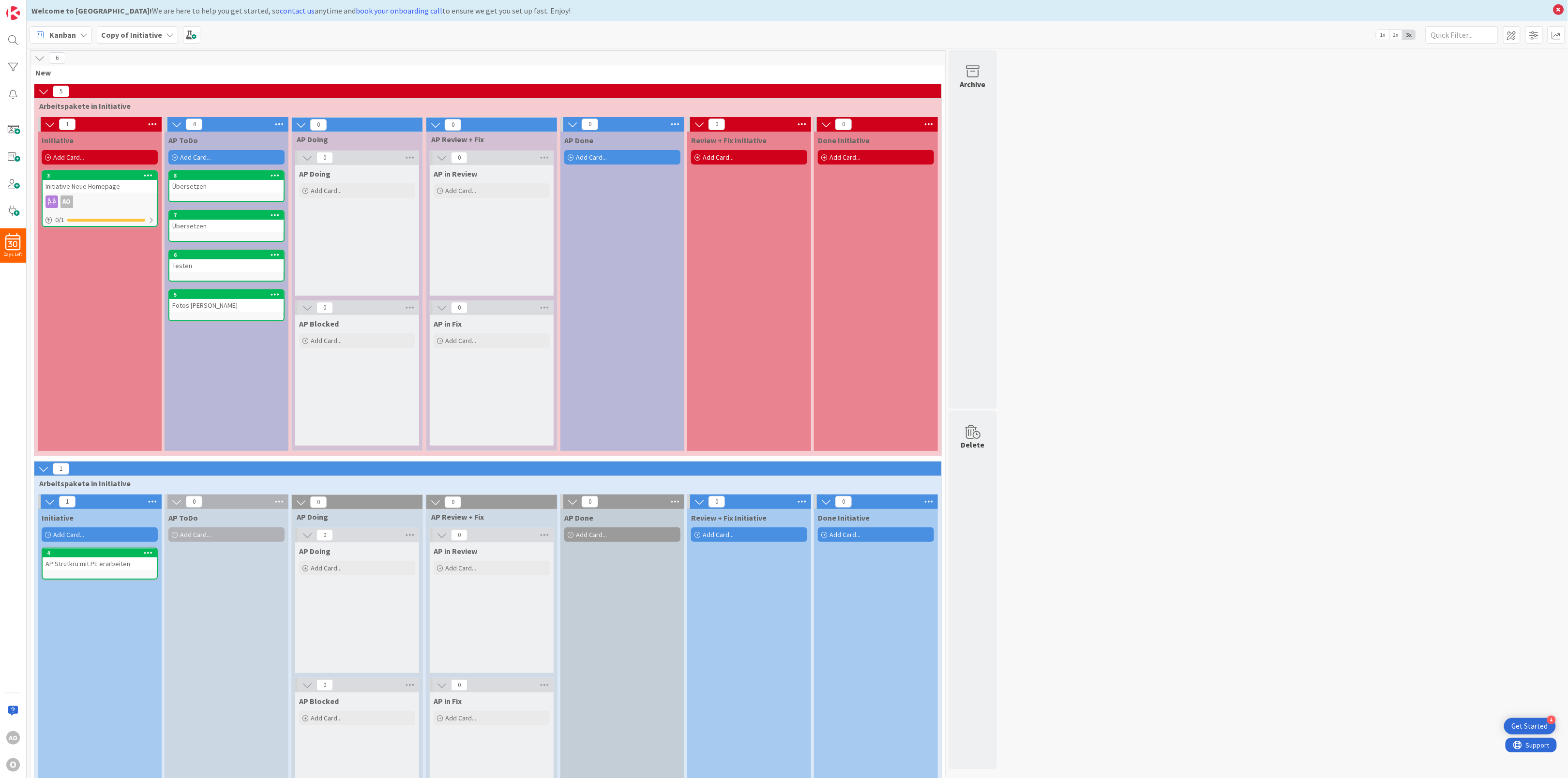
click at [148, 176] on icon at bounding box center [148, 175] width 9 height 7
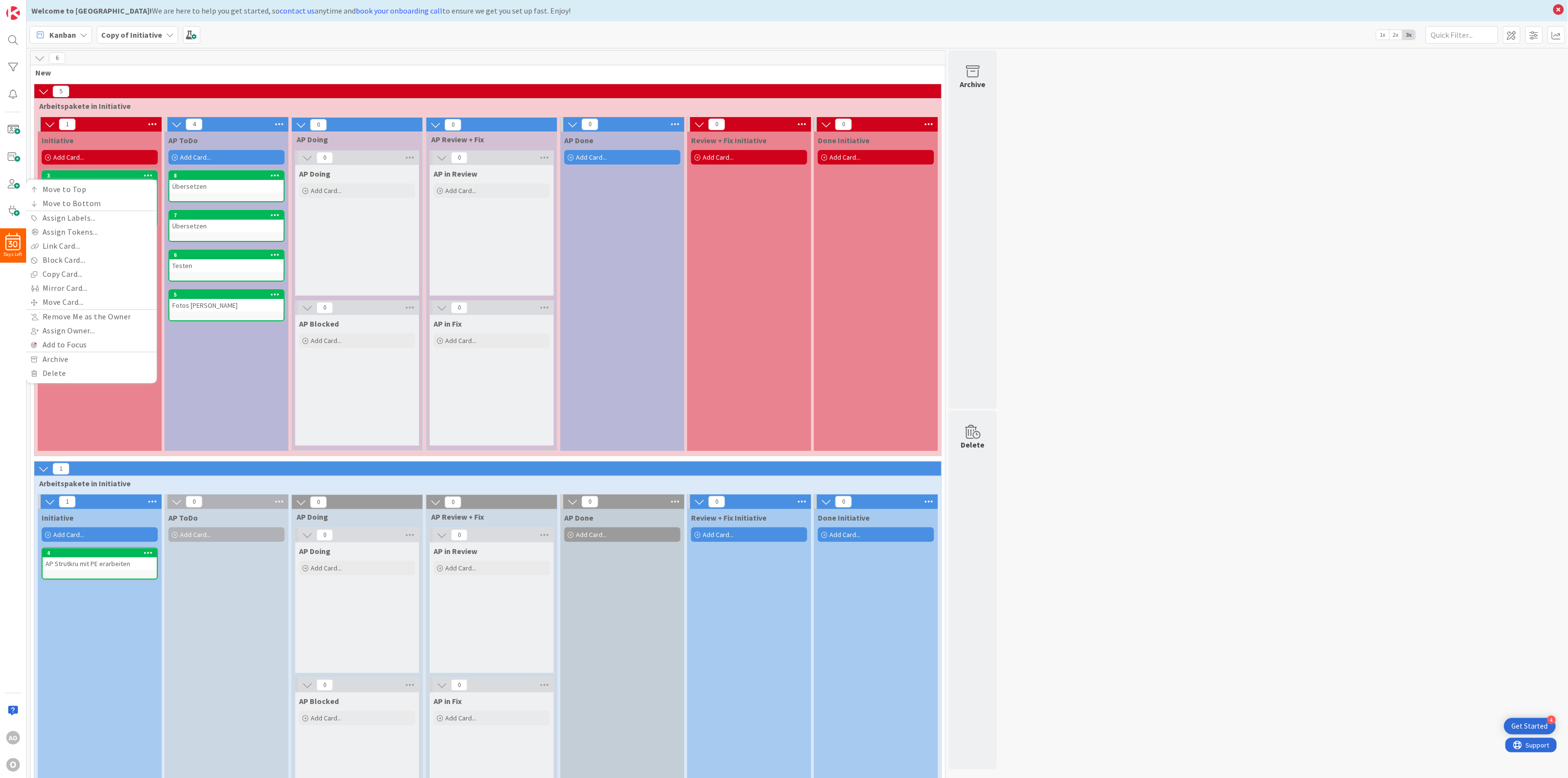
click at [148, 176] on icon at bounding box center [148, 175] width 9 height 7
